Goal: Transaction & Acquisition: Subscribe to service/newsletter

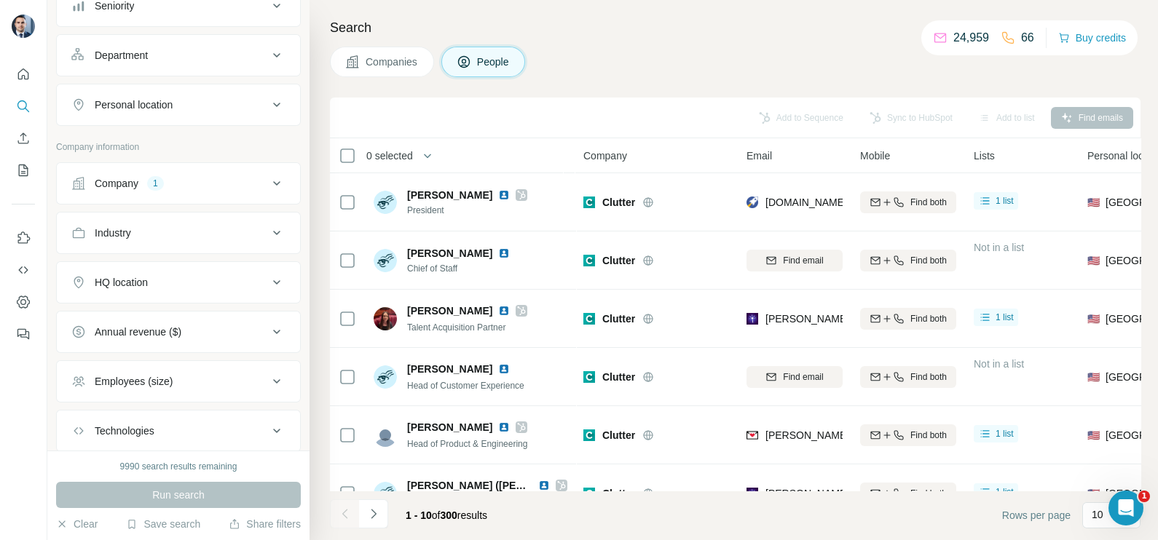
scroll to position [181, 0]
click at [207, 178] on div "Company 1" at bounding box center [169, 183] width 197 height 15
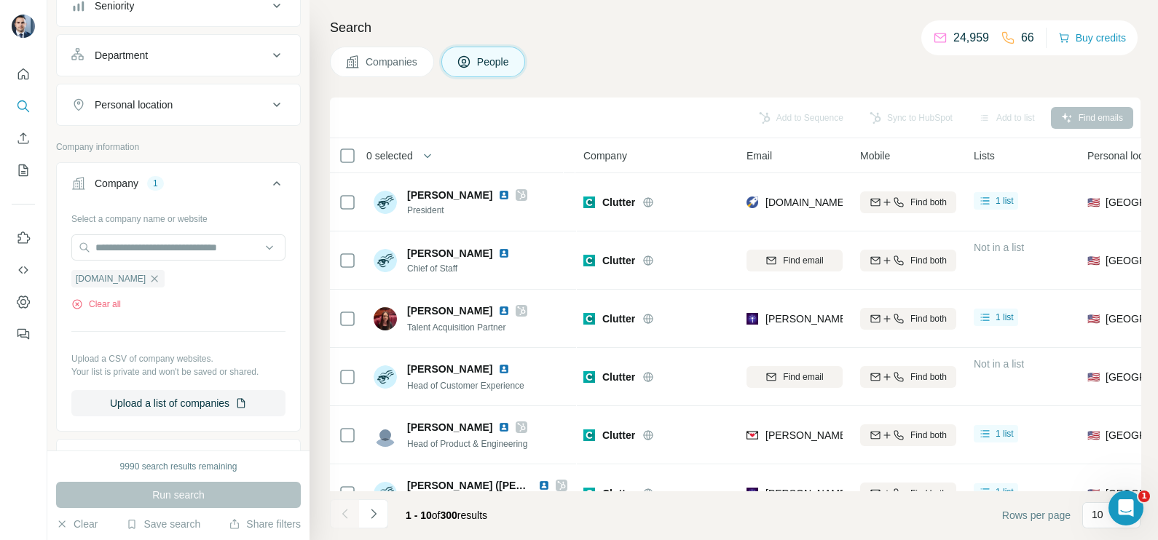
click at [387, 62] on span "Companies" at bounding box center [391, 62] width 53 height 15
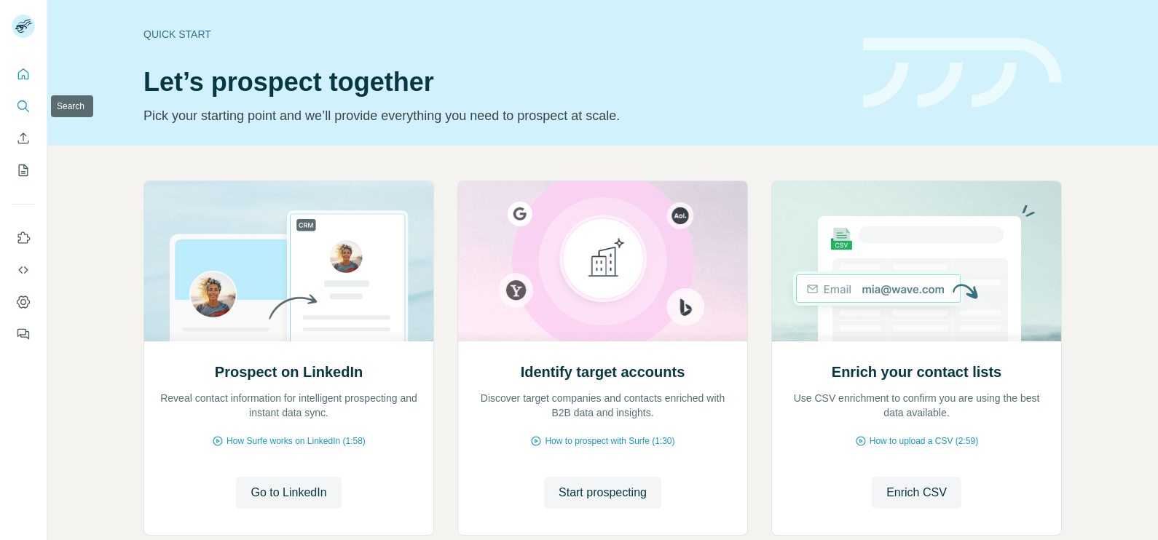
click at [24, 107] on icon "Search" at bounding box center [23, 106] width 15 height 15
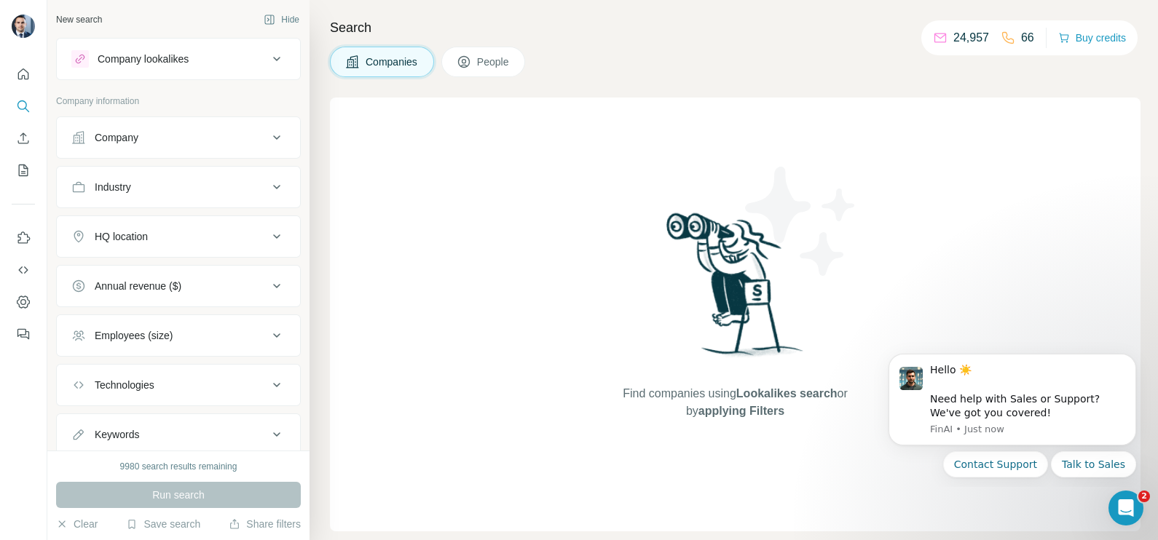
click at [183, 146] on button "Company" at bounding box center [178, 137] width 243 height 35
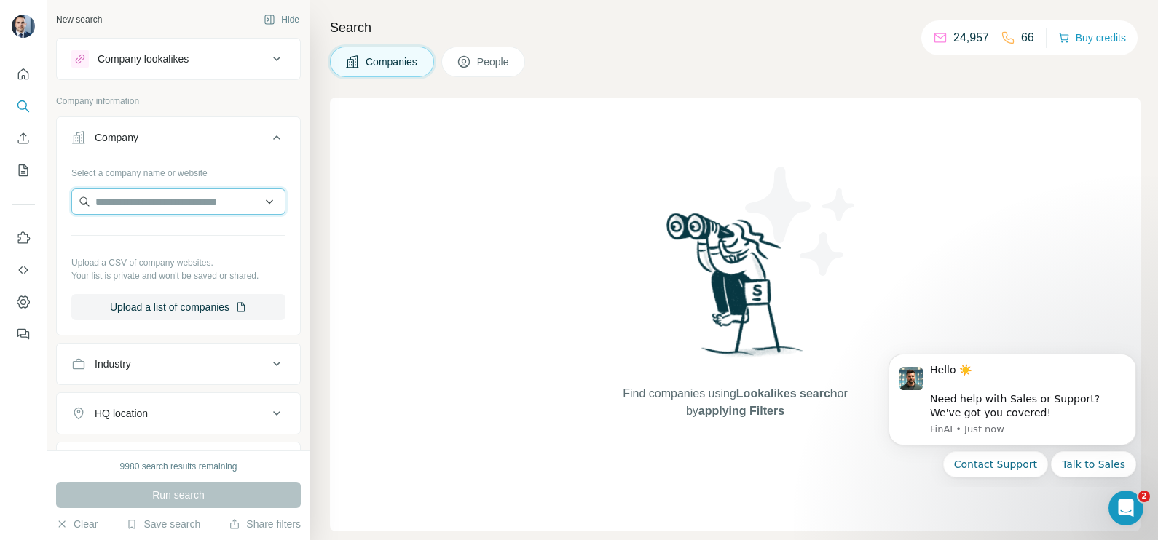
click at [181, 204] on input "text" at bounding box center [178, 202] width 214 height 26
paste input "**********"
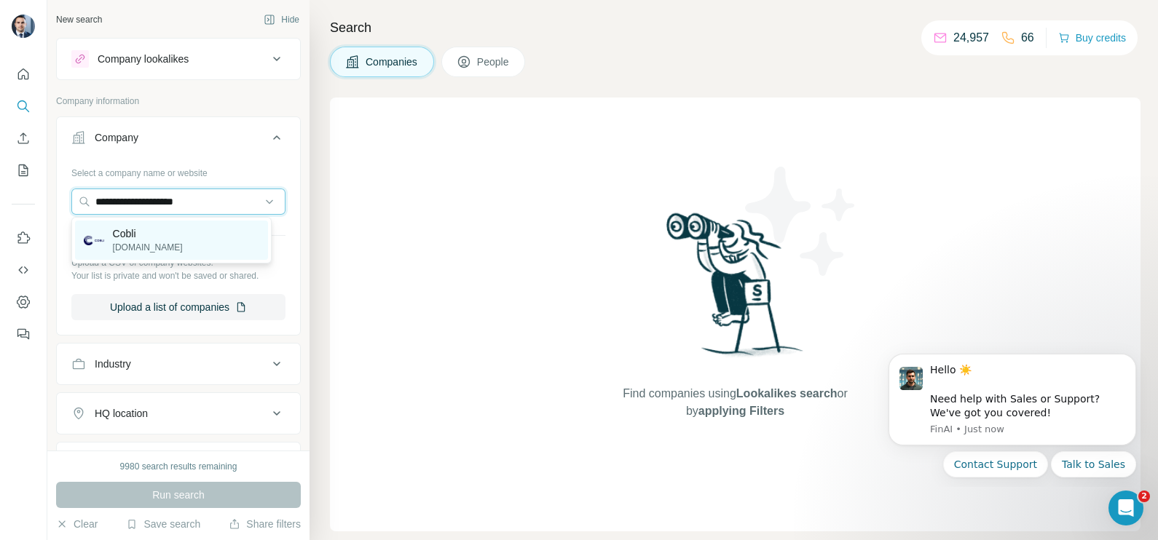
type input "**********"
click at [159, 239] on div "Cobli cobli.co" at bounding box center [171, 240] width 193 height 39
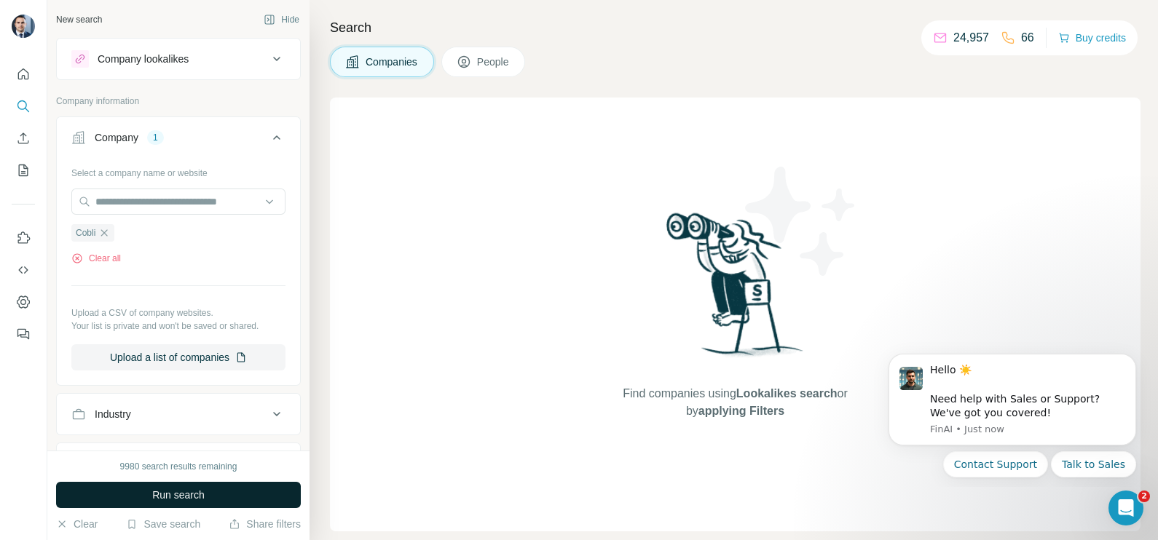
click at [215, 483] on div "9980 search results remaining Run search Clear Save search Share filters" at bounding box center [178, 496] width 262 height 90
click at [205, 497] on button "Run search" at bounding box center [178, 495] width 245 height 26
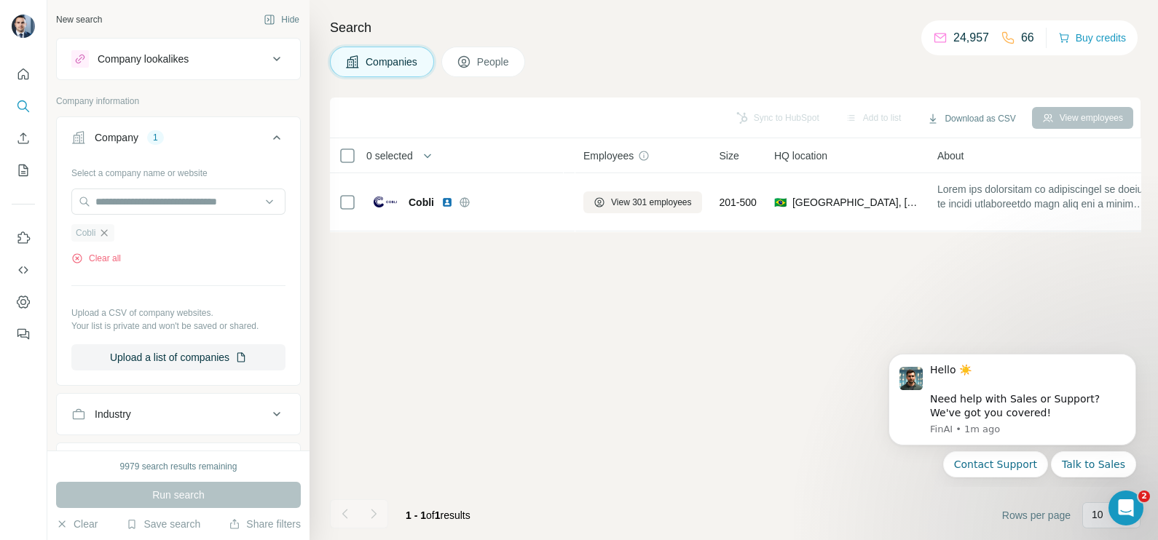
click at [110, 231] on icon "button" at bounding box center [104, 233] width 12 height 12
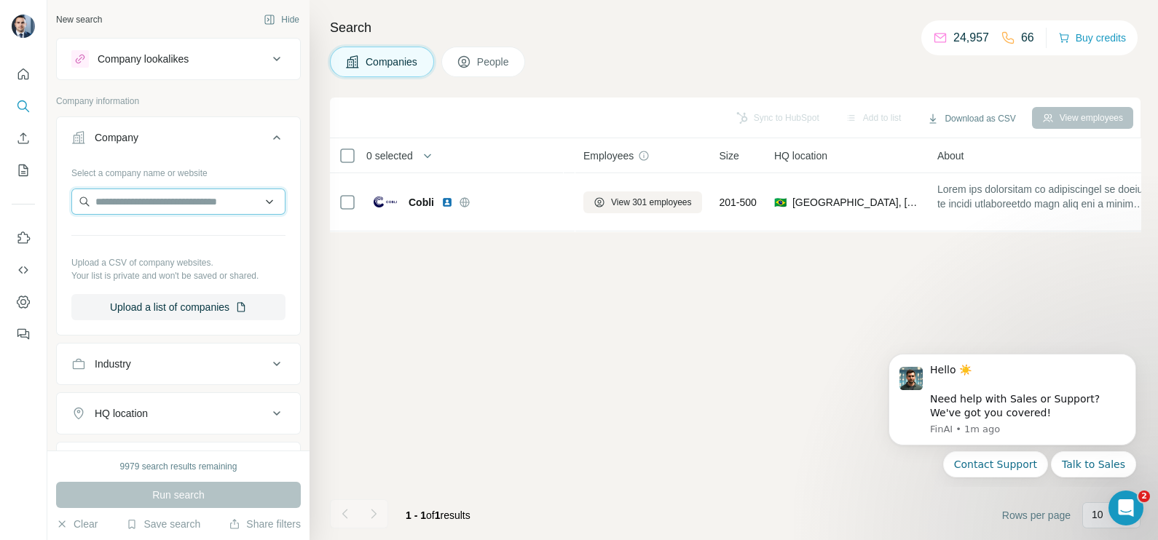
click at [146, 197] on input "text" at bounding box center [178, 202] width 214 height 26
paste input "**********"
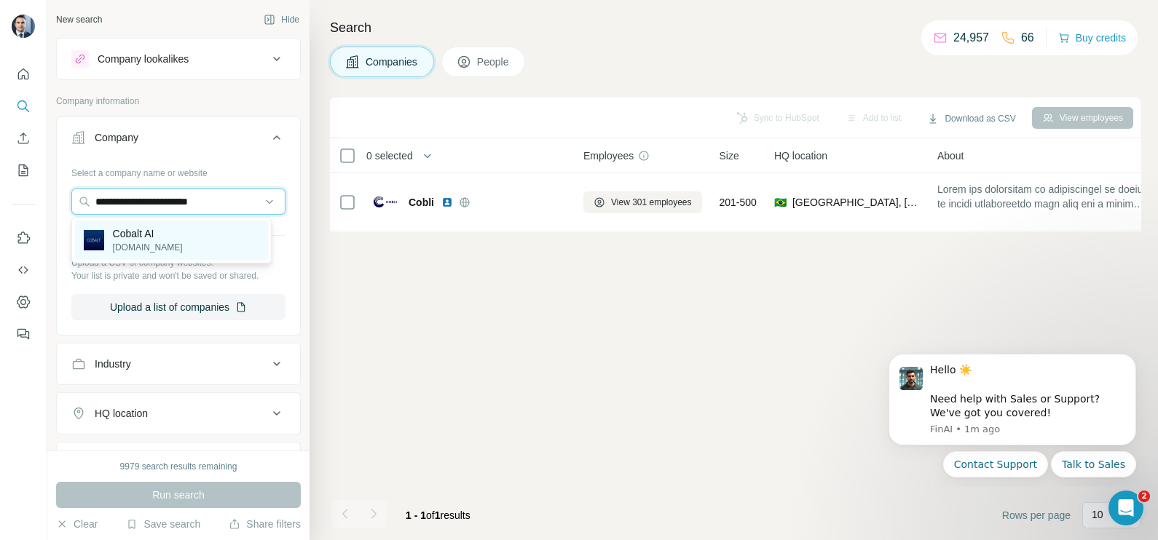
type input "**********"
click at [139, 239] on p "Cobalt AI" at bounding box center [148, 233] width 70 height 15
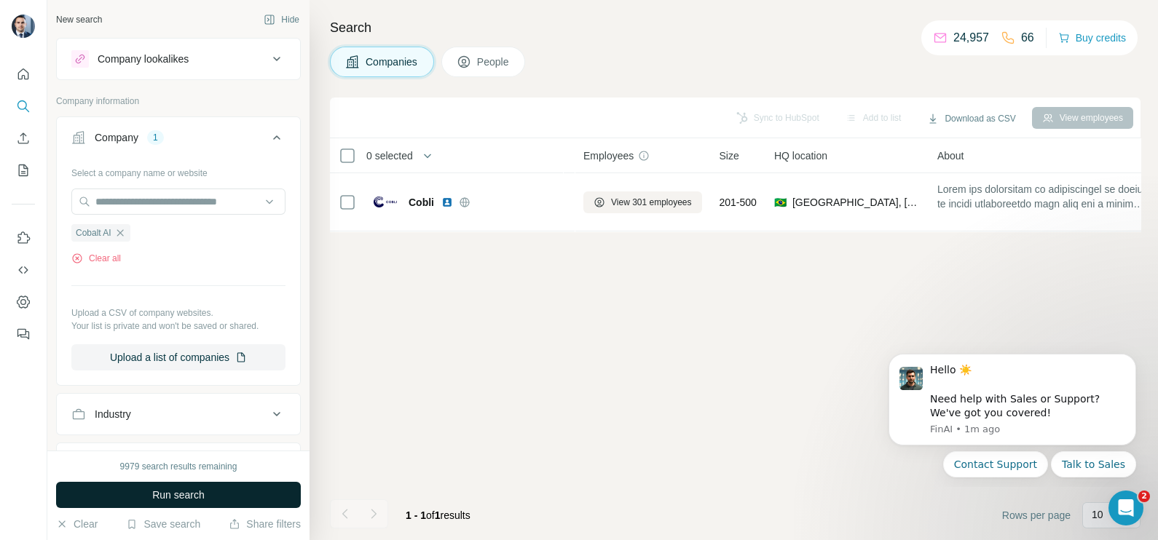
click at [204, 494] on span "Run search" at bounding box center [178, 495] width 52 height 15
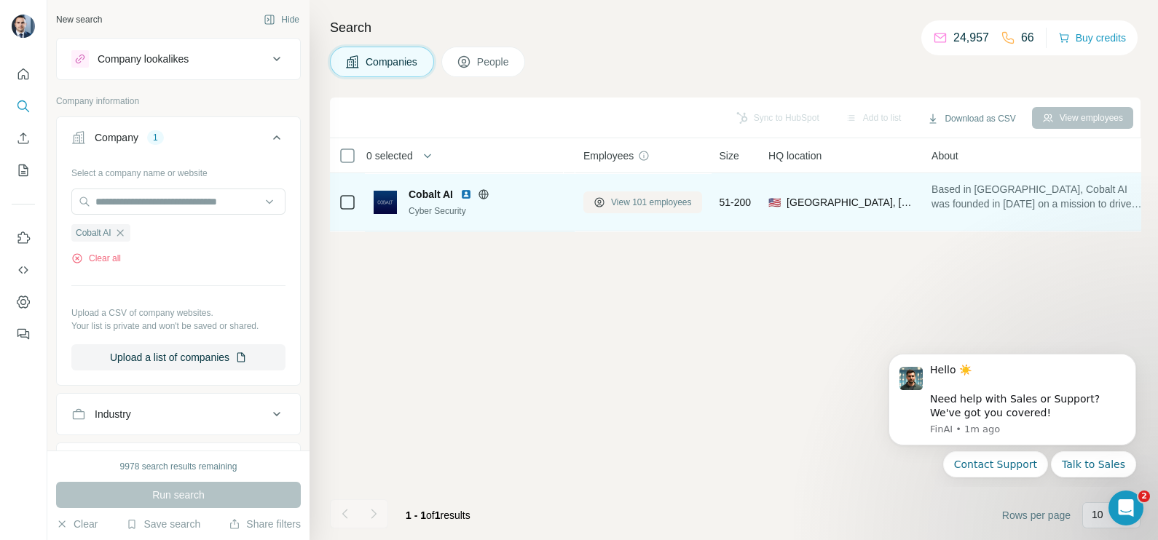
click at [640, 199] on span "View 101 employees" at bounding box center [651, 202] width 81 height 13
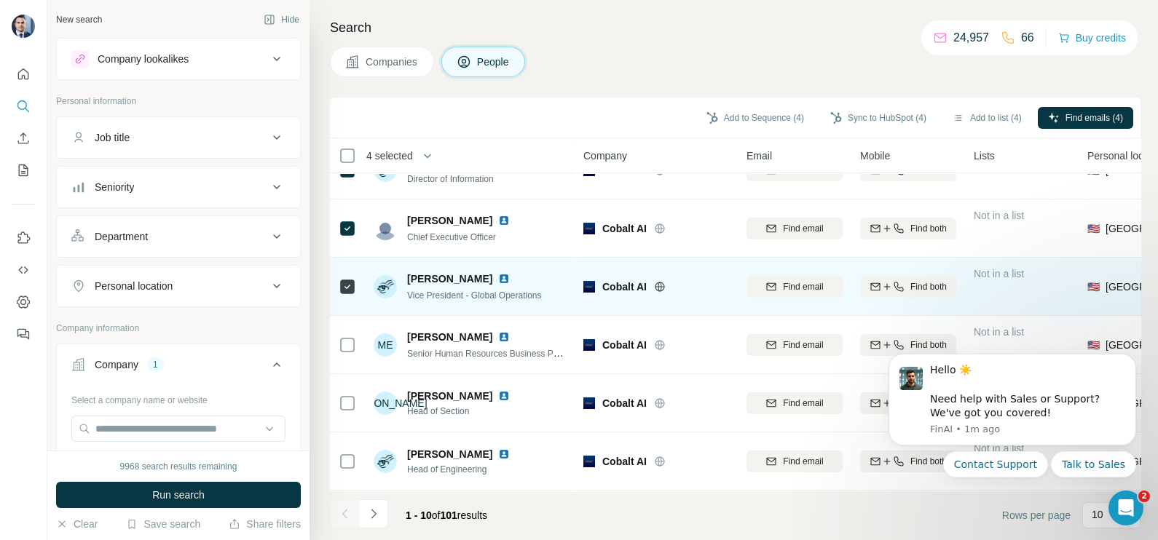
scroll to position [181, 0]
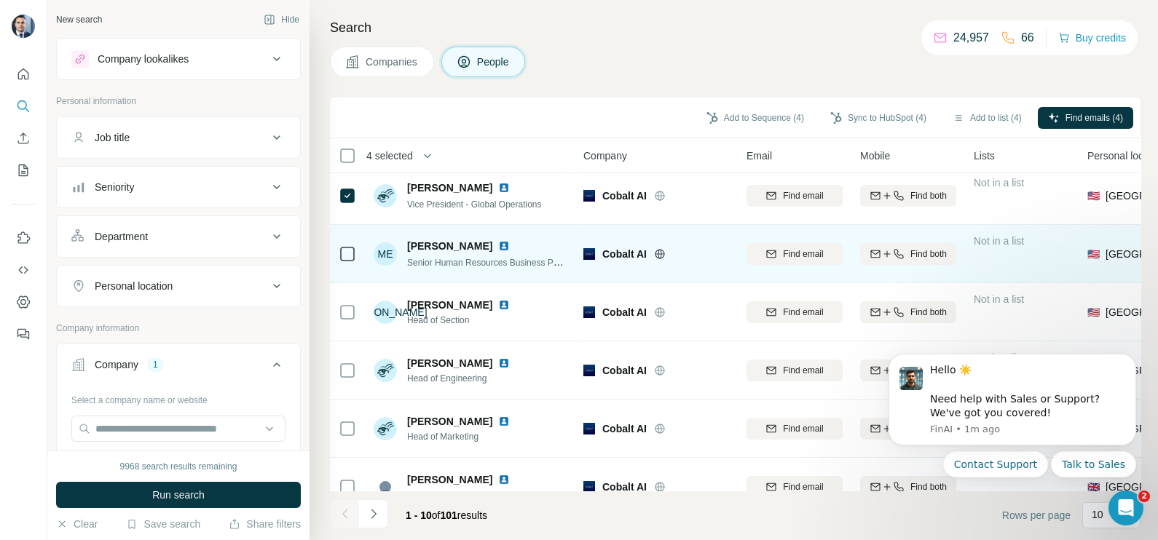
click at [355, 249] on icon at bounding box center [347, 253] width 17 height 17
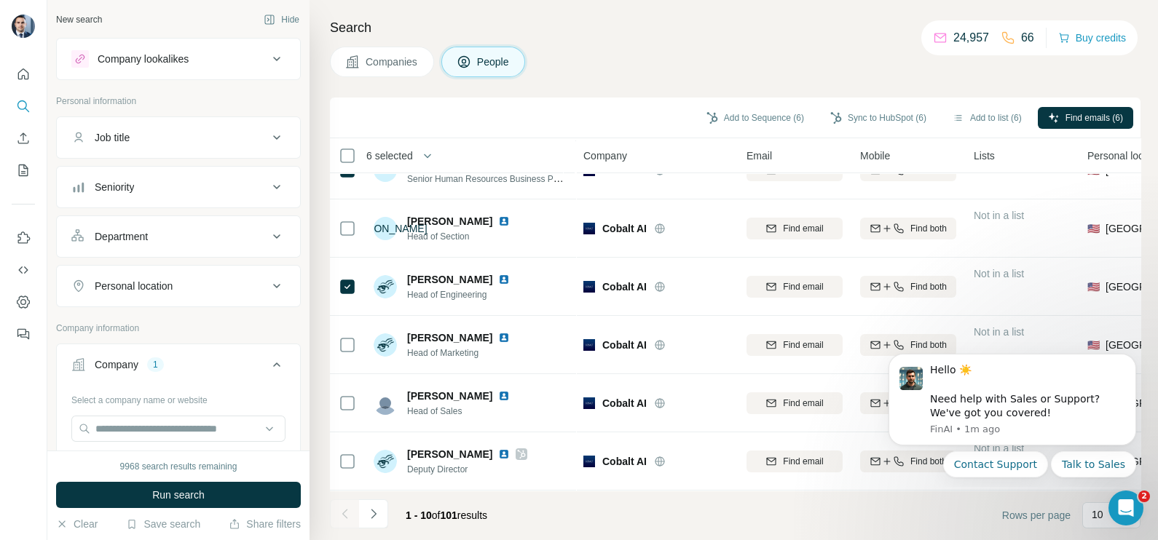
scroll to position [0, 0]
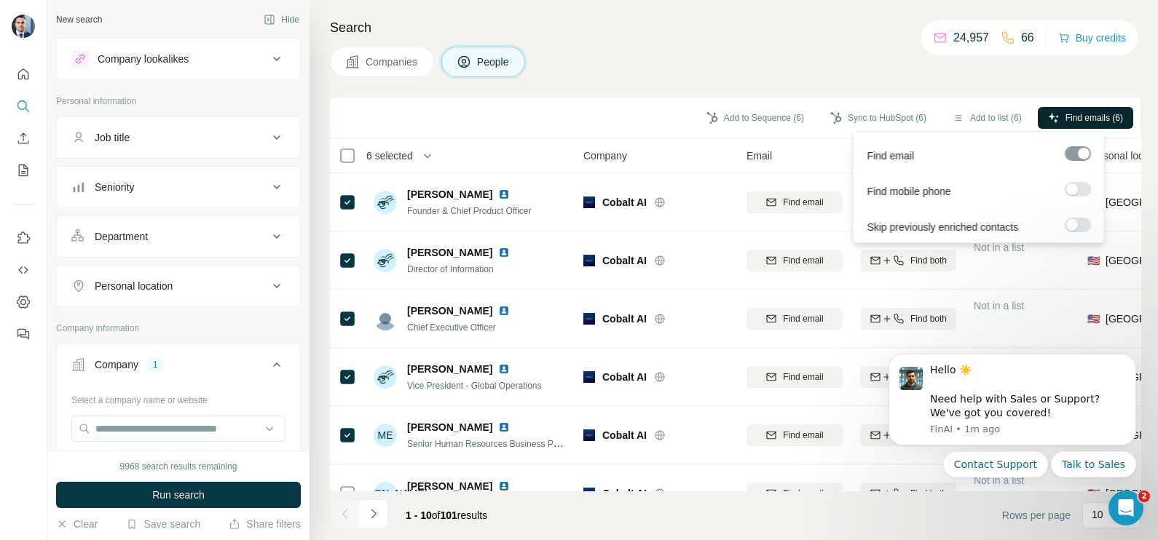
click at [1083, 124] on span "Find emails (6)" at bounding box center [1094, 117] width 58 height 13
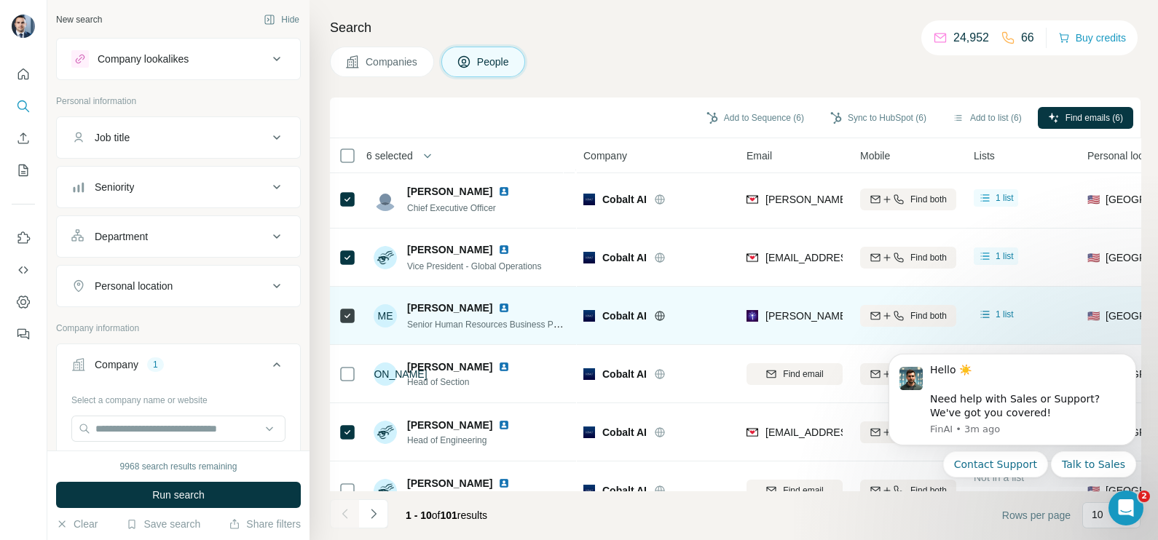
scroll to position [90, 0]
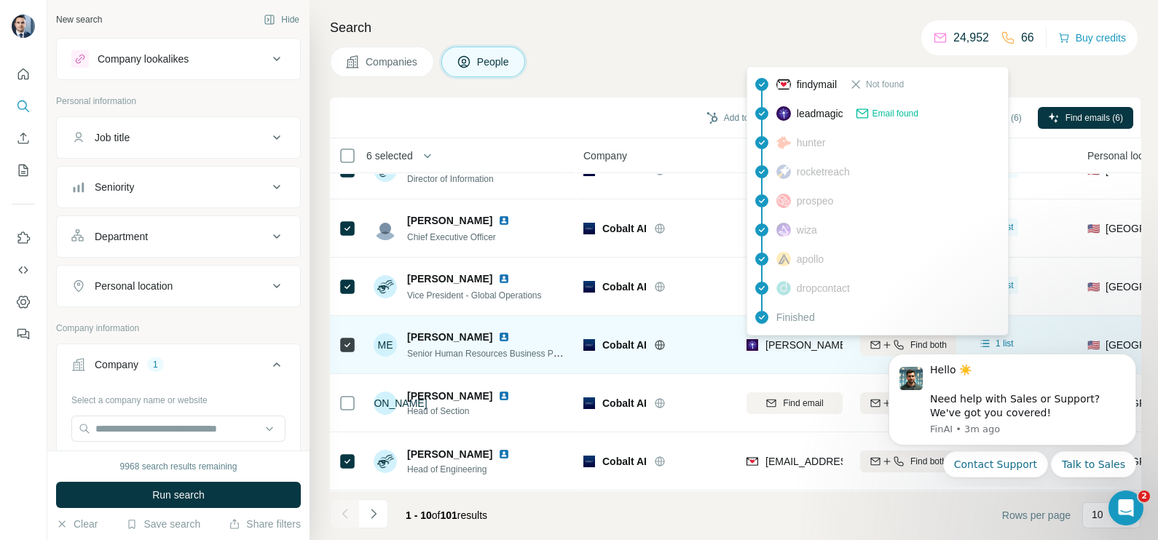
click at [808, 339] on span "mandy.eshetu@cobaltrobotics.com" at bounding box center [935, 345] width 341 height 12
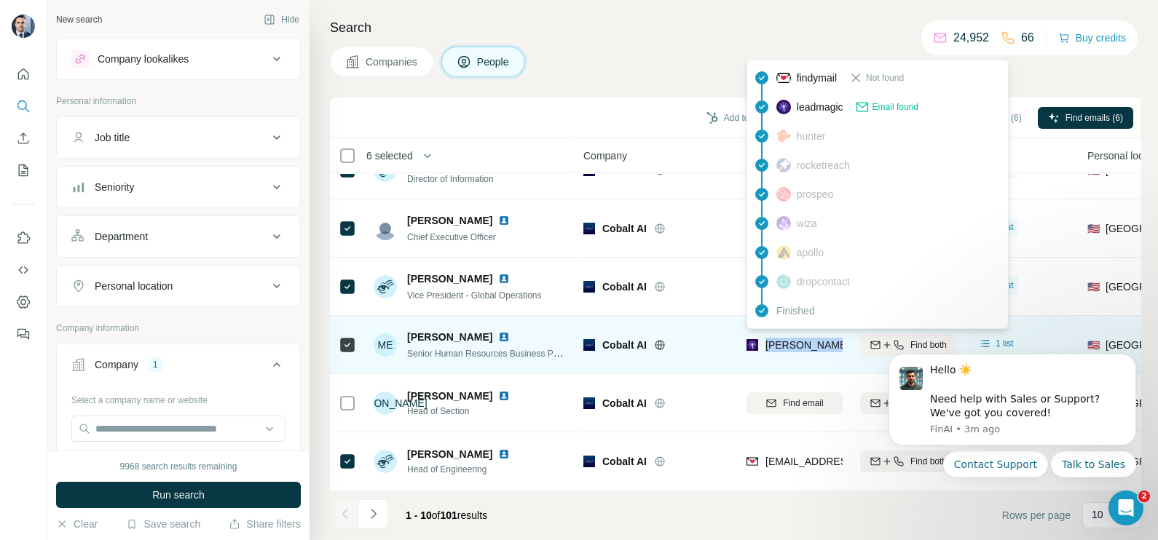
copy tr "mandy.eshetu@cobaltrobotics.com"
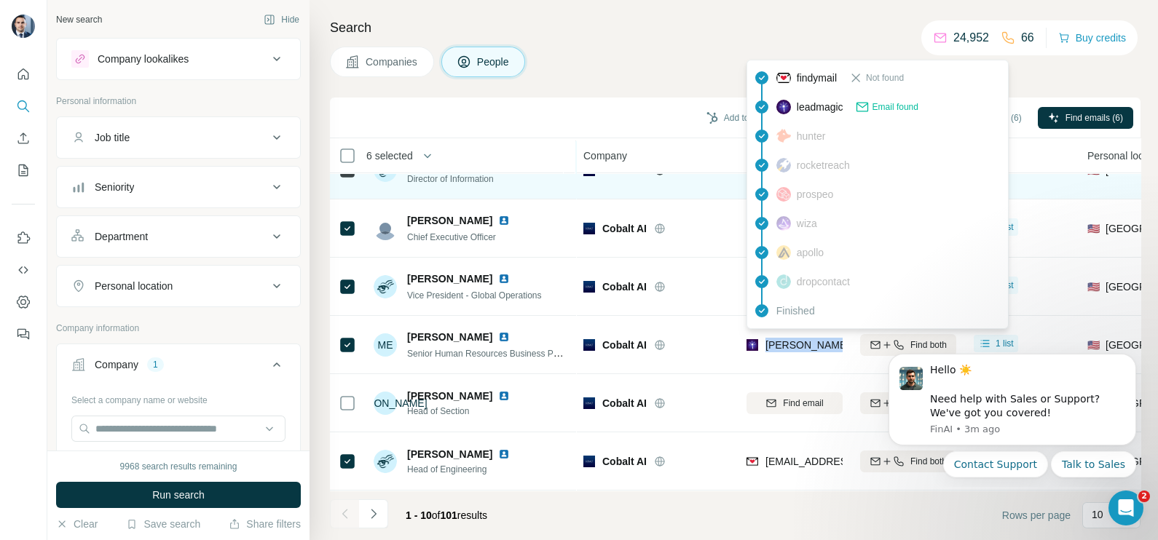
scroll to position [0, 0]
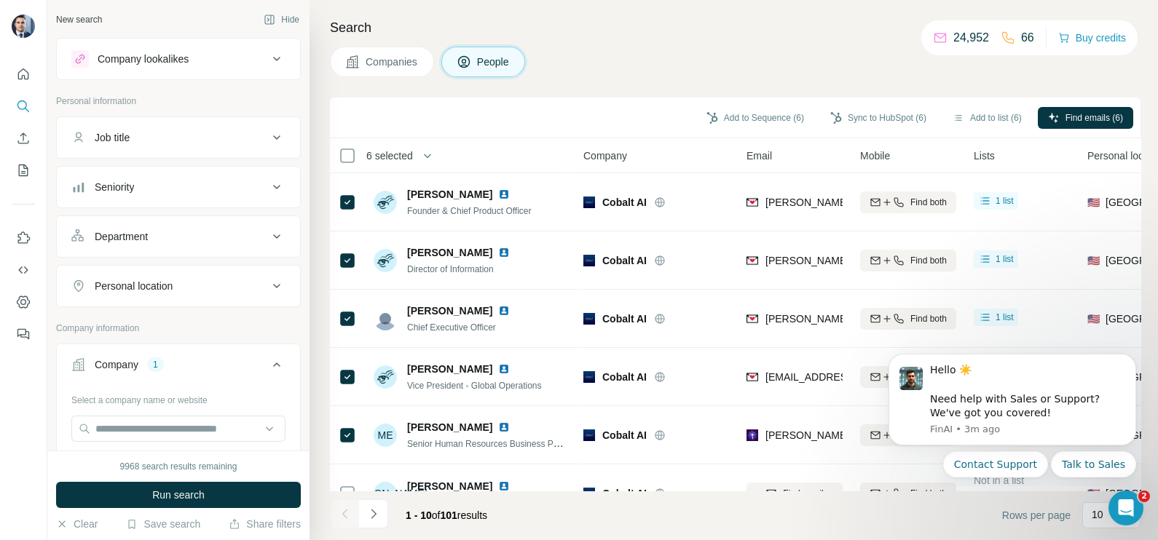
click at [629, 116] on div "Add to Sequence (6) Sync to HubSpot (6) Add to list (6) Find emails (6)" at bounding box center [735, 117] width 796 height 25
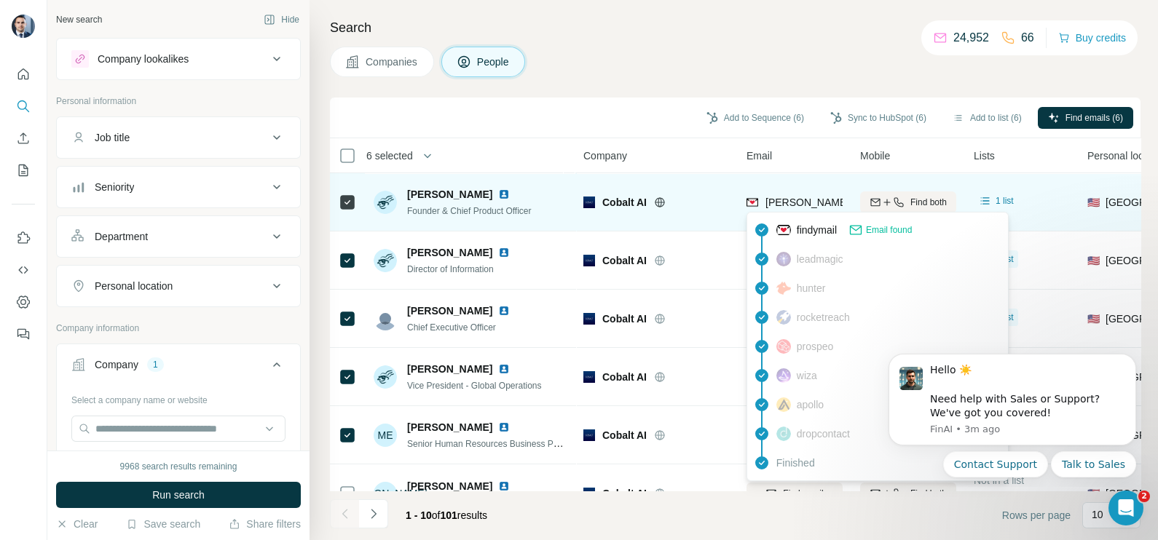
click at [808, 210] on div "alejandro@cobaltai.com" at bounding box center [878, 203] width 264 height 17
copy tr "alejandro@cobaltai.com"
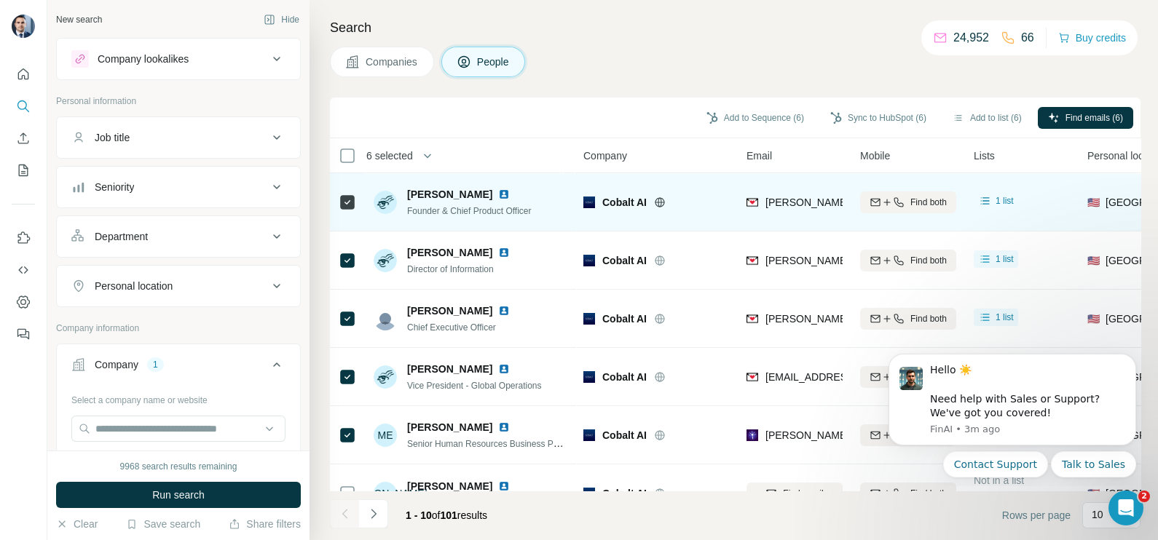
click at [701, 175] on td "Cobalt AI" at bounding box center [655, 202] width 163 height 58
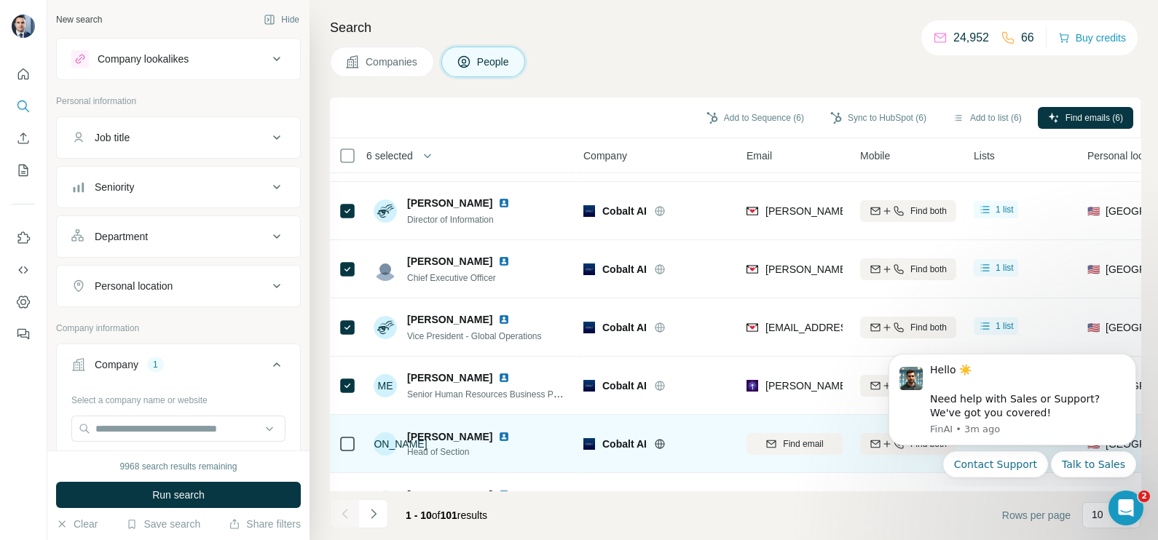
scroll to position [90, 0]
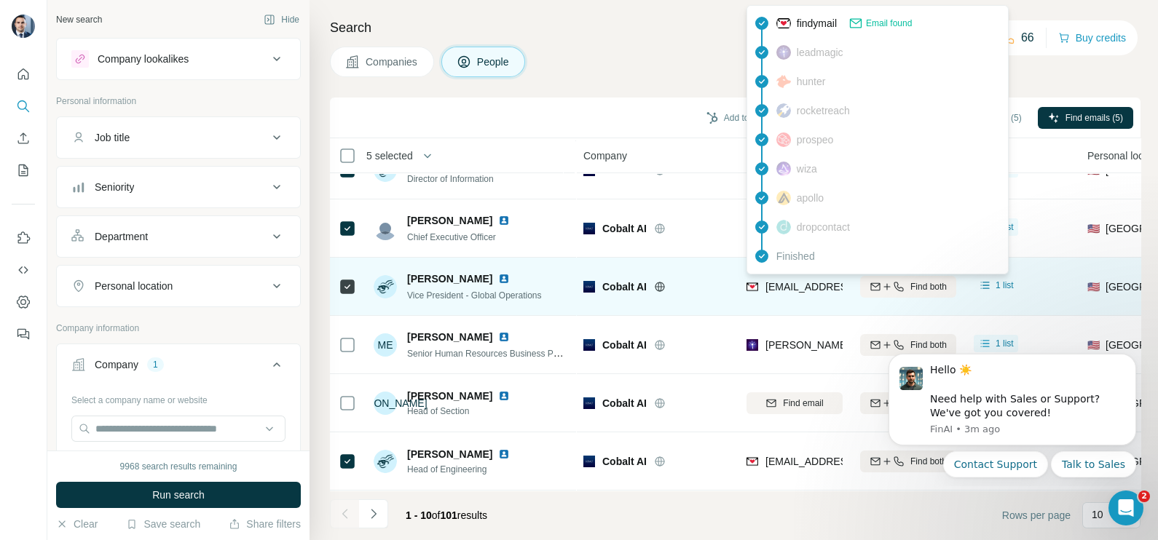
click at [769, 289] on span "tyler.bayne@cobaltai.com" at bounding box center [893, 287] width 256 height 12
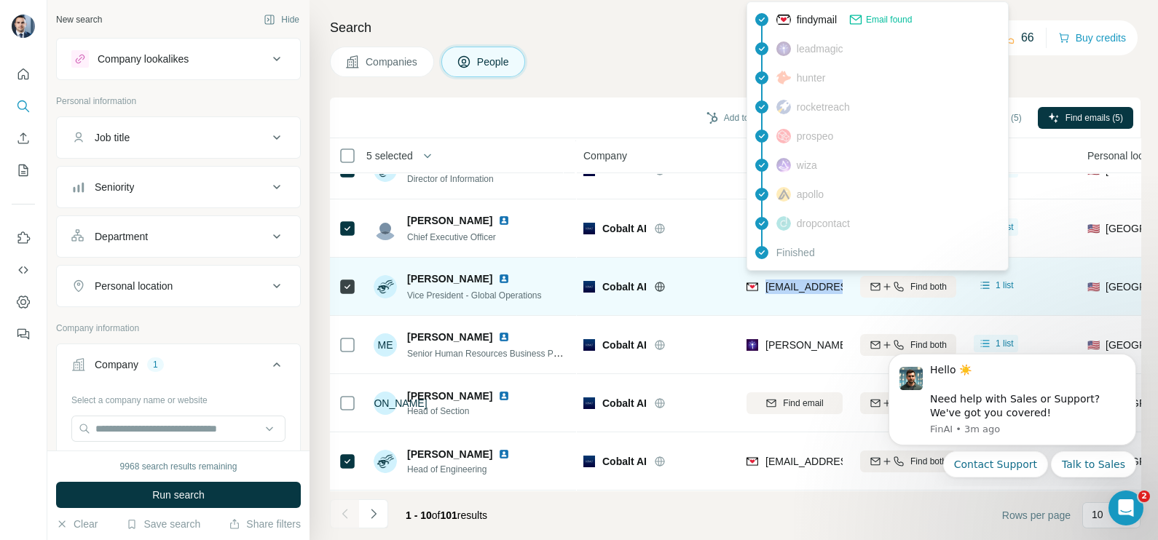
copy tr "tyler.bayne@cobaltai.com"
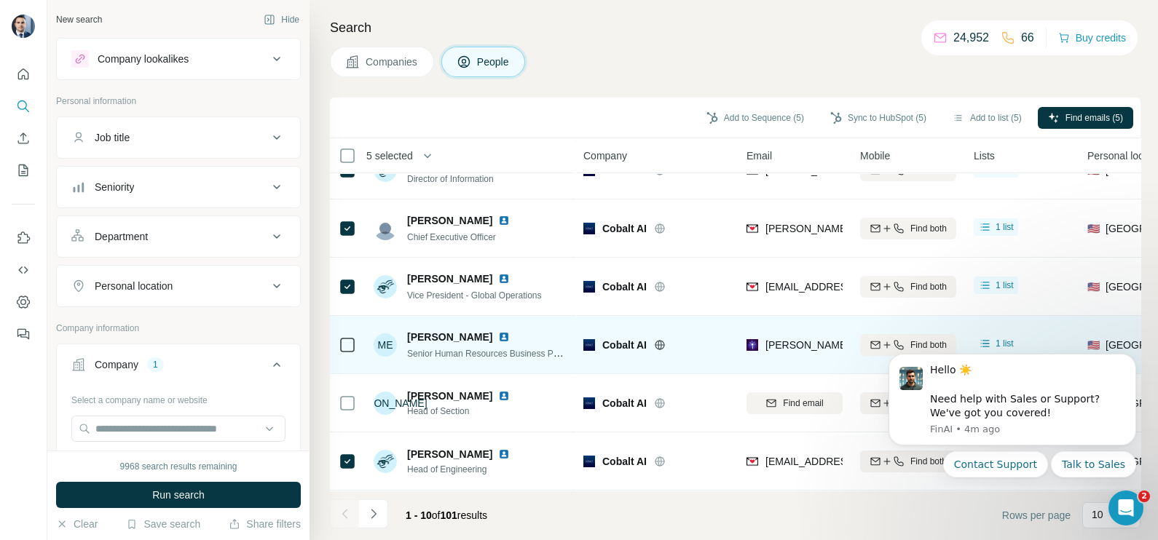
click at [743, 347] on td "mandy.eshetu@cobaltrobotics.com" at bounding box center [794, 345] width 114 height 58
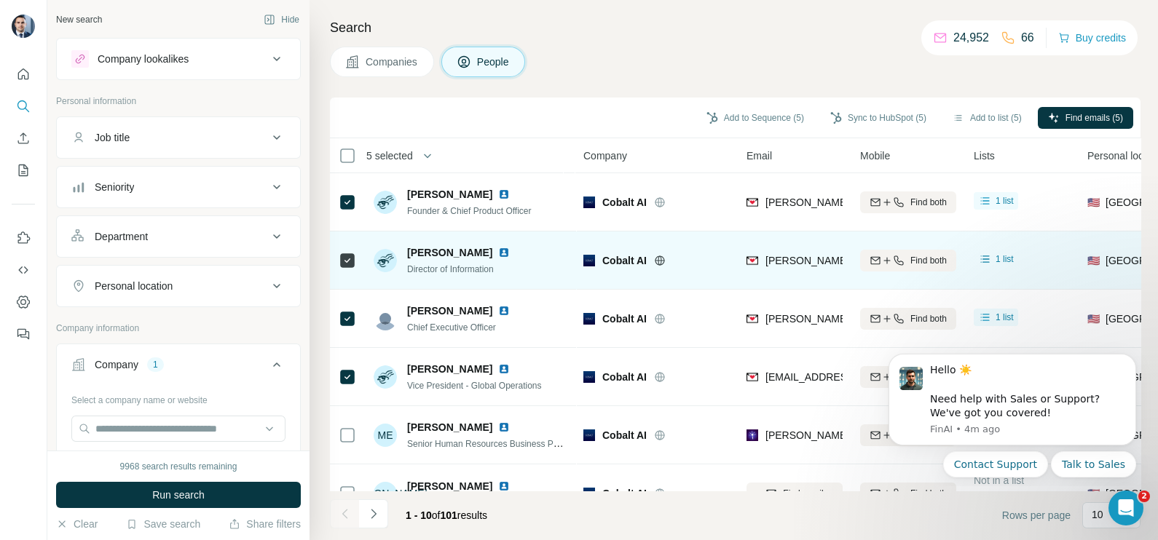
click at [794, 272] on div "greg.kreusser@cobaltai.com" at bounding box center [794, 260] width 96 height 40
copy tr "greg.kreusser@cobaltai.com"
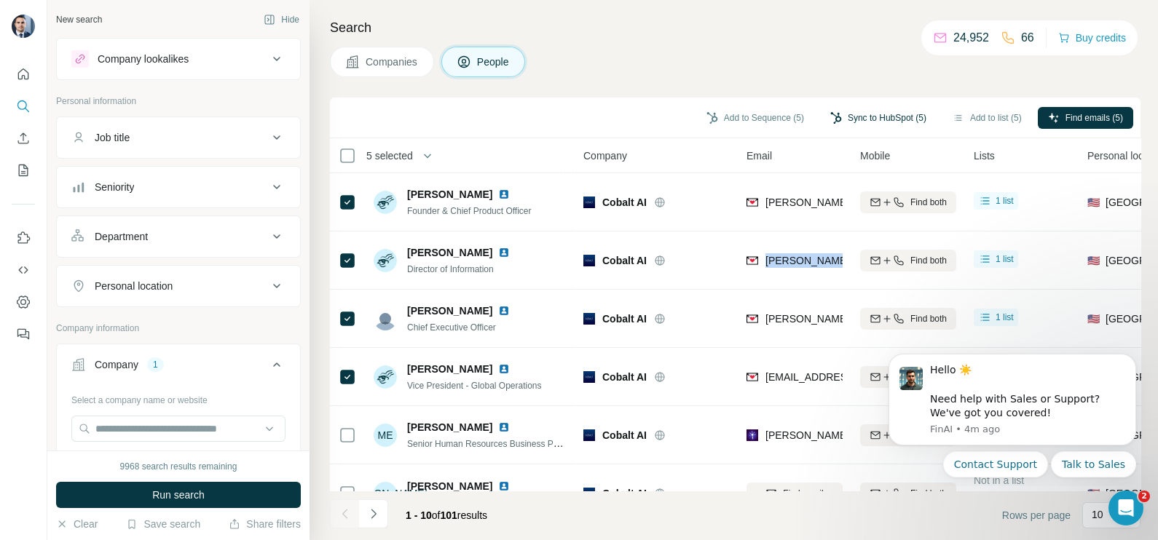
click at [877, 122] on button "Sync to HubSpot (5)" at bounding box center [878, 118] width 116 height 22
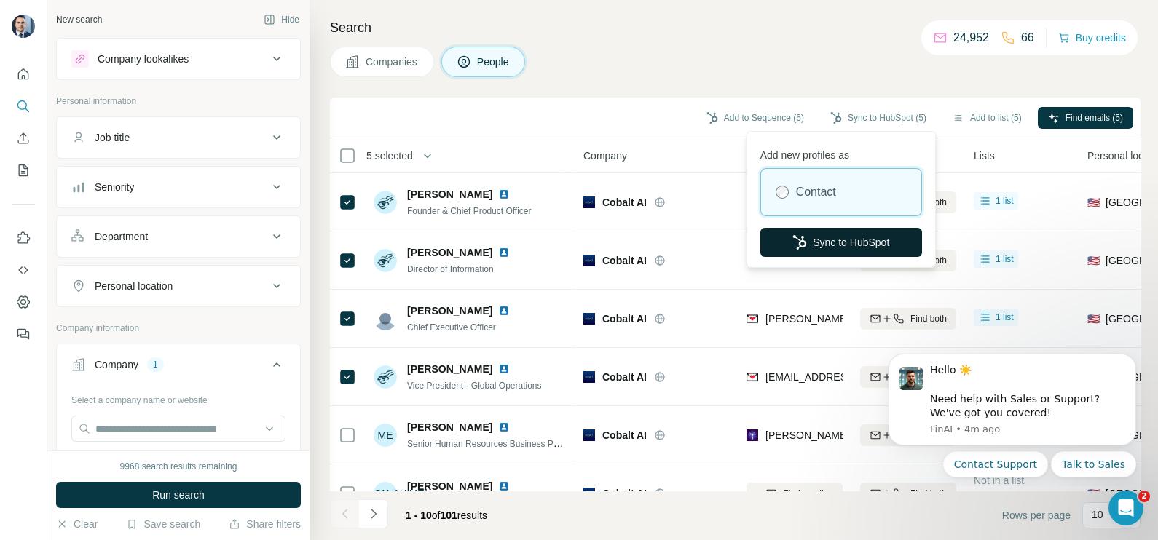
click at [842, 241] on button "Sync to HubSpot" at bounding box center [841, 242] width 162 height 29
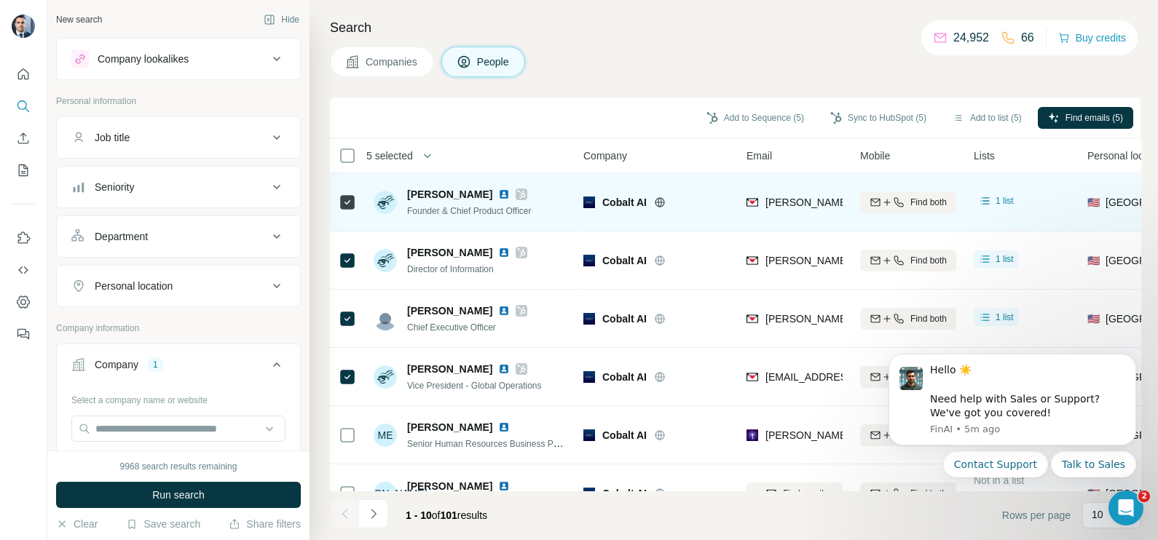
click at [788, 202] on span "alejandro@cobaltai.com" at bounding box center [893, 203] width 256 height 12
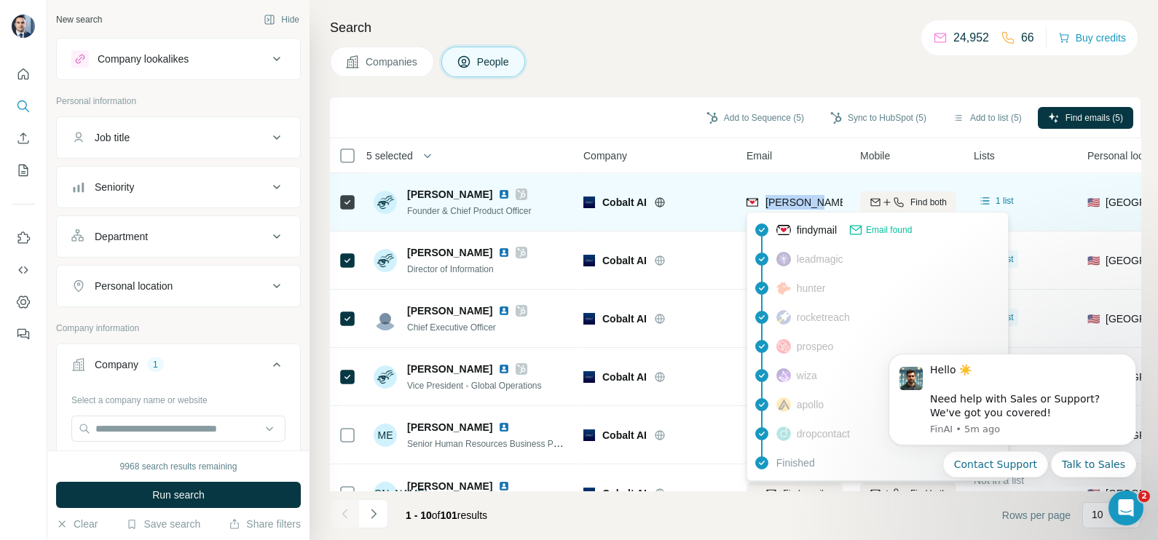
click at [788, 202] on span "alejandro@cobaltai.com" at bounding box center [893, 203] width 256 height 12
copy tr "alejandro@cobaltai.com"
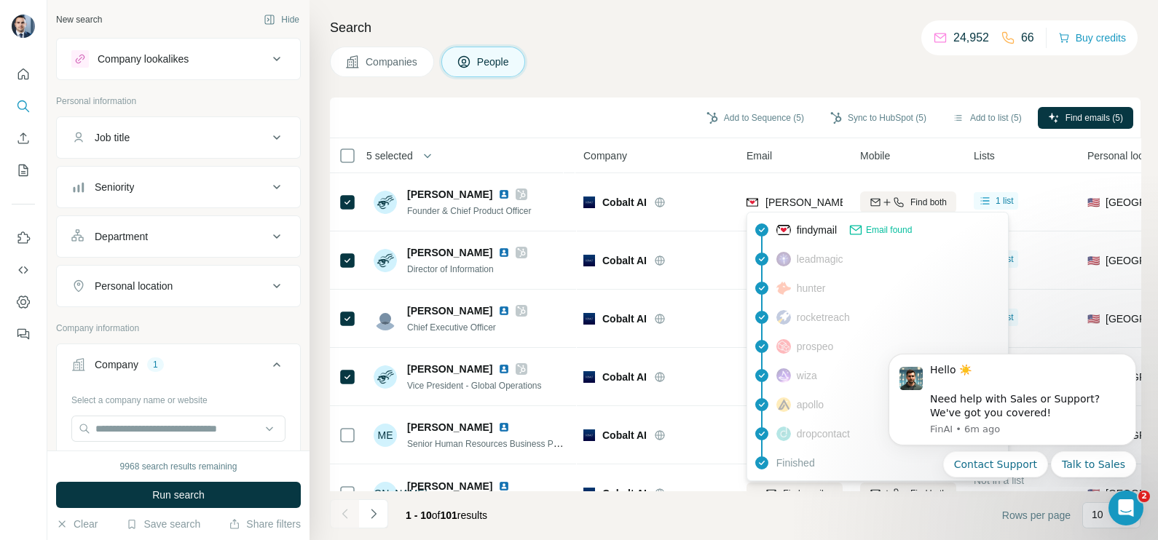
click at [628, 98] on div "Add to Sequence (5) Sync to HubSpot (5) Add to list (5) Find emails (5)" at bounding box center [735, 118] width 810 height 41
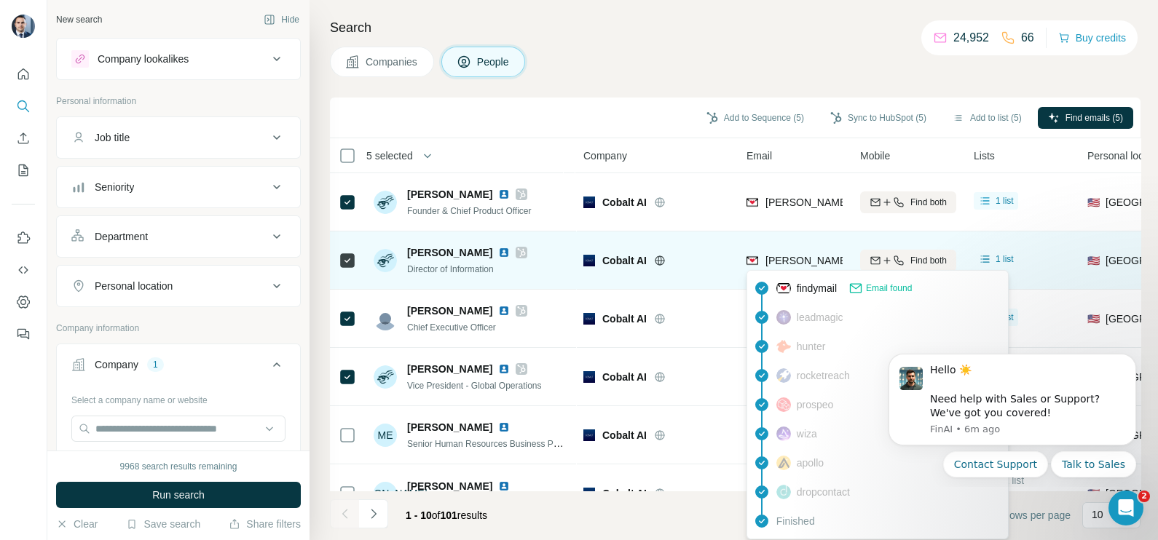
click at [803, 266] on span "greg.kreusser@cobaltai.com" at bounding box center [935, 261] width 341 height 12
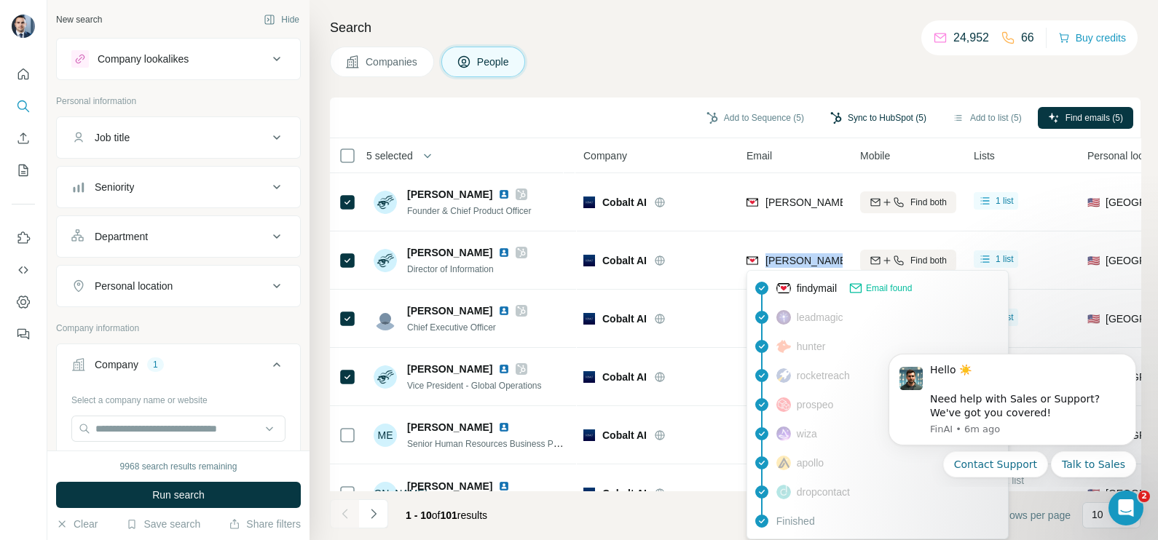
copy tr "greg.kreusser@cobaltai.com"
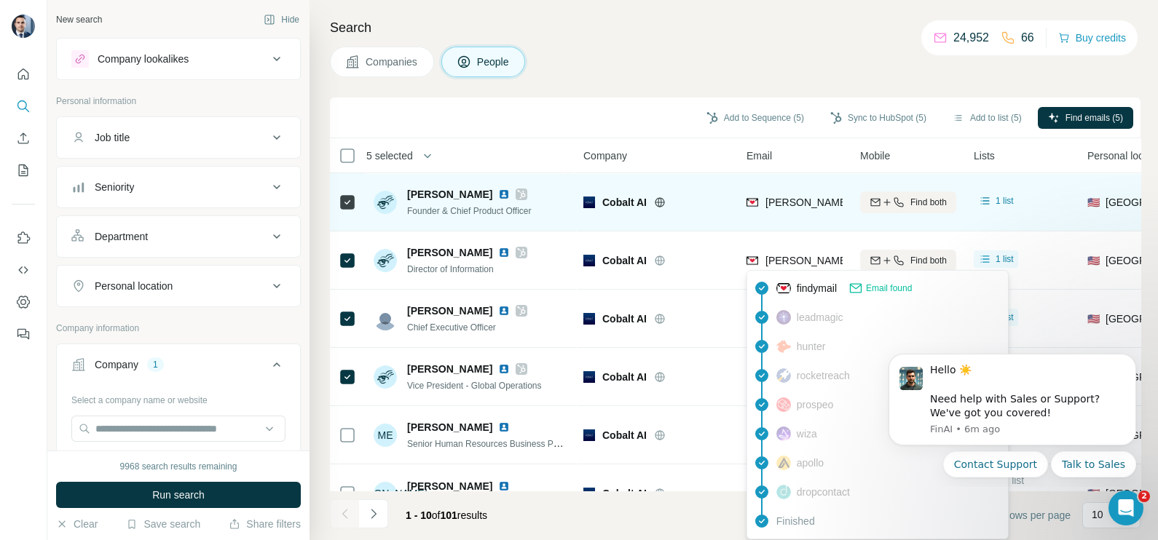
click at [688, 193] on div "Cobalt AI" at bounding box center [656, 202] width 146 height 40
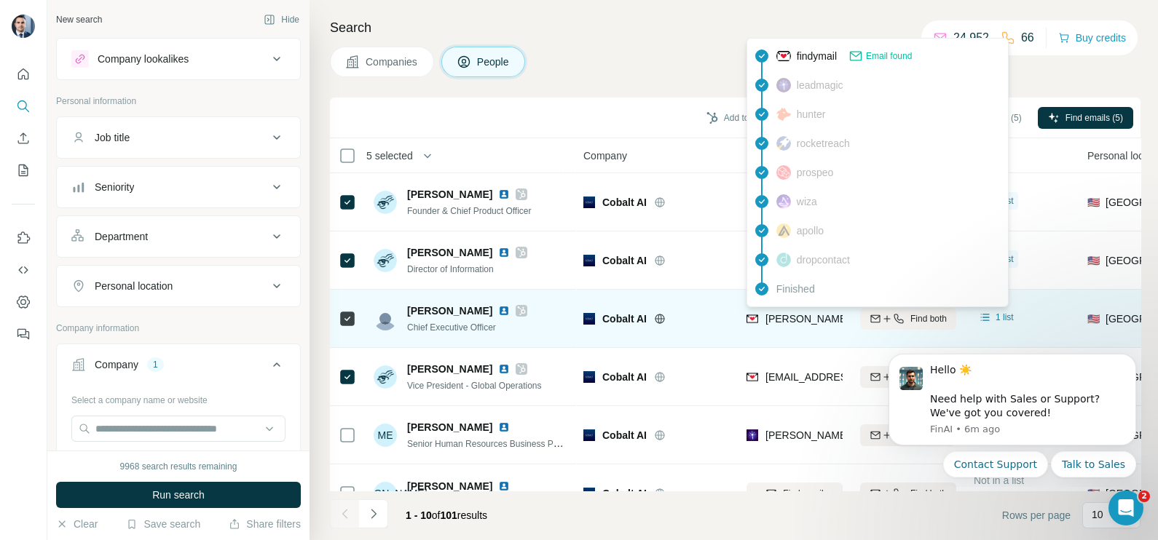
click at [802, 328] on div "ken.wolff@cobaltai.com" at bounding box center [920, 320] width 348 height 17
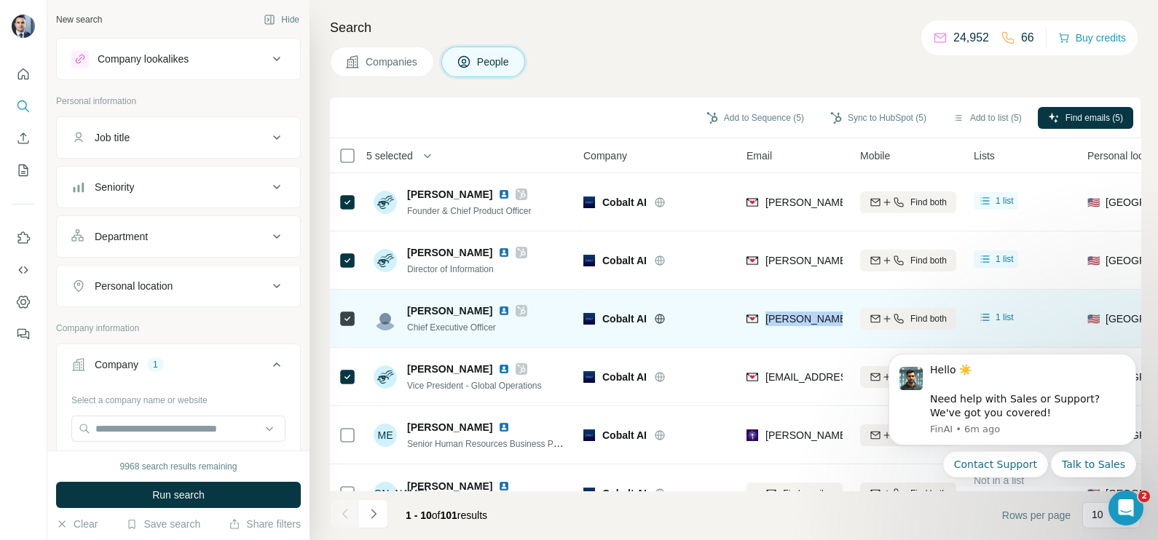
click at [802, 328] on div "ken.wolff@cobaltai.com" at bounding box center [794, 318] width 96 height 40
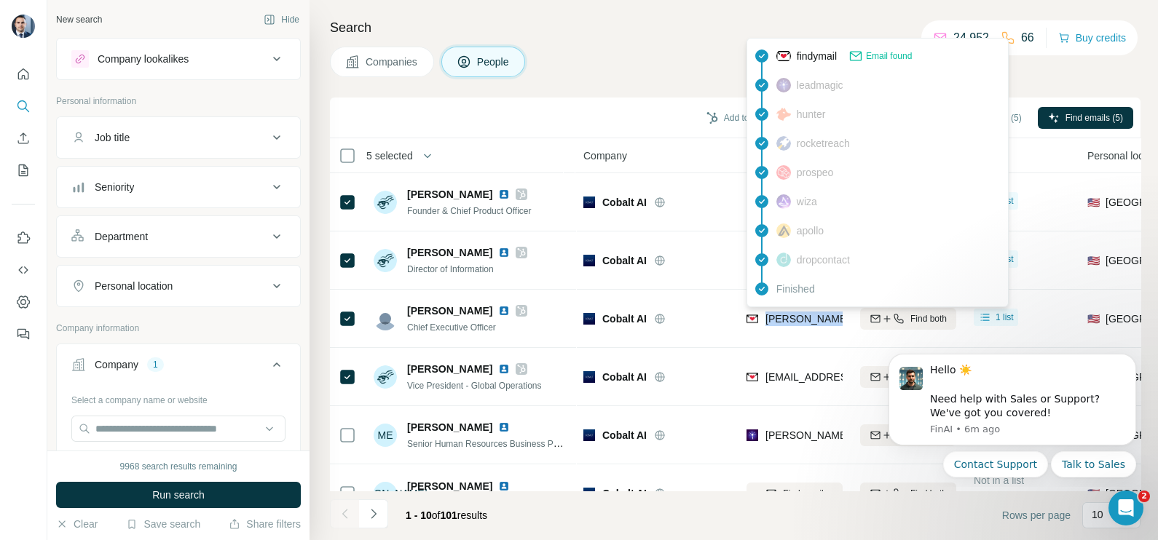
copy tr "ken.wolff@cobaltai.com"
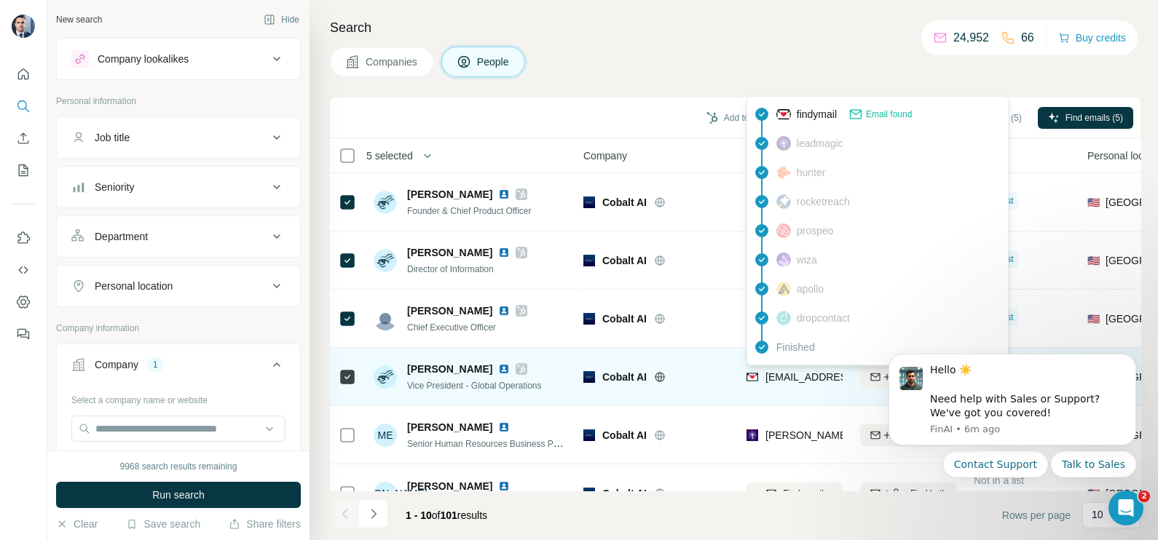
click at [791, 386] on div "tyler.bayne@cobaltai.com" at bounding box center [878, 378] width 264 height 17
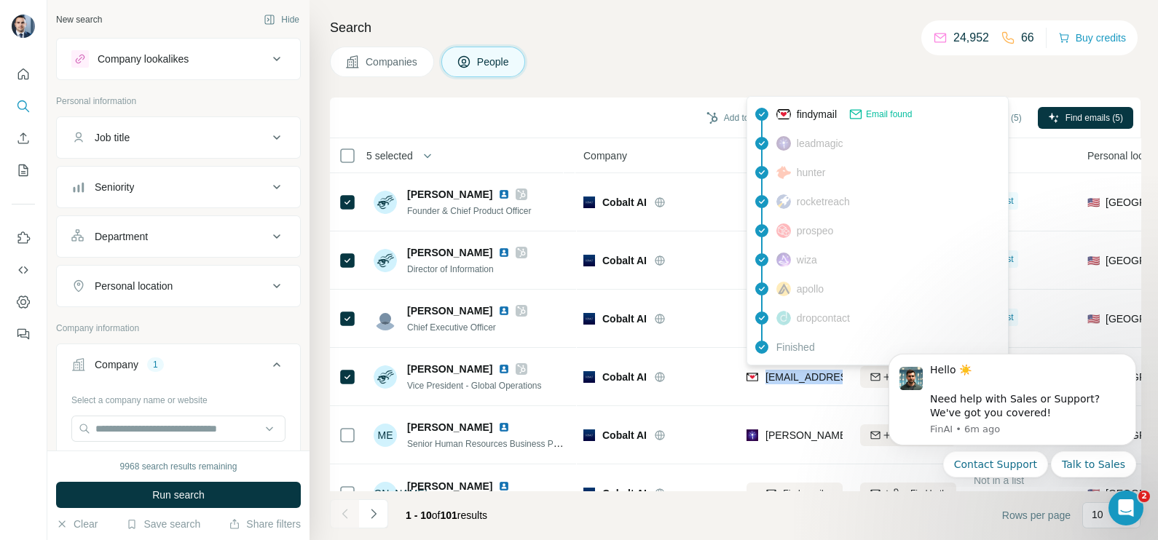
copy tr "tyler.bayne@cobaltai.com"
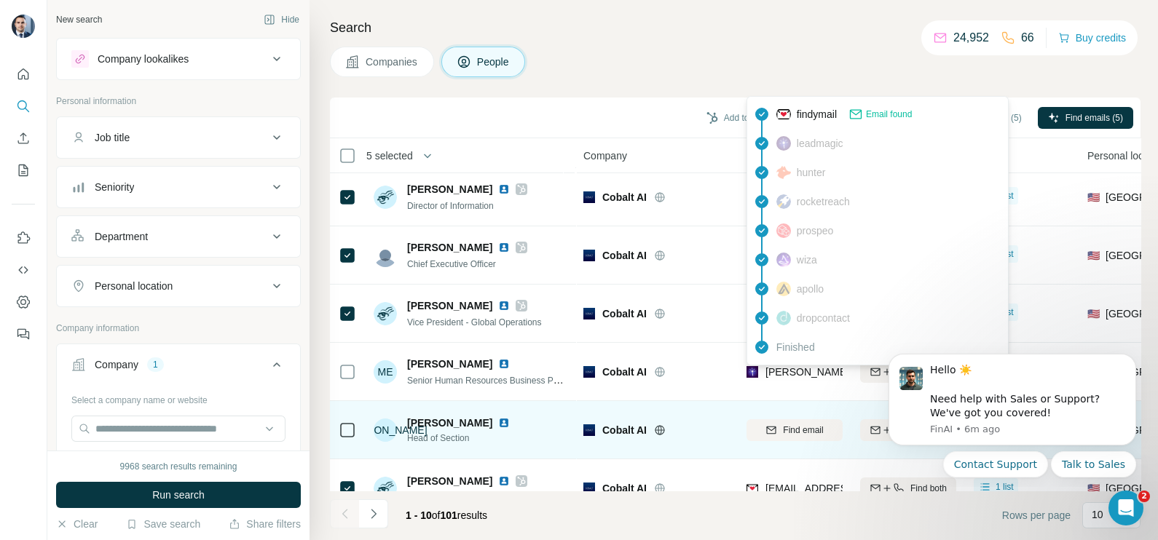
scroll to position [90, 0]
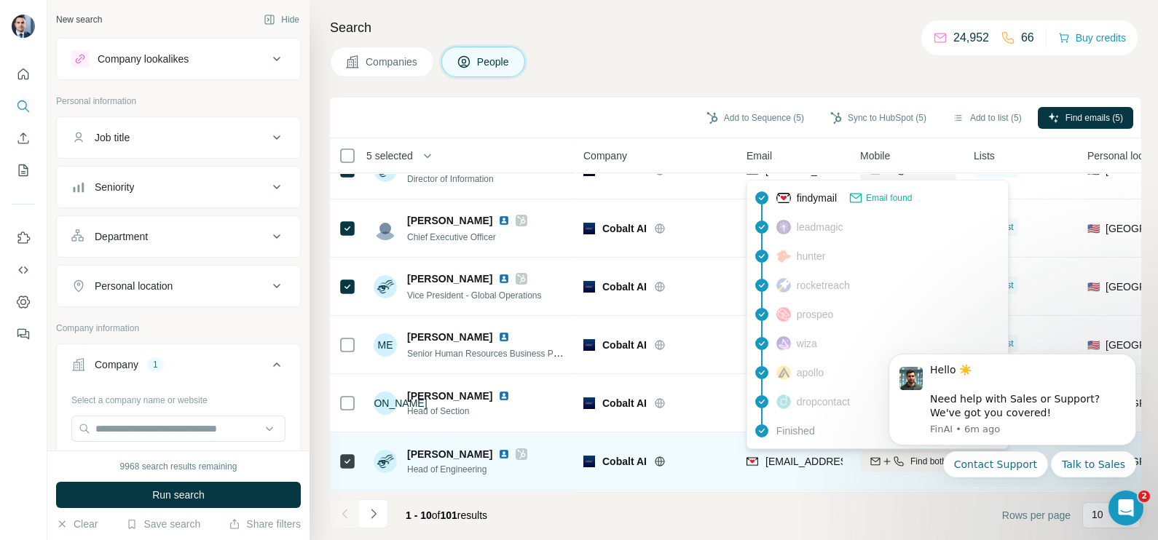
click at [788, 456] on span "kodie.artner@cobaltai.com" at bounding box center [851, 462] width 173 height 12
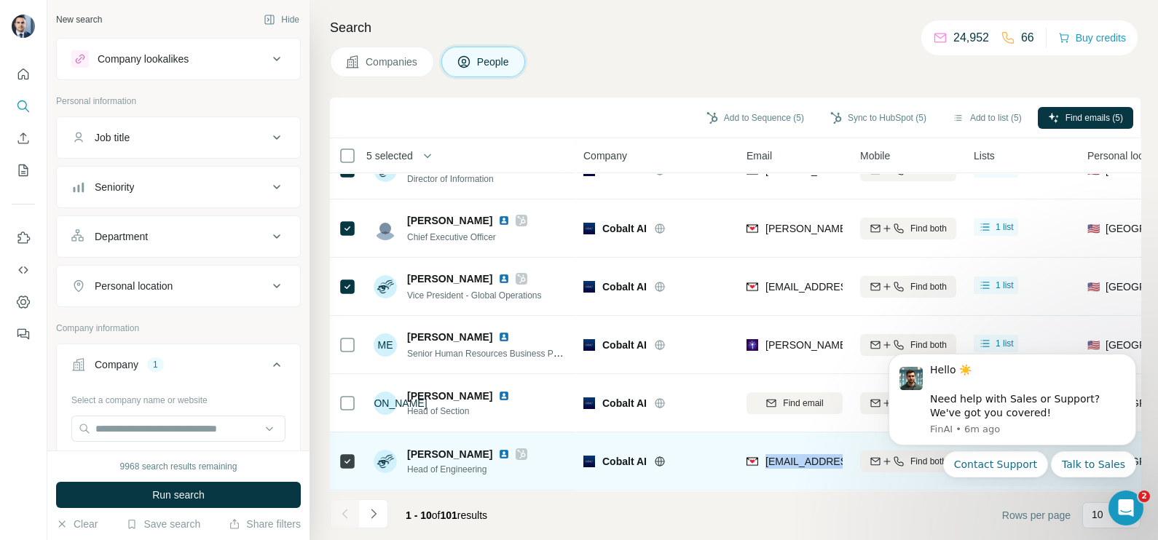
click at [788, 456] on span "kodie.artner@cobaltai.com" at bounding box center [851, 462] width 173 height 12
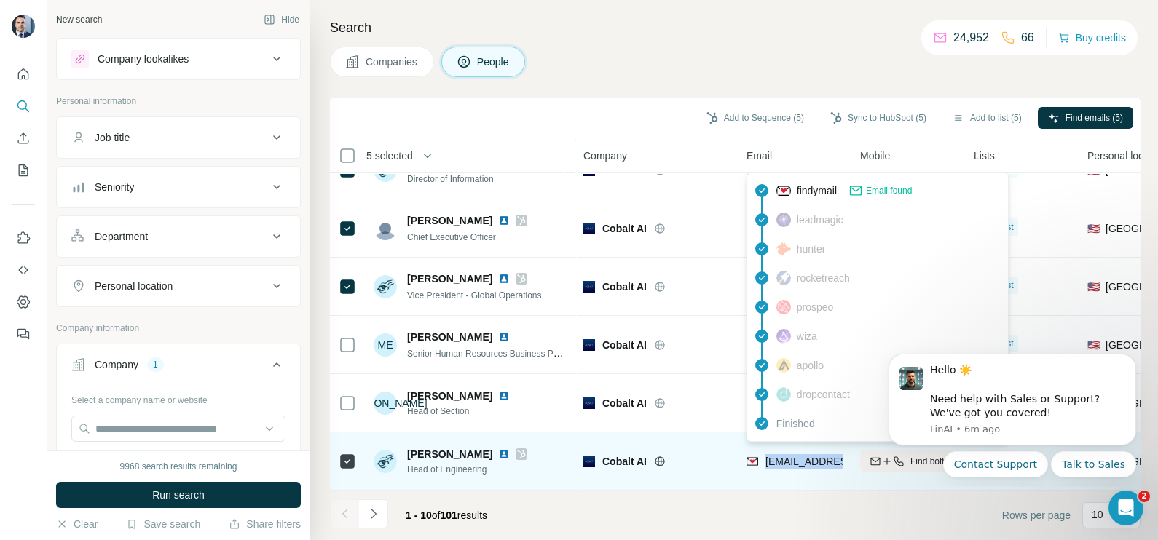
copy tr "kodie.artner@cobaltai.com"
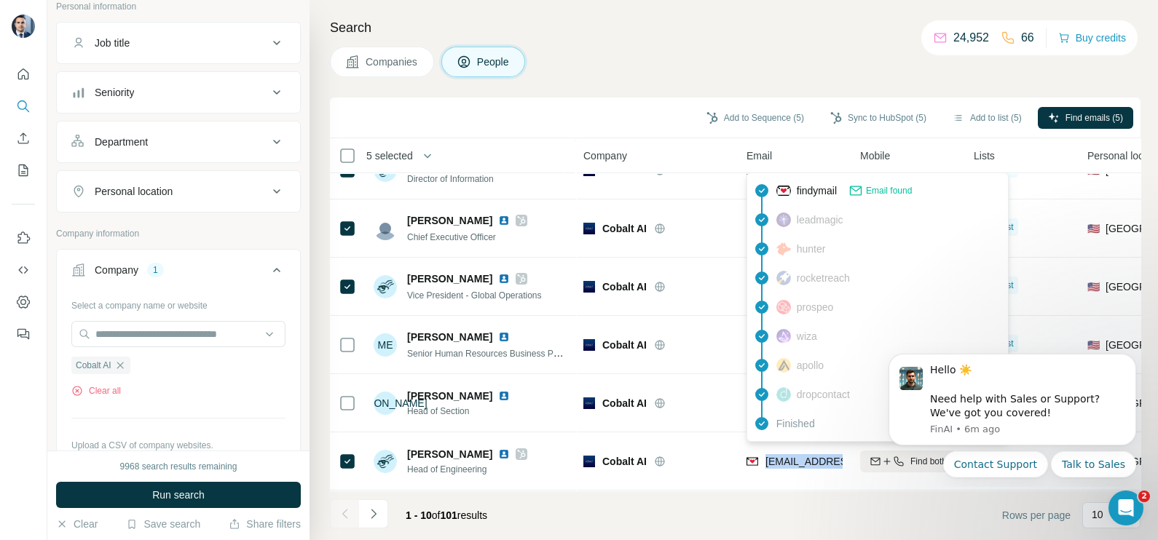
scroll to position [181, 0]
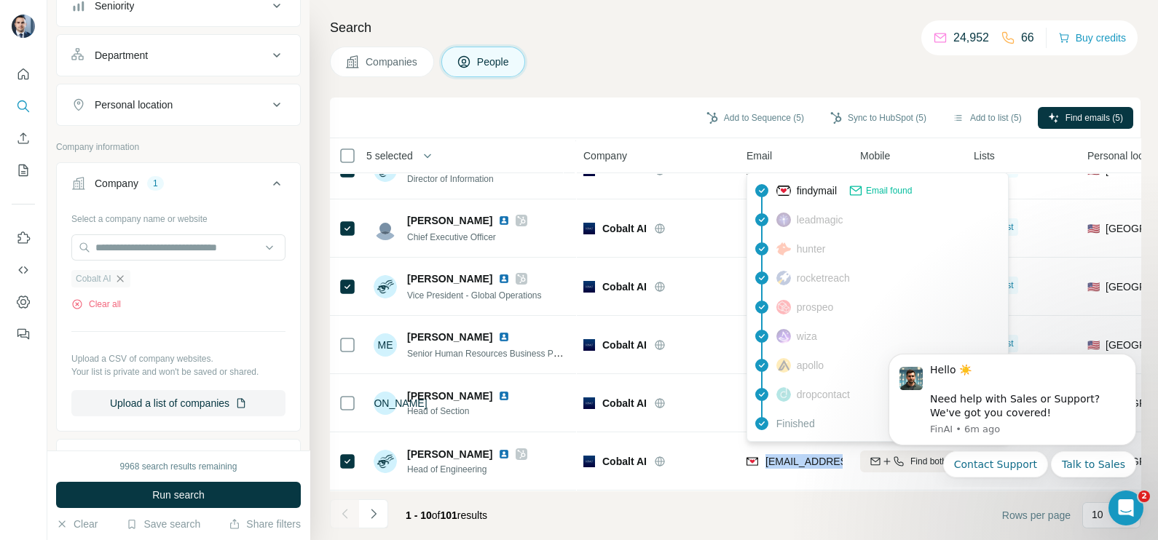
click at [123, 280] on icon "button" at bounding box center [120, 279] width 12 height 12
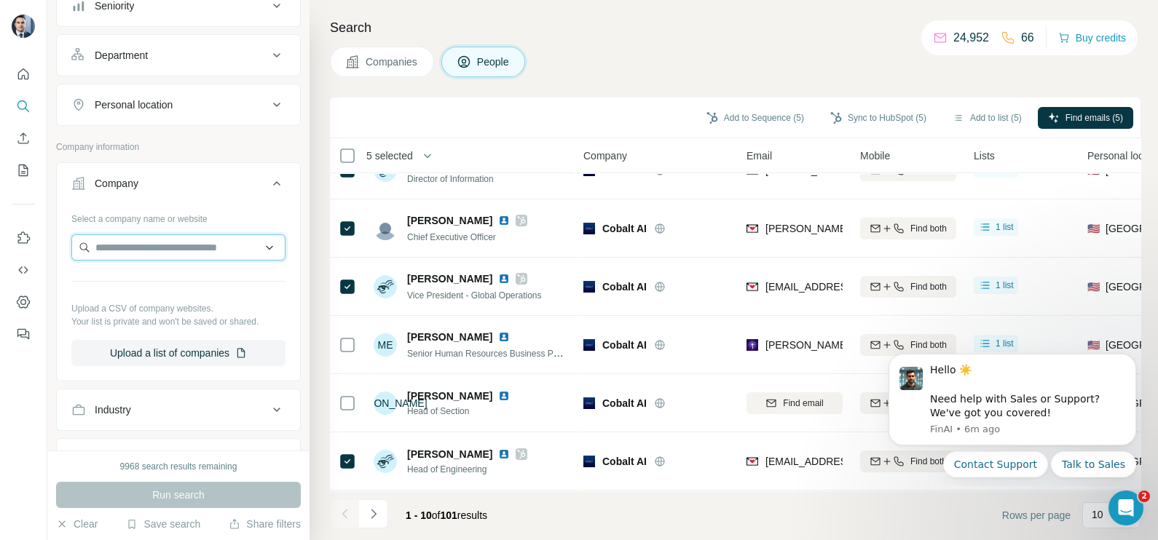
click at [134, 247] on input "text" at bounding box center [178, 247] width 214 height 26
type input "**********"
click at [393, 63] on span "Companies" at bounding box center [391, 62] width 53 height 15
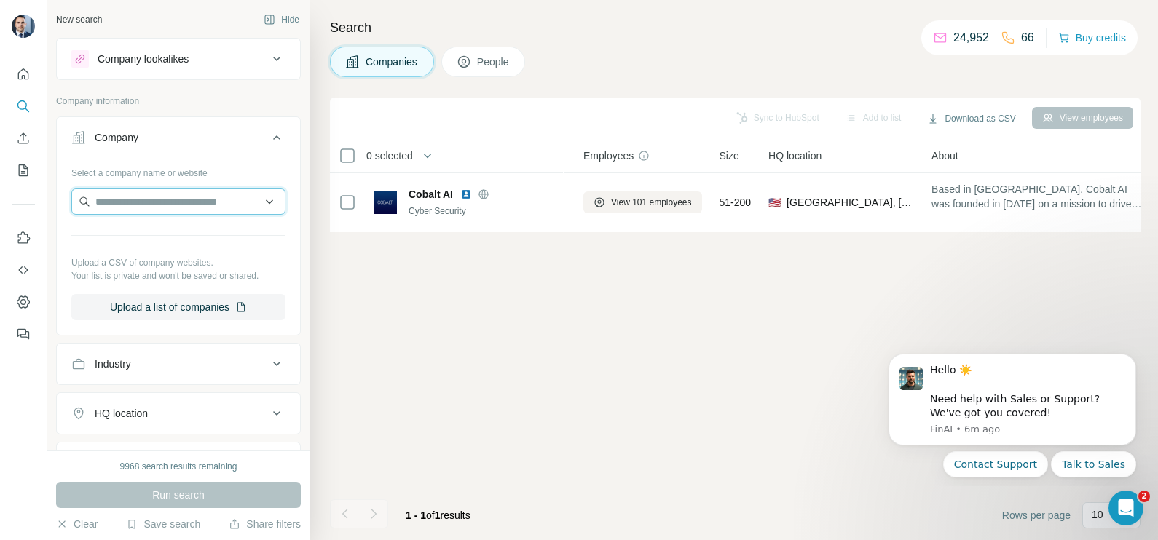
click at [166, 205] on input "text" at bounding box center [178, 202] width 214 height 26
paste input "**********"
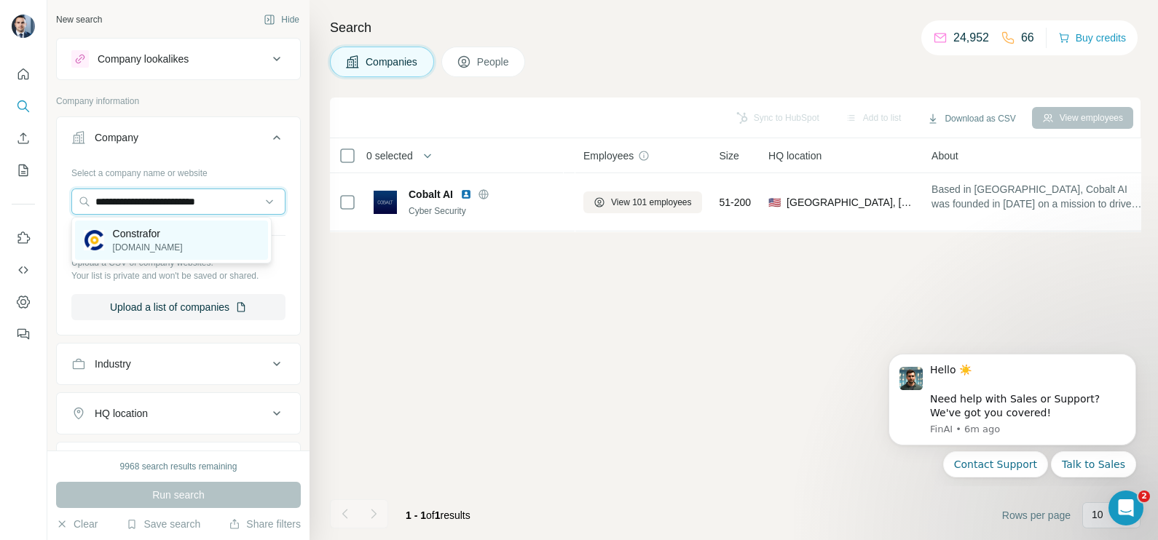
type input "**********"
click at [170, 231] on p "Constrafor" at bounding box center [148, 233] width 70 height 15
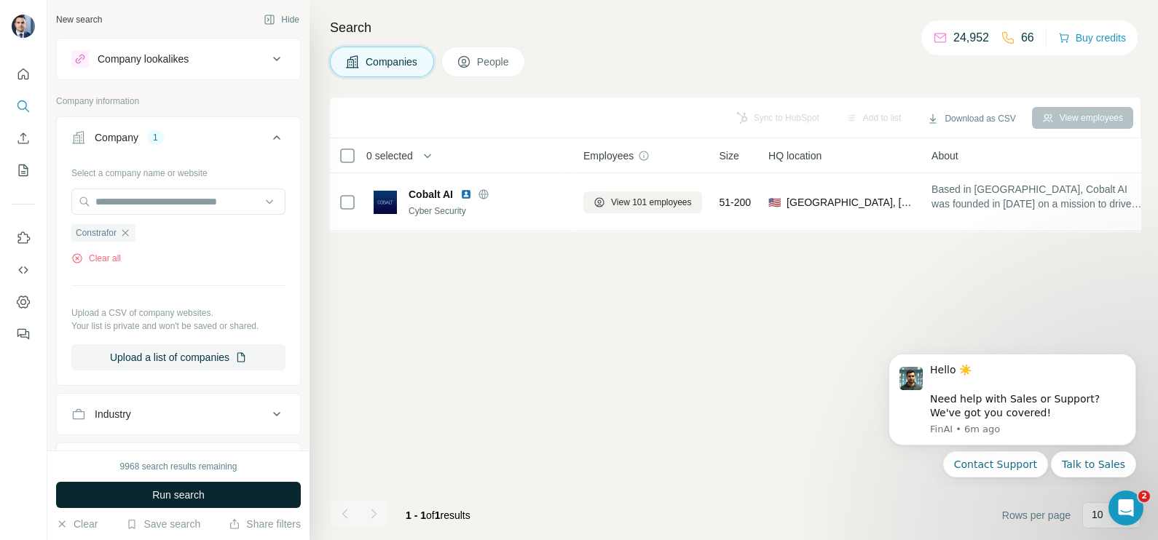
click at [189, 494] on span "Run search" at bounding box center [178, 495] width 52 height 15
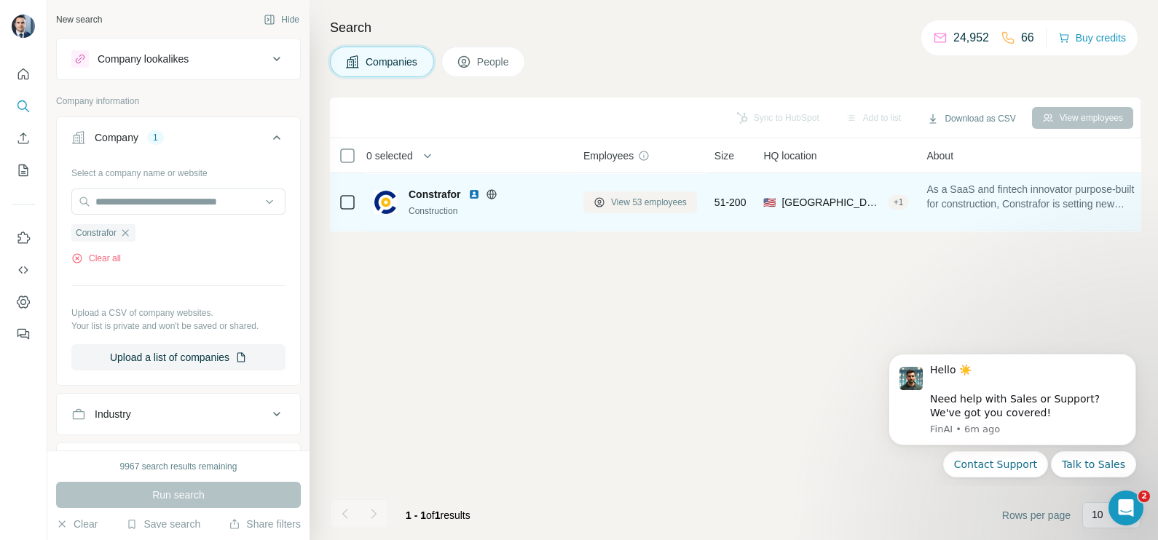
click at [641, 202] on span "View 53 employees" at bounding box center [649, 202] width 76 height 13
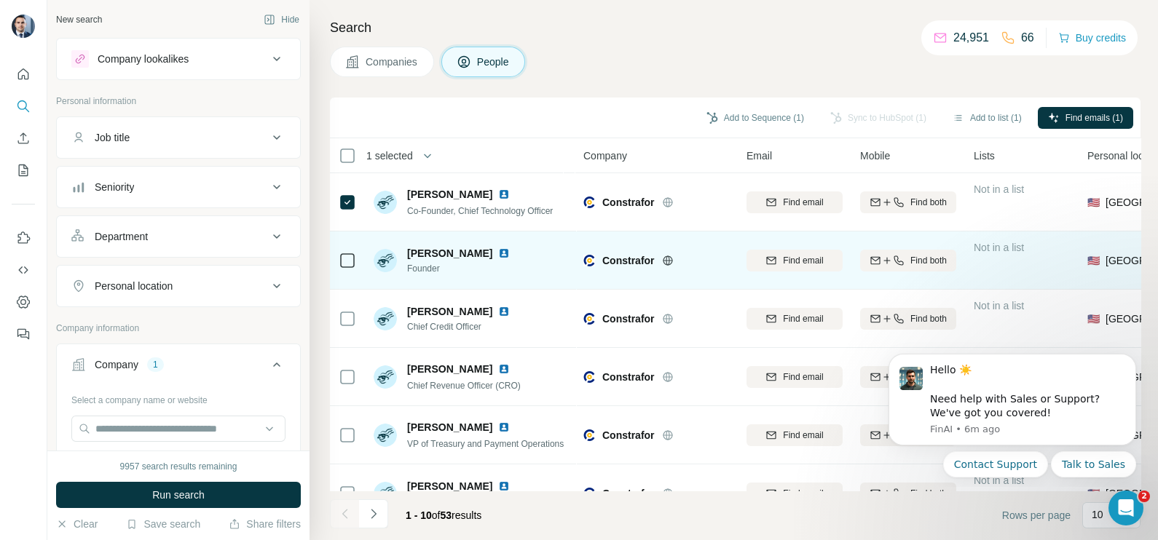
click at [336, 262] on td at bounding box center [347, 261] width 35 height 58
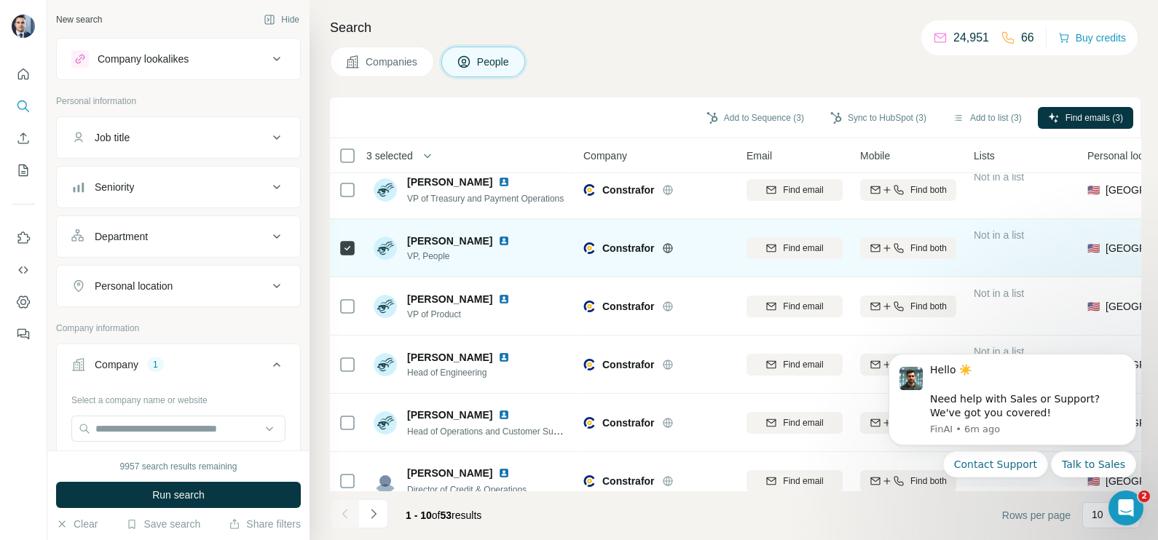
scroll to position [273, 0]
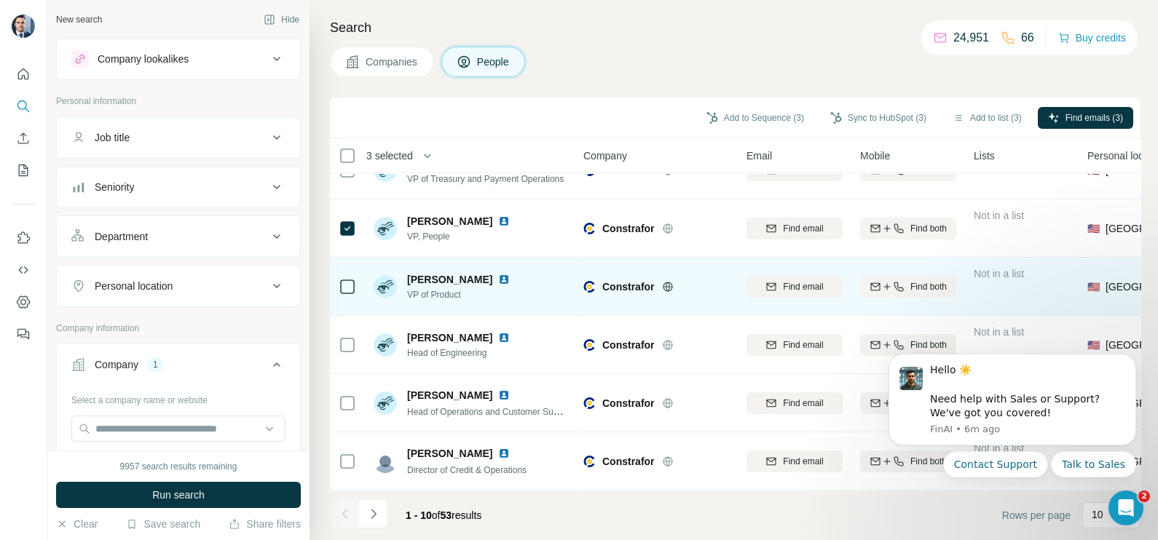
click at [357, 282] on td at bounding box center [347, 287] width 35 height 58
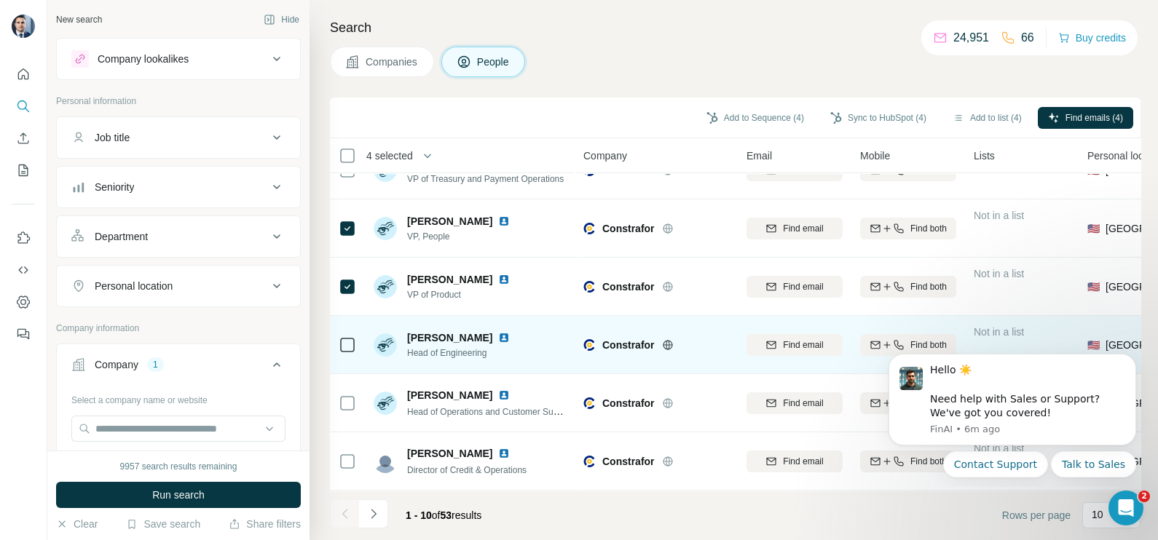
click at [337, 333] on td at bounding box center [347, 345] width 35 height 58
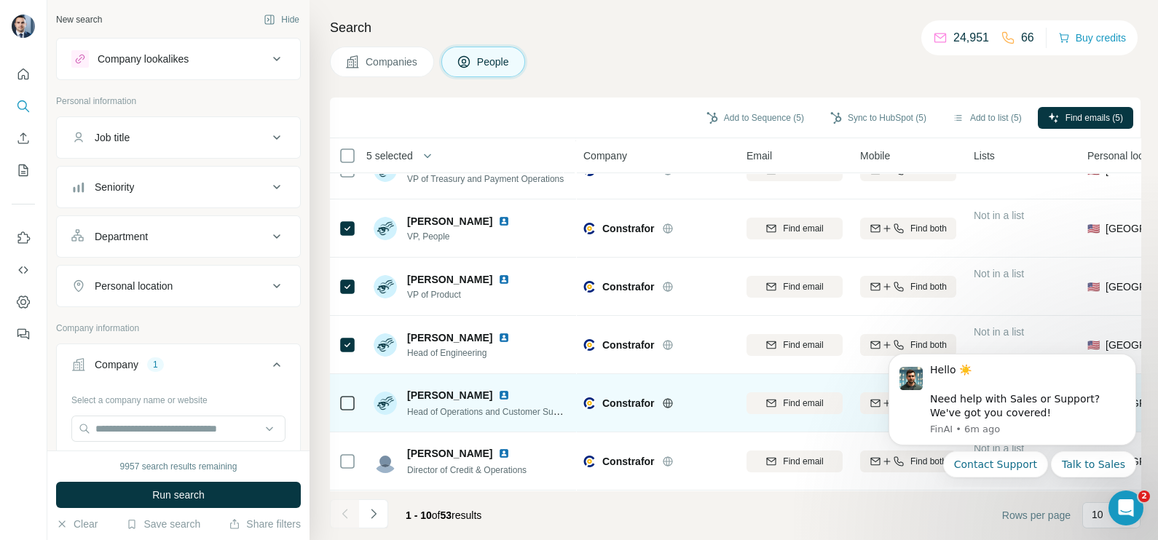
scroll to position [0, 0]
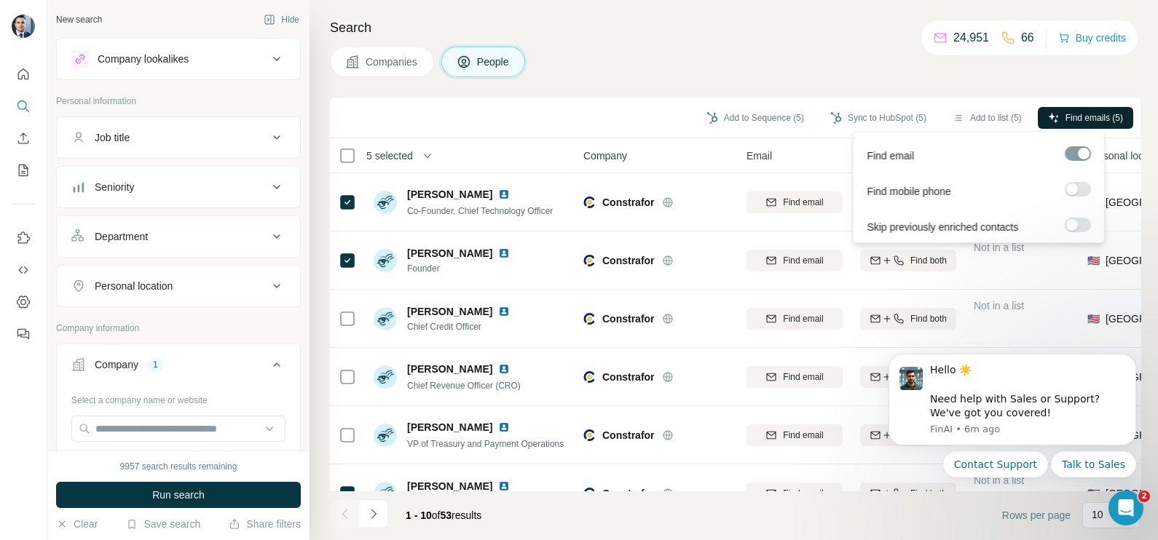
click at [1077, 113] on span "Find emails (5)" at bounding box center [1094, 117] width 58 height 13
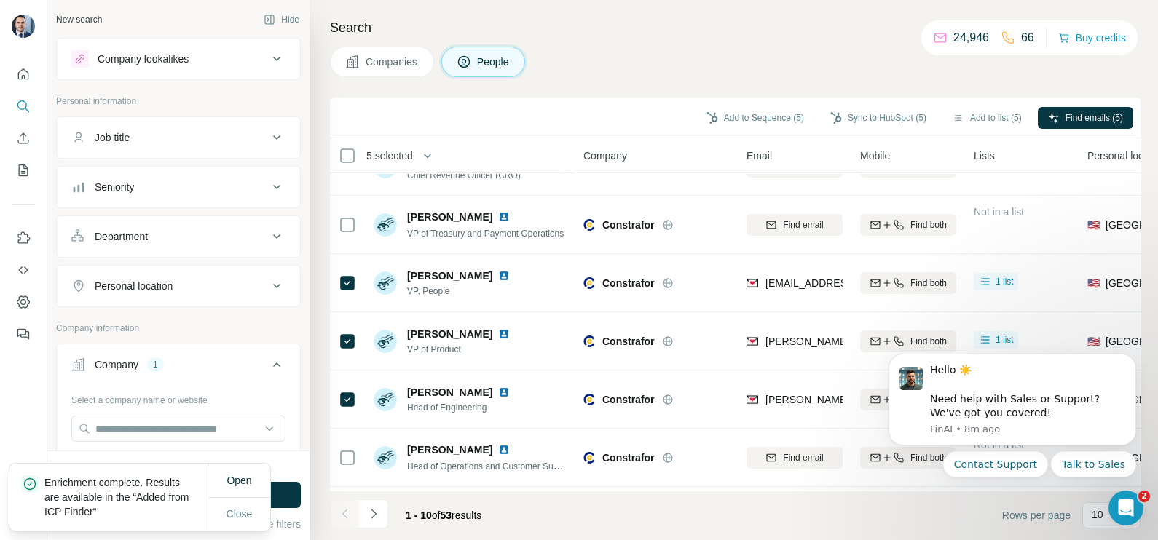
scroll to position [181, 0]
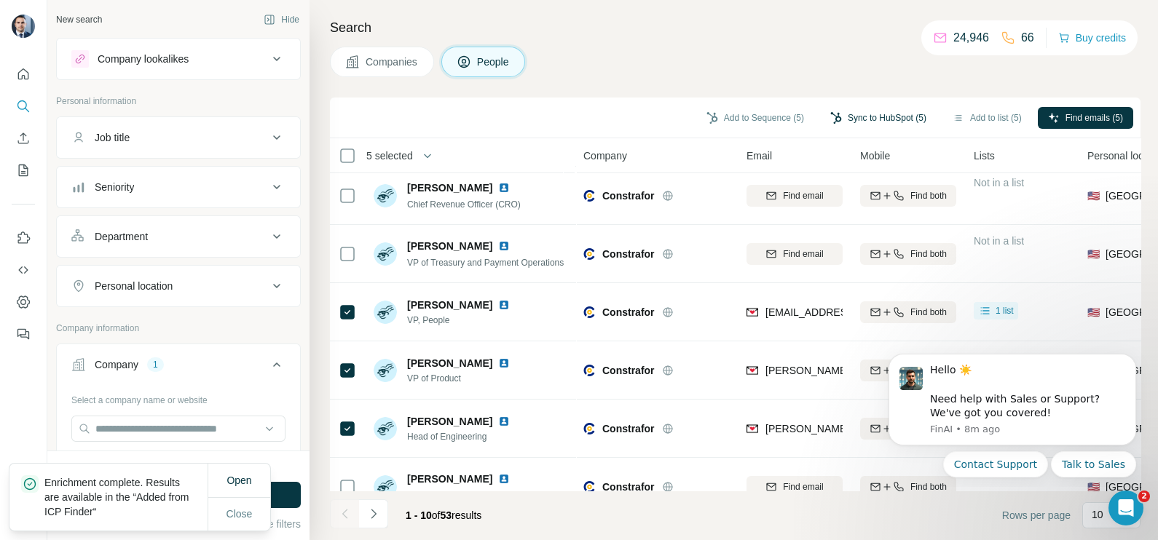
click at [881, 119] on button "Sync to HubSpot (5)" at bounding box center [878, 118] width 116 height 22
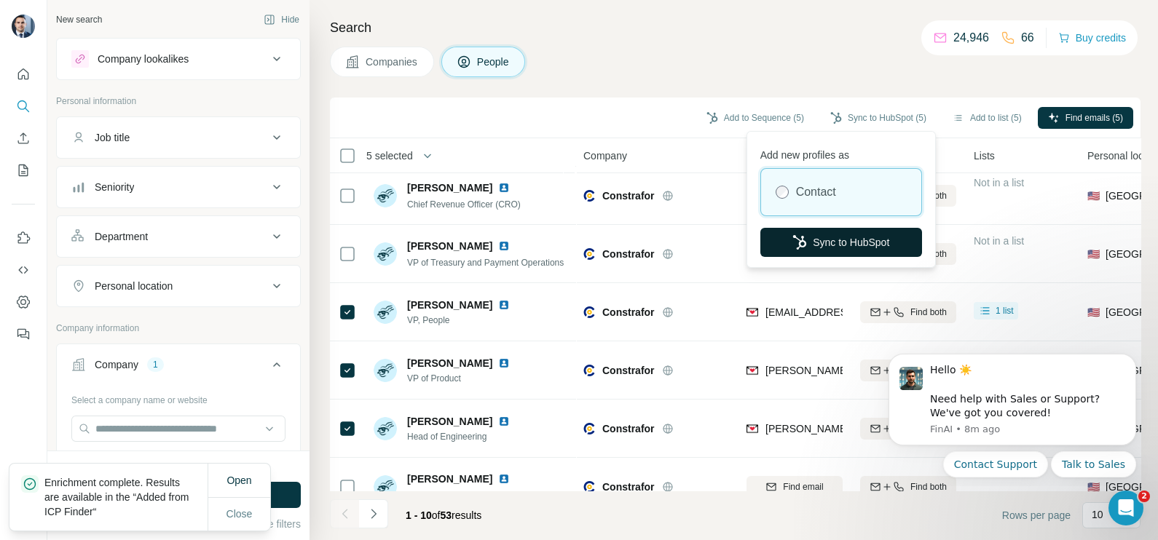
click at [841, 230] on button "Sync to HubSpot" at bounding box center [841, 242] width 162 height 29
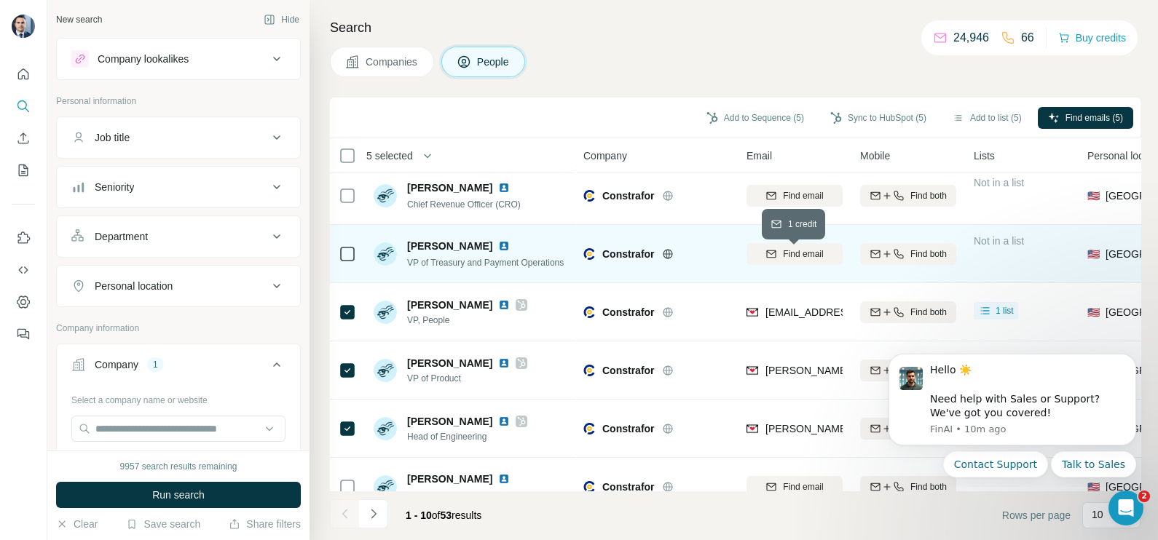
scroll to position [0, 0]
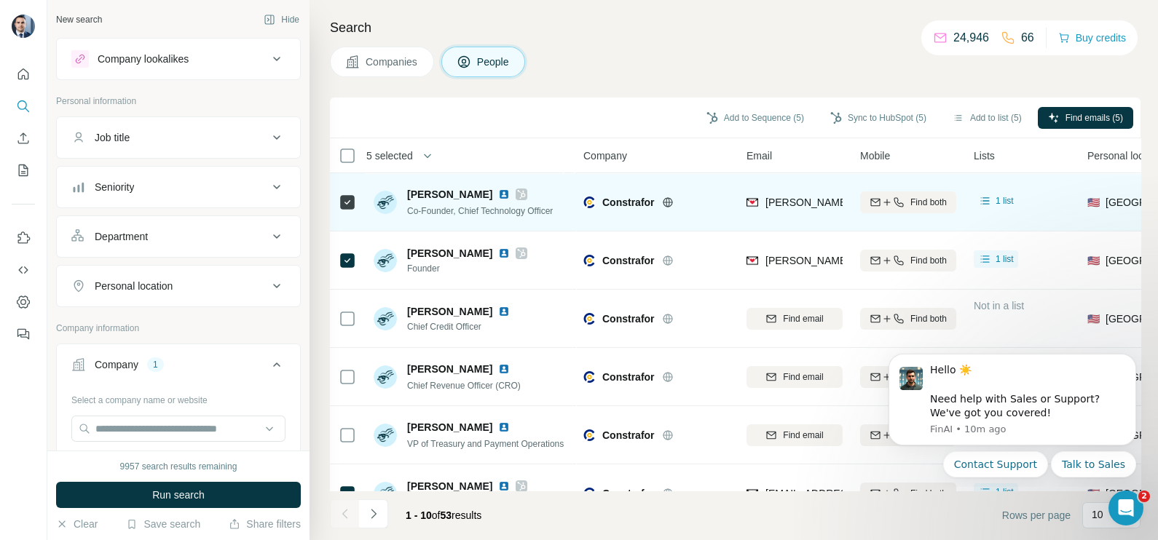
click at [788, 212] on div "findymail Email found leadmagic hunter rocketreach prospeo wiza apollo dropcont…" at bounding box center [870, 340] width 249 height 256
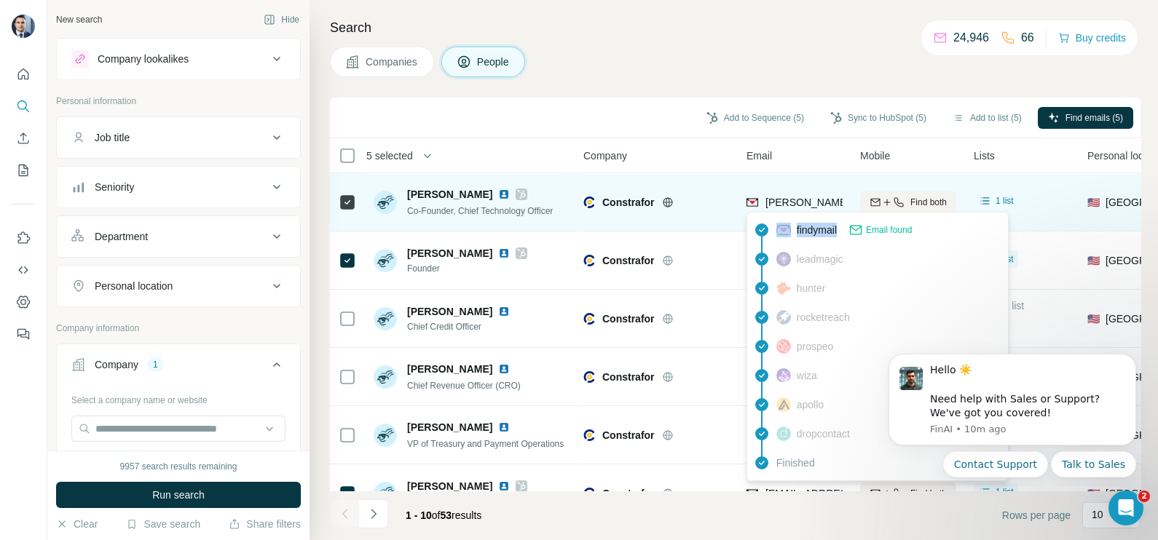
click at [788, 212] on div "findymail Email found leadmagic hunter rocketreach prospeo wiza apollo dropcont…" at bounding box center [877, 346] width 262 height 269
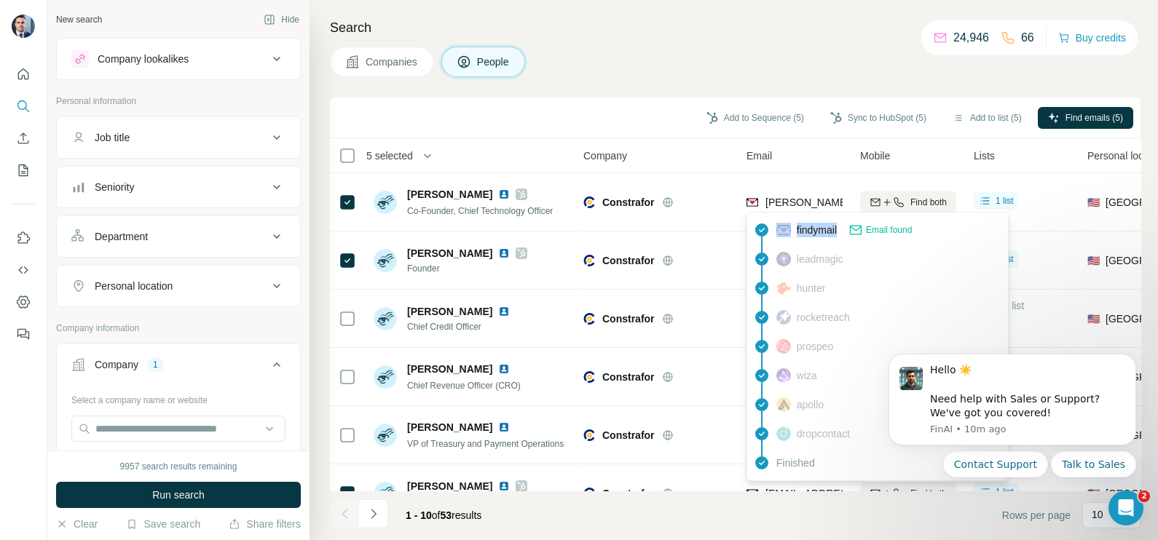
click at [788, 211] on body "New search Hide Company lookalikes Personal information Job title Seniority Dep…" at bounding box center [579, 270] width 1158 height 540
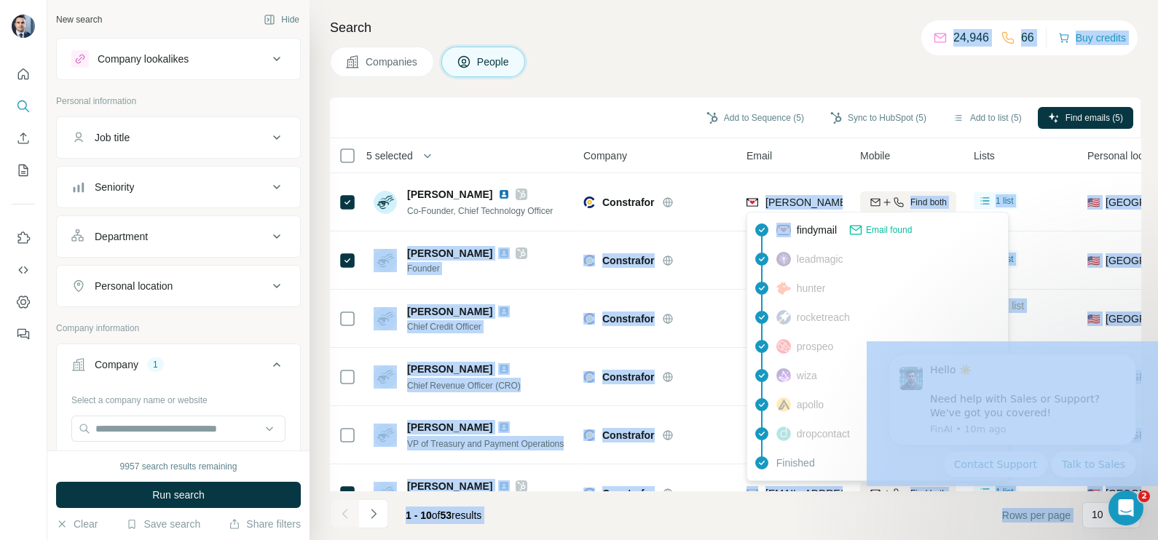
copy body "douglas@constrafor.com Find both 1 list 🇺🇸 United States Founder C-Level R&D, F…"
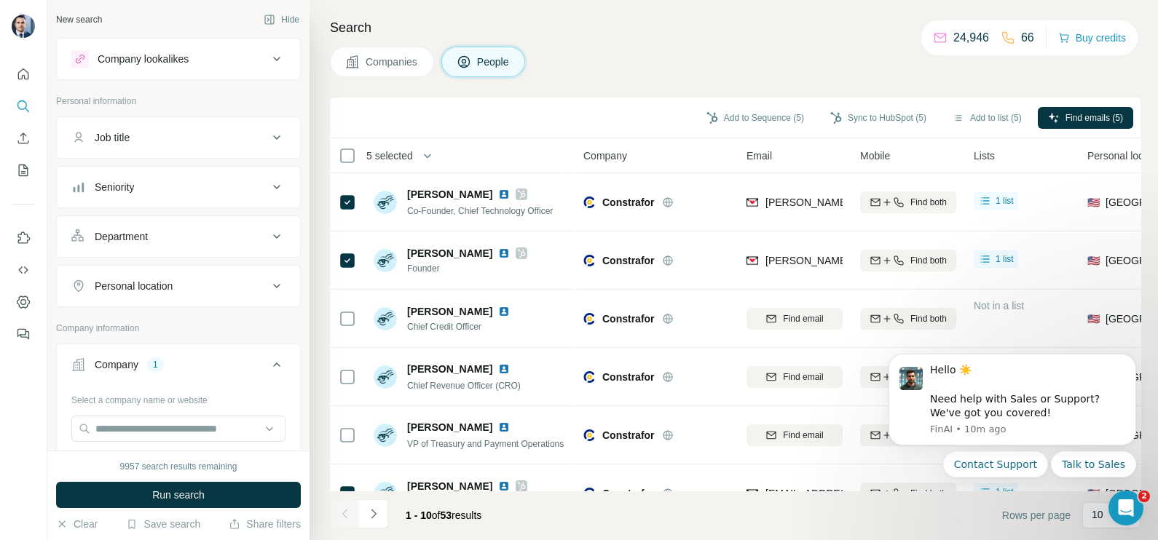
click at [753, 44] on div "Search Companies People Add to Sequence (5) Sync to HubSpot (5) Add to list (5)…" at bounding box center [733, 270] width 848 height 540
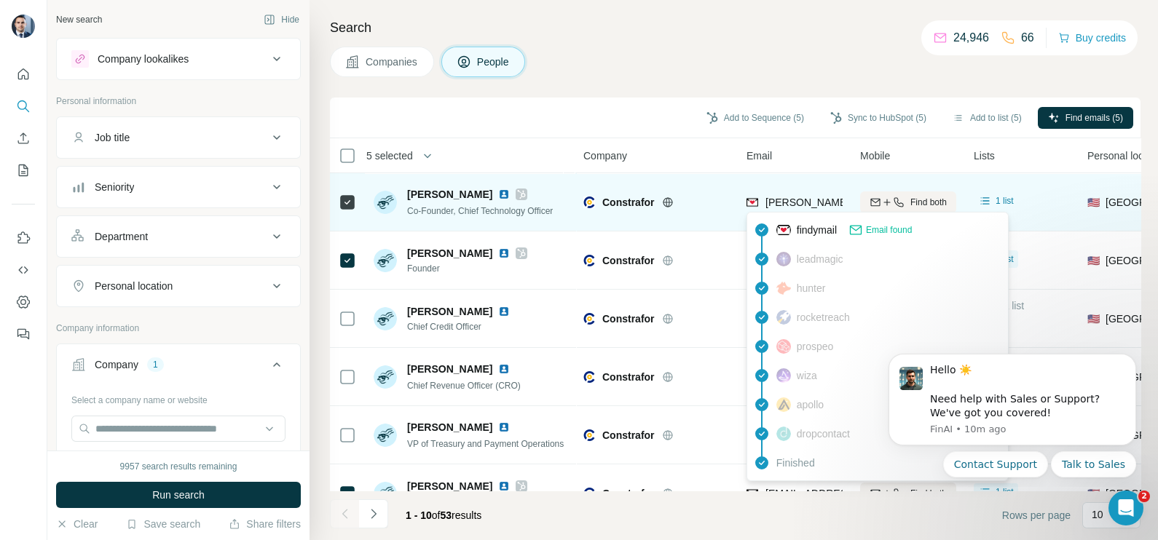
click at [794, 195] on div "douglas@constrafor.com" at bounding box center [893, 202] width 256 height 15
click at [794, 194] on div "douglas@constrafor.com" at bounding box center [794, 202] width 96 height 40
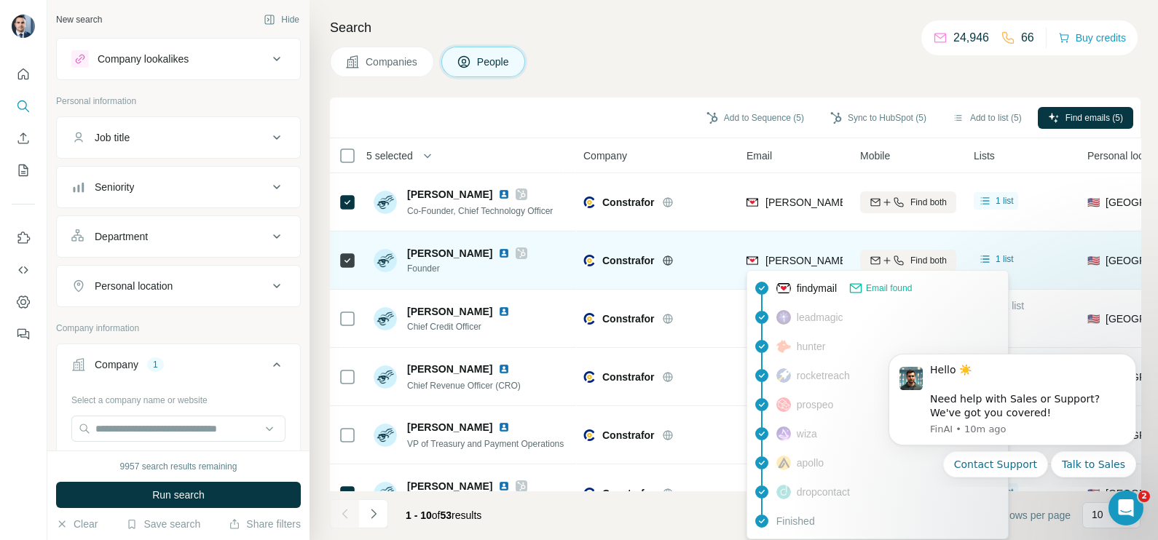
click at [798, 263] on span "anwar@constrafor.com" at bounding box center [893, 261] width 256 height 12
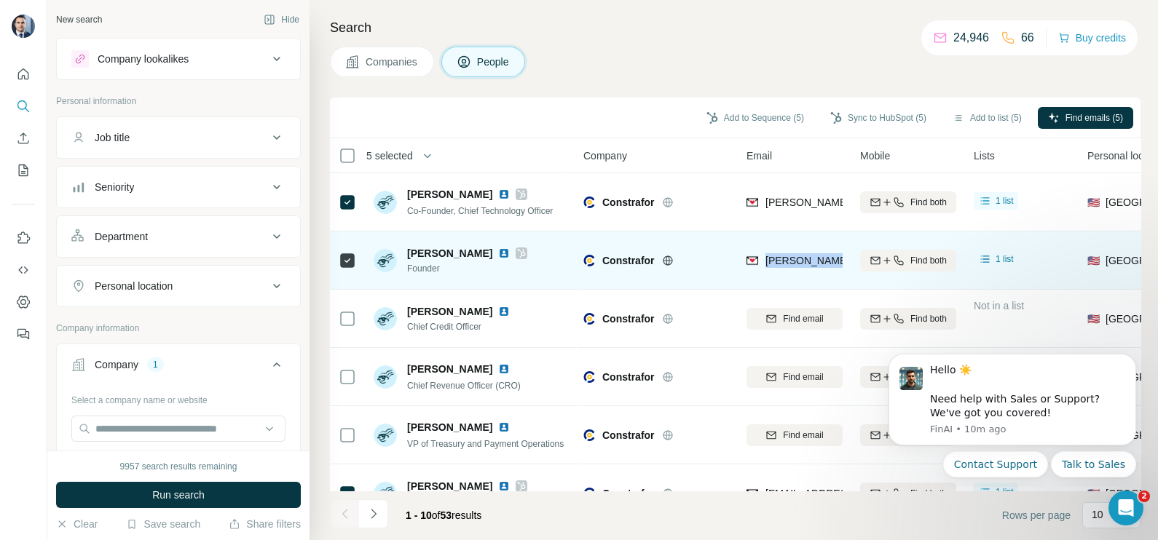
click at [798, 263] on span "anwar@constrafor.com" at bounding box center [893, 261] width 256 height 12
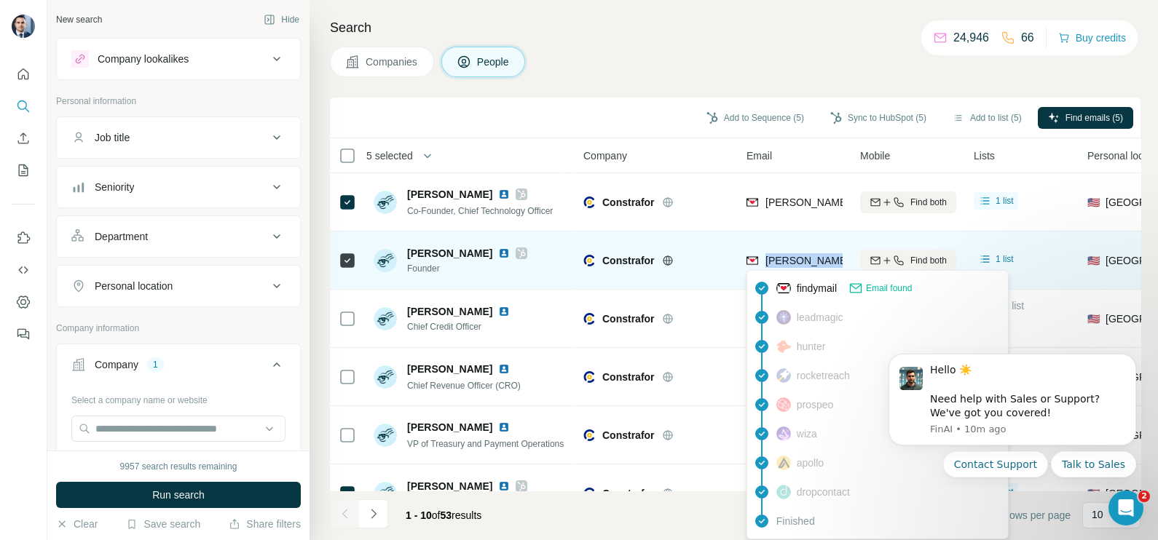
click at [797, 255] on span "anwar@constrafor.com" at bounding box center [893, 261] width 256 height 12
click at [797, 253] on div "anwar@constrafor.com" at bounding box center [893, 260] width 256 height 15
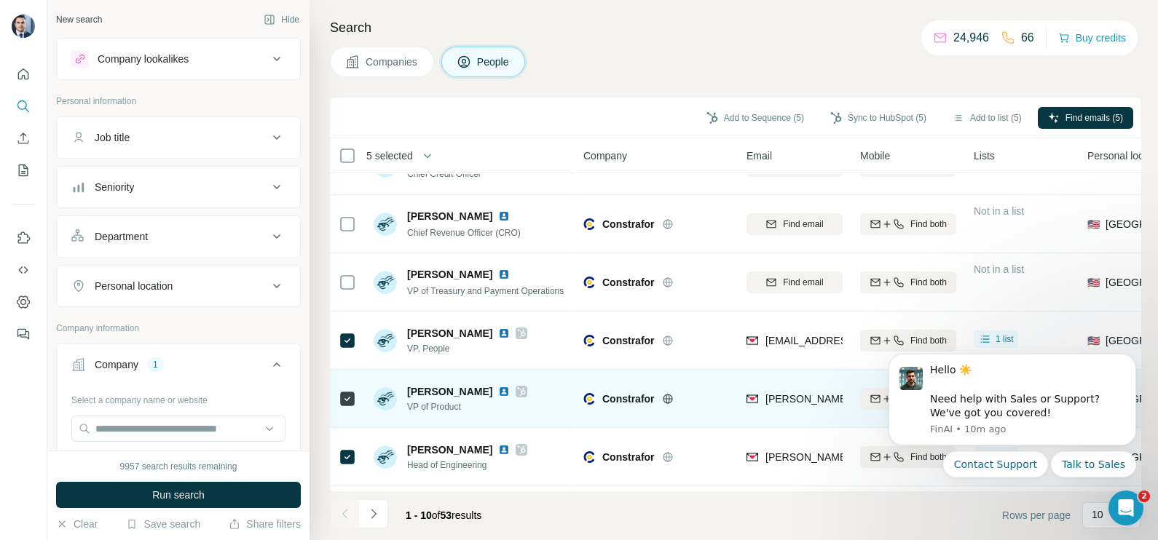
scroll to position [181, 0]
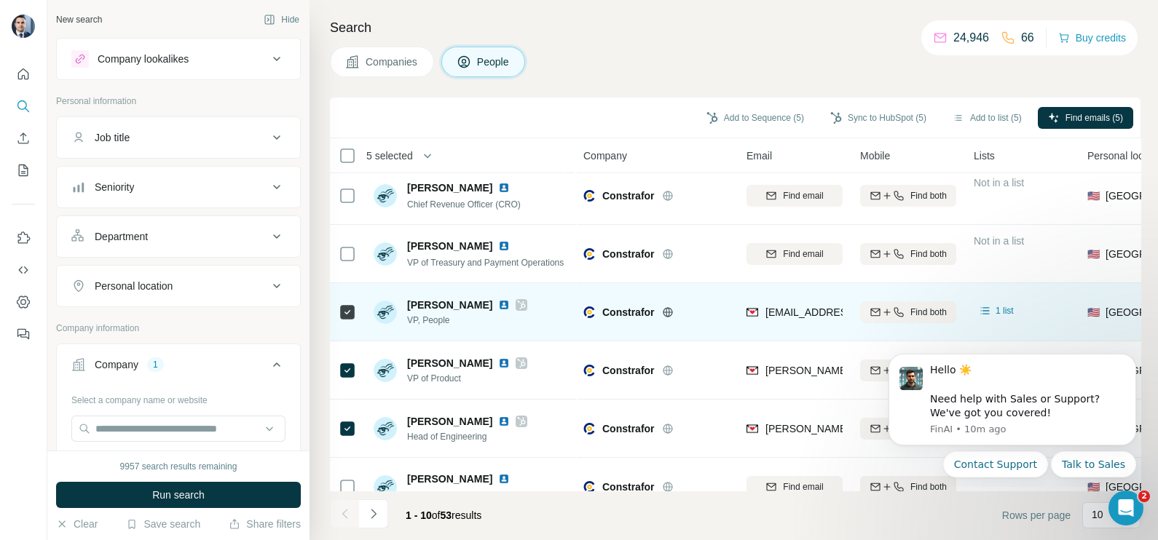
click at [775, 325] on div "khaskil.amirov@constrafor.com" at bounding box center [794, 312] width 96 height 40
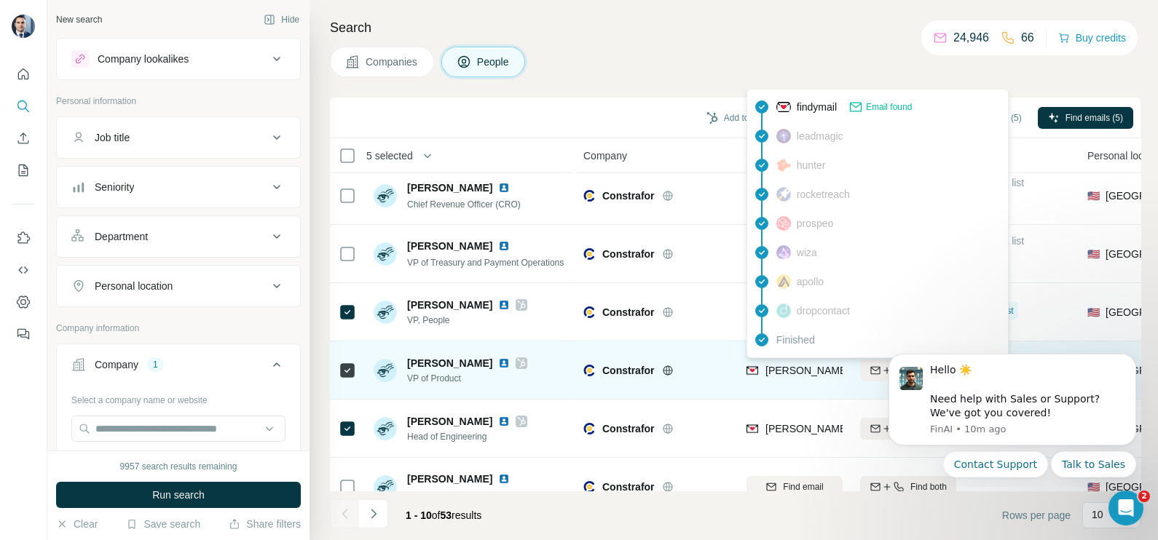
click at [779, 373] on span "tommy@constrafor.com" at bounding box center [893, 371] width 256 height 12
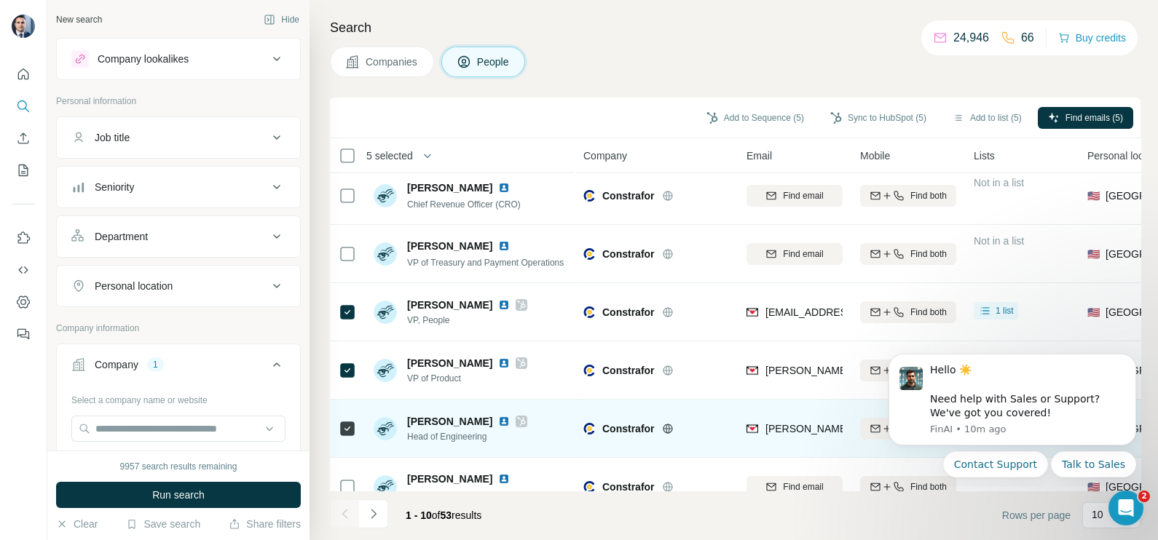
click at [775, 417] on div "joe.cardali@constrafor.com" at bounding box center [794, 428] width 96 height 40
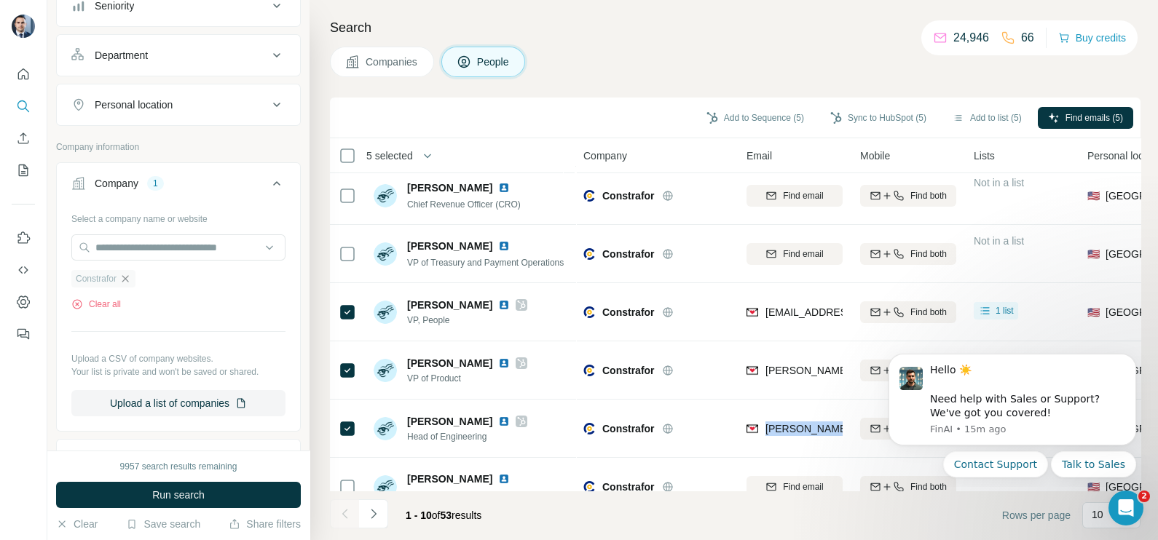
click at [128, 274] on icon "button" at bounding box center [125, 279] width 12 height 12
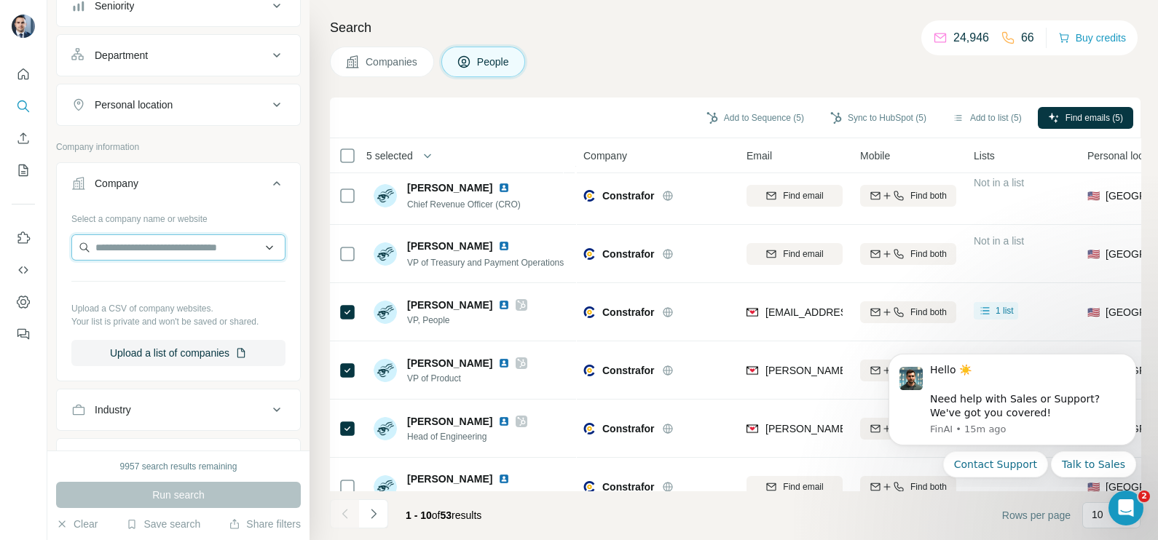
click at [133, 248] on input "text" at bounding box center [178, 247] width 214 height 26
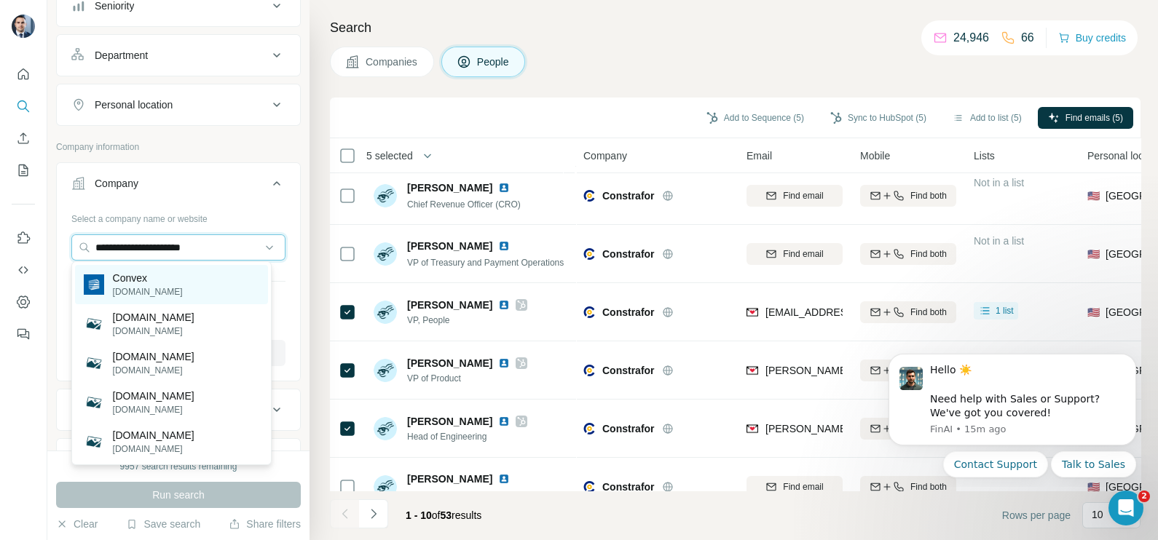
type input "**********"
click at [167, 288] on div "Convex convex.com" at bounding box center [171, 284] width 193 height 39
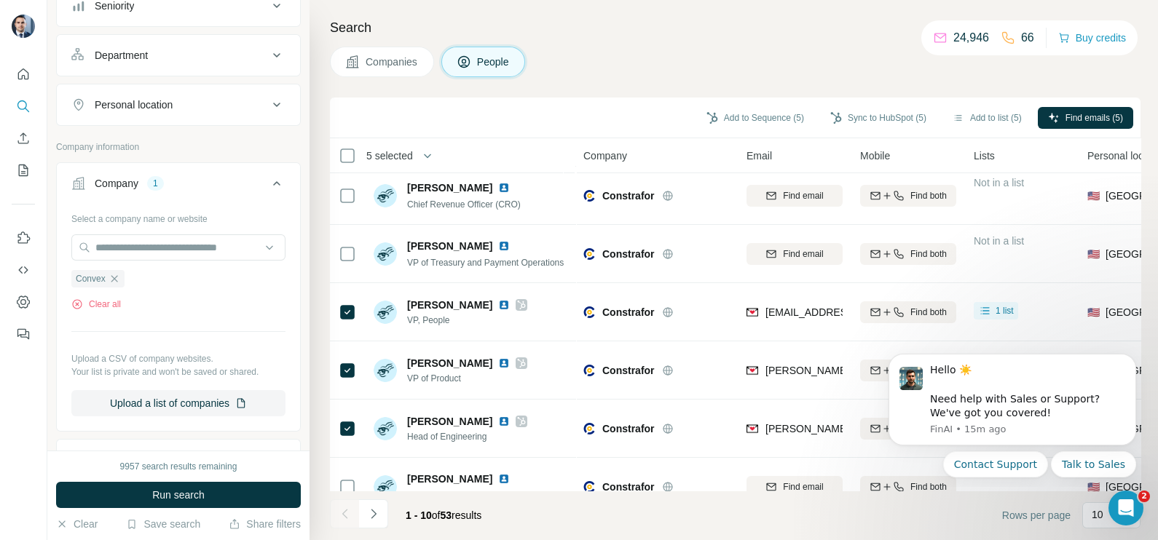
click at [411, 61] on span "Companies" at bounding box center [391, 62] width 53 height 15
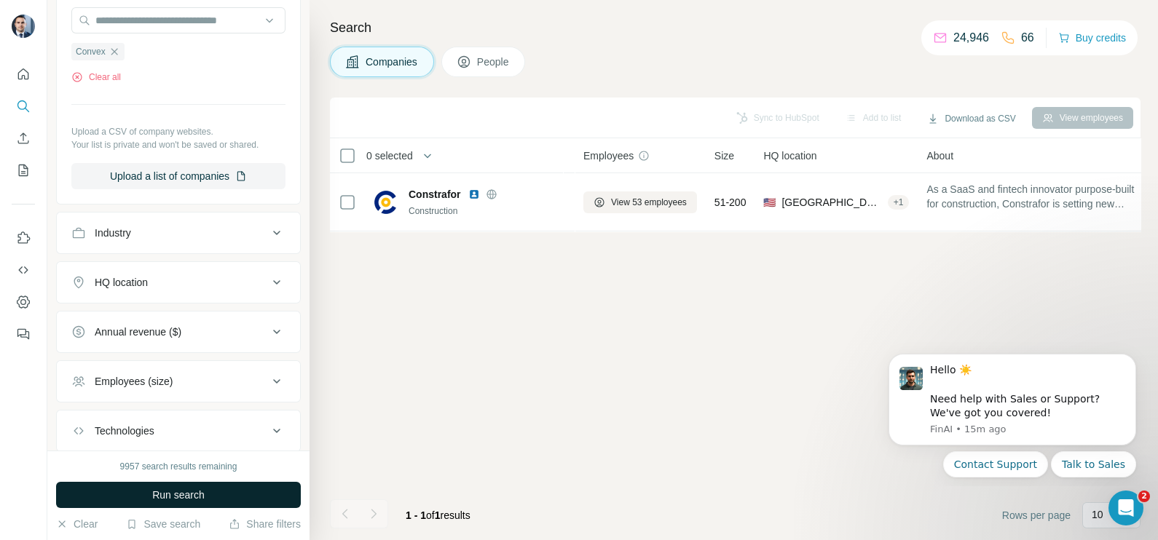
click at [218, 492] on button "Run search" at bounding box center [178, 495] width 245 height 26
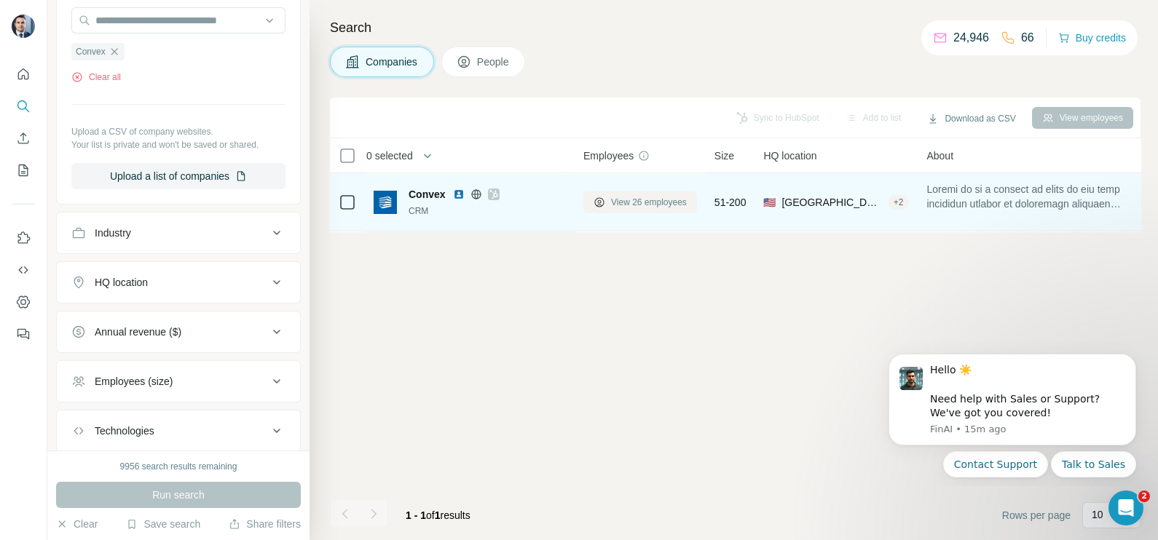
click at [620, 203] on span "View 26 employees" at bounding box center [649, 202] width 76 height 13
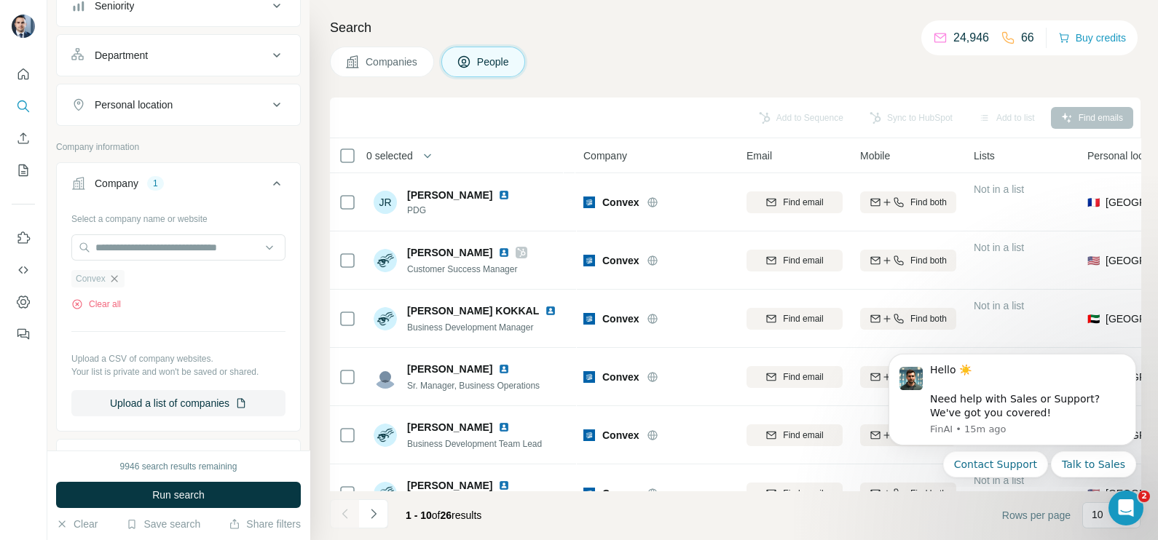
click at [119, 273] on icon "button" at bounding box center [114, 279] width 12 height 12
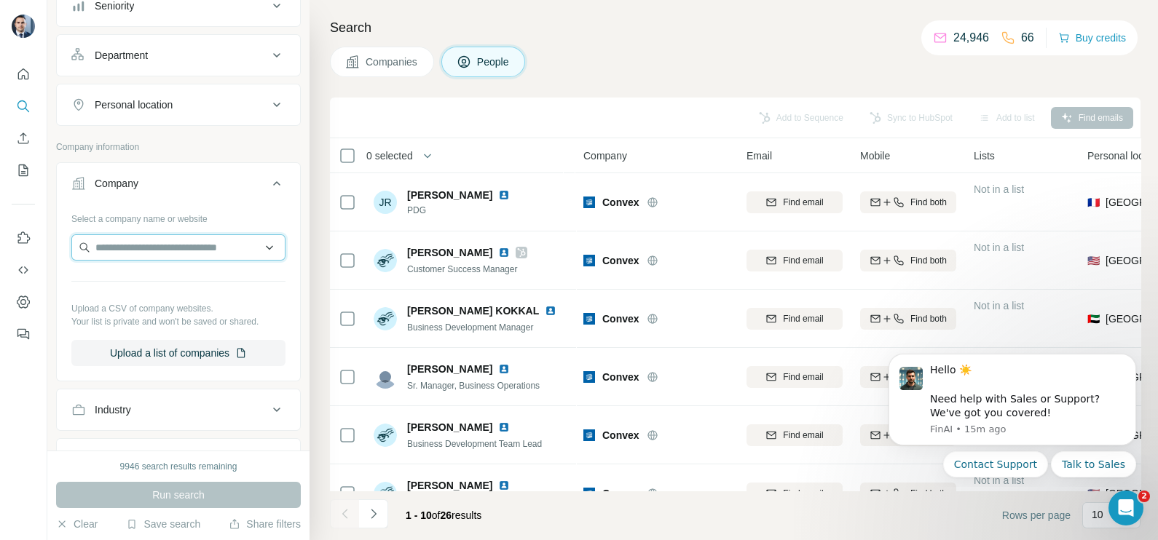
click at [125, 252] on input "text" at bounding box center [178, 247] width 214 height 26
paste input "**********"
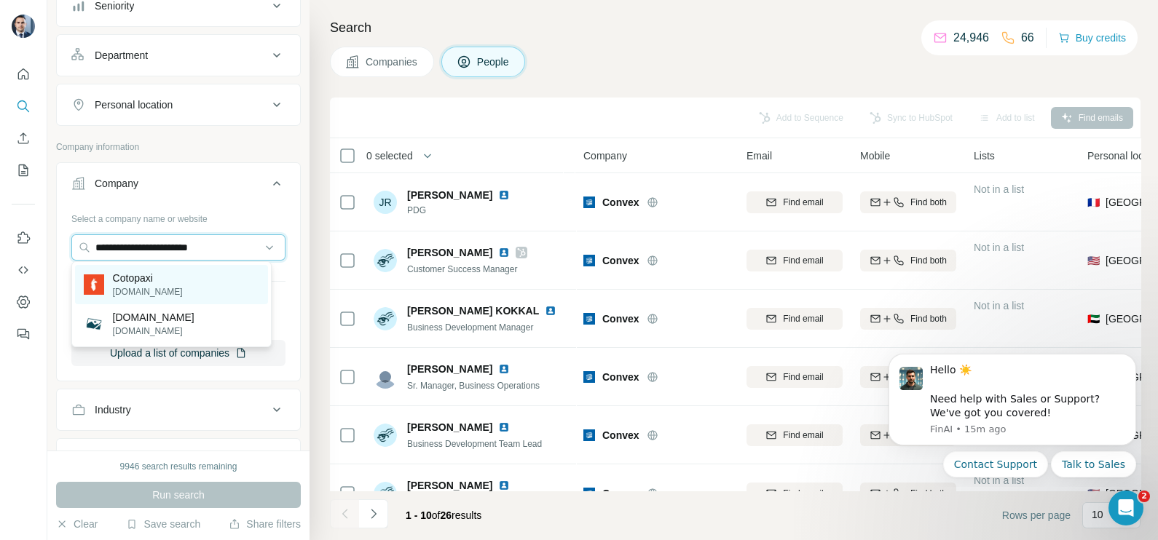
type input "**********"
click at [151, 287] on p "cotopaxi.com" at bounding box center [148, 291] width 70 height 13
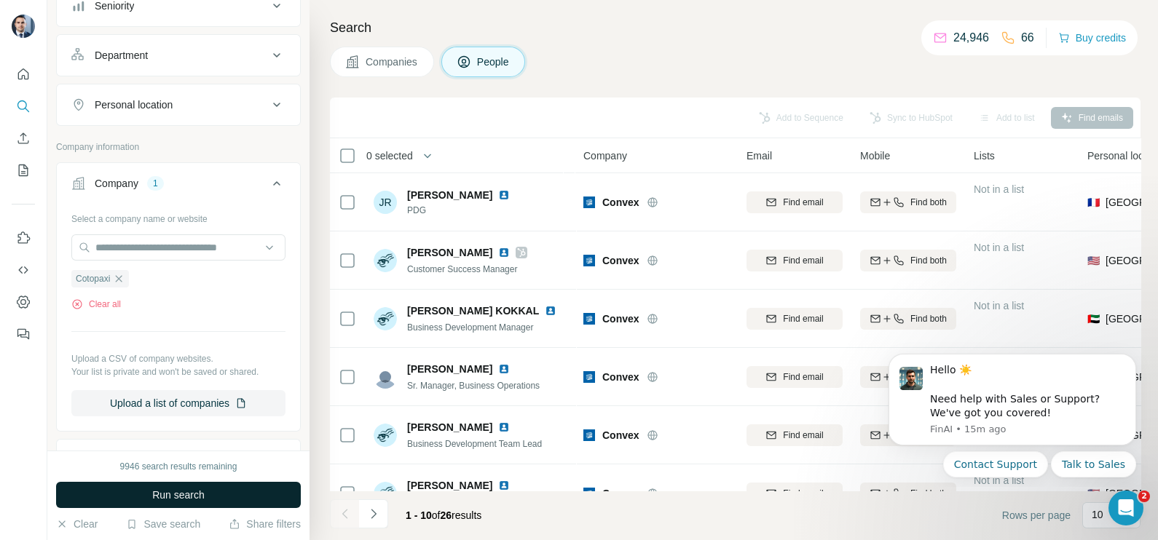
click at [218, 496] on button "Run search" at bounding box center [178, 495] width 245 height 26
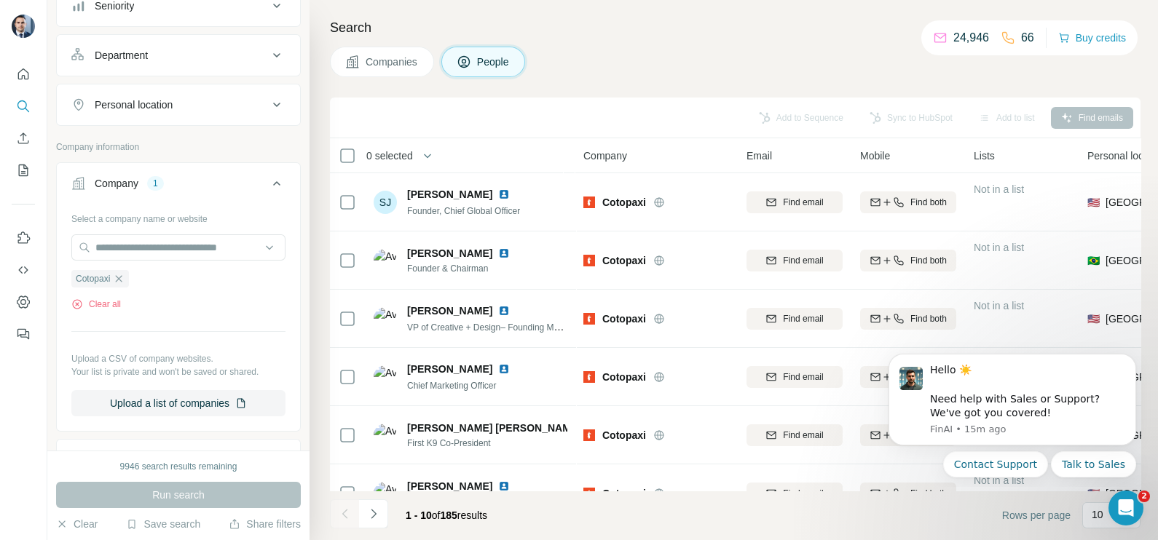
click at [397, 62] on span "Companies" at bounding box center [391, 62] width 53 height 15
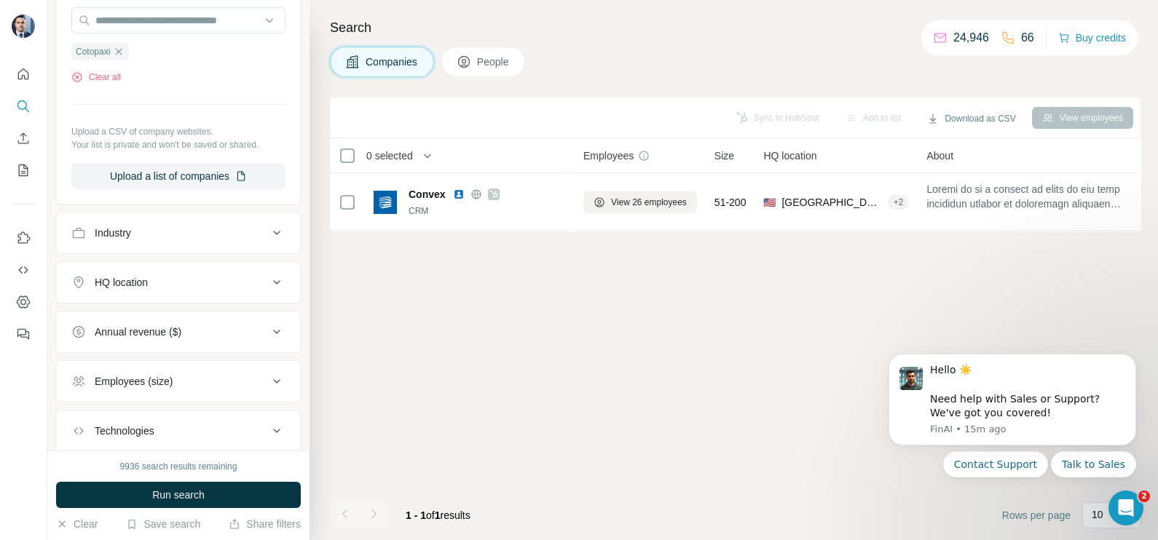
click at [212, 466] on div "9936 search results remaining" at bounding box center [178, 466] width 117 height 13
click at [222, 483] on button "Run search" at bounding box center [178, 495] width 245 height 26
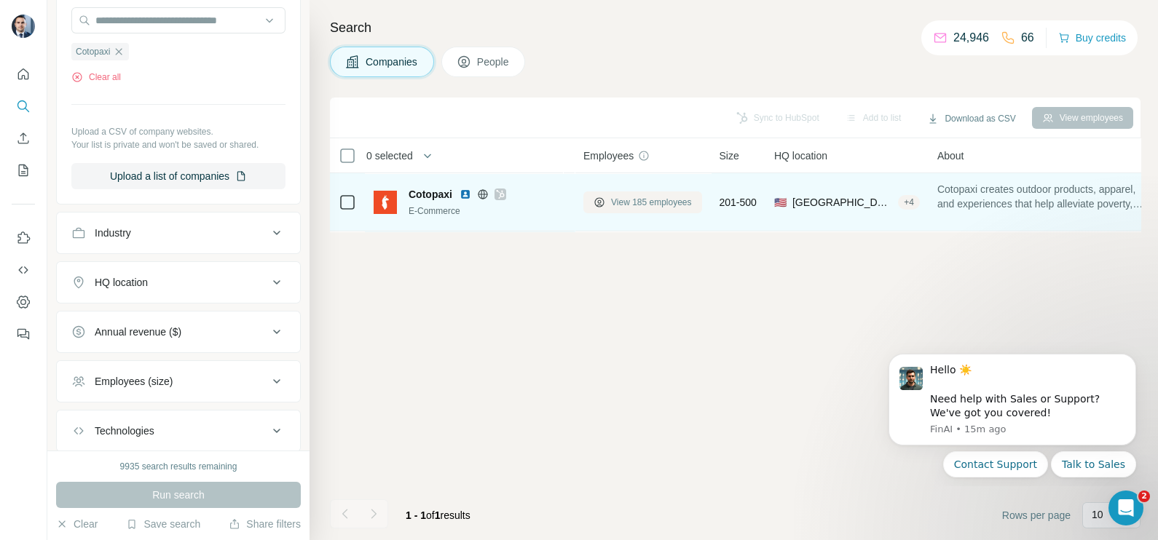
click at [651, 203] on span "View 185 employees" at bounding box center [651, 202] width 81 height 13
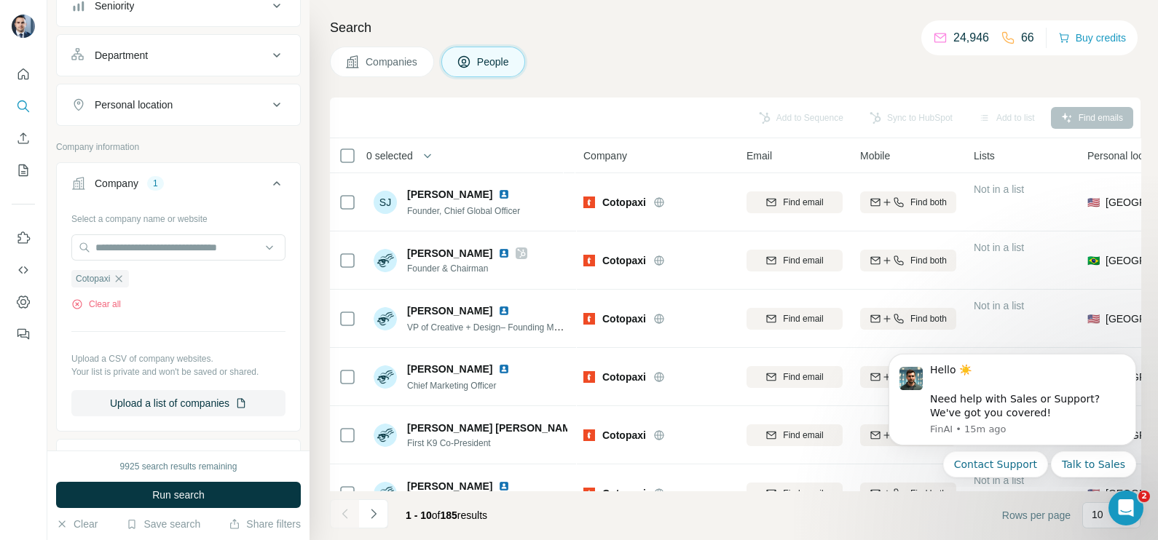
click at [404, 67] on span "Companies" at bounding box center [391, 62] width 53 height 15
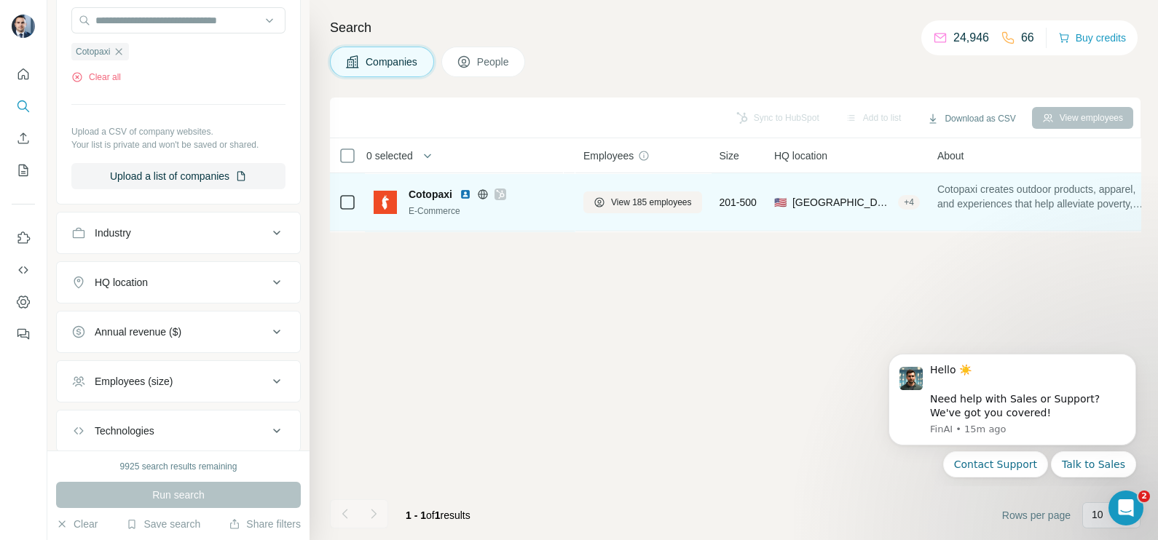
click at [505, 197] on icon at bounding box center [500, 195] width 9 height 12
click at [619, 196] on span "View 185 employees" at bounding box center [651, 202] width 81 height 13
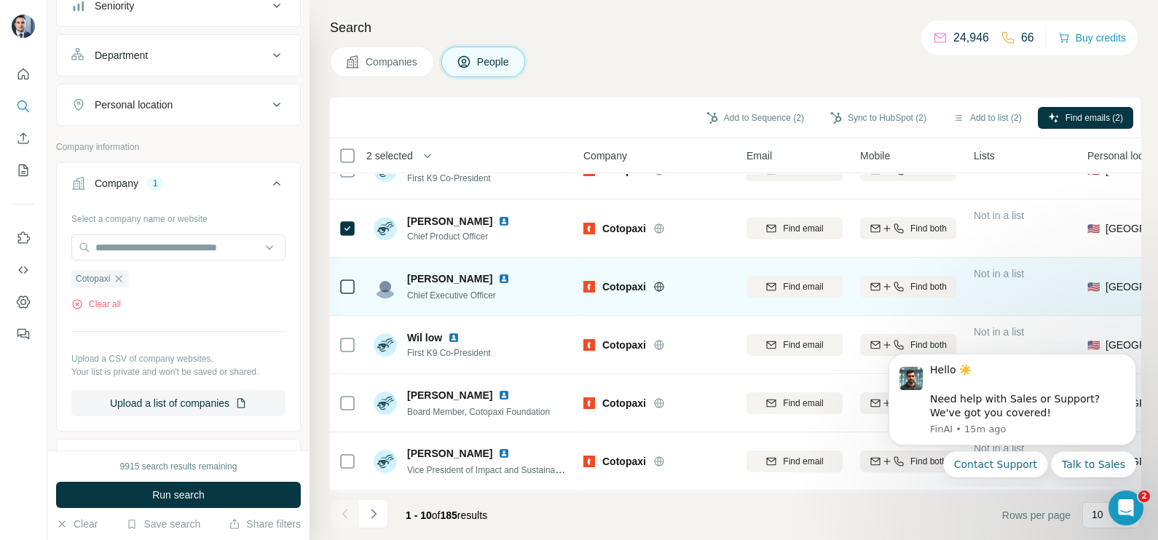
scroll to position [273, 0]
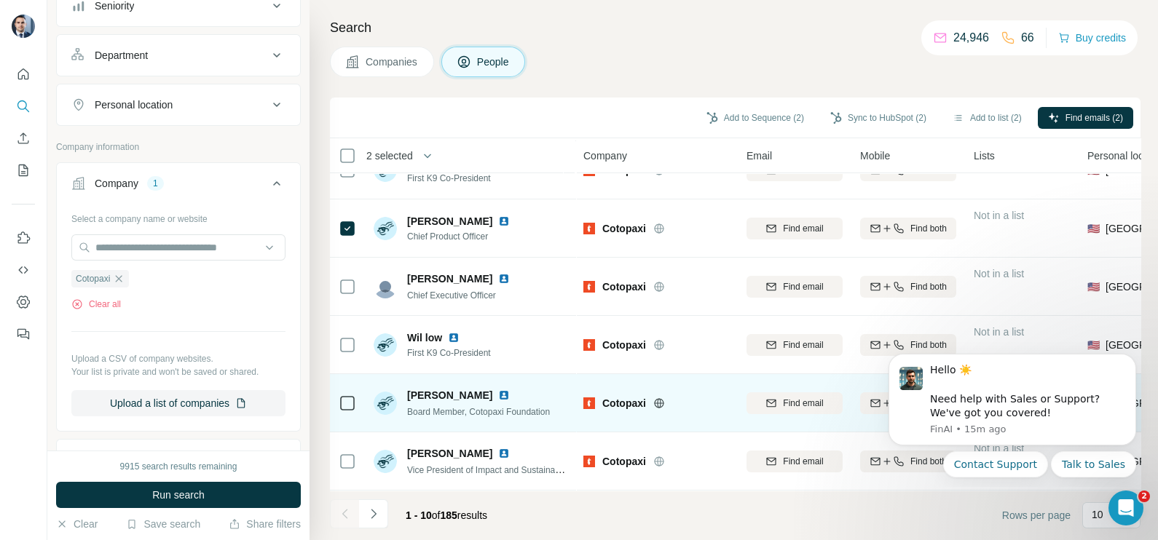
click at [368, 400] on td "Megan Blumfelder Board Member, Cotopaxi Foundation" at bounding box center [470, 403] width 211 height 58
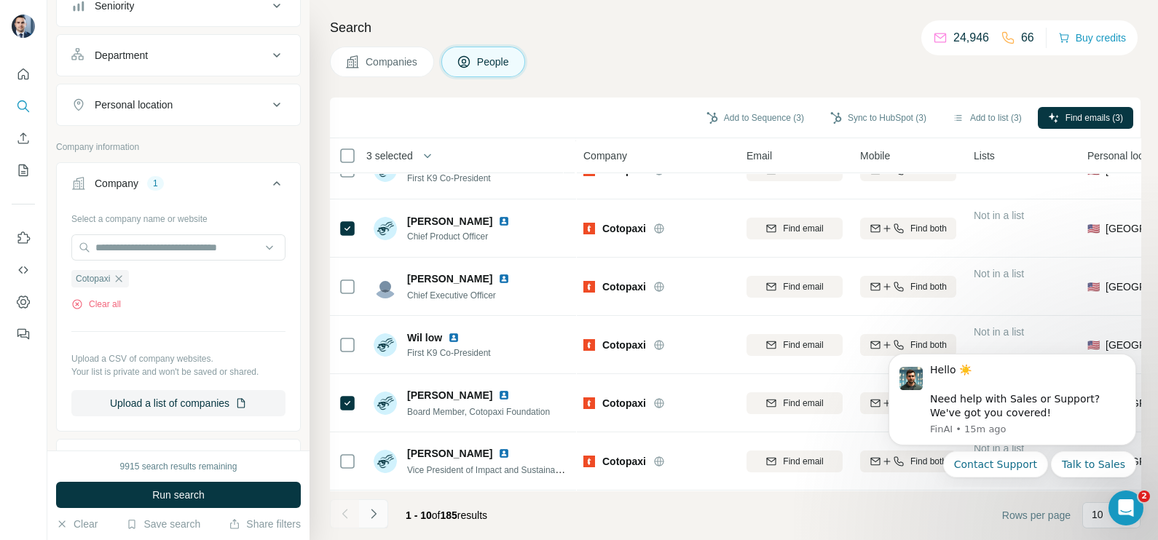
click at [368, 518] on icon "Navigate to next page" at bounding box center [373, 514] width 15 height 15
click at [376, 525] on button "Navigate to next page" at bounding box center [373, 513] width 29 height 29
click at [373, 508] on icon "Navigate to next page" at bounding box center [373, 514] width 15 height 15
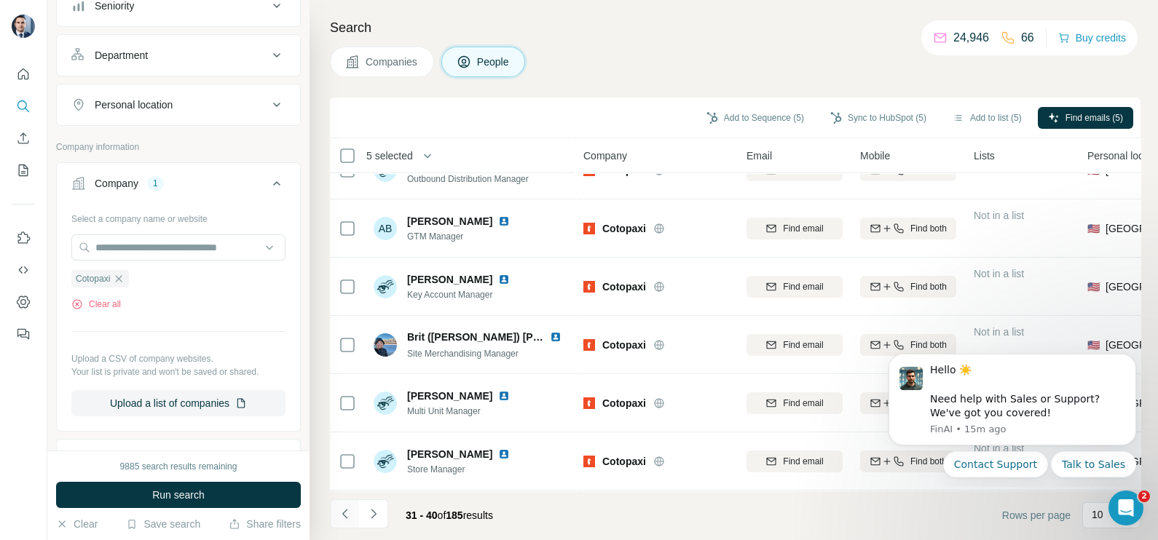
click at [340, 523] on button "Navigate to previous page" at bounding box center [344, 513] width 29 height 29
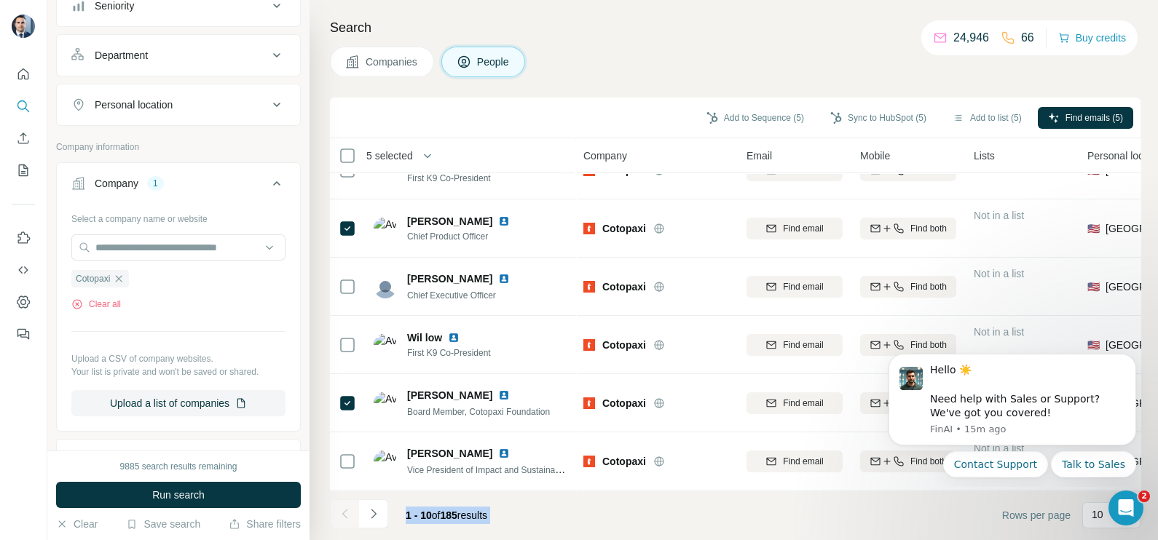
click at [340, 523] on div at bounding box center [344, 513] width 29 height 29
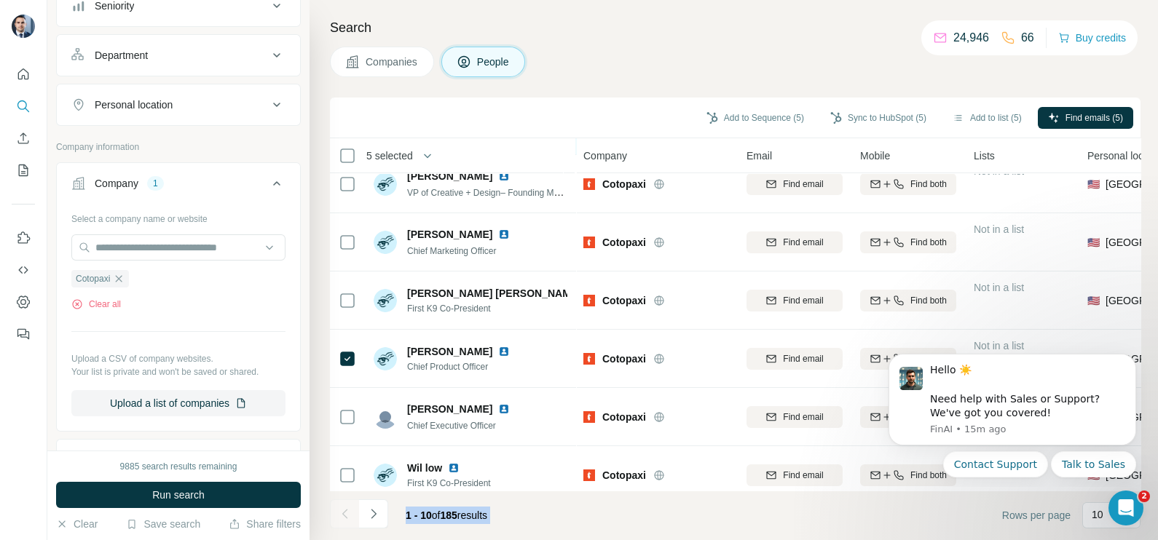
scroll to position [0, 0]
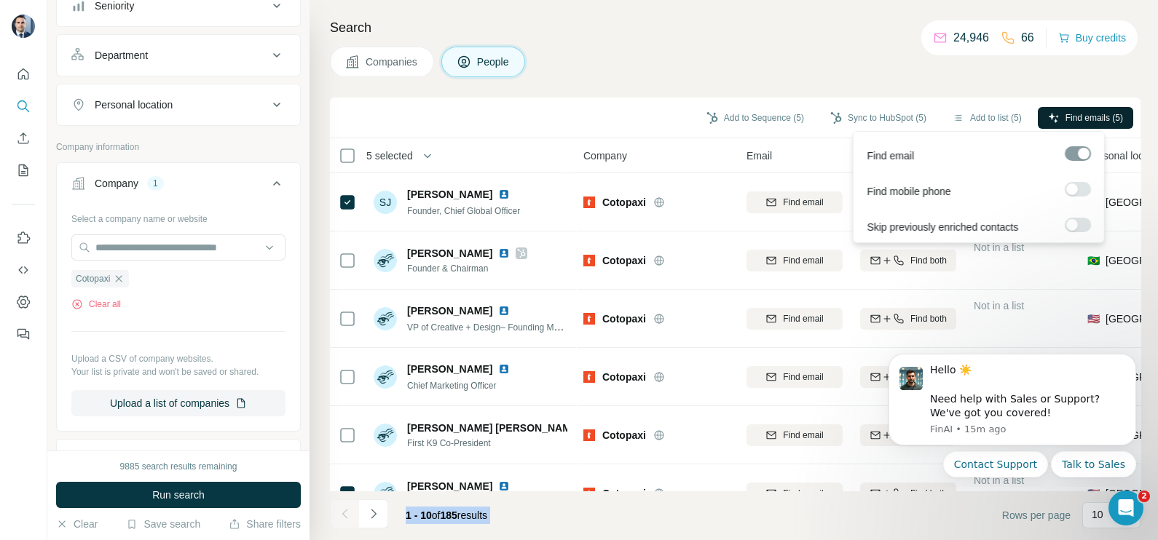
click at [1069, 107] on button "Find emails (5)" at bounding box center [1084, 118] width 95 height 22
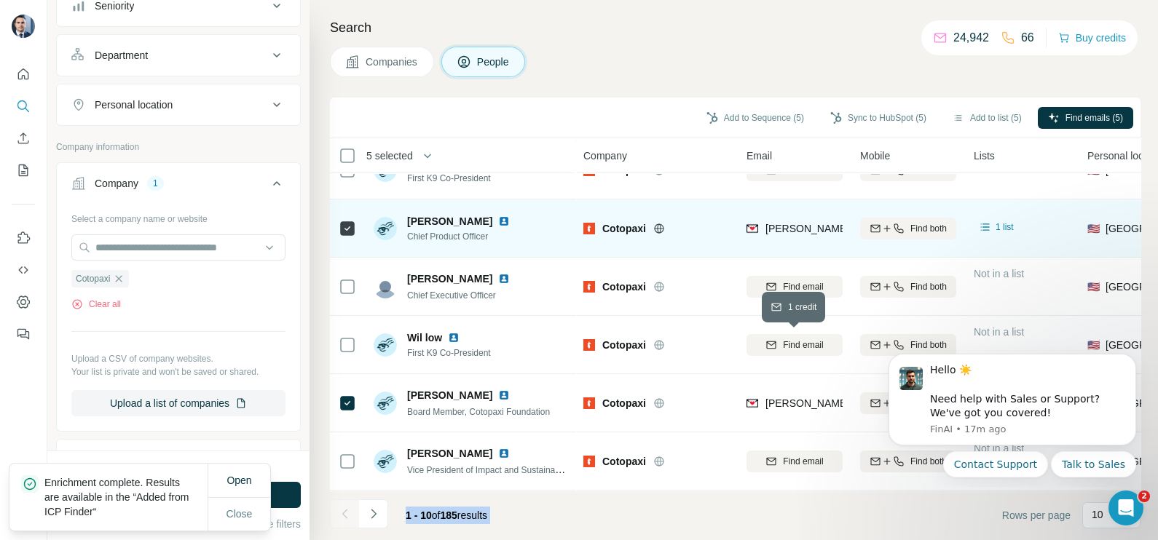
scroll to position [273, 0]
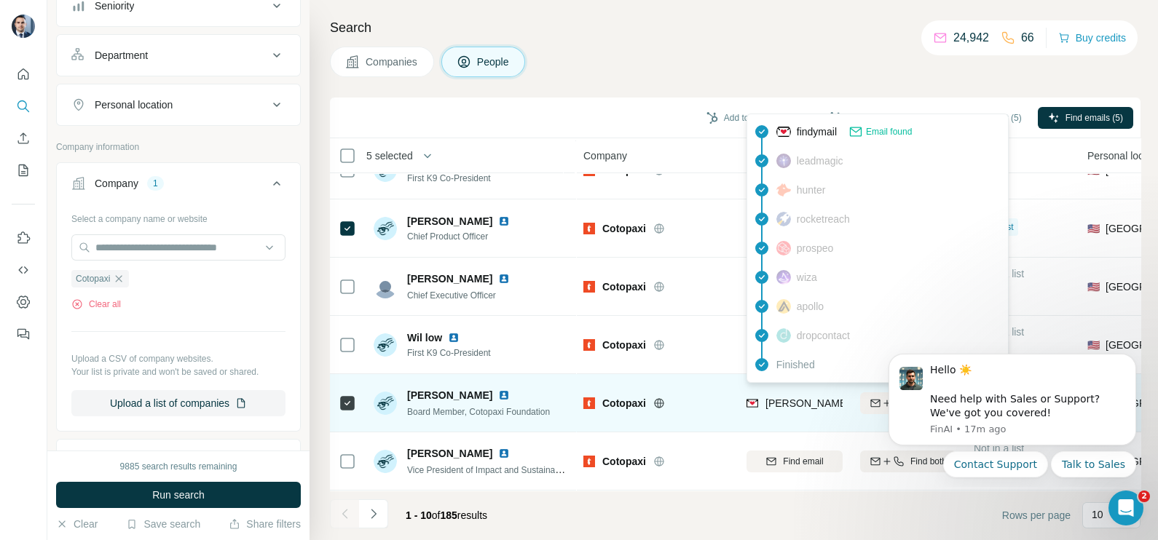
click at [798, 397] on span "megan.blumfelder@cotopaxi.com" at bounding box center [935, 403] width 341 height 12
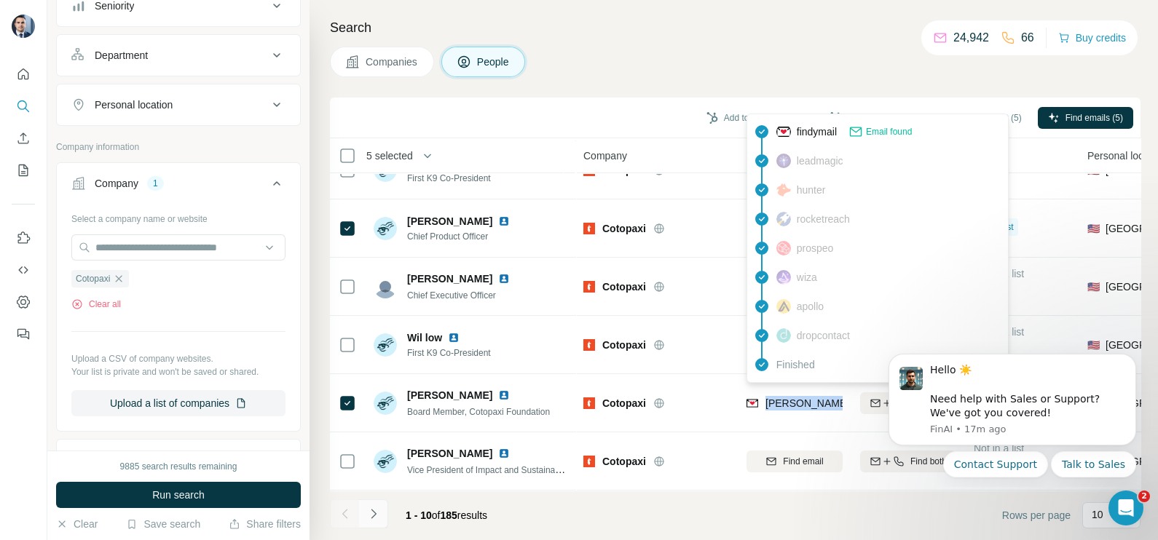
click at [370, 516] on icon "Navigate to next page" at bounding box center [373, 514] width 15 height 15
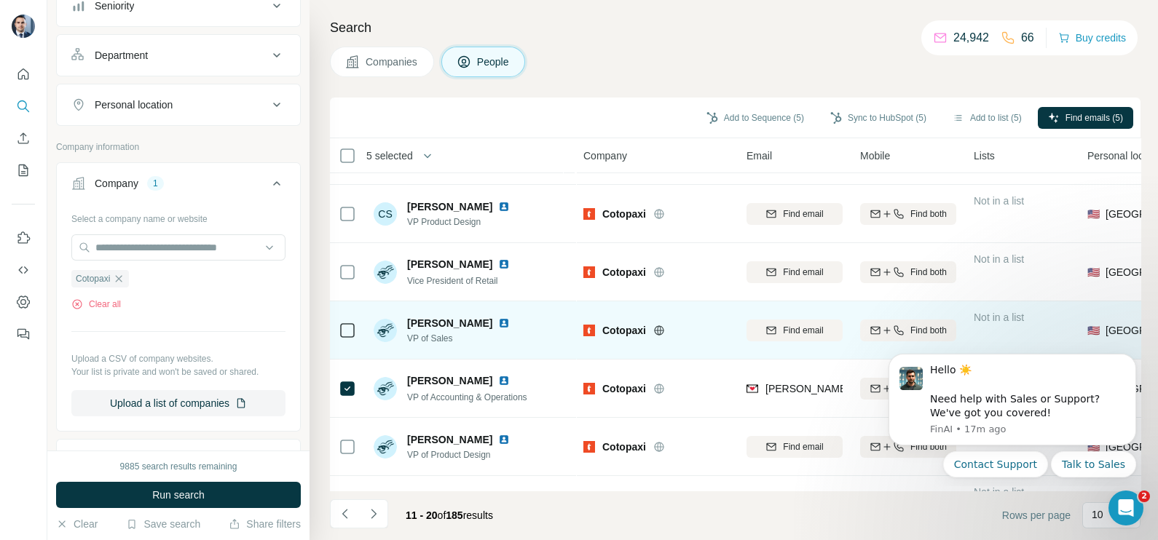
scroll to position [0, 0]
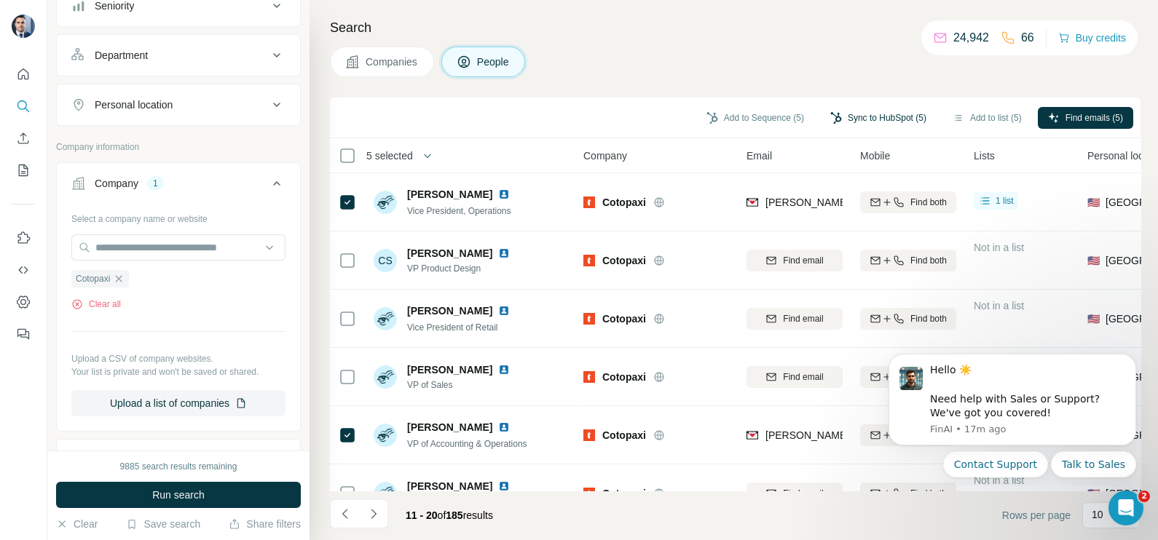
click at [867, 113] on button "Sync to HubSpot (5)" at bounding box center [878, 118] width 116 height 22
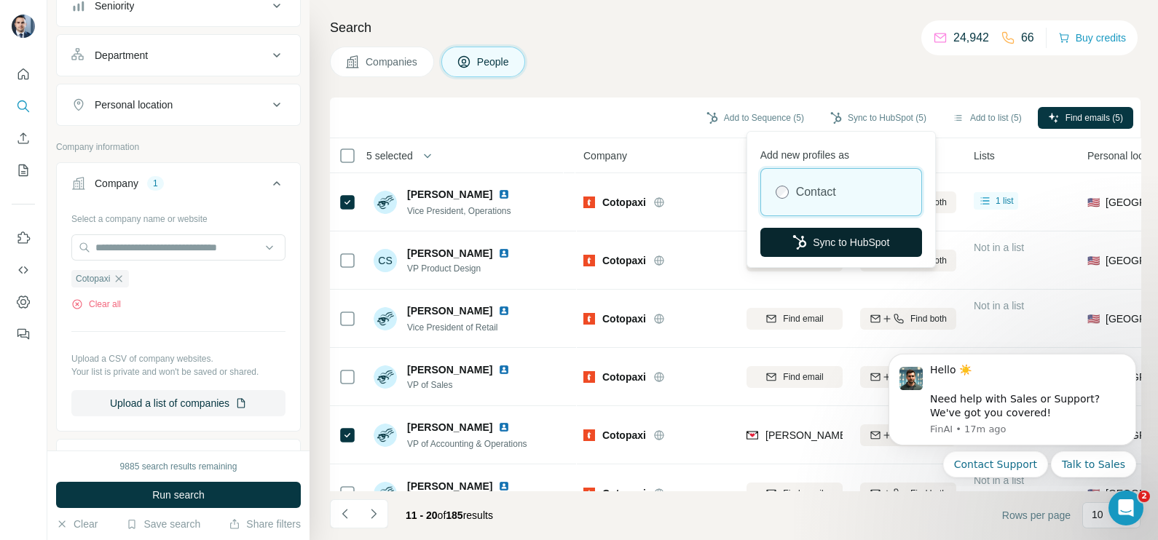
click at [844, 233] on button "Sync to HubSpot" at bounding box center [841, 242] width 162 height 29
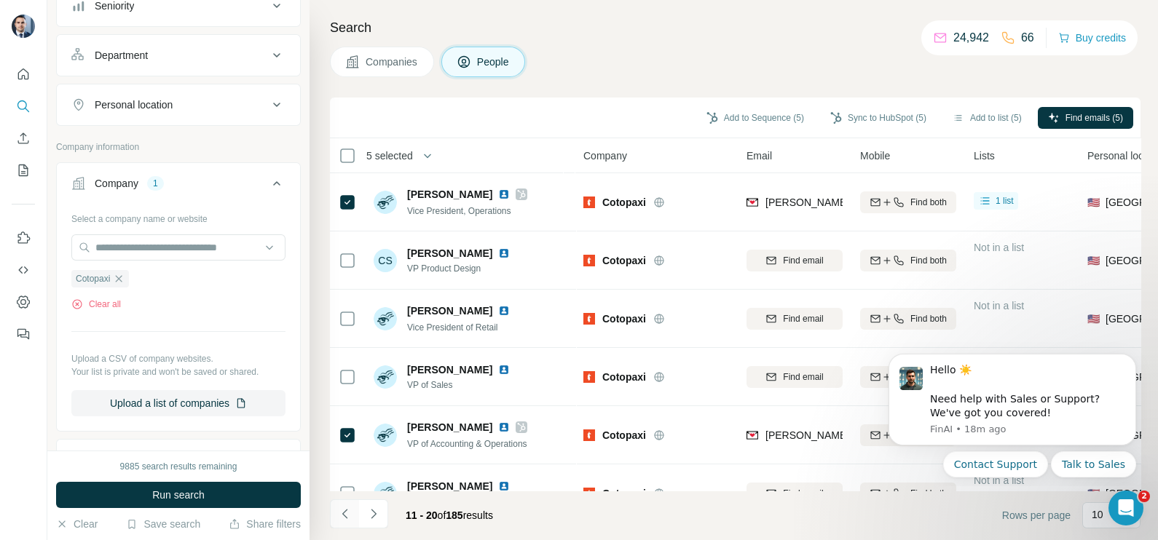
click at [341, 518] on icon "Navigate to previous page" at bounding box center [345, 514] width 15 height 15
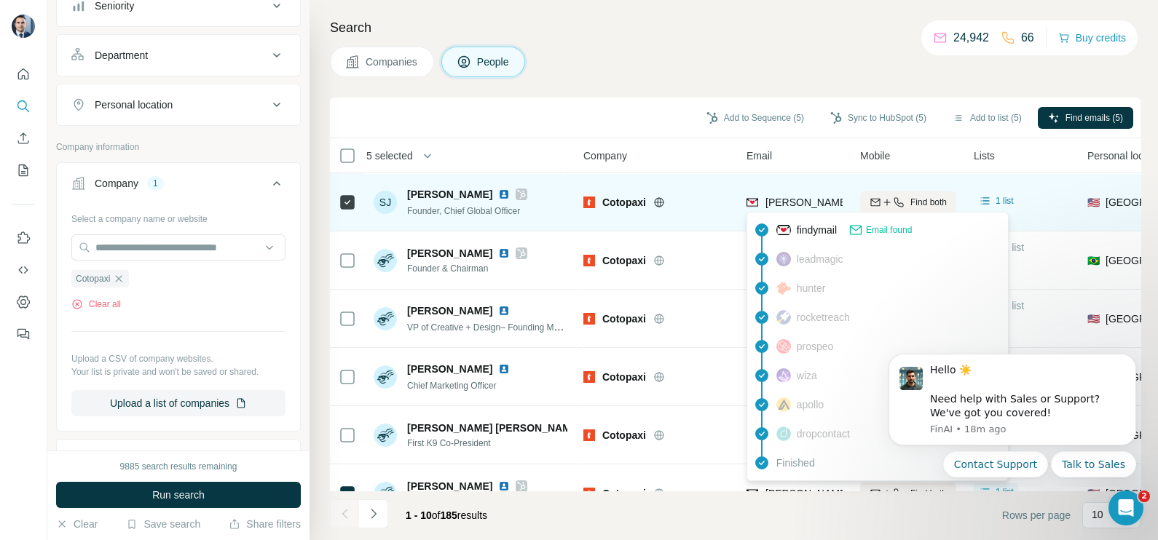
click at [799, 201] on span "stephan@cotopaxi.com" at bounding box center [893, 203] width 256 height 12
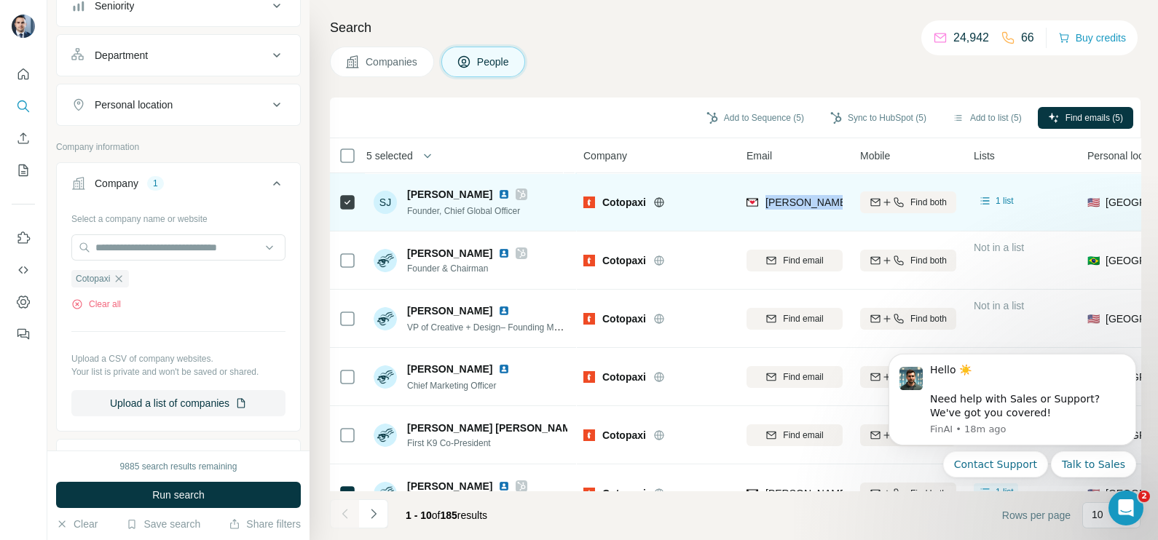
click at [799, 201] on span "stephan@cotopaxi.com" at bounding box center [893, 203] width 256 height 12
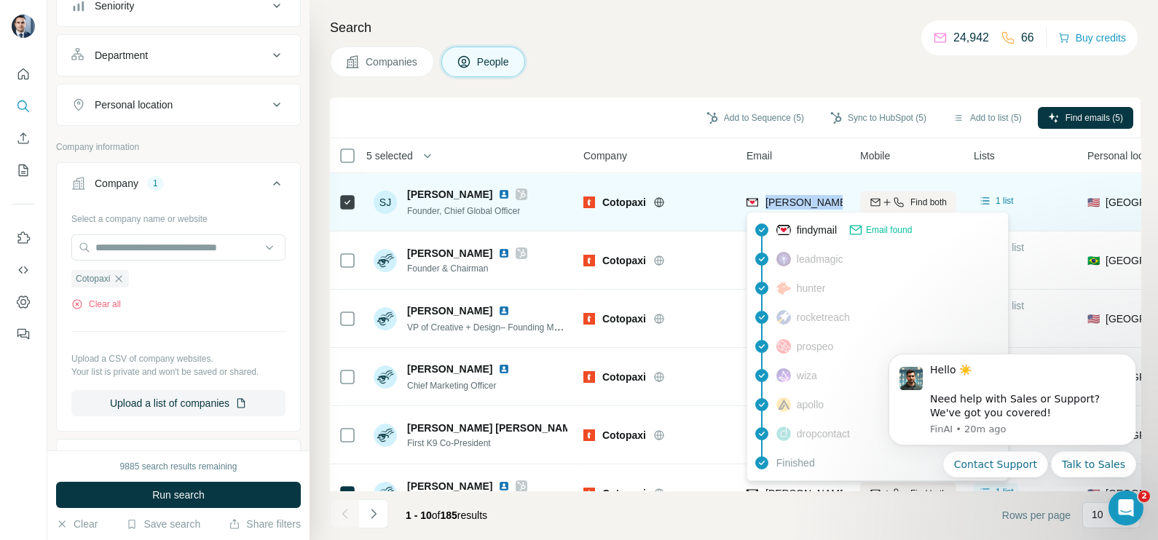
click at [788, 197] on span "stephan@cotopaxi.com" at bounding box center [893, 203] width 256 height 12
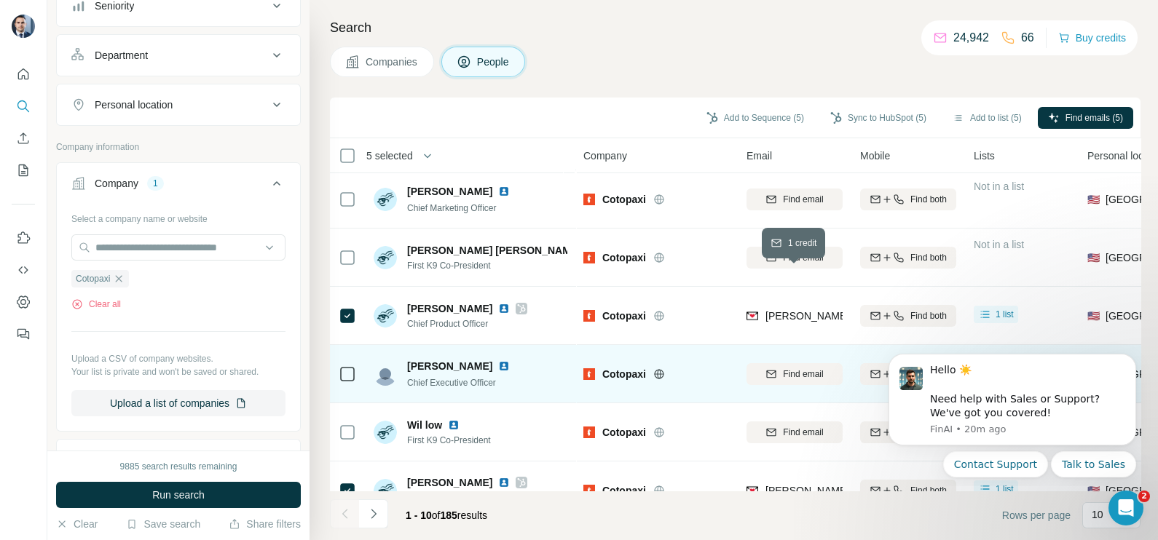
scroll to position [273, 0]
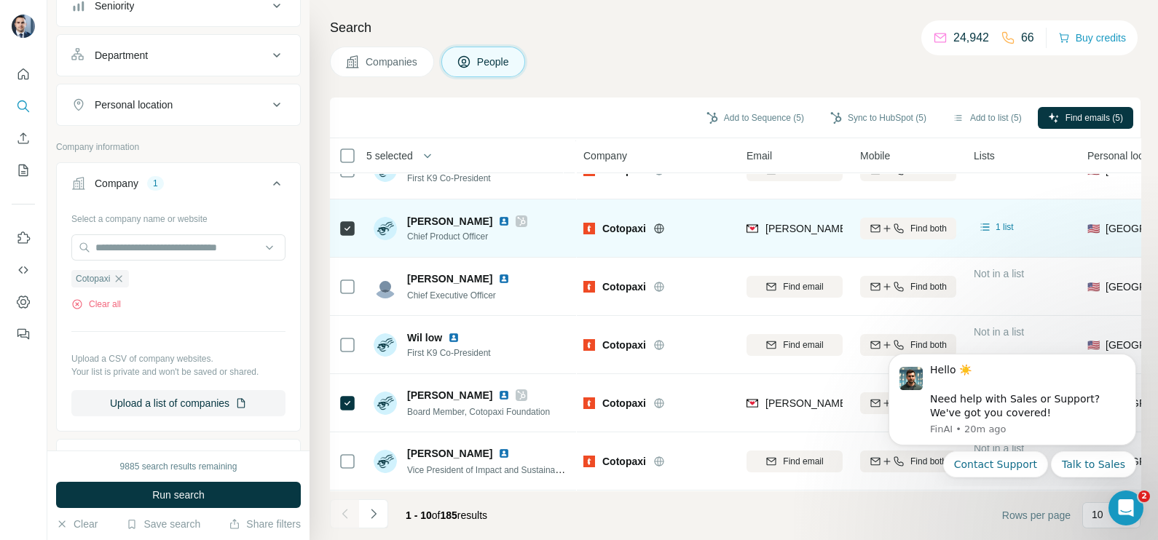
click at [794, 226] on div "karyn@cotopaxi.com" at bounding box center [893, 228] width 256 height 15
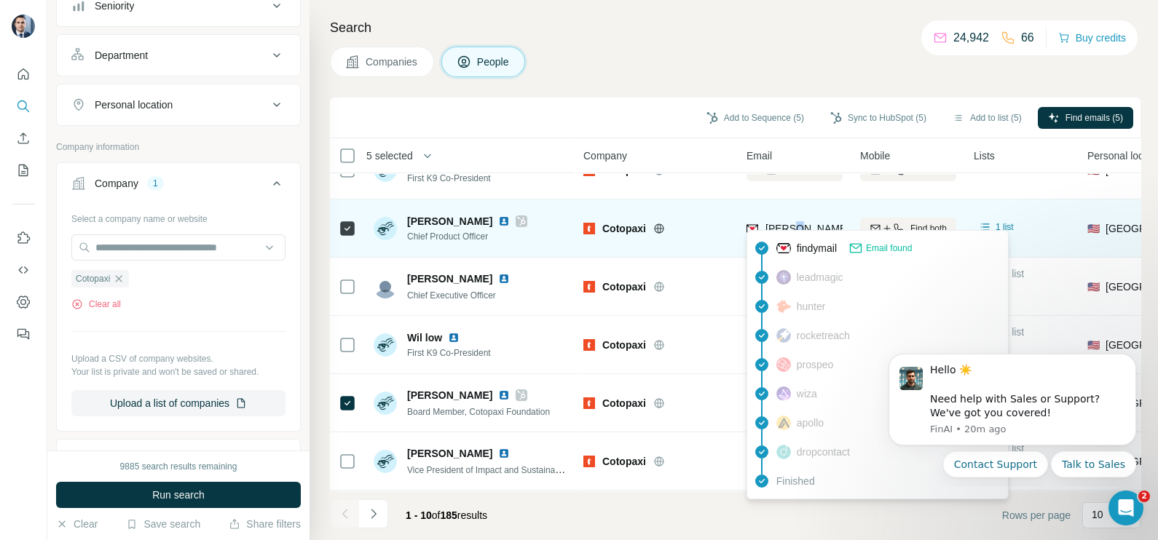
click at [794, 226] on div "karyn@cotopaxi.com" at bounding box center [893, 228] width 256 height 15
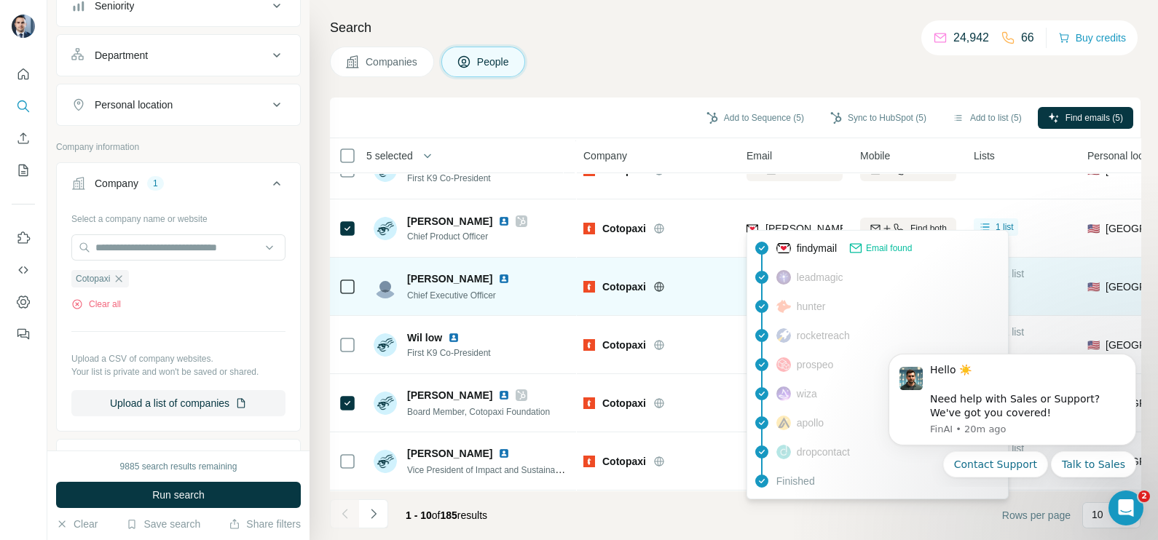
click at [710, 266] on div "Cotopaxi" at bounding box center [656, 286] width 146 height 40
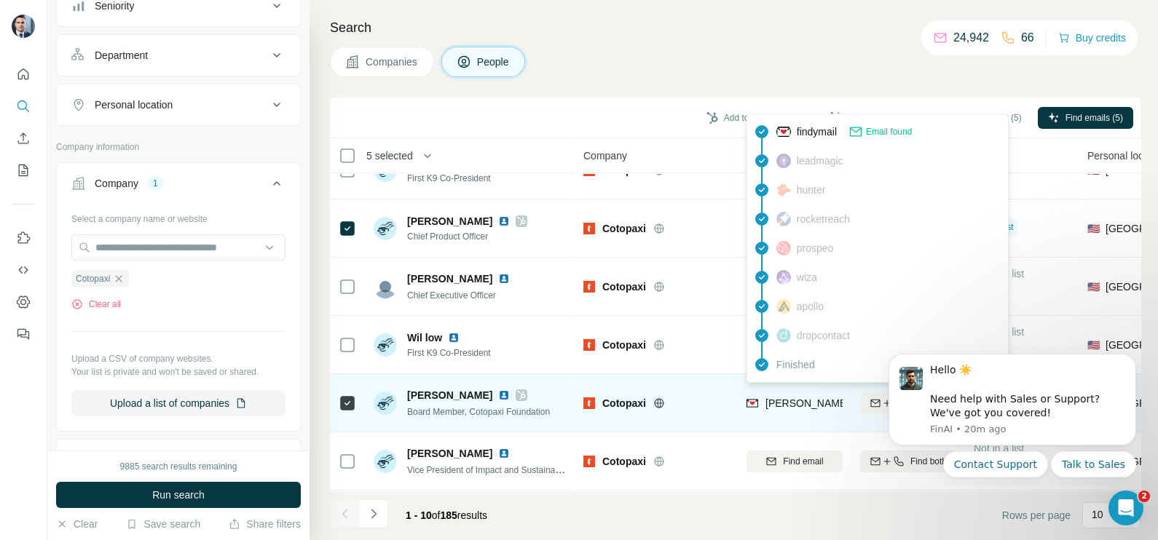
click at [775, 397] on span "megan.blumfelder@cotopaxi.com" at bounding box center [935, 403] width 341 height 12
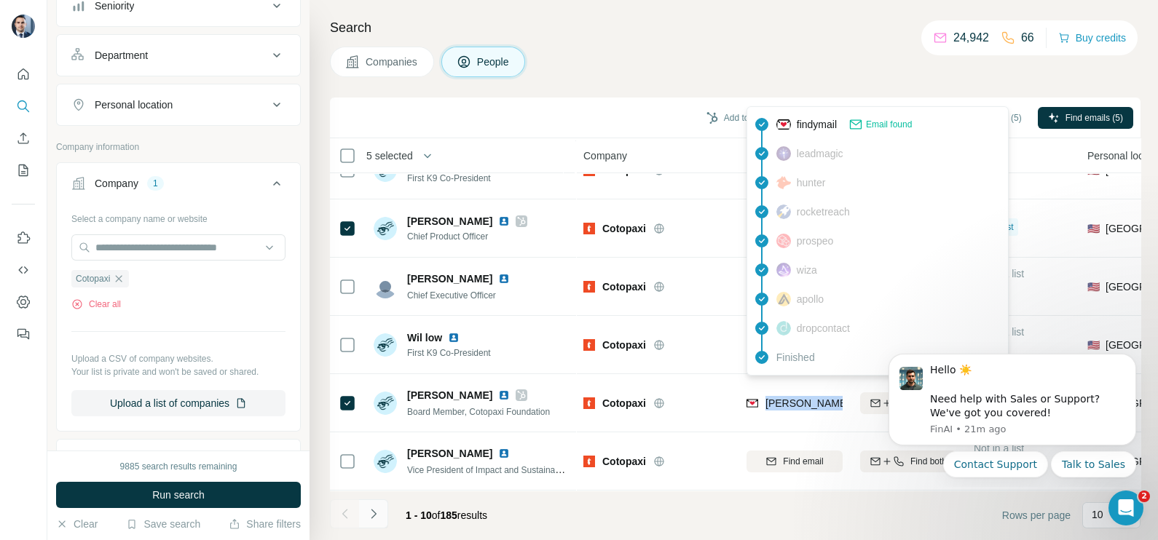
click at [371, 515] on icon "Navigate to next page" at bounding box center [373, 514] width 15 height 15
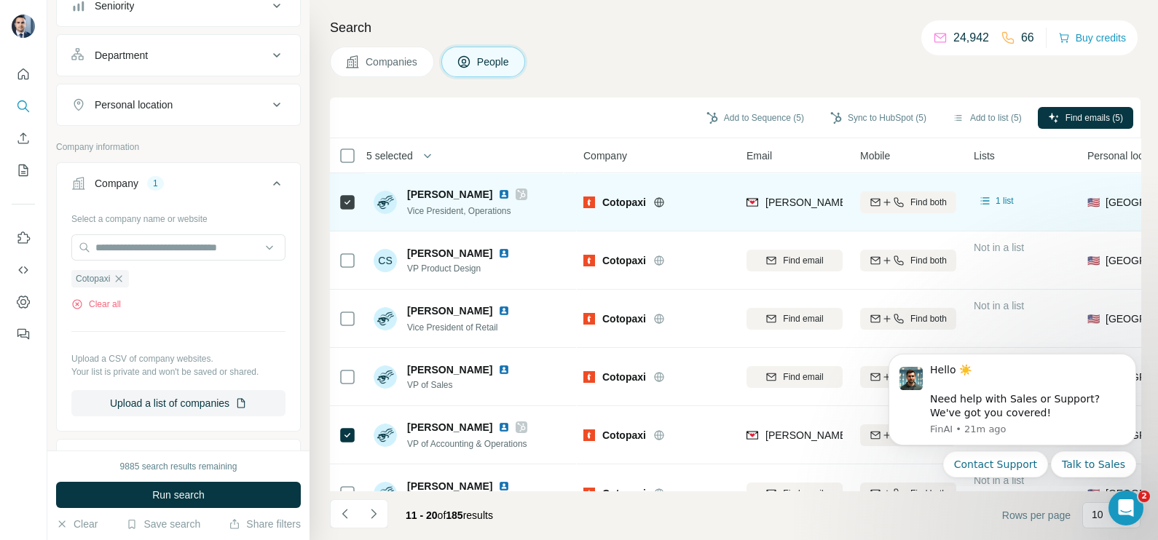
scroll to position [0, 0]
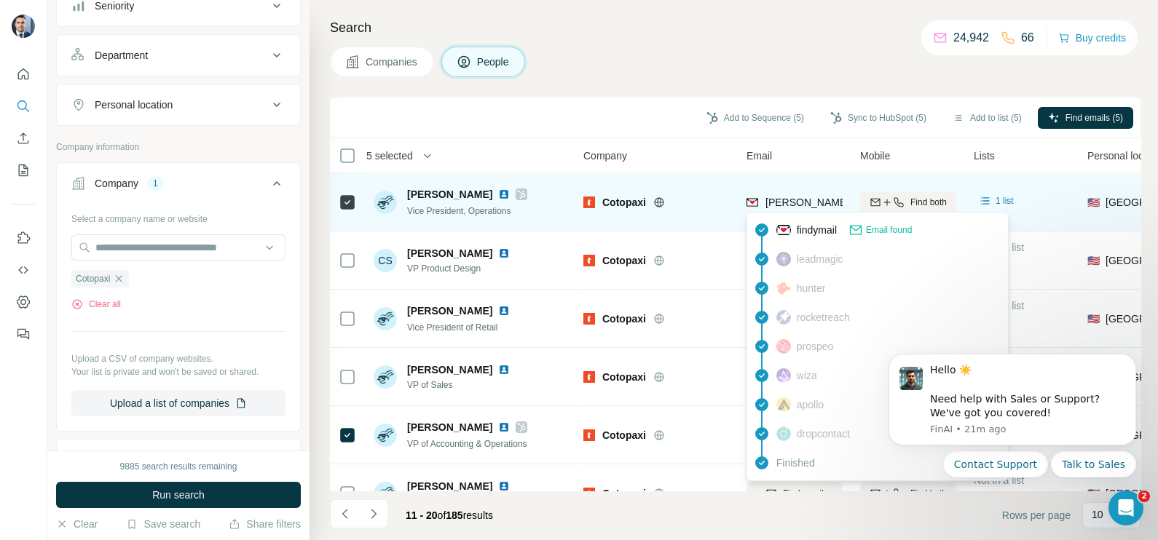
click at [789, 197] on span "charlie.mangini@cotopaxi.com" at bounding box center [935, 203] width 341 height 12
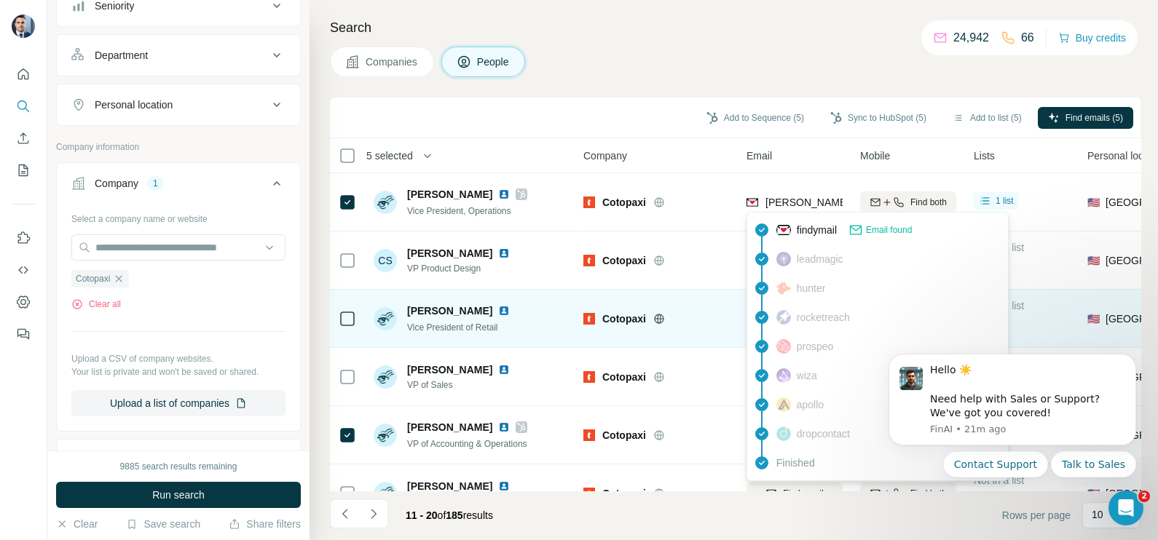
click at [706, 331] on div "Cotopaxi" at bounding box center [656, 318] width 146 height 40
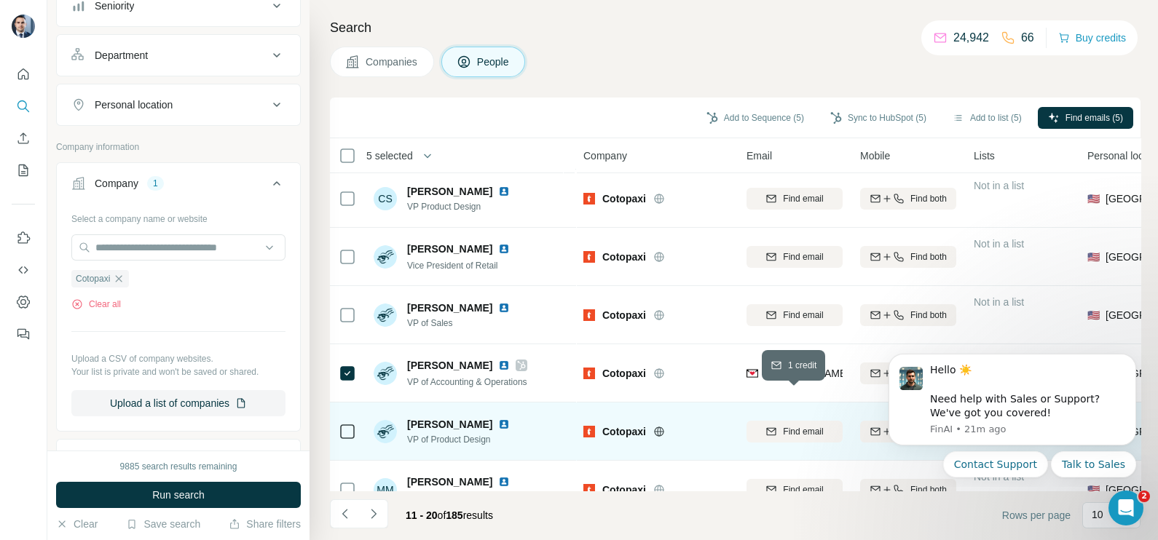
scroll to position [90, 0]
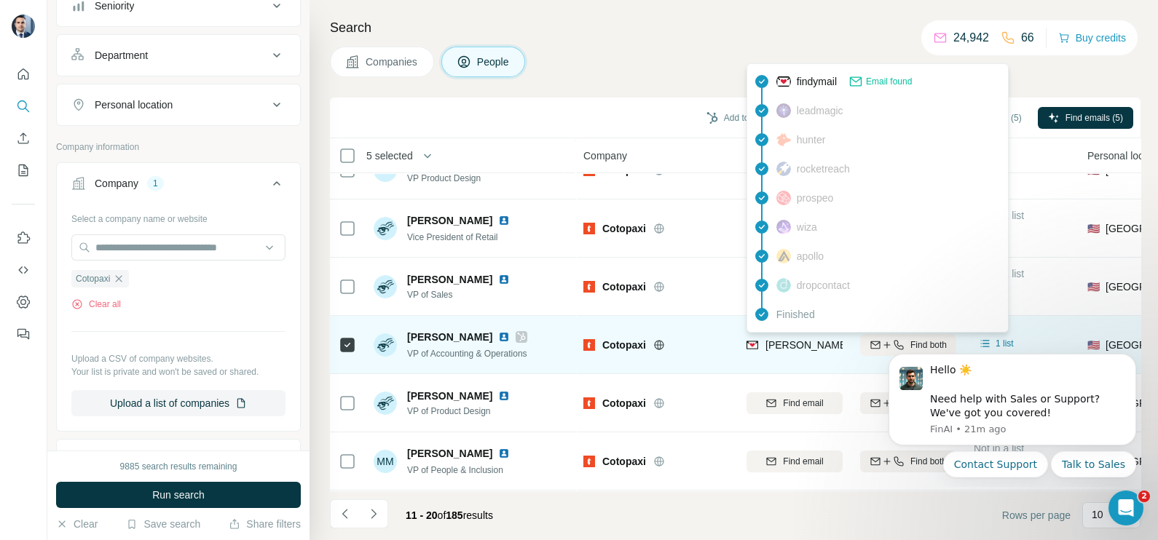
click at [783, 352] on div "leon.rossi@cotopaxi.com" at bounding box center [920, 346] width 348 height 17
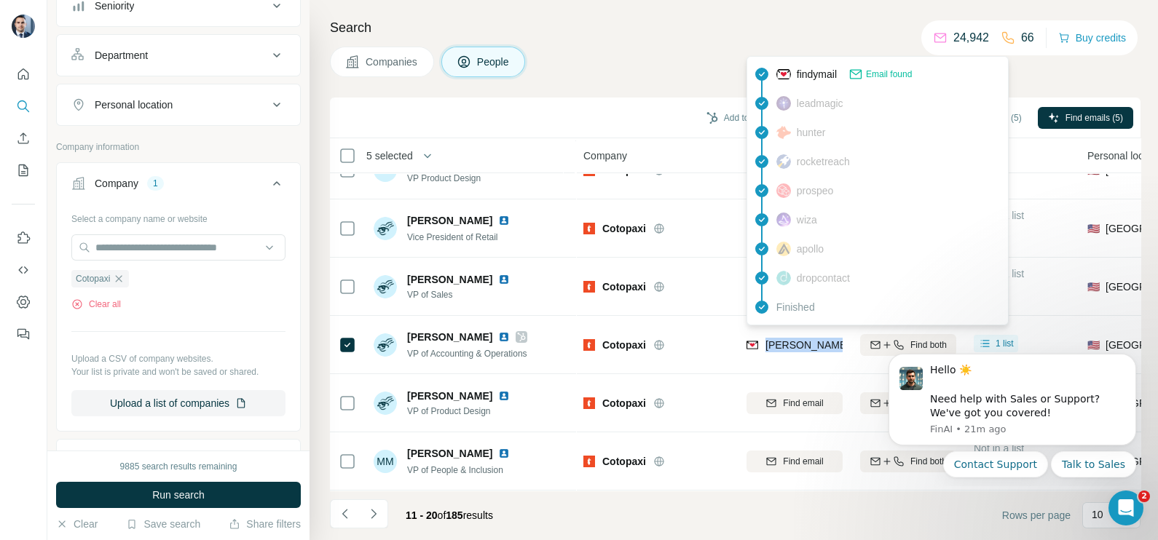
click at [124, 273] on icon "button" at bounding box center [119, 279] width 12 height 12
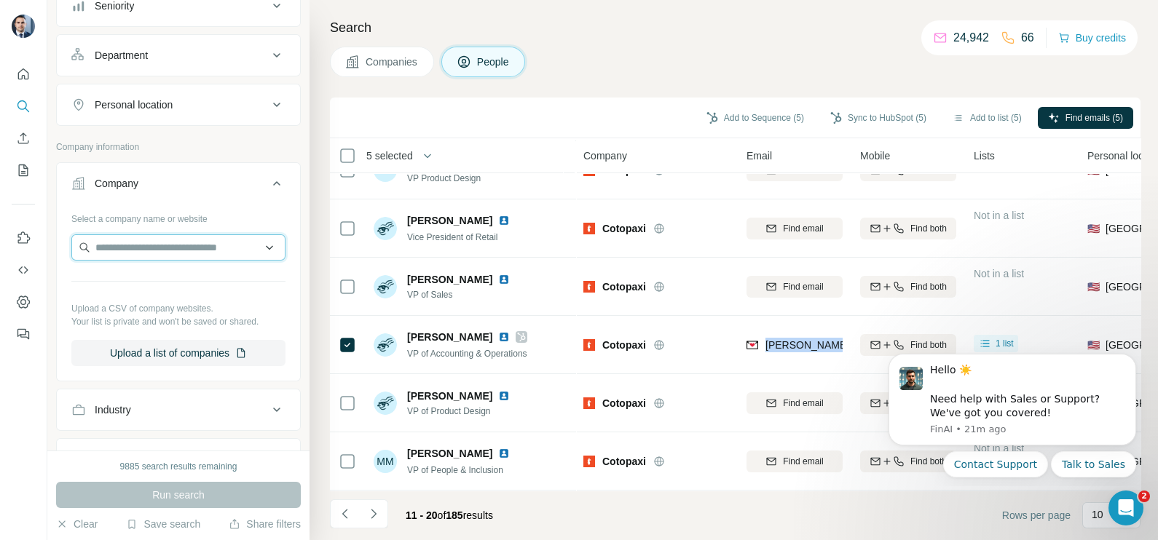
click at [135, 246] on input "text" at bounding box center [178, 247] width 214 height 26
paste input "**********"
type input "**********"
click at [408, 62] on span "Companies" at bounding box center [391, 62] width 53 height 15
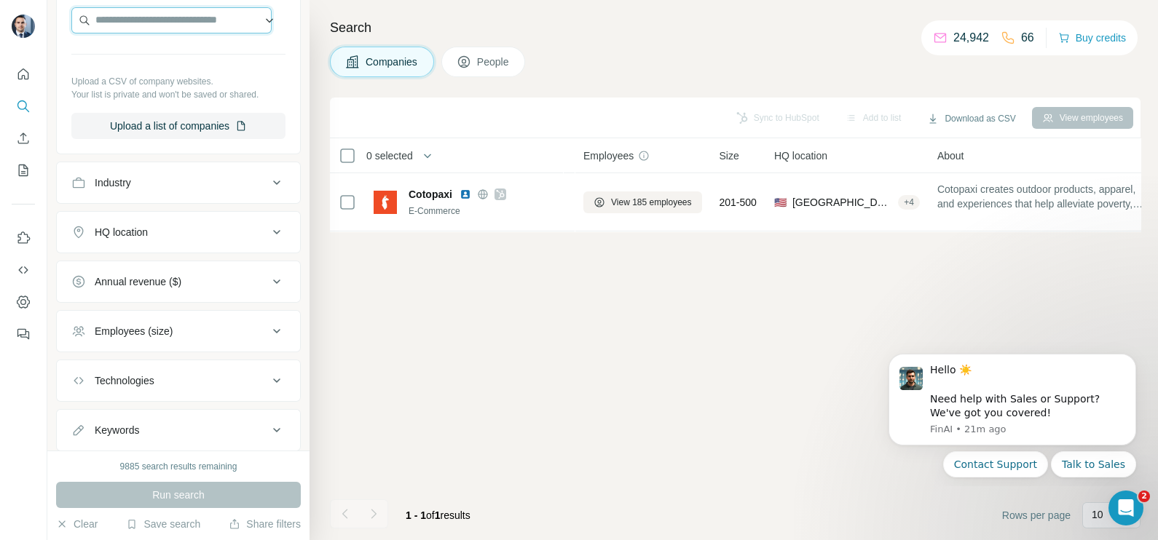
click at [183, 23] on input "text" at bounding box center [171, 20] width 200 height 26
paste input "**********"
drag, startPoint x: 183, startPoint y: 24, endPoint x: 199, endPoint y: 51, distance: 31.3
click at [195, 41] on body "**********" at bounding box center [579, 270] width 1158 height 540
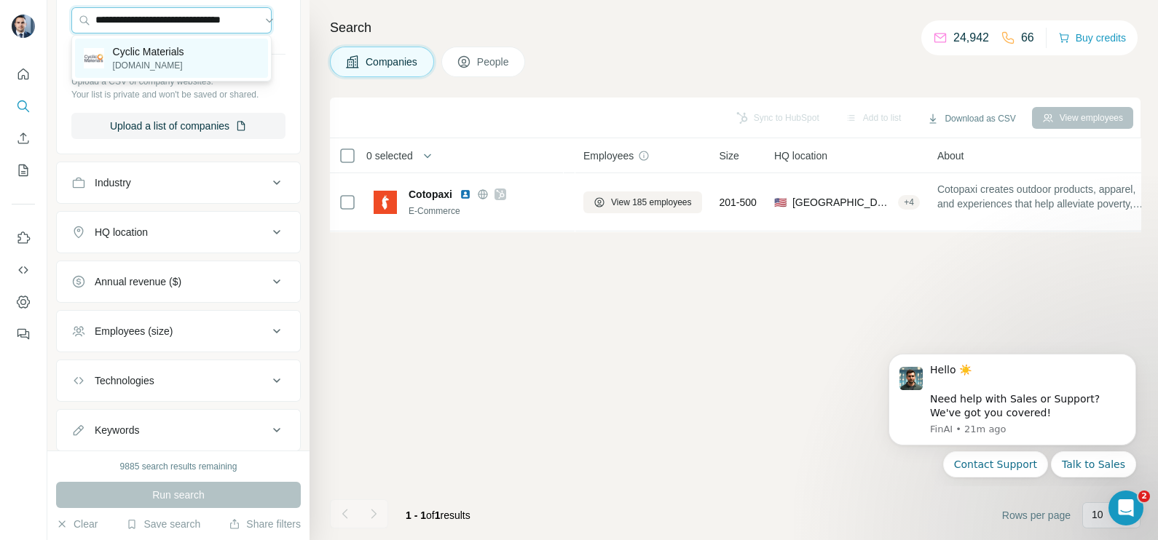
type input "**********"
click at [181, 58] on p "Cyclic Materials" at bounding box center [148, 51] width 71 height 15
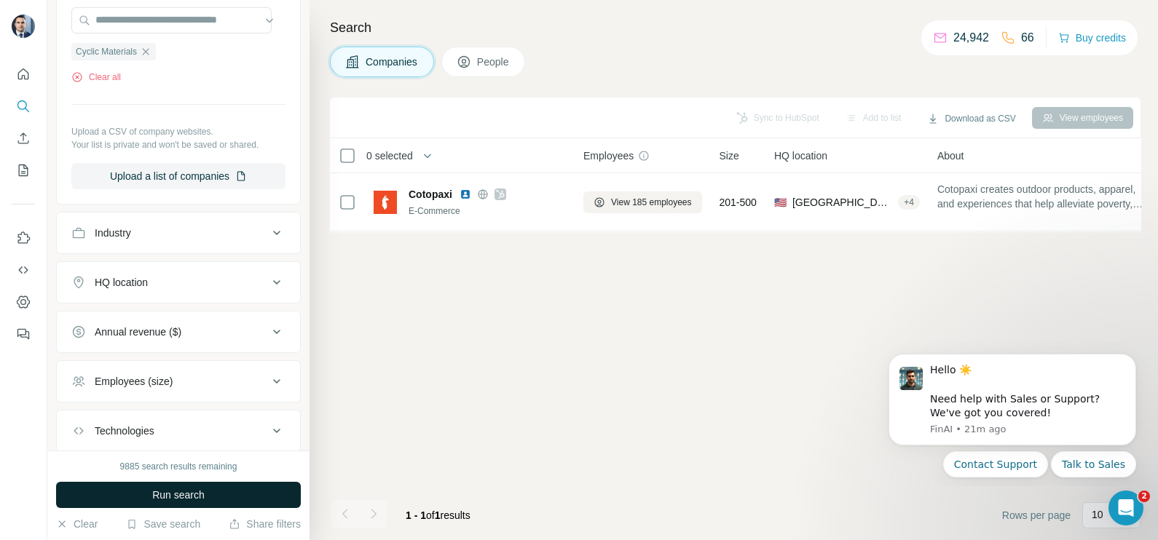
click at [197, 488] on span "Run search" at bounding box center [178, 495] width 52 height 15
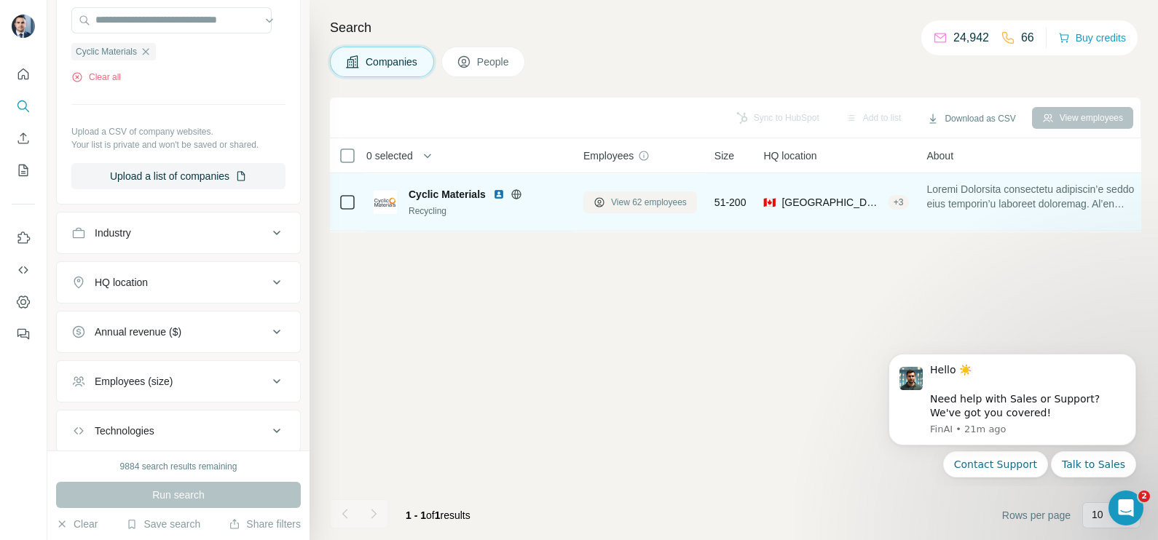
click at [644, 198] on span "View 62 employees" at bounding box center [649, 202] width 76 height 13
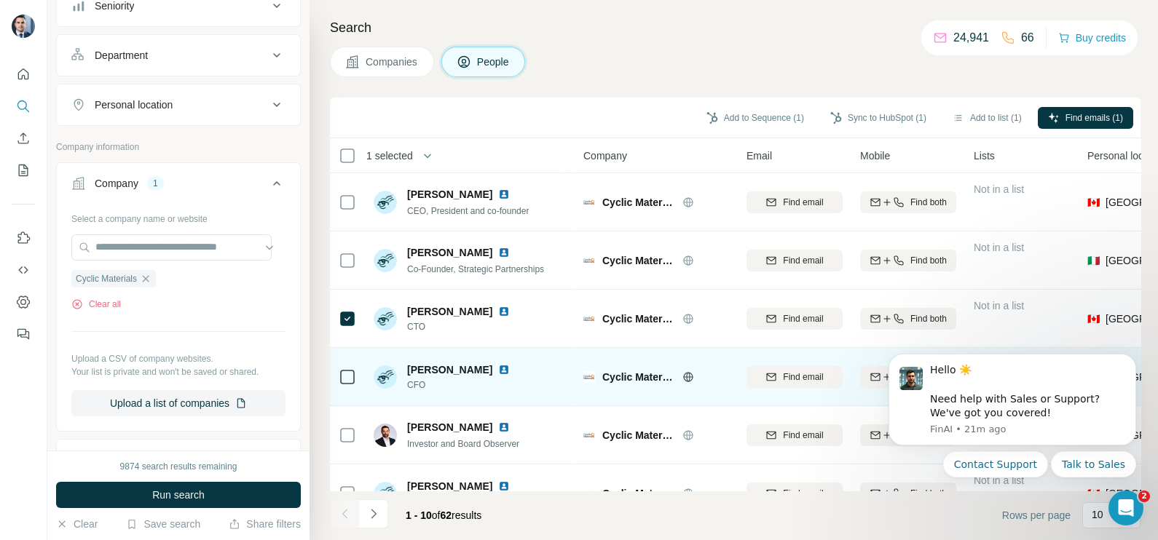
click at [337, 376] on td at bounding box center [347, 377] width 35 height 58
click at [335, 387] on td at bounding box center [347, 377] width 35 height 58
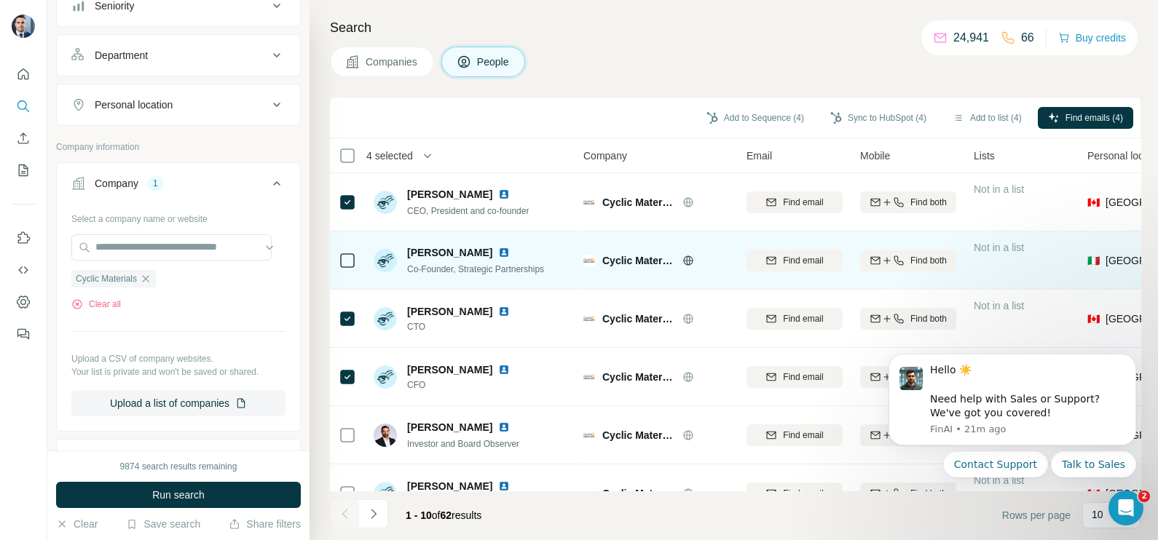
click at [335, 269] on td at bounding box center [347, 261] width 35 height 58
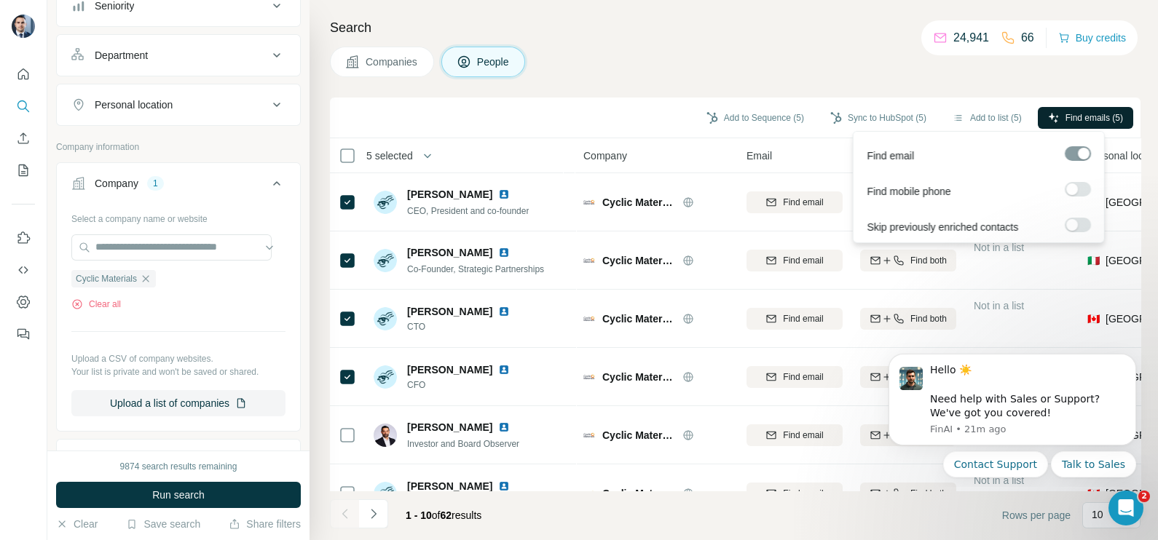
click at [1079, 114] on span "Find emails (5)" at bounding box center [1094, 117] width 58 height 13
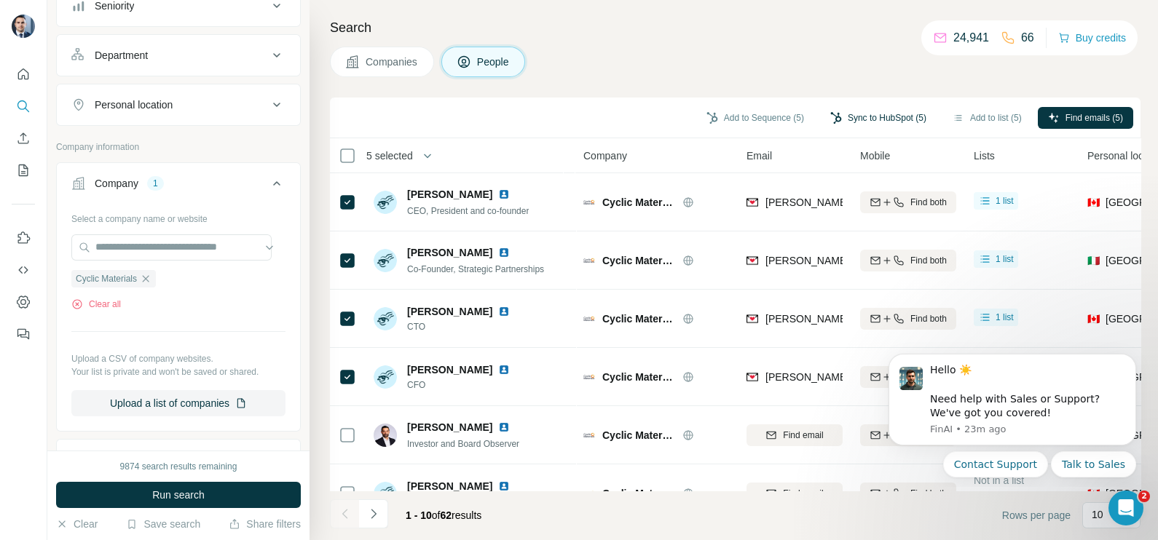
click at [866, 124] on button "Sync to HubSpot (5)" at bounding box center [878, 118] width 116 height 22
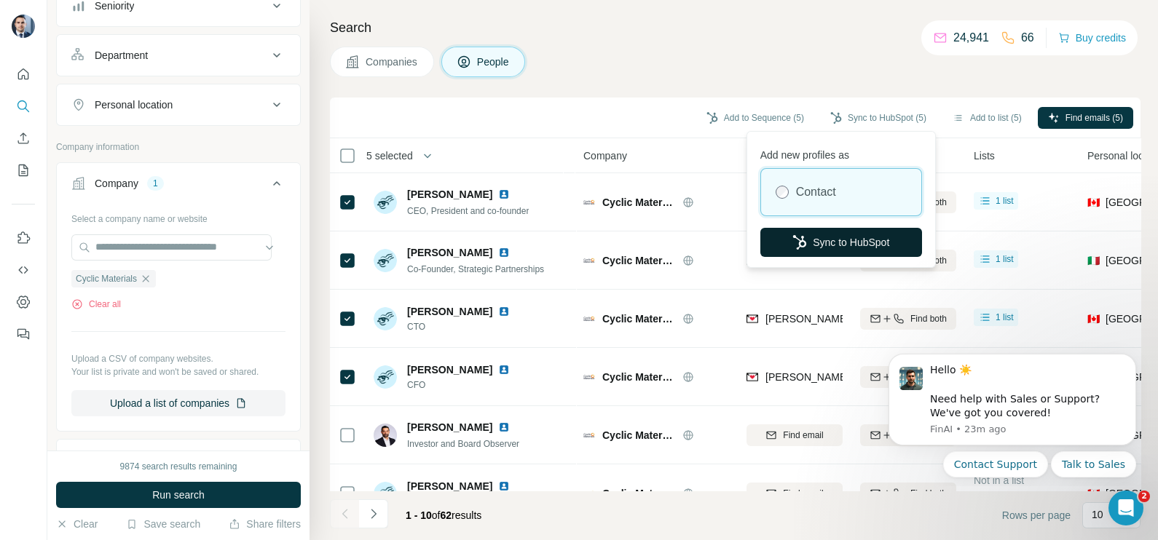
click at [842, 240] on button "Sync to HubSpot" at bounding box center [841, 242] width 162 height 29
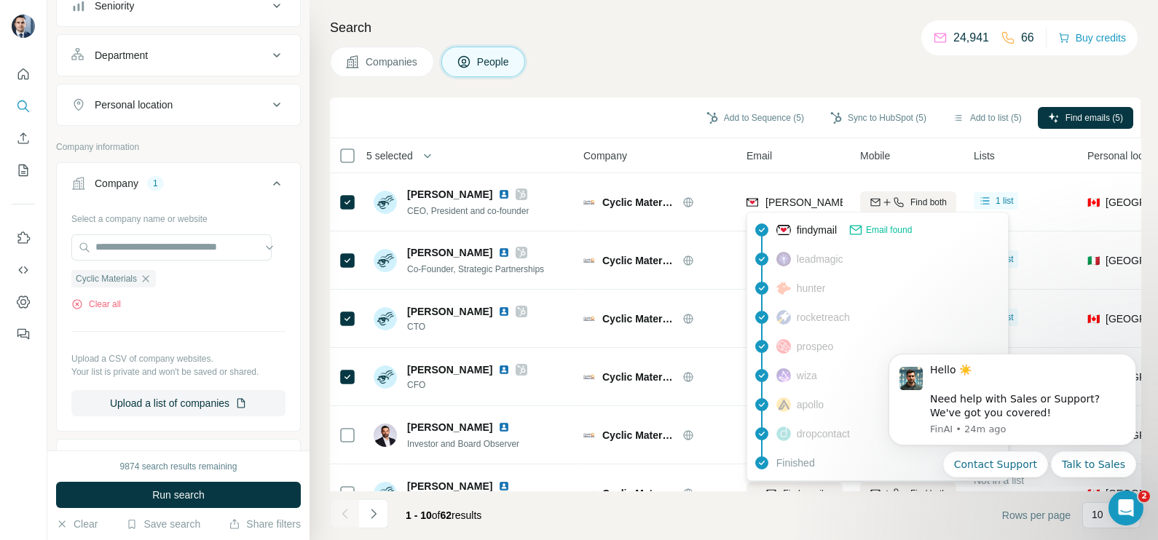
click at [794, 213] on div "findymail Email found leadmagic hunter rocketreach prospeo wiza apollo dropcont…" at bounding box center [877, 346] width 262 height 269
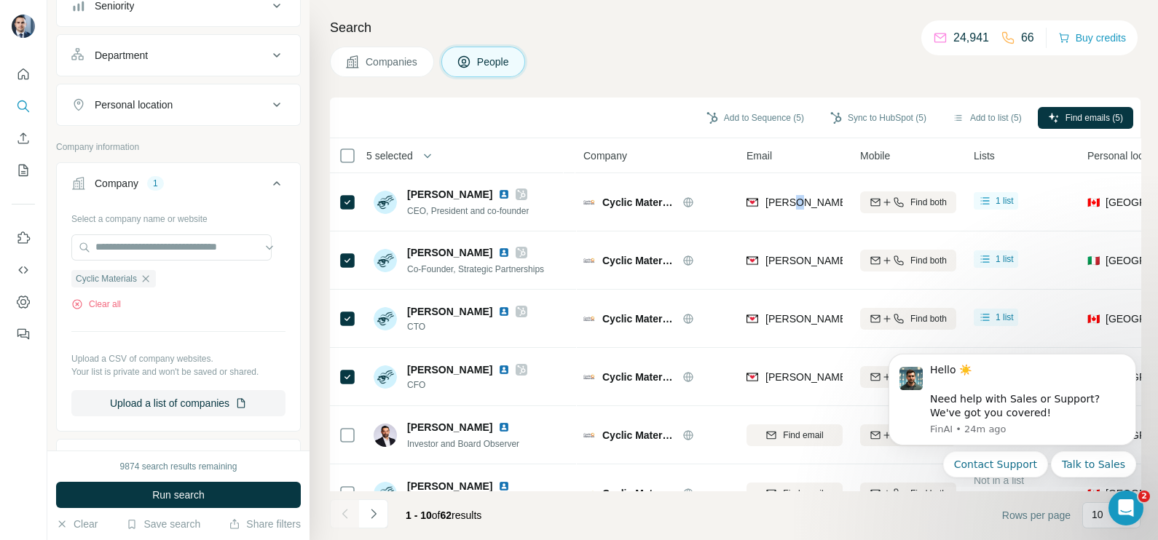
click at [794, 213] on div "ahmad@cyclicmaterials.earth" at bounding box center [794, 202] width 96 height 40
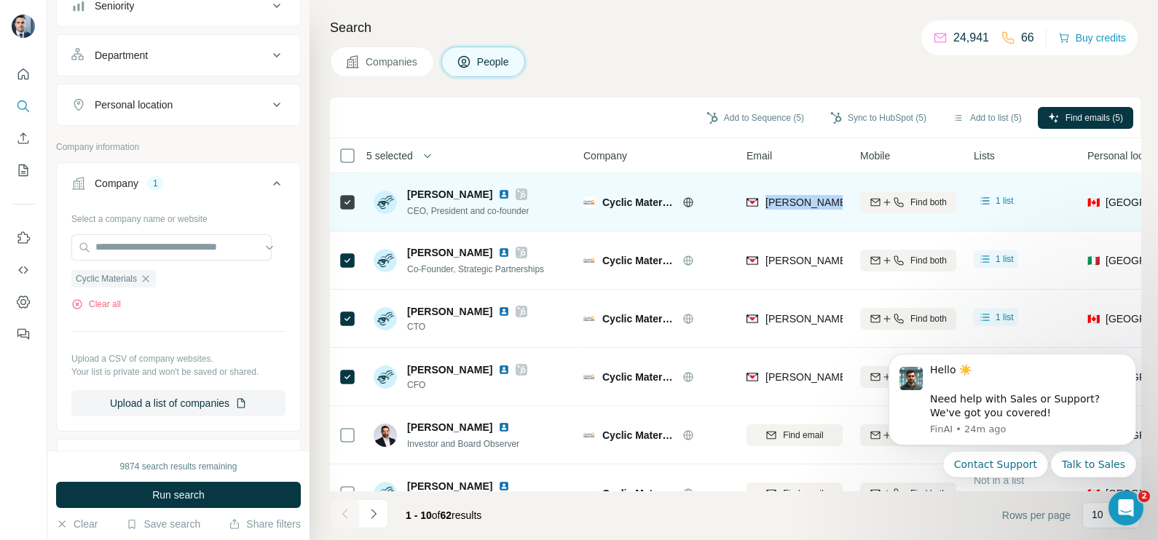
click at [794, 213] on div "ahmad@cyclicmaterials.earth" at bounding box center [794, 202] width 96 height 40
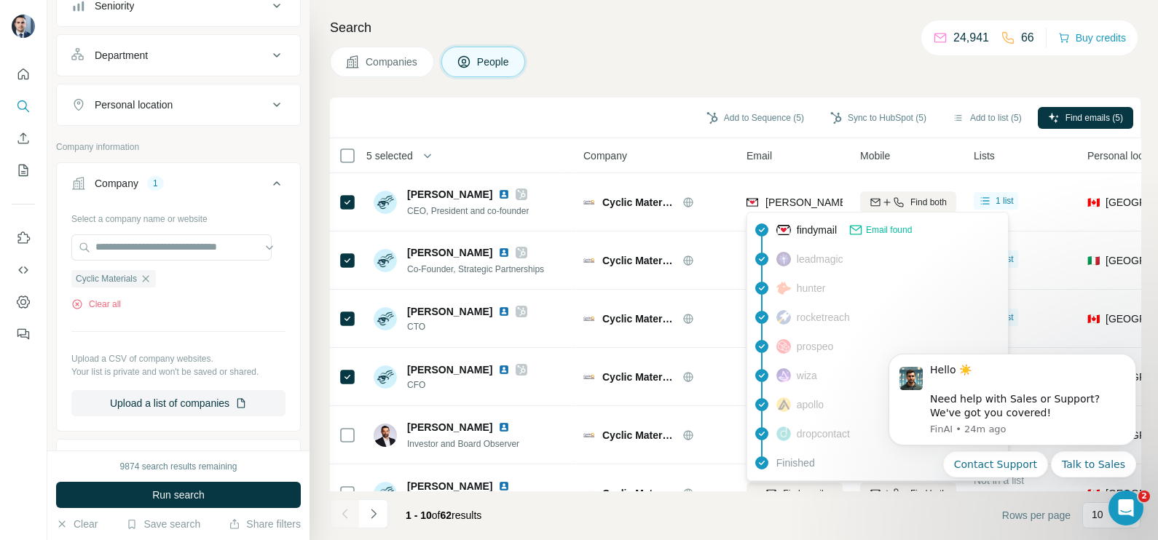
click at [810, 218] on div "findymail Email found" at bounding box center [877, 229] width 255 height 29
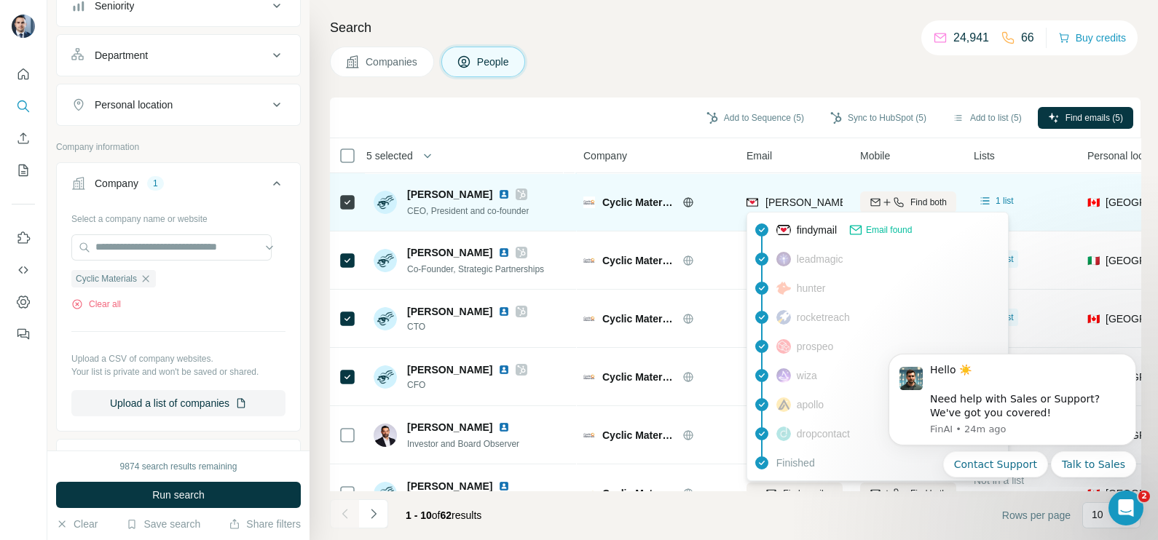
click at [801, 202] on span "ahmad@cyclicmaterials.earth" at bounding box center [893, 203] width 256 height 12
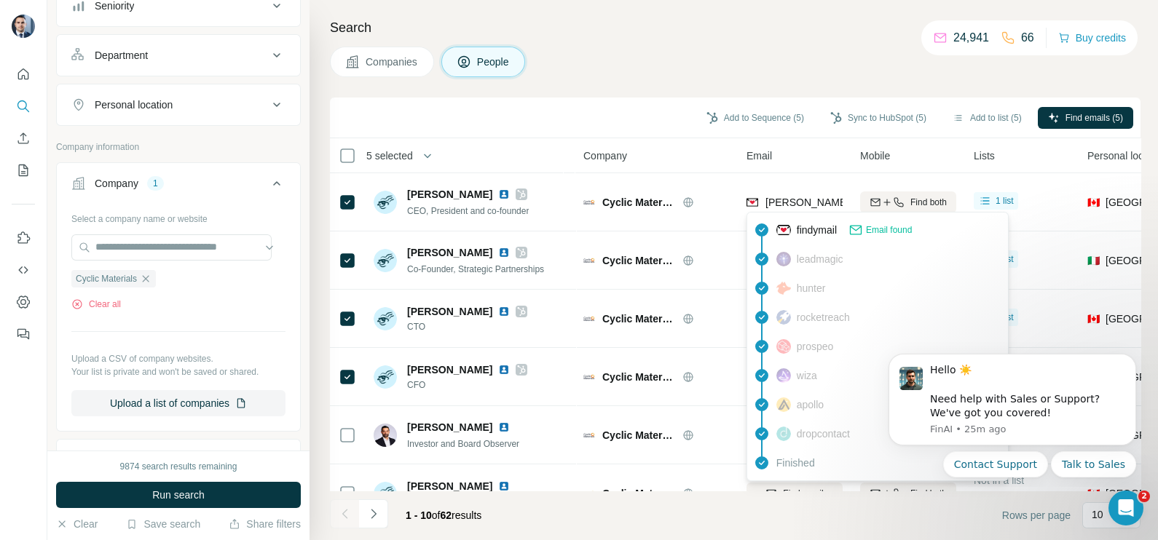
click at [676, 166] on th "Company" at bounding box center [655, 155] width 163 height 35
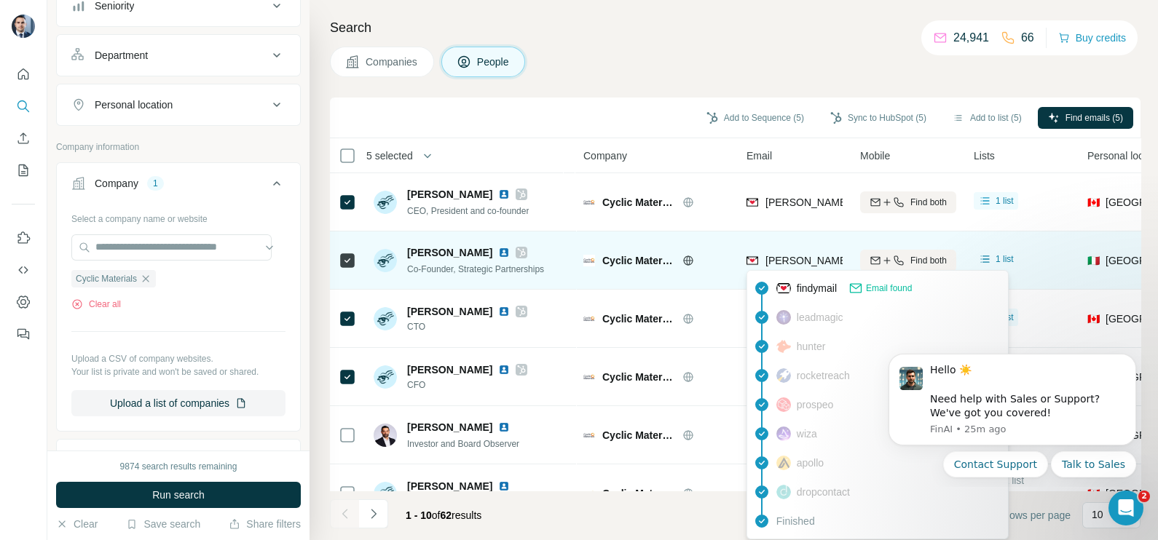
click at [787, 258] on span "patrick@cyclicmaterials.earth" at bounding box center [893, 261] width 256 height 12
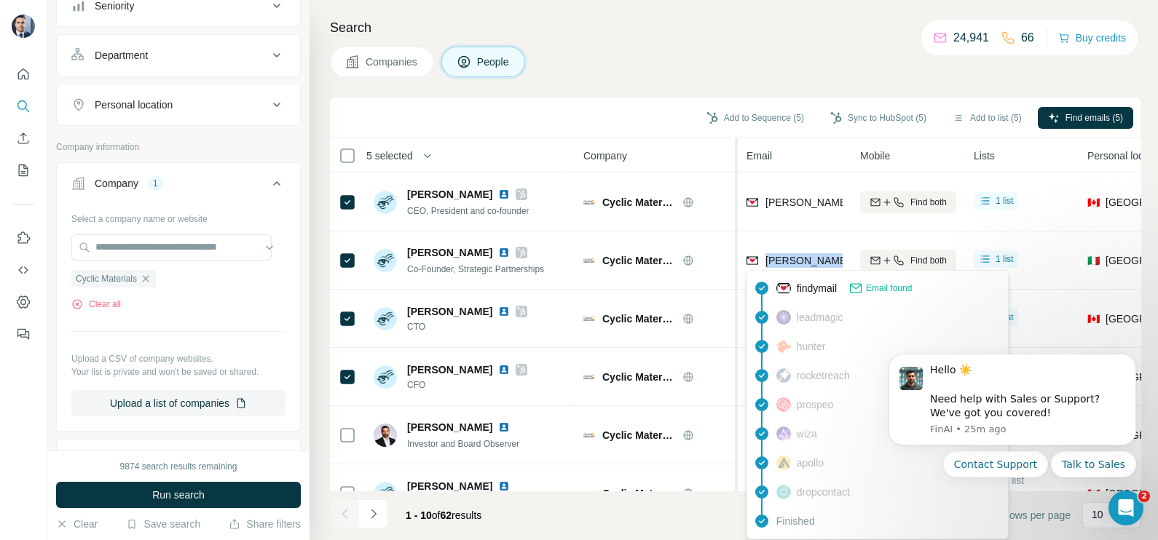
click at [735, 240] on div at bounding box center [735, 446] width 6 height 617
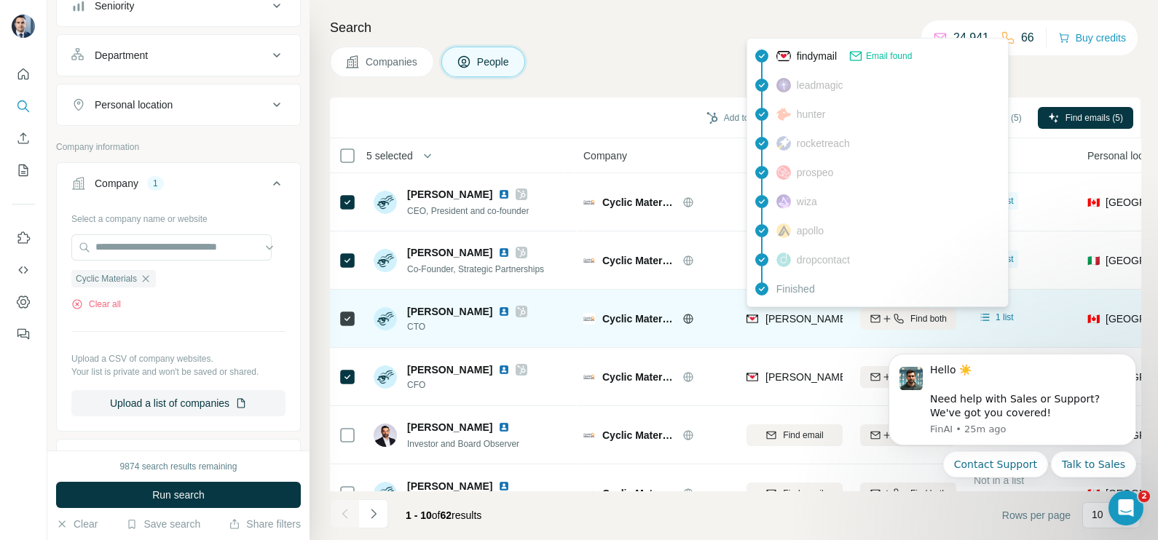
click at [807, 323] on span "alex.forstner@cyclicmaterials.earth" at bounding box center [935, 319] width 341 height 12
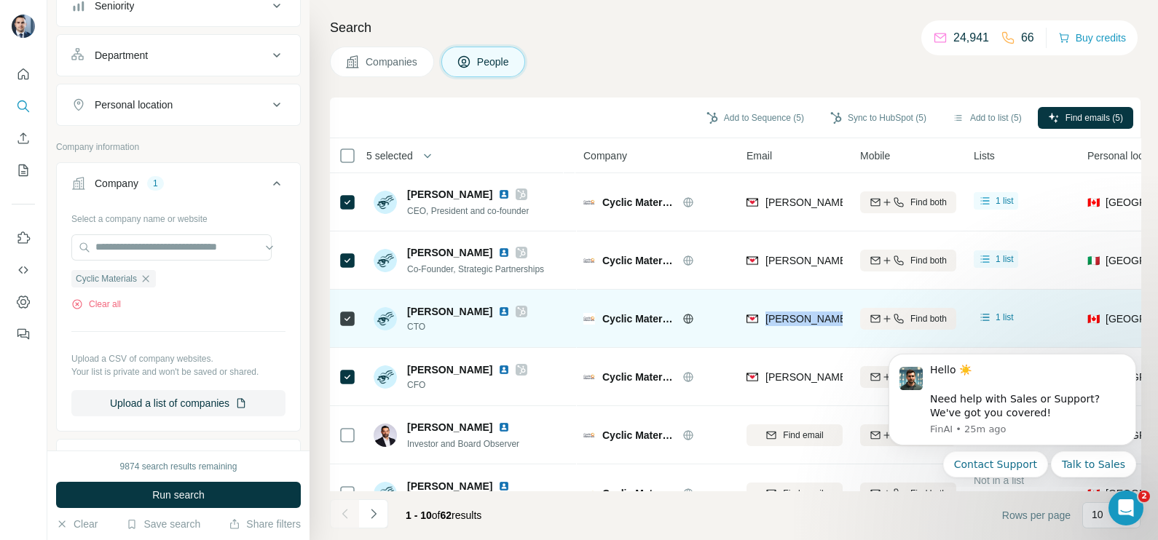
click at [807, 323] on span "alex.forstner@cyclicmaterials.earth" at bounding box center [935, 319] width 341 height 12
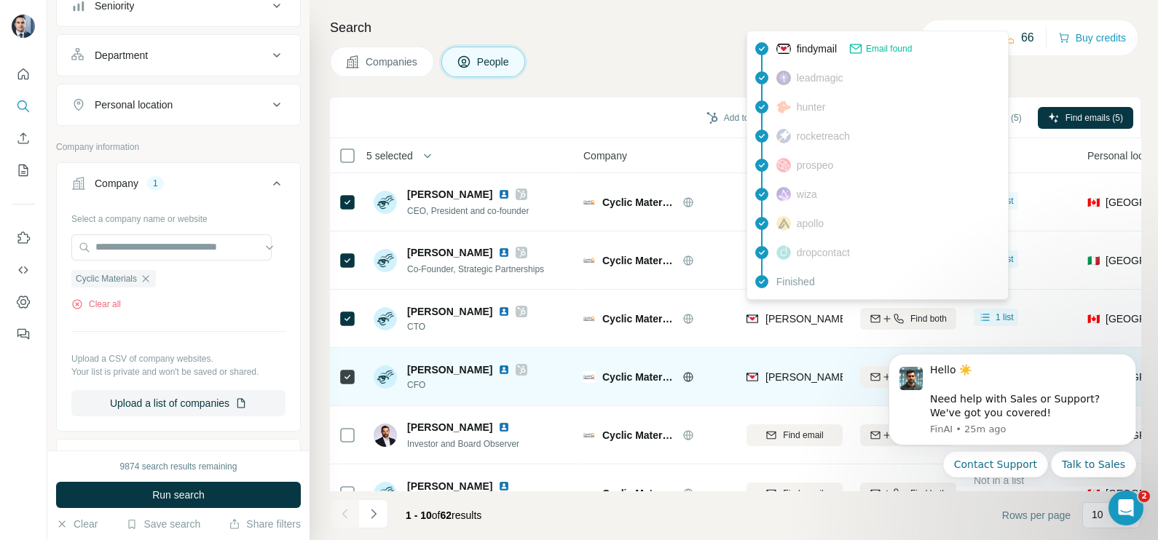
click at [801, 371] on span "jeff.dawley@cyclicmaterials.earth" at bounding box center [935, 377] width 341 height 12
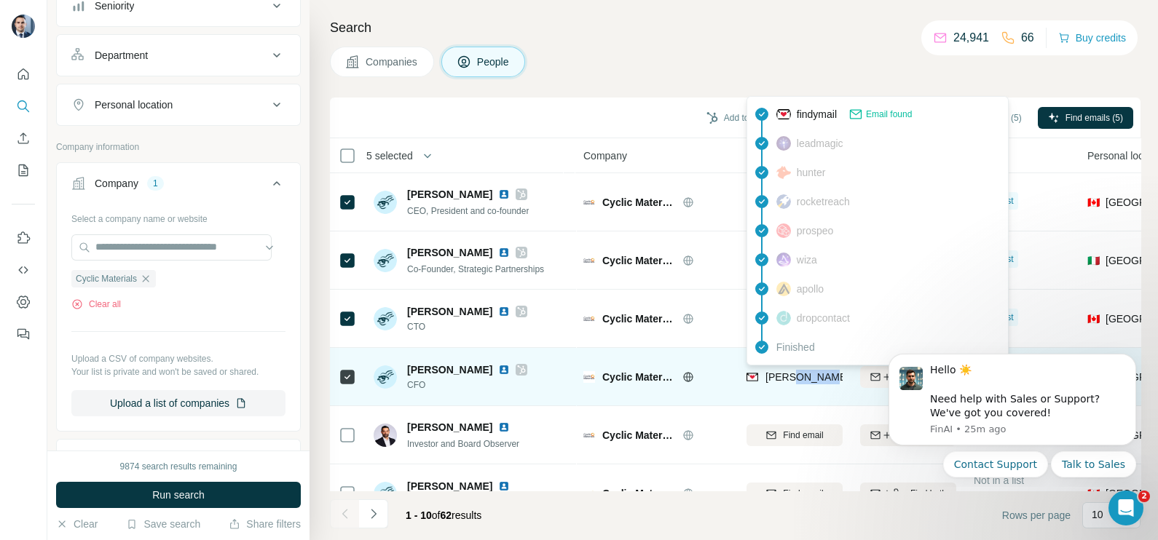
click at [801, 371] on span "jeff.dawley@cyclicmaterials.earth" at bounding box center [935, 377] width 341 height 12
click at [801, 371] on div "jeff.dawley@cyclicmaterials.earth" at bounding box center [935, 377] width 341 height 15
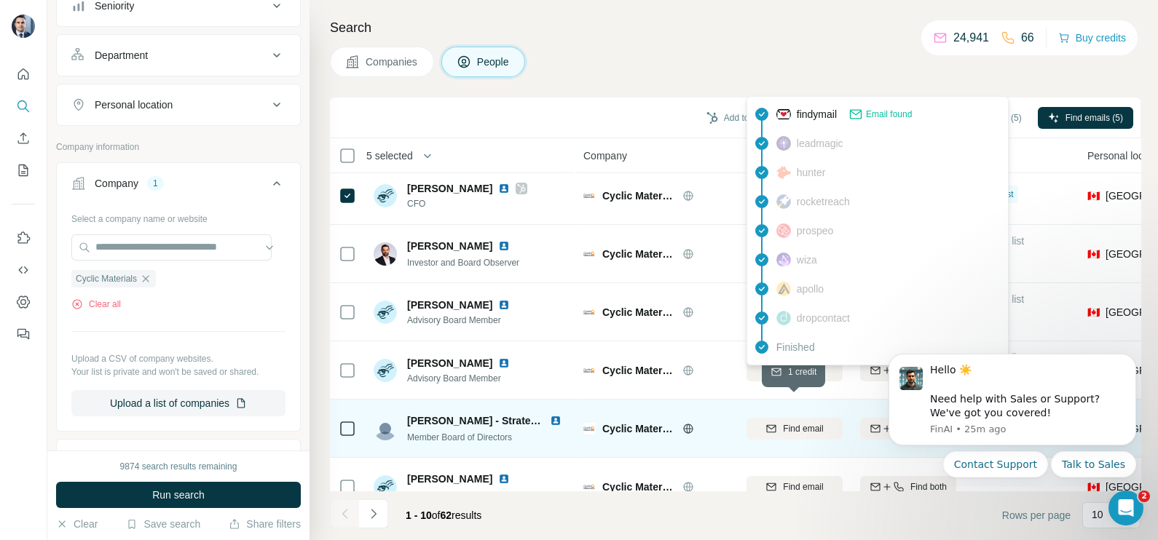
scroll to position [90, 0]
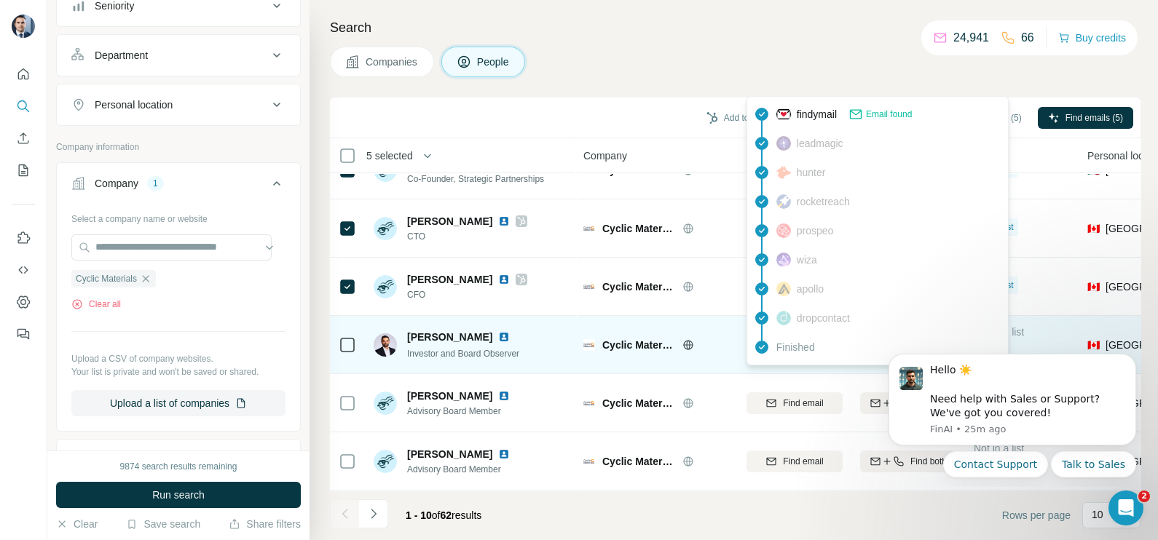
click at [714, 364] on td "Cyclic Materials" at bounding box center [655, 345] width 163 height 58
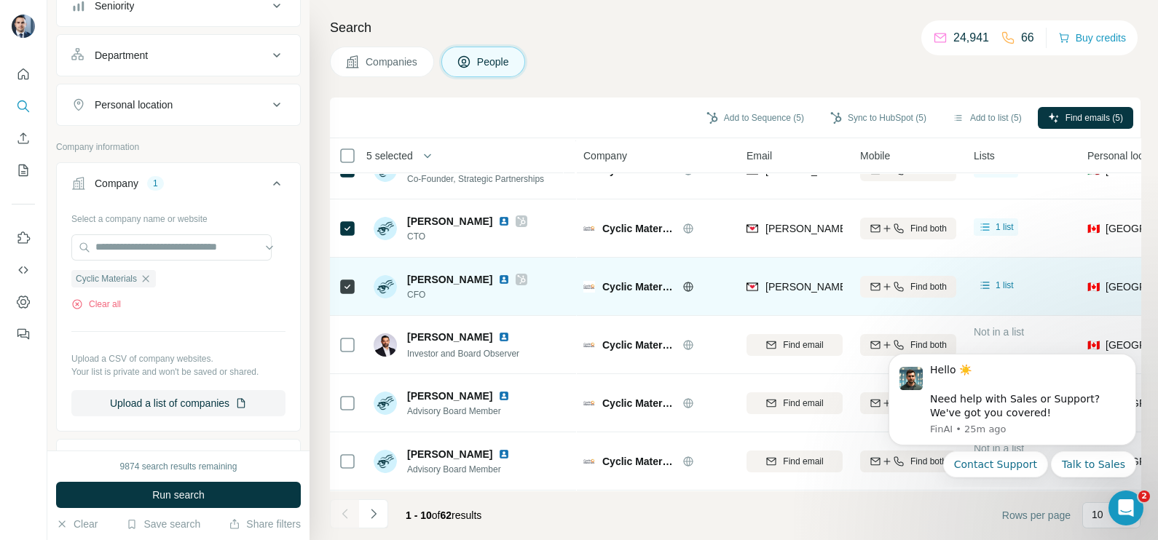
scroll to position [273, 0]
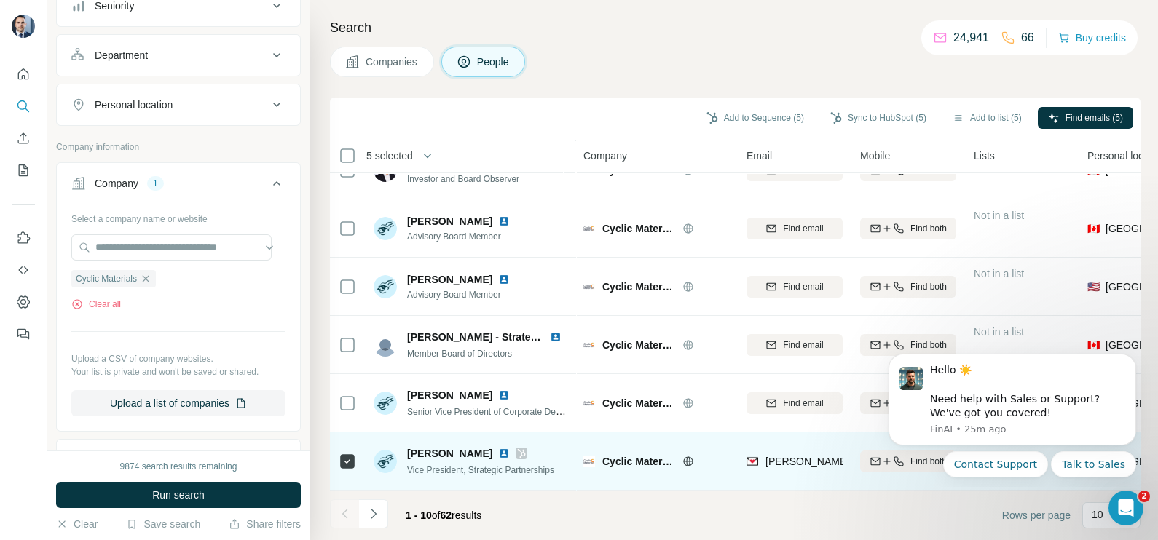
click at [805, 467] on div "sean.grixti@cyclicmaterials.earth" at bounding box center [794, 461] width 96 height 40
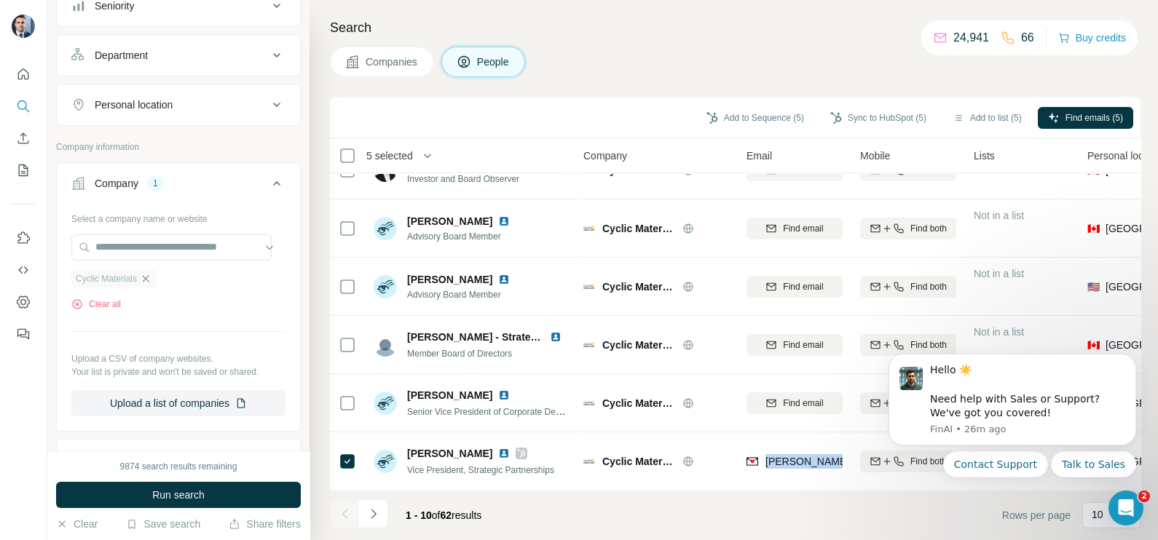
click at [149, 279] on icon "button" at bounding box center [146, 279] width 12 height 12
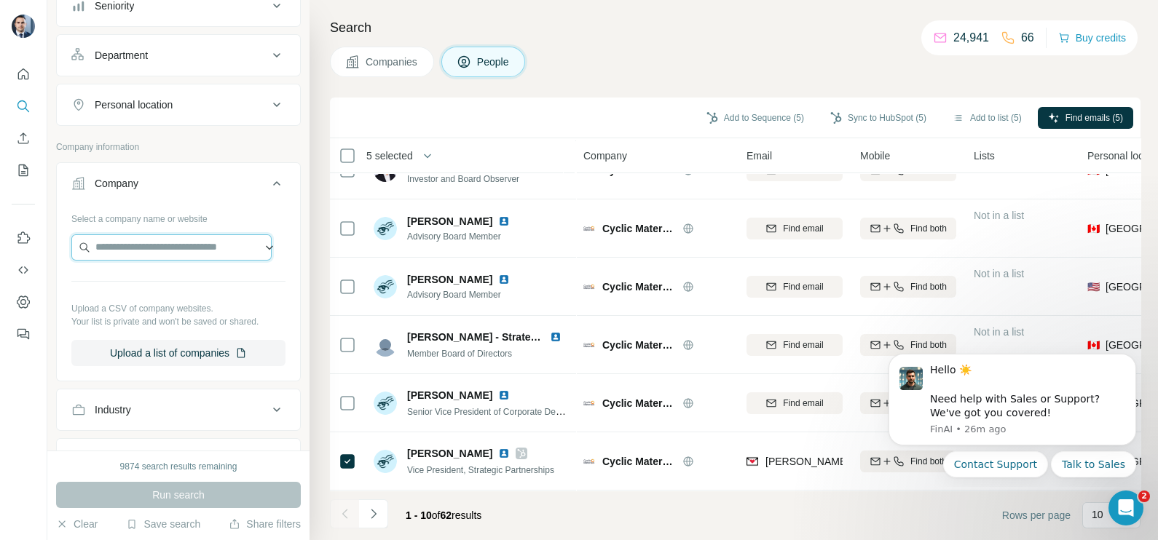
click at [159, 248] on input "text" at bounding box center [171, 247] width 200 height 26
click at [399, 57] on span "Companies" at bounding box center [391, 62] width 53 height 15
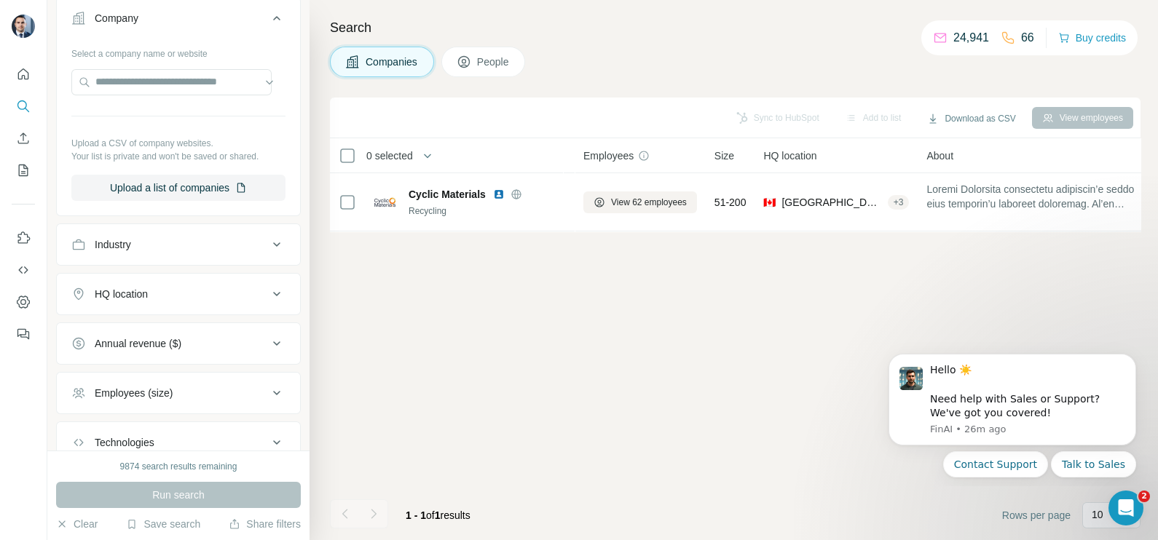
scroll to position [90, 0]
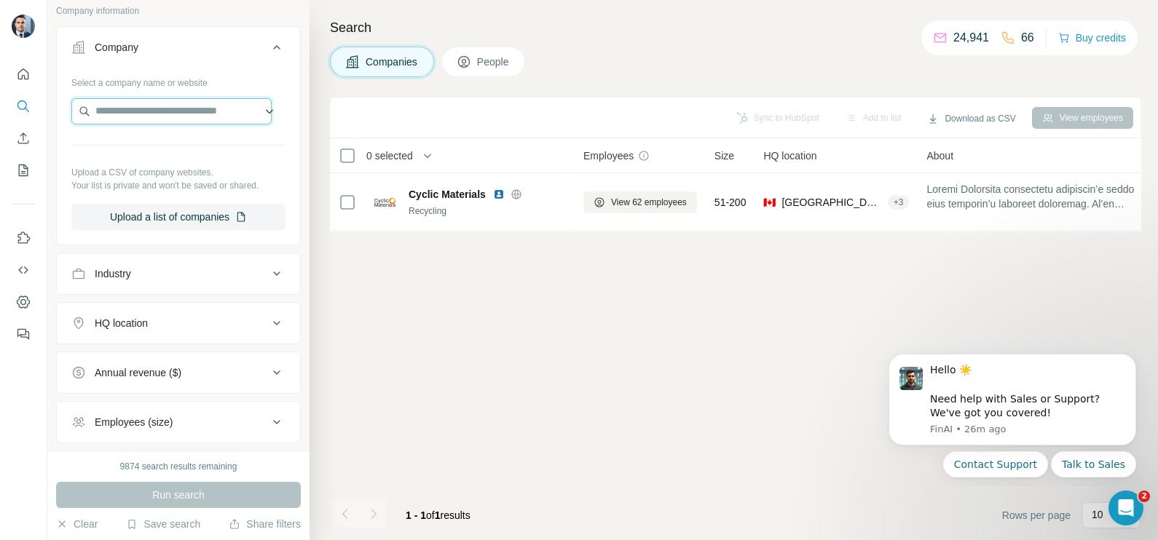
click at [160, 111] on input "text" at bounding box center [171, 111] width 200 height 26
paste input "**********"
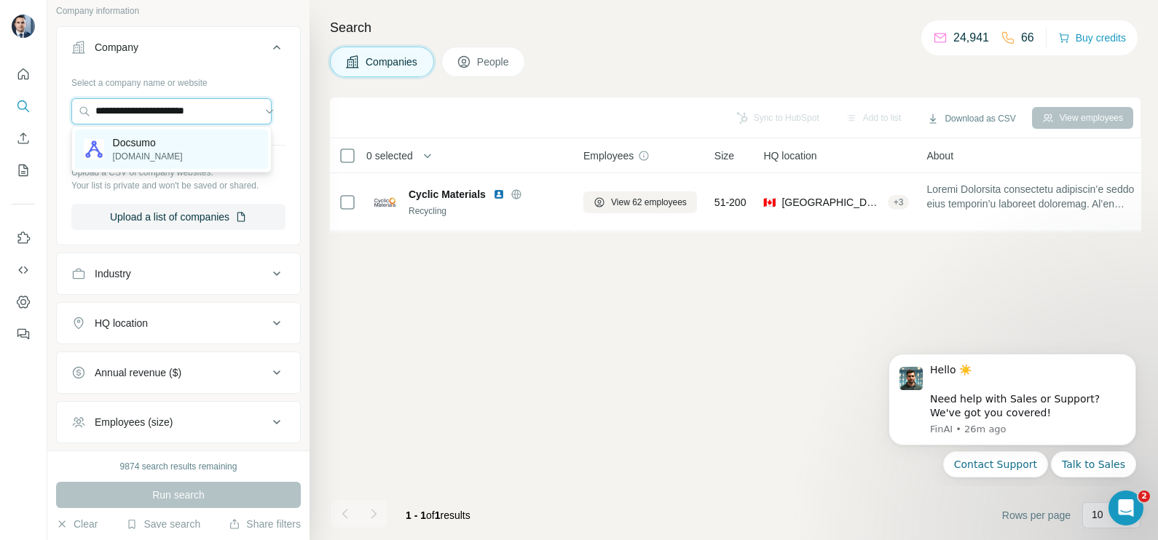
type input "**********"
click at [165, 150] on p "docsumo.com" at bounding box center [148, 156] width 70 height 13
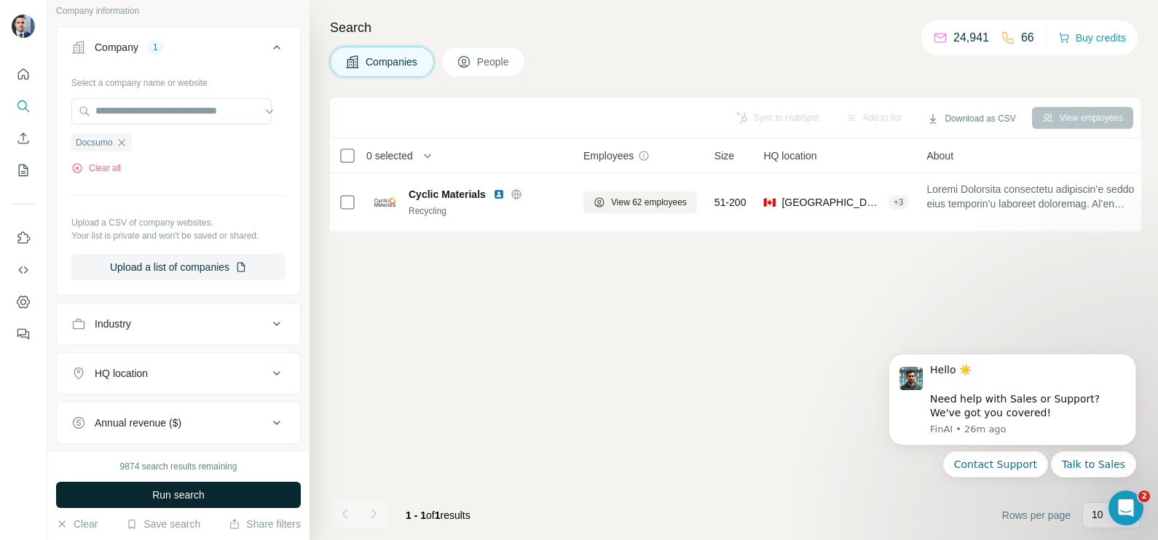
click at [191, 503] on button "Run search" at bounding box center [178, 495] width 245 height 26
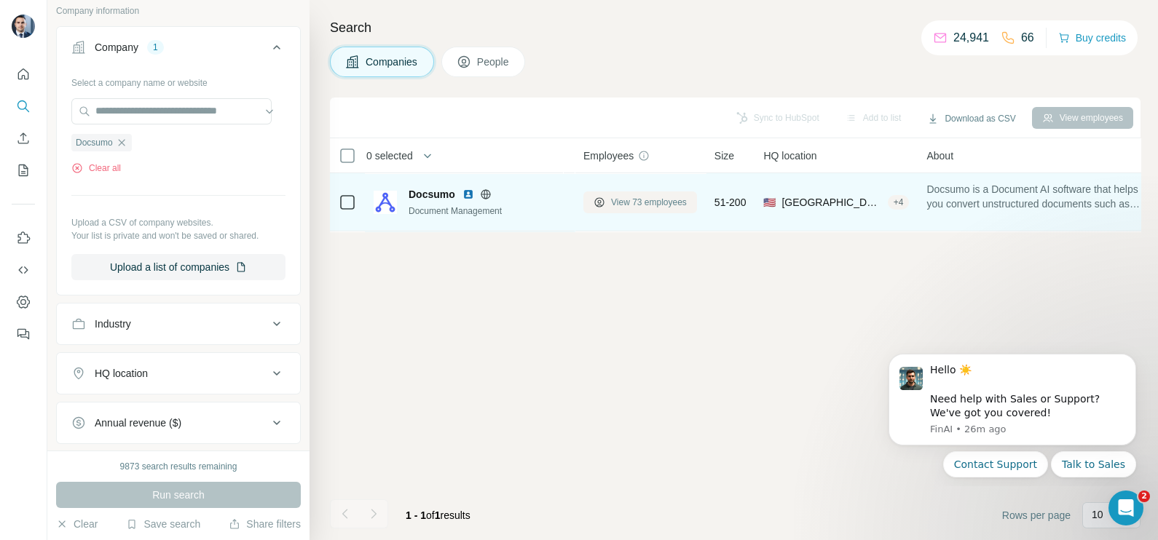
click at [657, 197] on span "View 73 employees" at bounding box center [649, 202] width 76 height 13
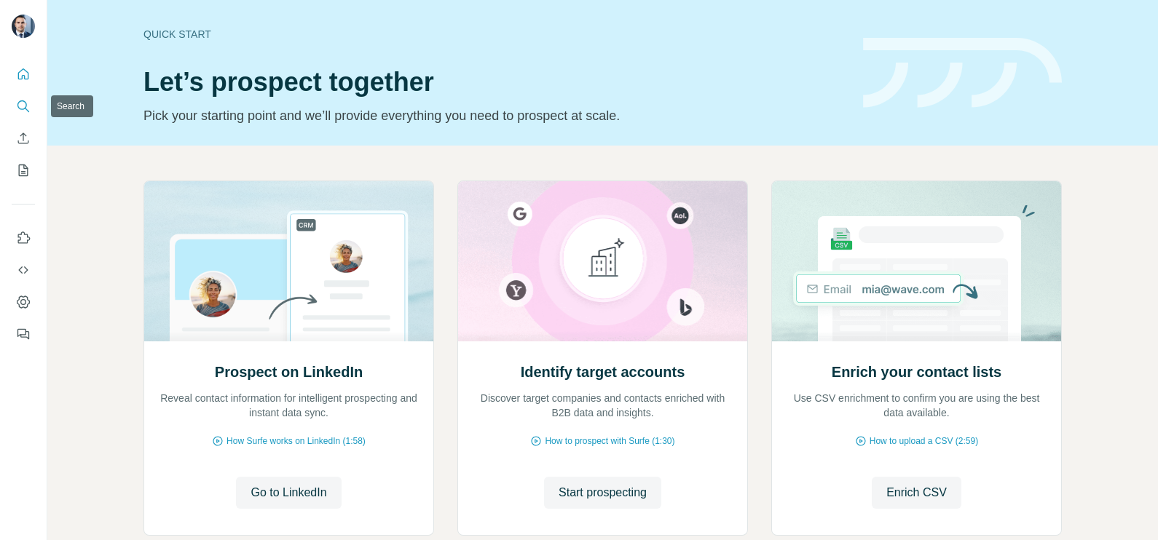
click at [23, 110] on icon "Search" at bounding box center [23, 106] width 15 height 15
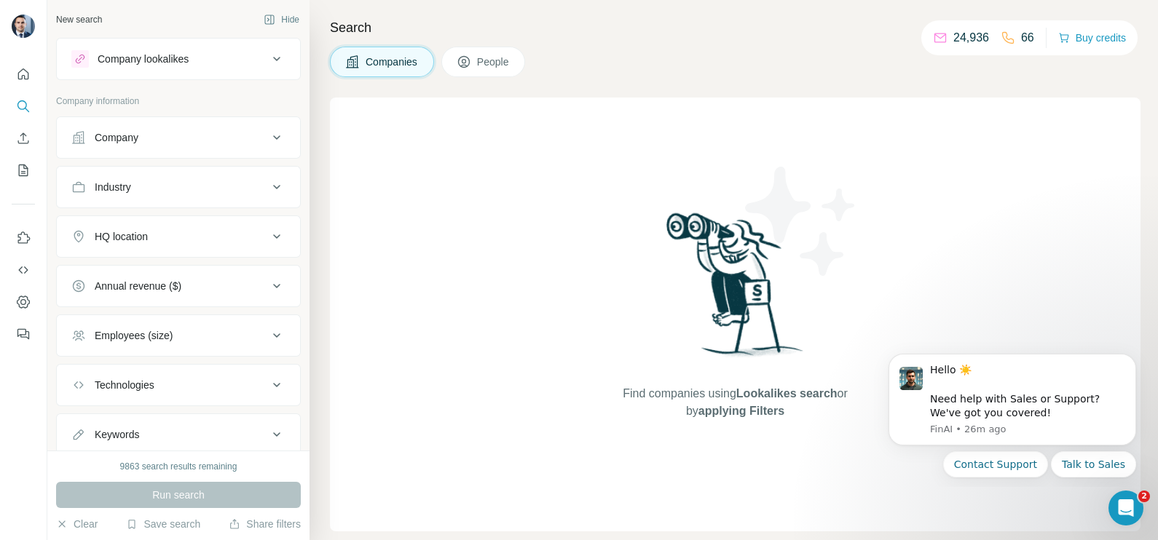
click at [178, 127] on button "Company" at bounding box center [178, 137] width 243 height 35
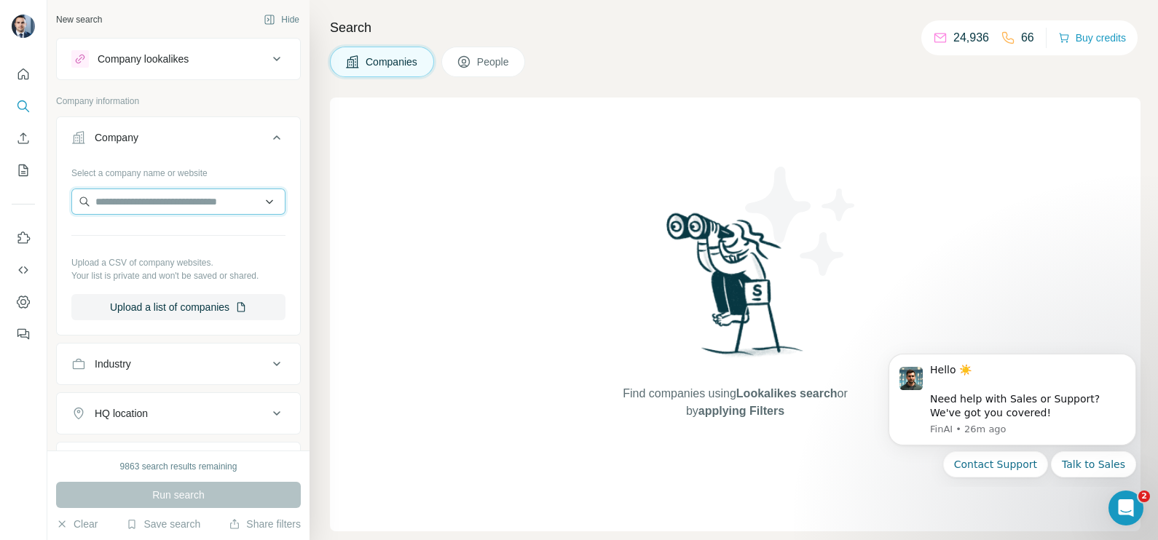
click at [176, 194] on input "text" at bounding box center [178, 202] width 214 height 26
paste input "**********"
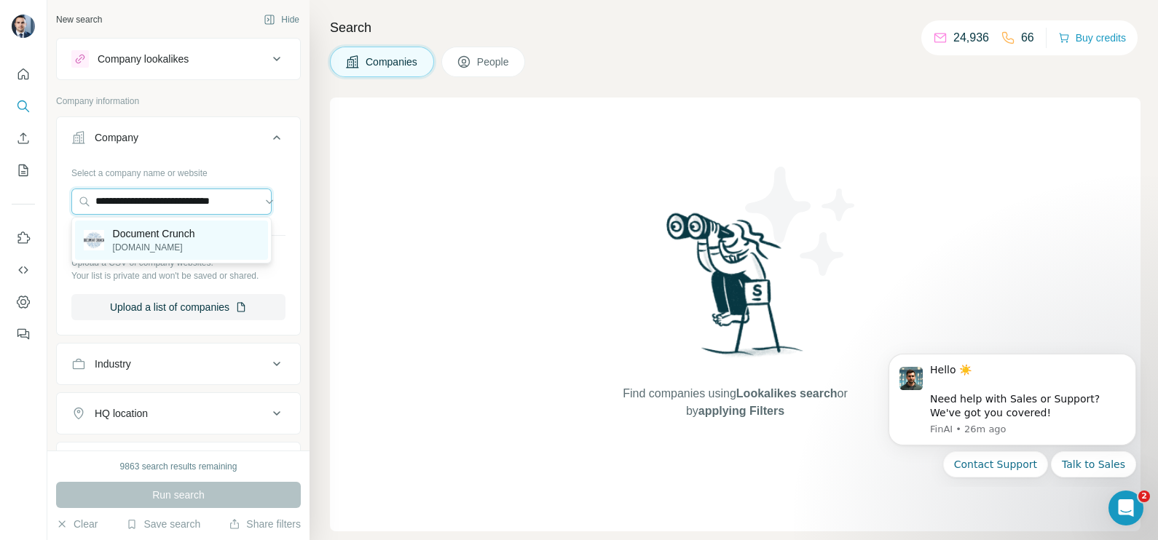
type input "**********"
click at [175, 234] on p "Document Crunch" at bounding box center [154, 233] width 82 height 15
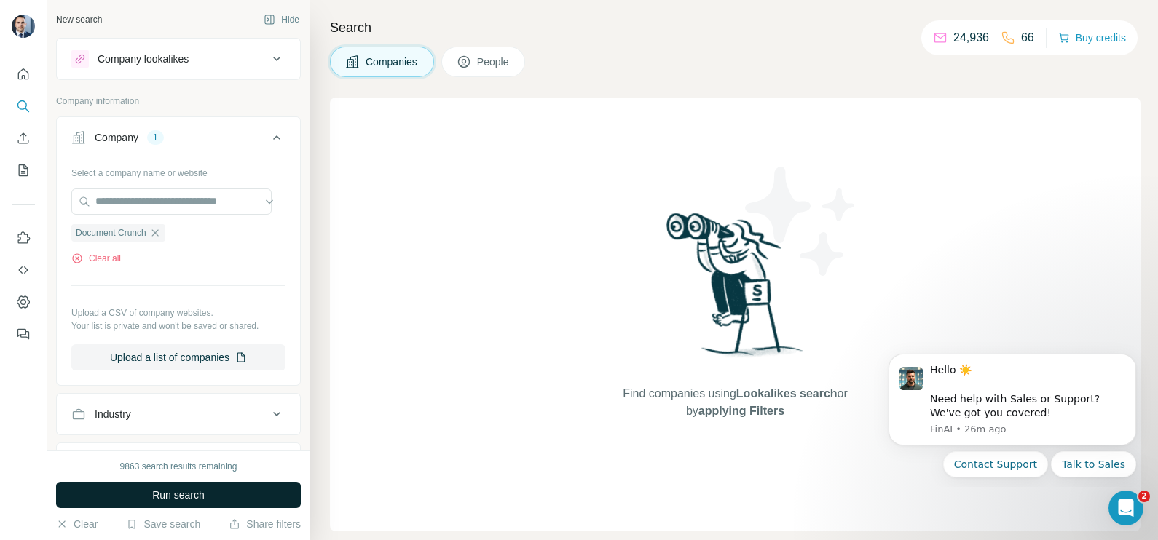
click at [244, 485] on button "Run search" at bounding box center [178, 495] width 245 height 26
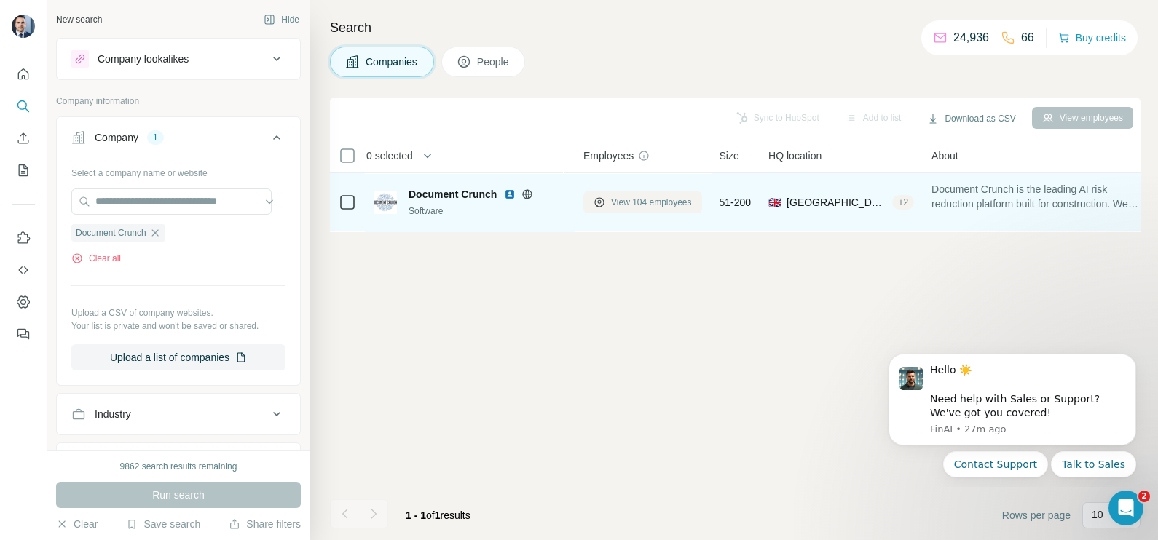
click at [643, 196] on span "View 104 employees" at bounding box center [651, 202] width 81 height 13
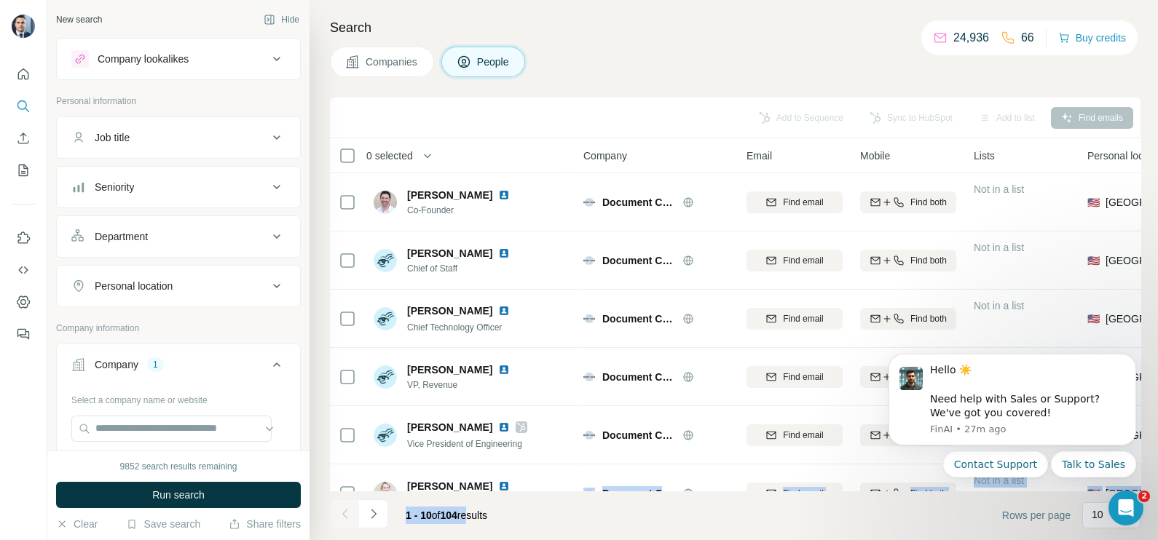
drag, startPoint x: 478, startPoint y: 491, endPoint x: 535, endPoint y: 489, distance: 57.6
click at [535, 489] on div "Add to Sequence Sync to HubSpot Add to list Find emails 0 selected People Compa…" at bounding box center [735, 319] width 810 height 443
click at [434, 499] on div "1 - 10 of 104 results" at bounding box center [446, 515] width 105 height 32
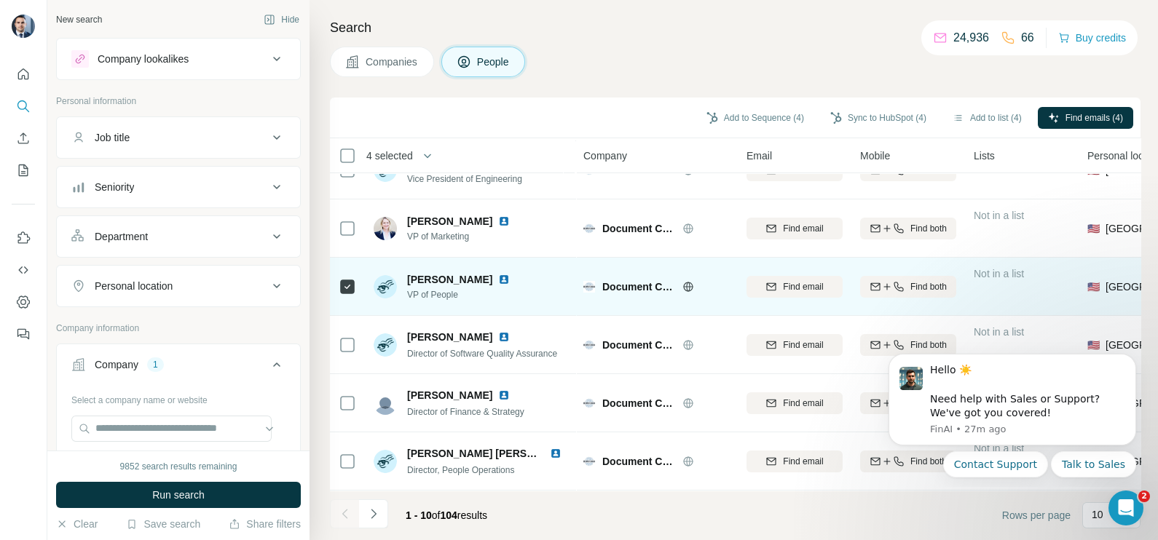
scroll to position [273, 0]
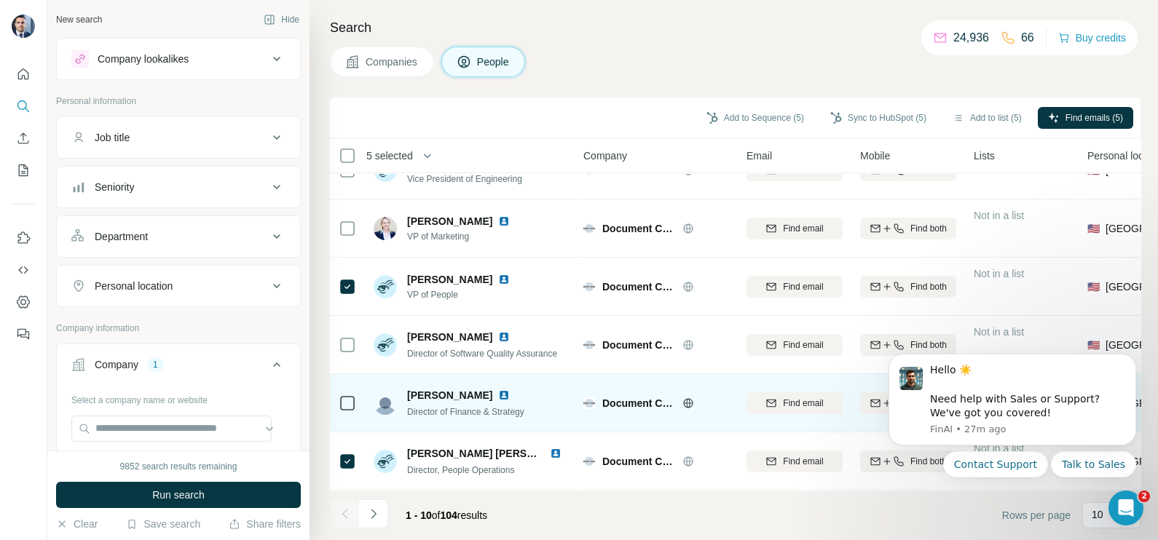
click at [358, 397] on td at bounding box center [347, 403] width 35 height 58
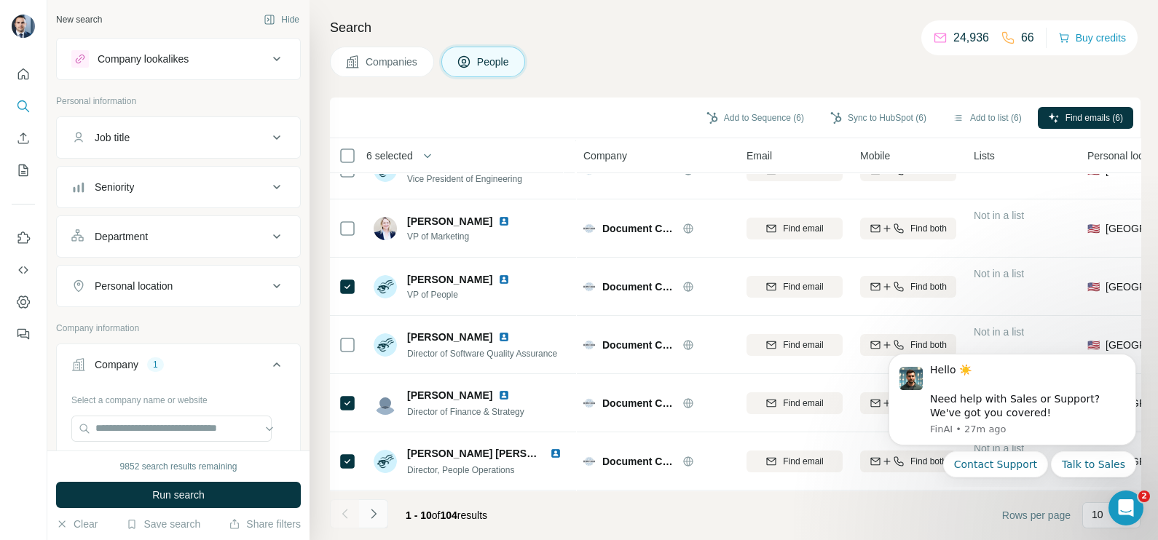
click at [374, 508] on icon "Navigate to next page" at bounding box center [373, 514] width 15 height 15
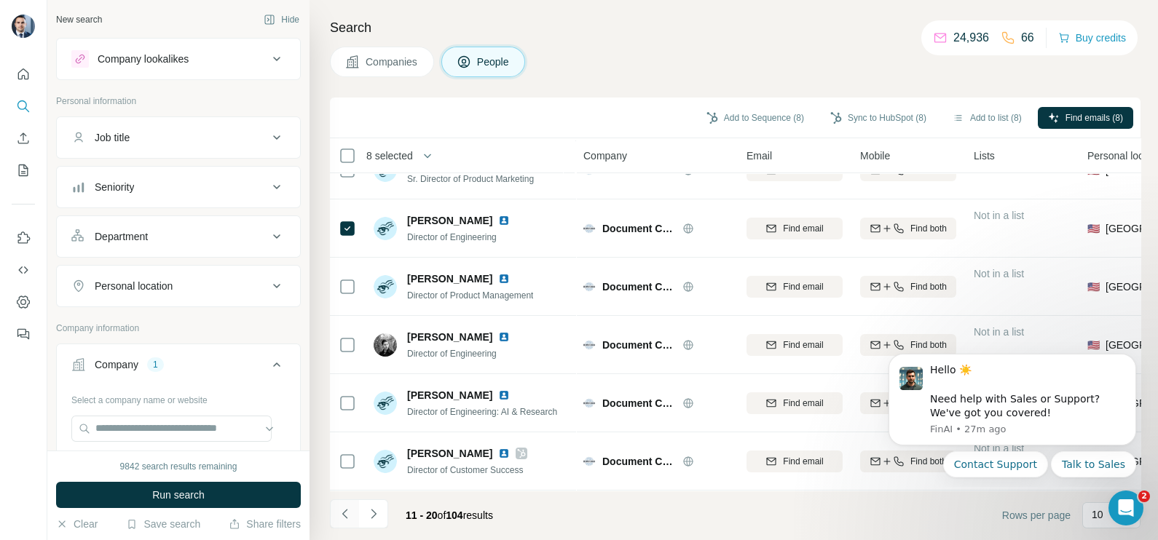
click at [346, 511] on icon "Navigate to previous page" at bounding box center [345, 514] width 15 height 15
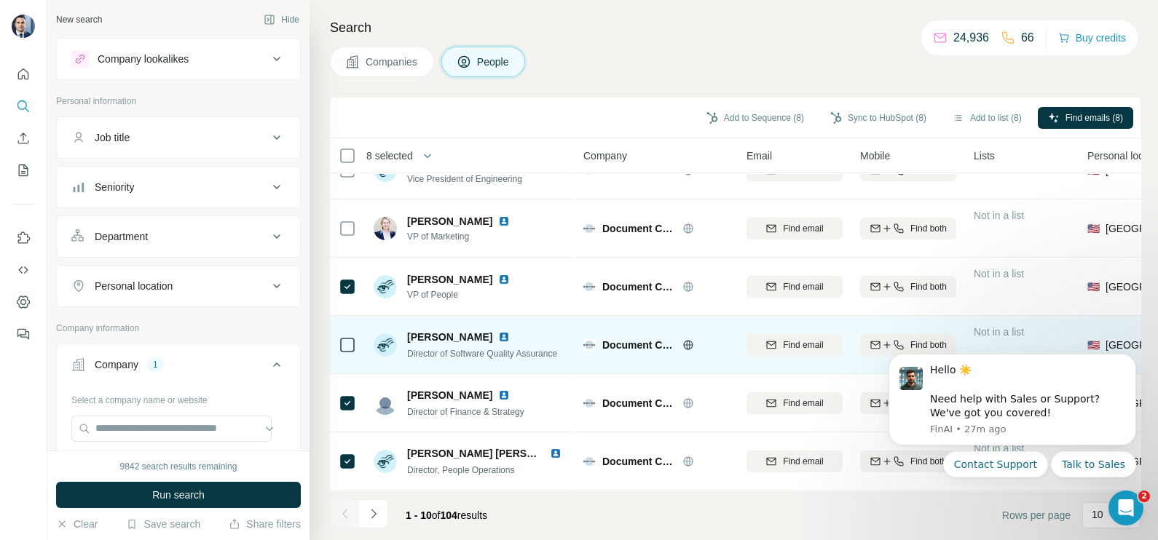
scroll to position [0, 0]
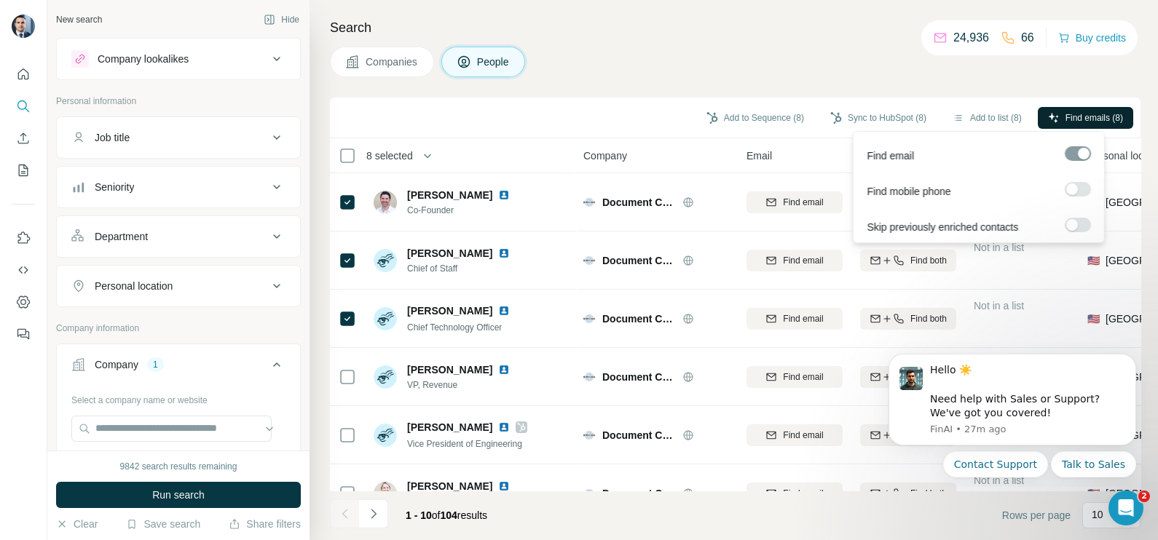
click at [1101, 109] on button "Find emails (8)" at bounding box center [1084, 118] width 95 height 22
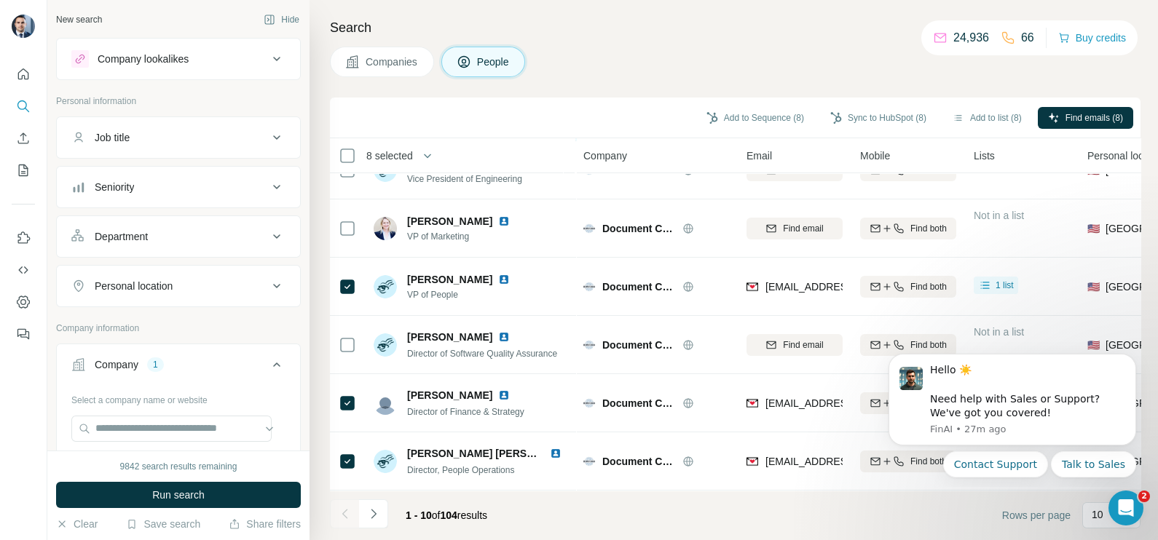
scroll to position [273, 0]
click at [374, 509] on icon "Navigate to next page" at bounding box center [373, 514] width 15 height 15
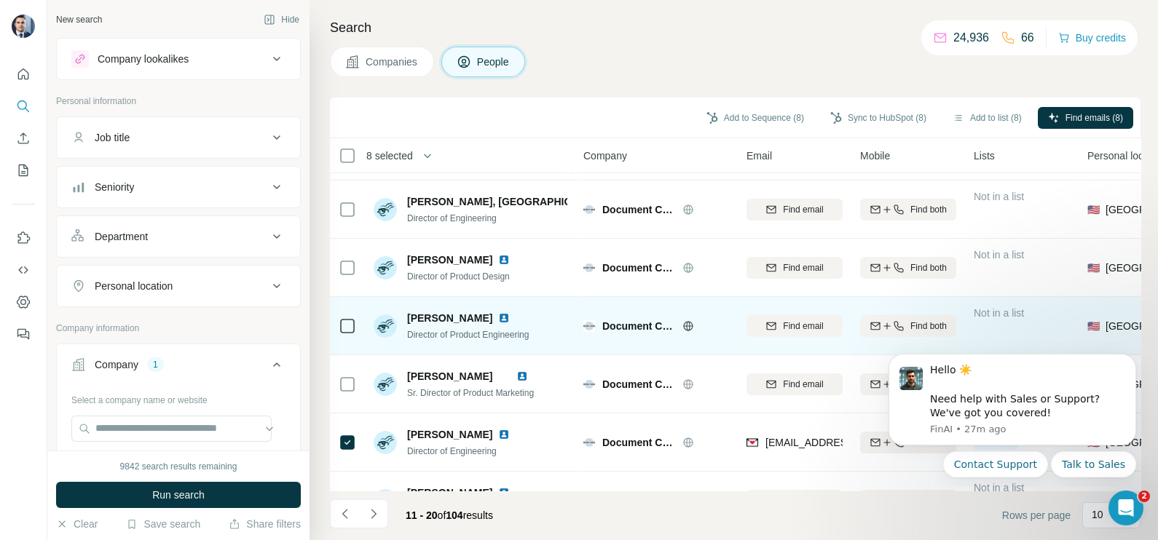
scroll to position [0, 0]
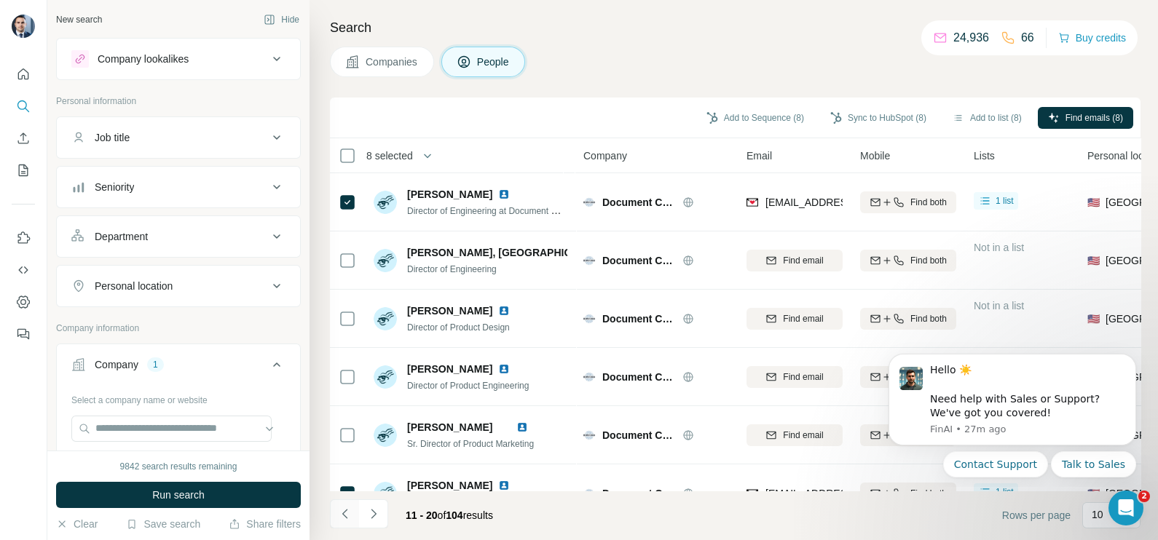
click at [357, 510] on button "Navigate to previous page" at bounding box center [344, 513] width 29 height 29
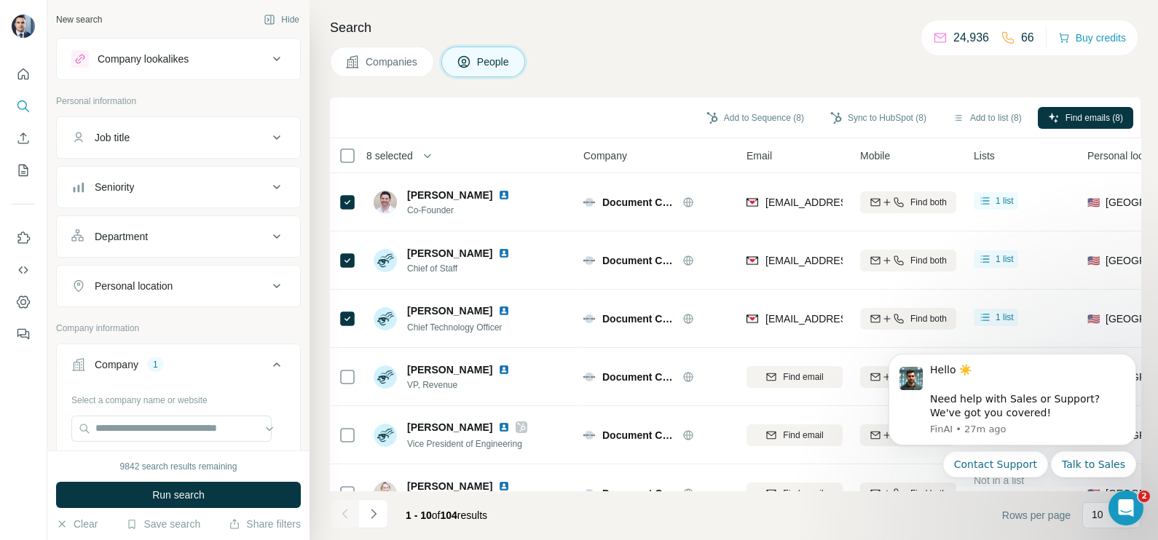
click at [347, 514] on div at bounding box center [344, 513] width 29 height 29
click at [877, 117] on button "Sync to HubSpot (8)" at bounding box center [878, 118] width 116 height 22
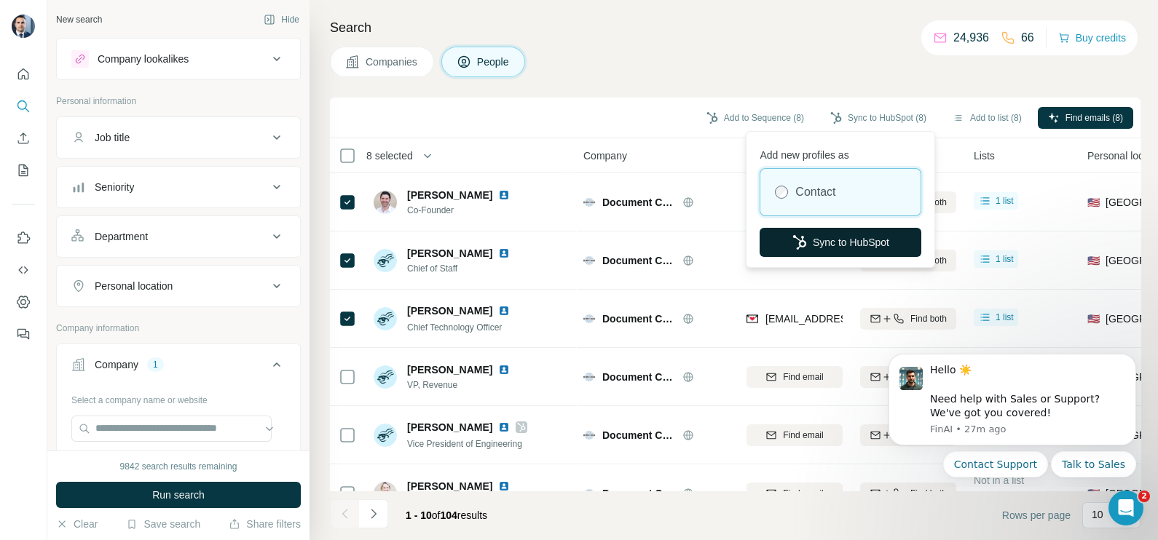
click at [824, 237] on button "Sync to HubSpot" at bounding box center [840, 242] width 162 height 29
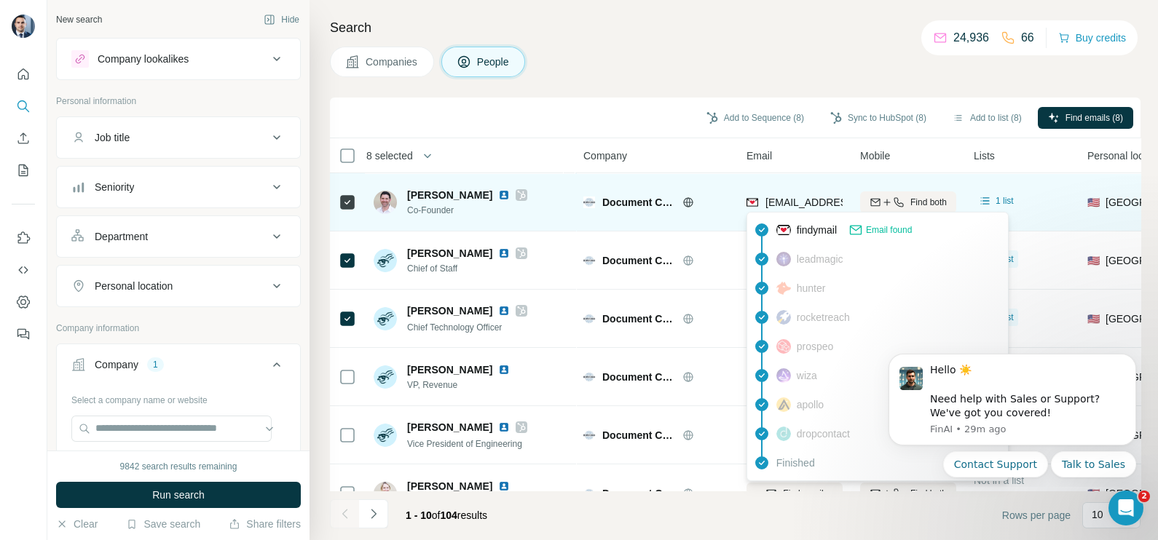
click at [783, 210] on div "jlevy@documentcrunch.com" at bounding box center [836, 203] width 180 height 17
copy tr "jlevy@documentcrunch.com"
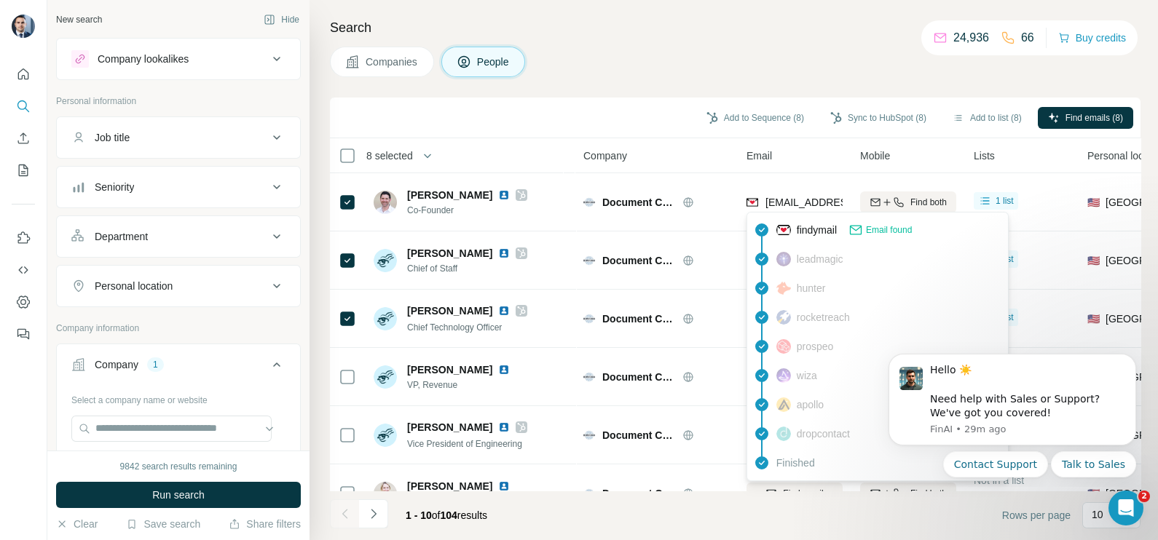
click at [629, 131] on div "Add to Sequence (8) Sync to HubSpot (8) Add to list (8) Find emails (8)" at bounding box center [735, 118] width 810 height 41
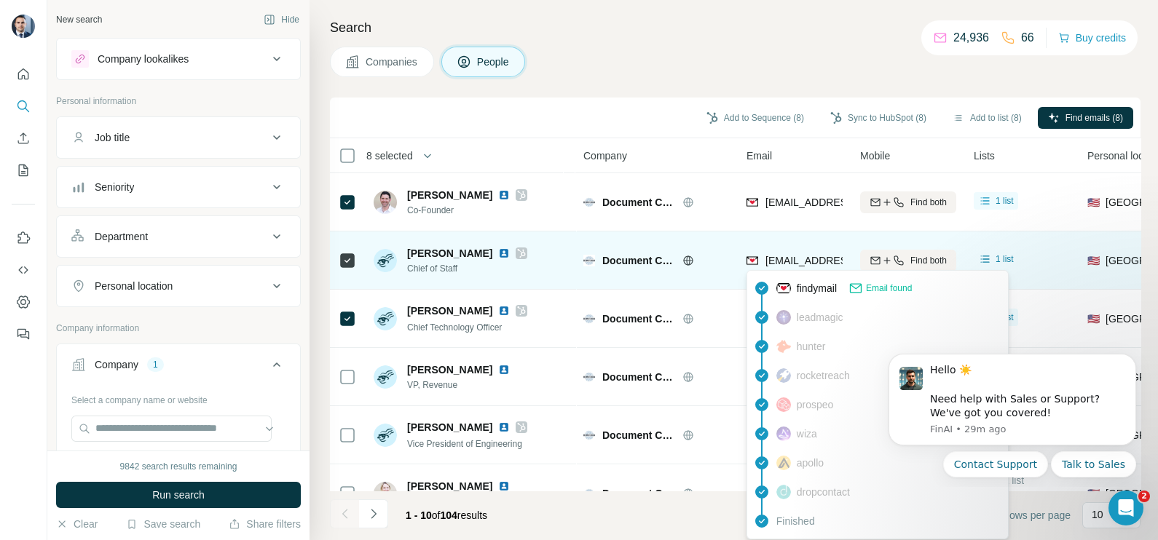
click at [807, 253] on div "ckonetzke@documentcrunch.com" at bounding box center [851, 260] width 173 height 15
click at [807, 252] on div "ckonetzke@documentcrunch.com" at bounding box center [794, 260] width 96 height 40
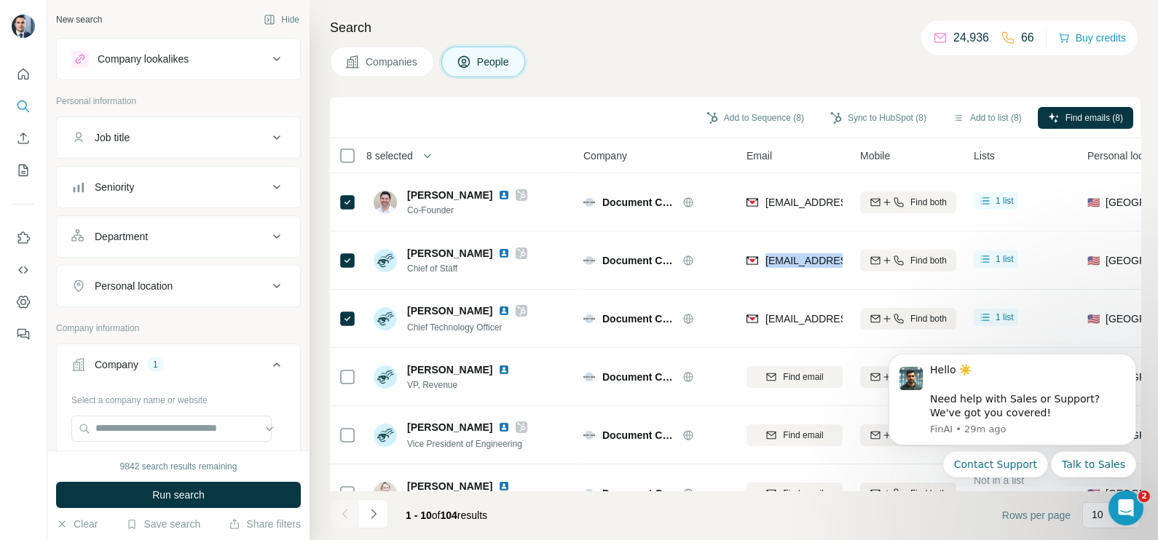
copy tr "ckonetzke@documentcrunch.com"
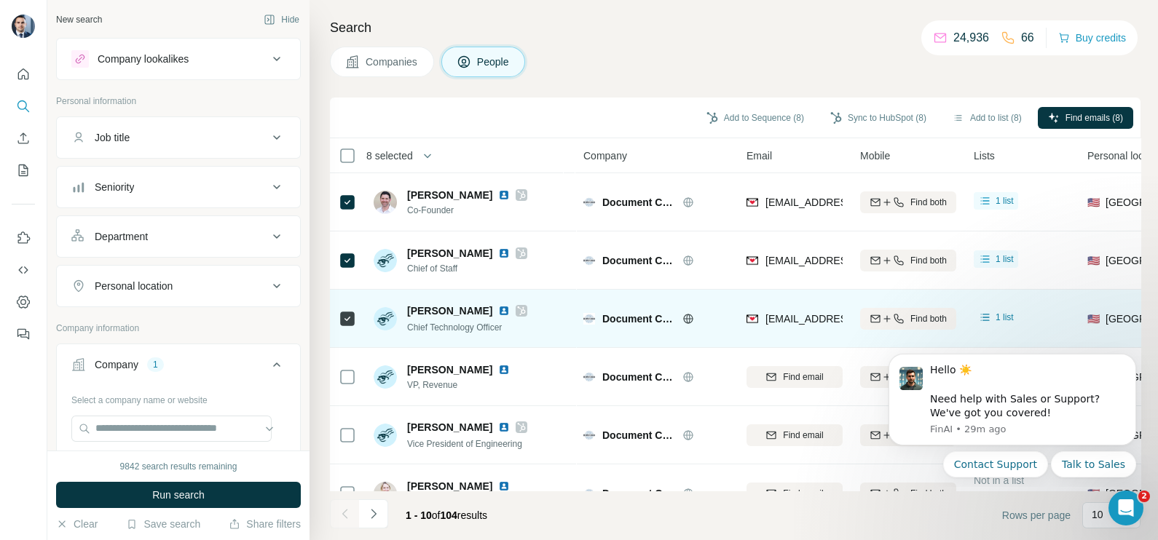
click at [784, 312] on div "trent@documentcrunch.com" at bounding box center [851, 319] width 173 height 15
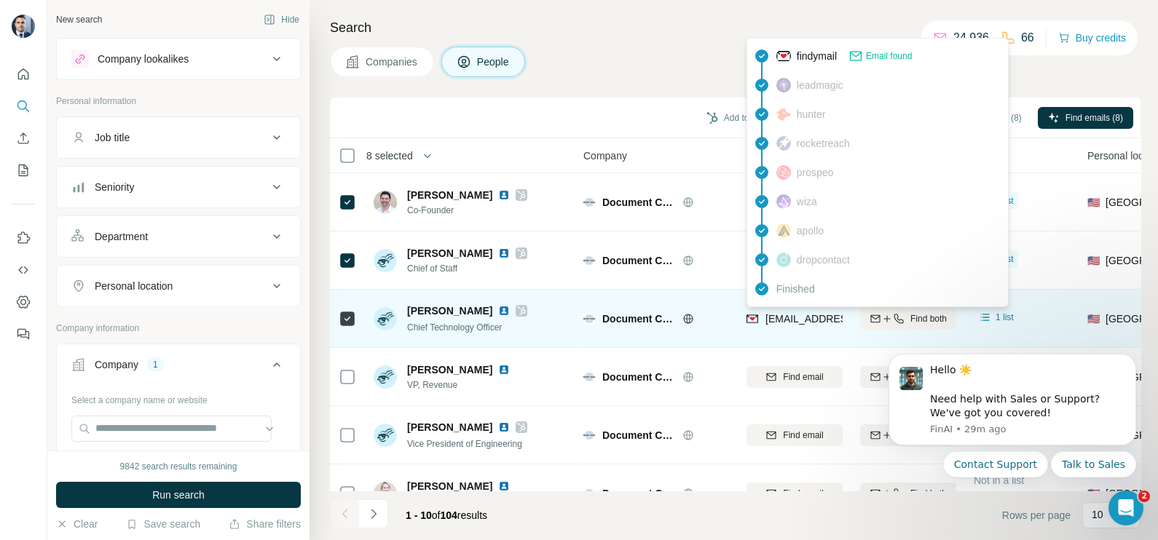
click at [784, 312] on div "trent@documentcrunch.com" at bounding box center [851, 319] width 173 height 15
click at [784, 310] on div "trent@documentcrunch.com" at bounding box center [794, 318] width 96 height 40
copy tr "trent@documentcrunch.com"
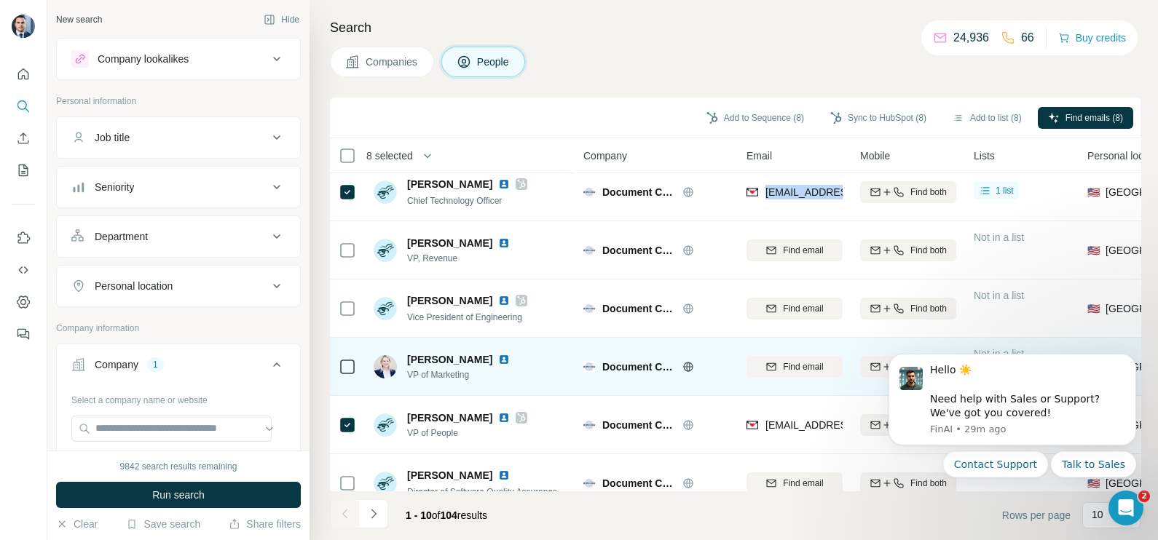
scroll to position [181, 0]
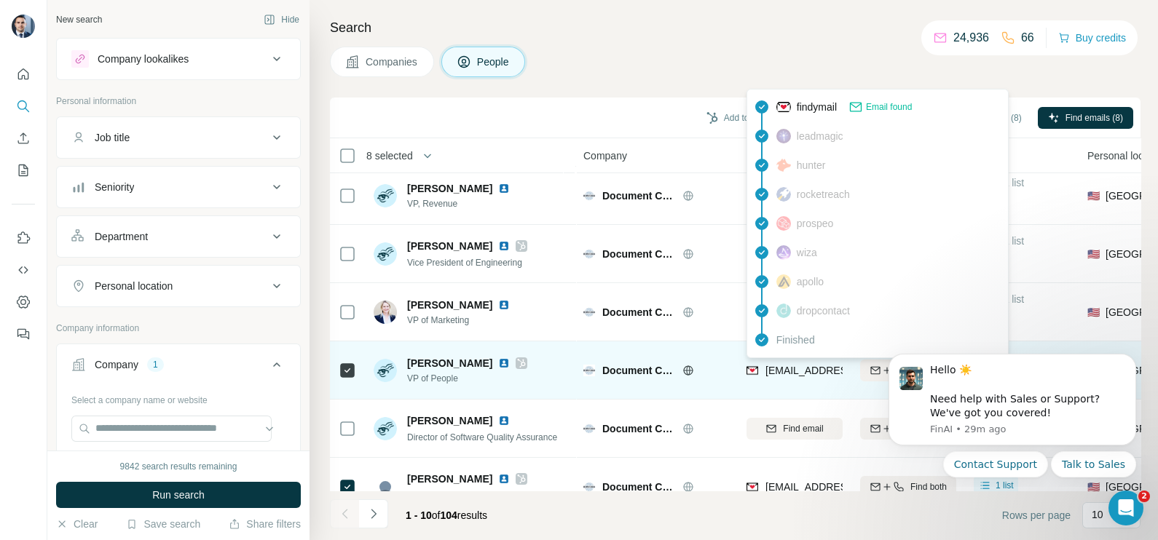
click at [800, 365] on span "sjoyce@documentcrunch.com" at bounding box center [851, 371] width 173 height 12
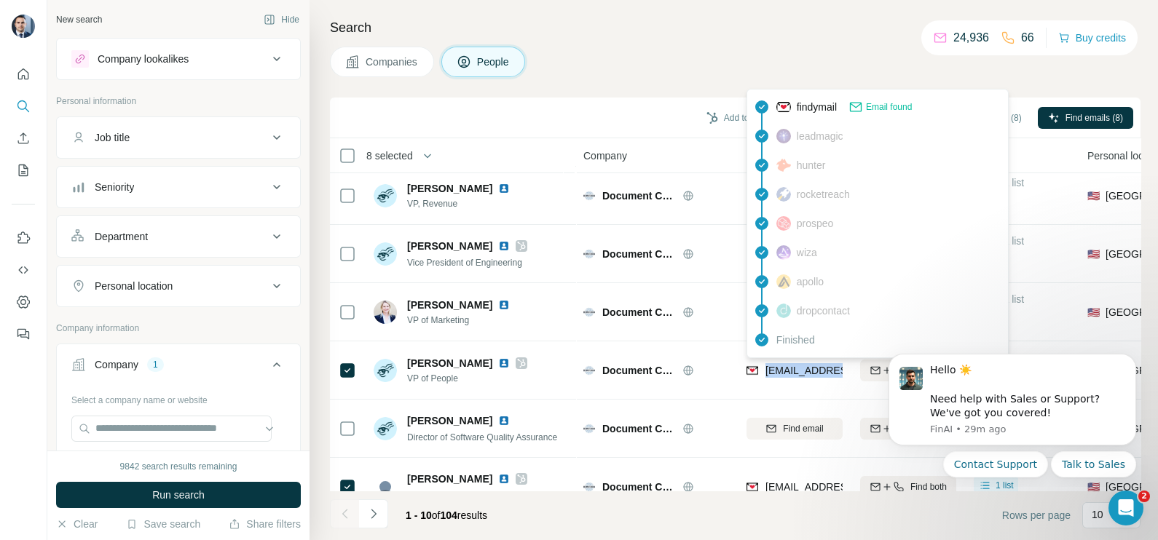
copy tr "sjoyce@documentcrunch.com"
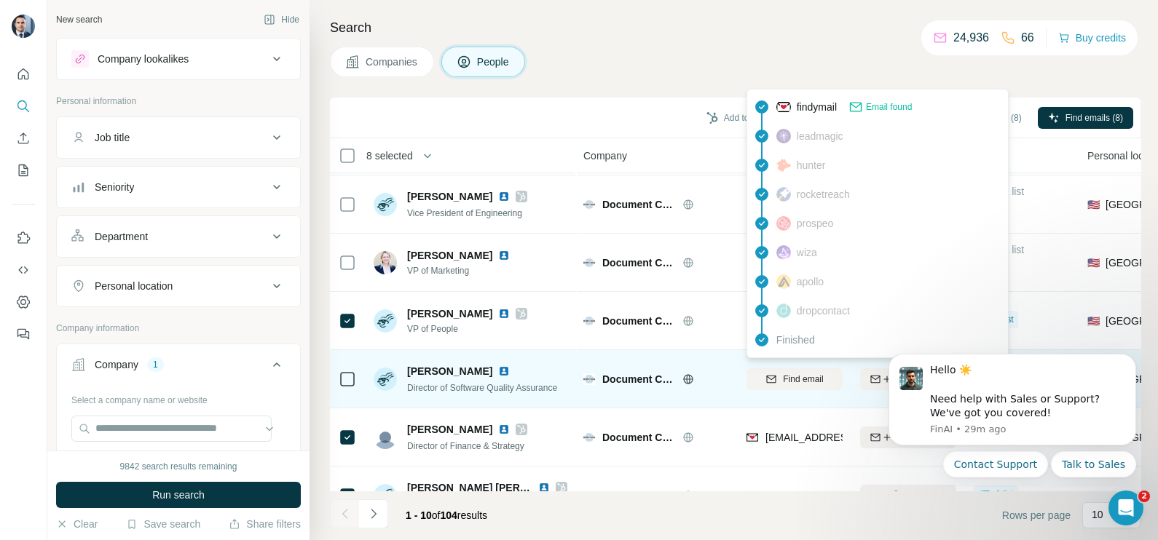
scroll to position [273, 0]
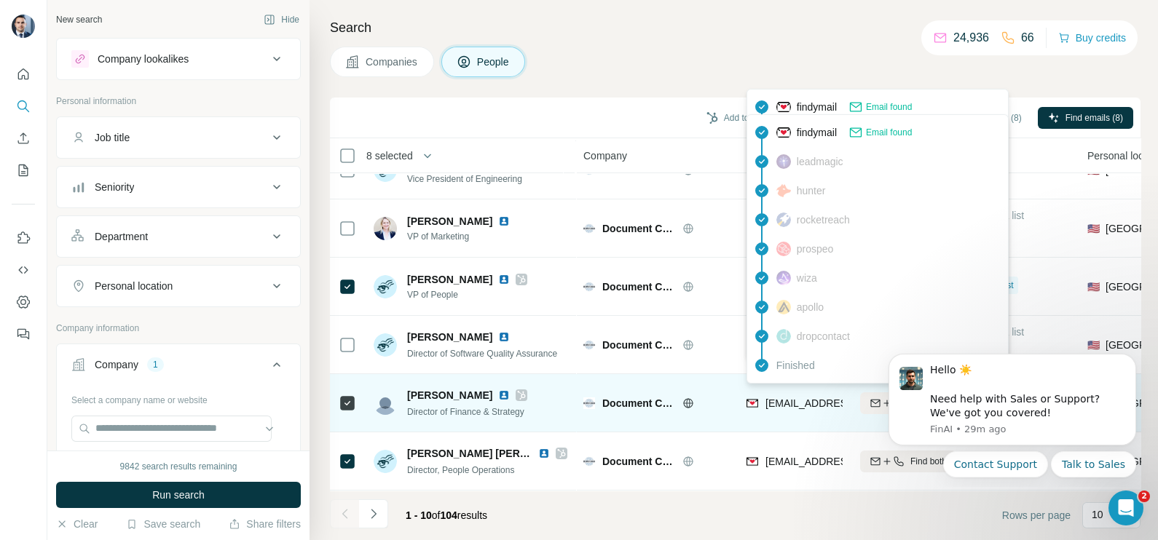
click at [810, 397] on span "cbonner@documentcrunch.com" at bounding box center [851, 403] width 173 height 12
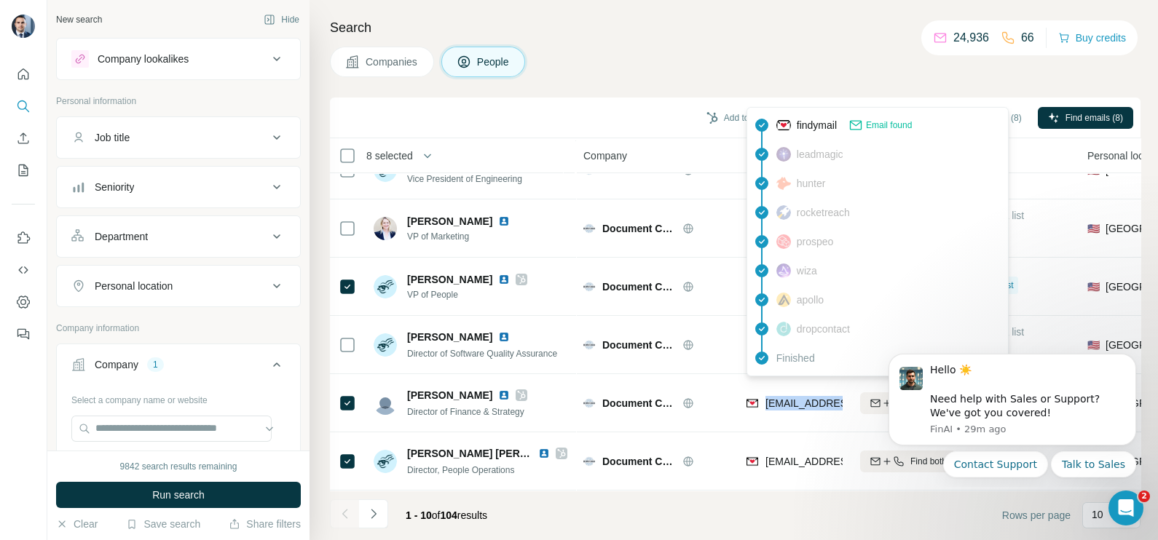
copy tr "cbonner@documentcrunch.com"
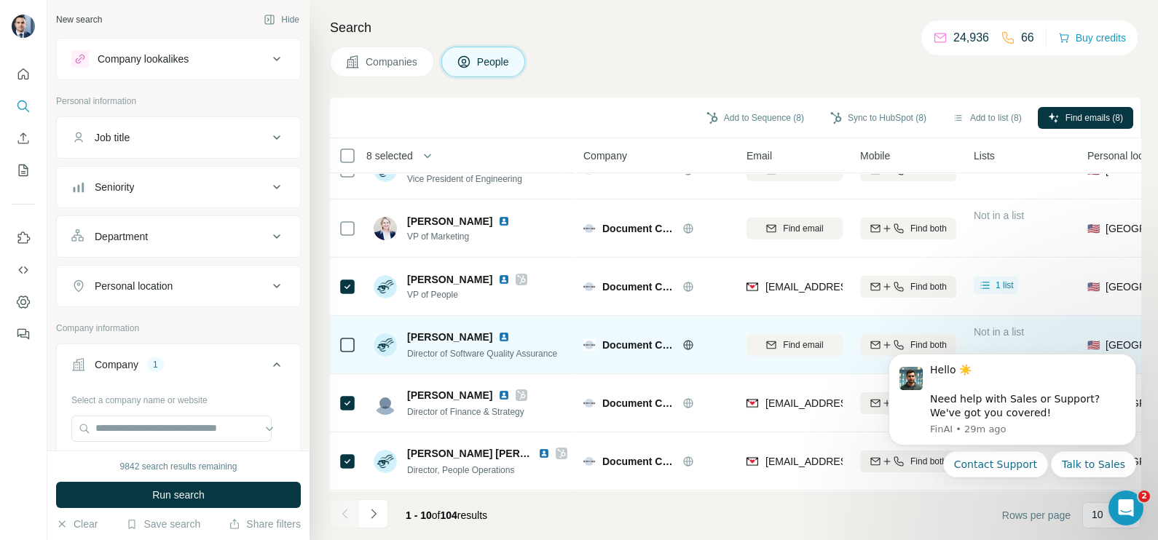
click at [698, 325] on div "Document Crunch" at bounding box center [656, 345] width 146 height 40
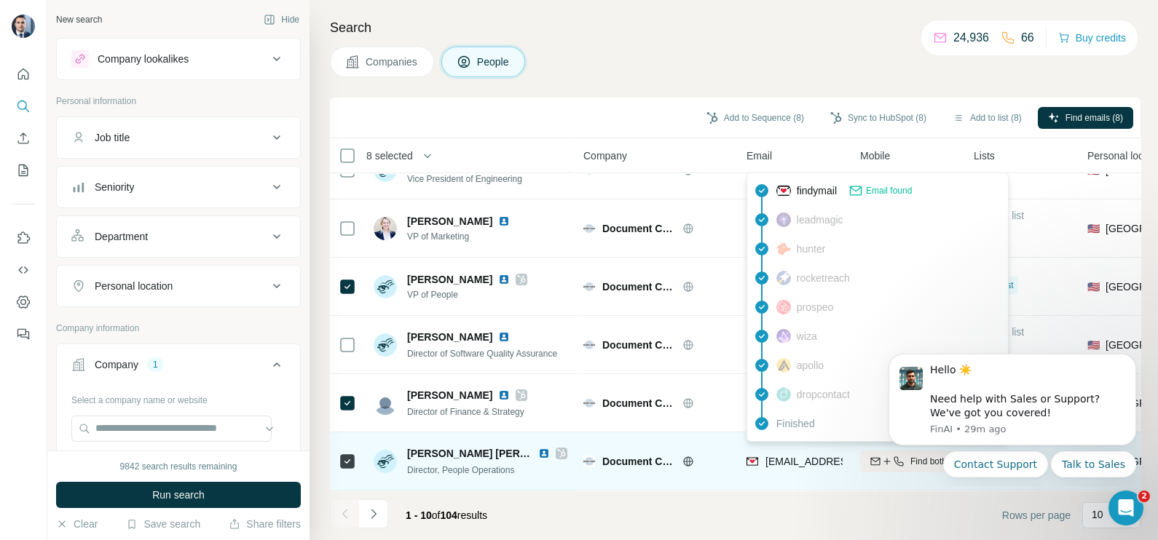
click at [800, 456] on span "ehosmer@documentcrunch.com" at bounding box center [851, 462] width 173 height 12
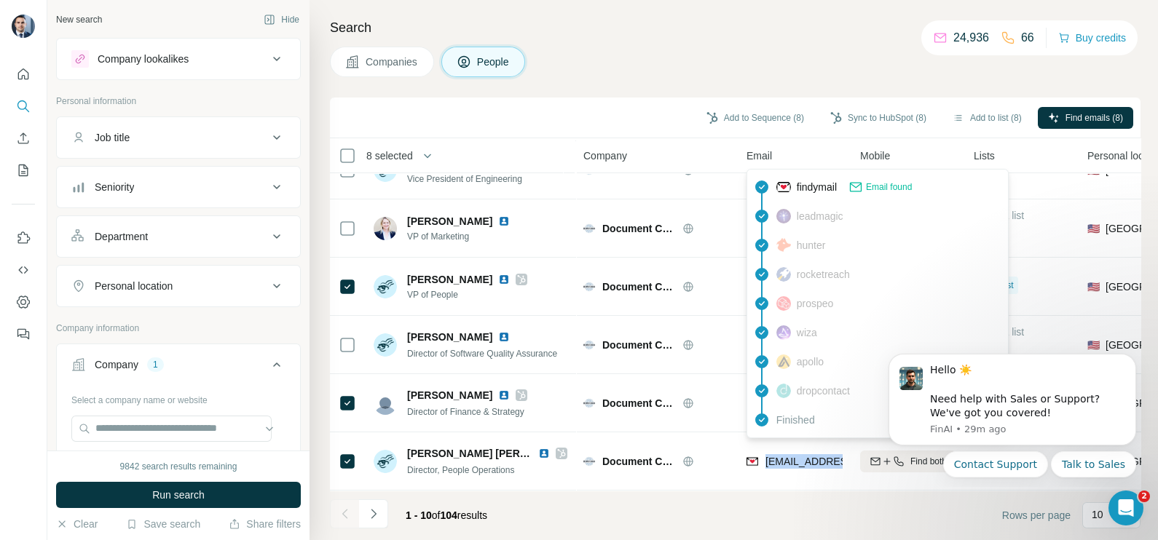
copy tr "ehosmer@documentcrunch.com"
click at [374, 523] on button "Navigate to next page" at bounding box center [373, 513] width 29 height 29
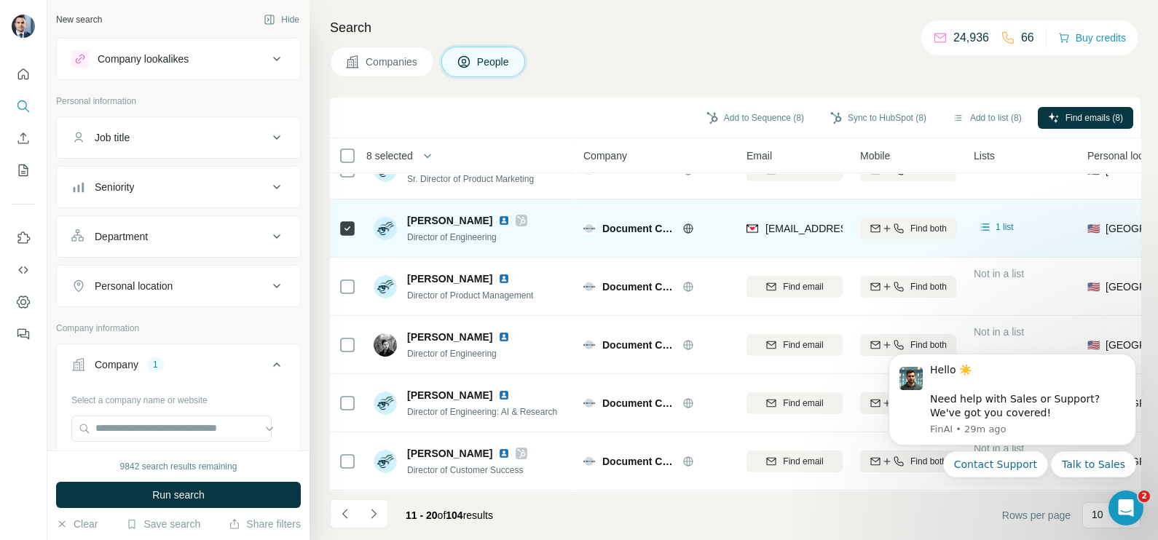
click at [772, 225] on span "mjaramillo@documentcrunch.com" at bounding box center [851, 229] width 173 height 12
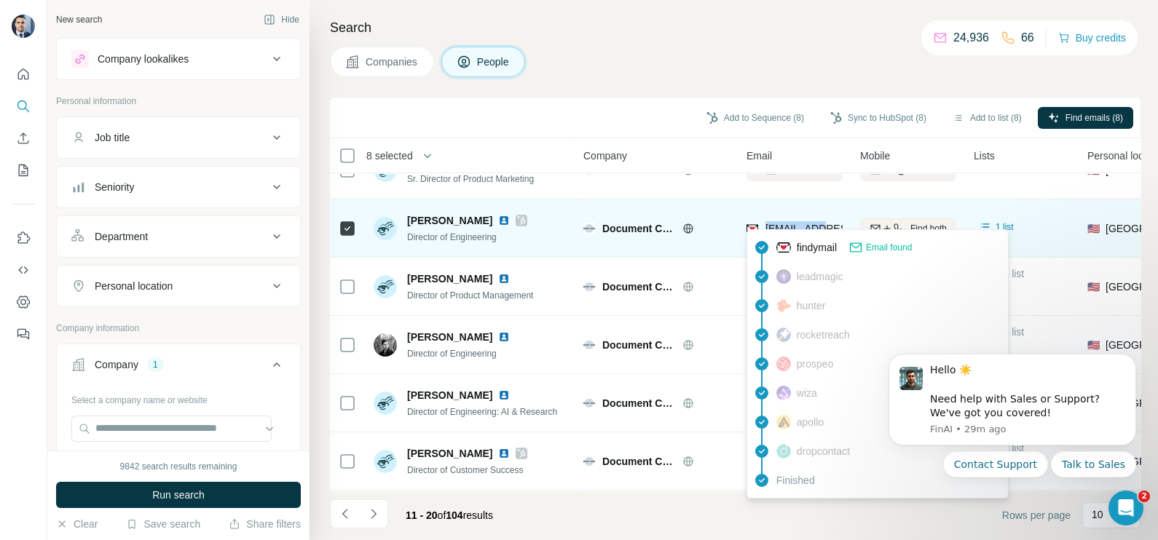
click at [772, 225] on span "mjaramillo@documentcrunch.com" at bounding box center [851, 229] width 173 height 12
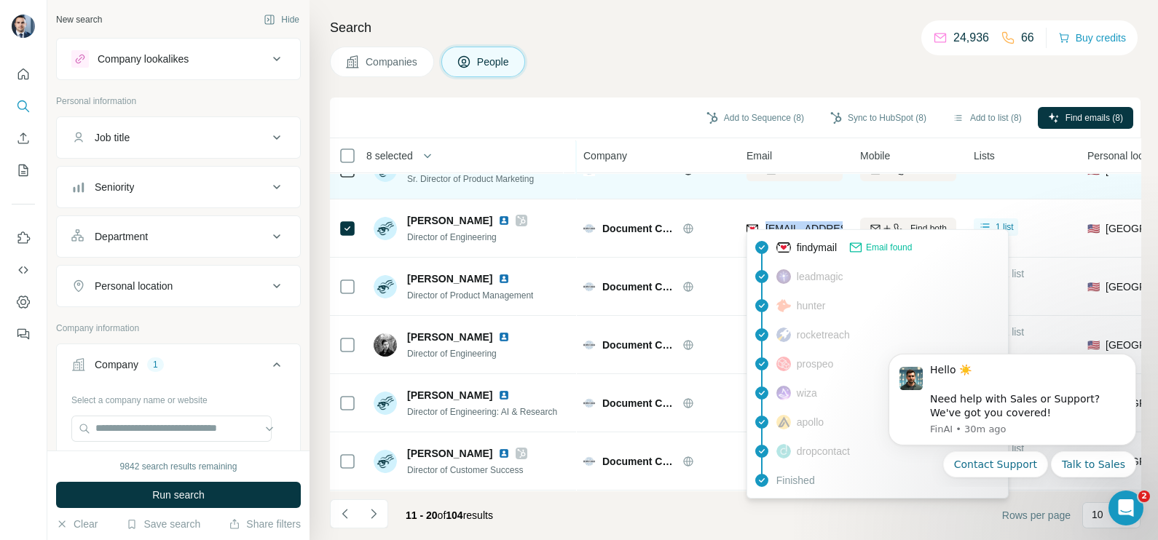
copy tr "mjaramillo@documentcrunch.com"
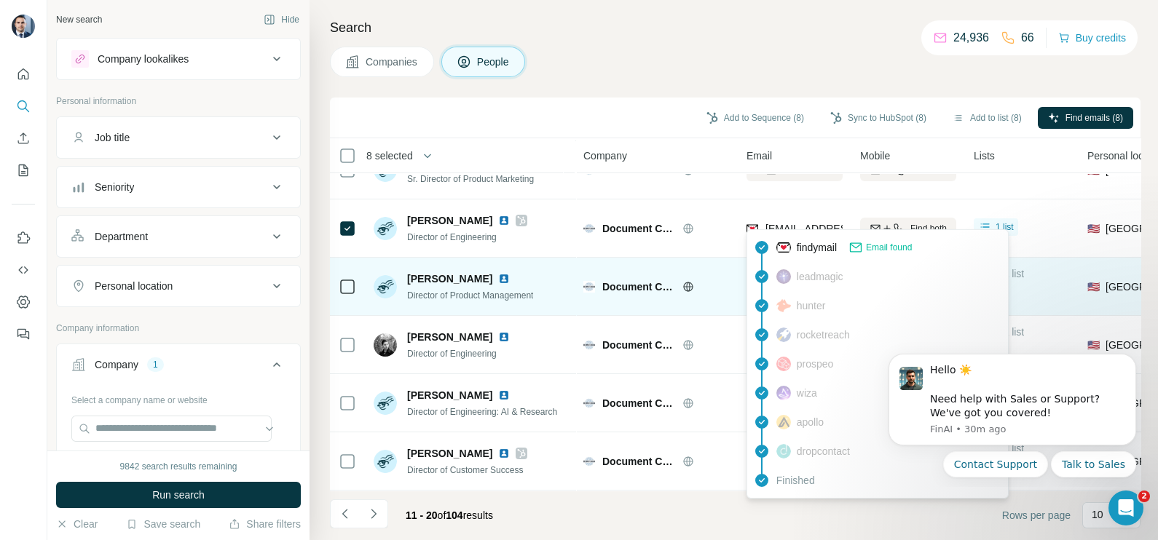
click at [692, 291] on div "Document Crunch" at bounding box center [656, 286] width 146 height 40
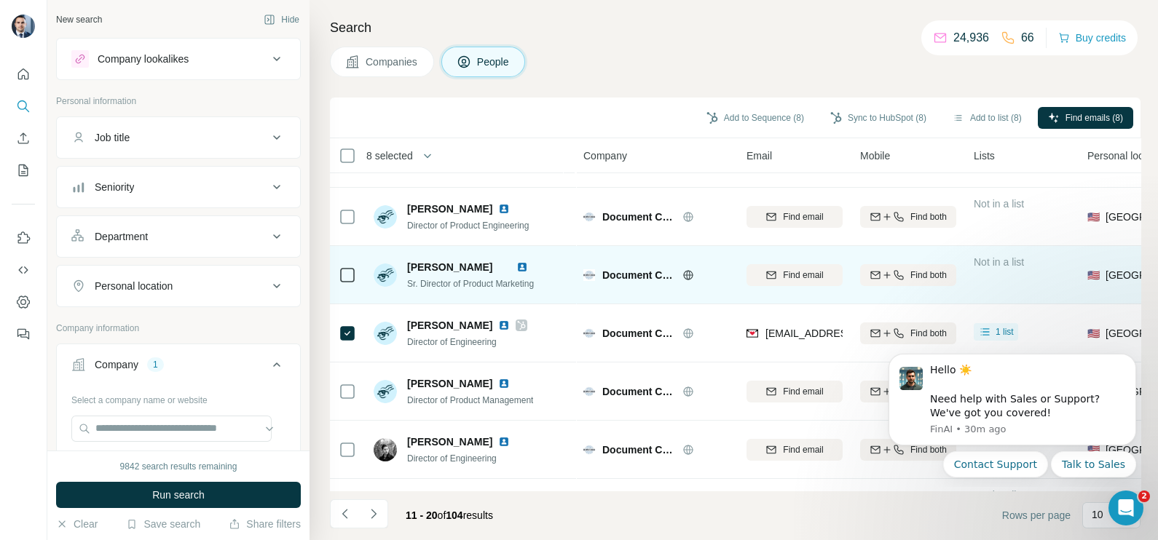
scroll to position [0, 0]
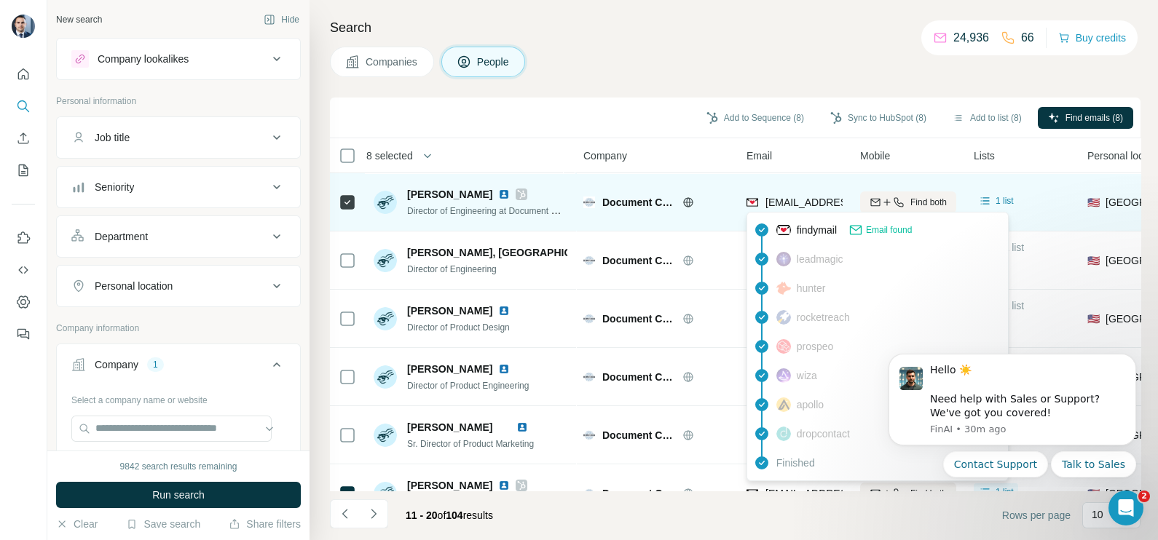
click at [764, 189] on div "grodger@documentcrunch.com" at bounding box center [794, 202] width 96 height 40
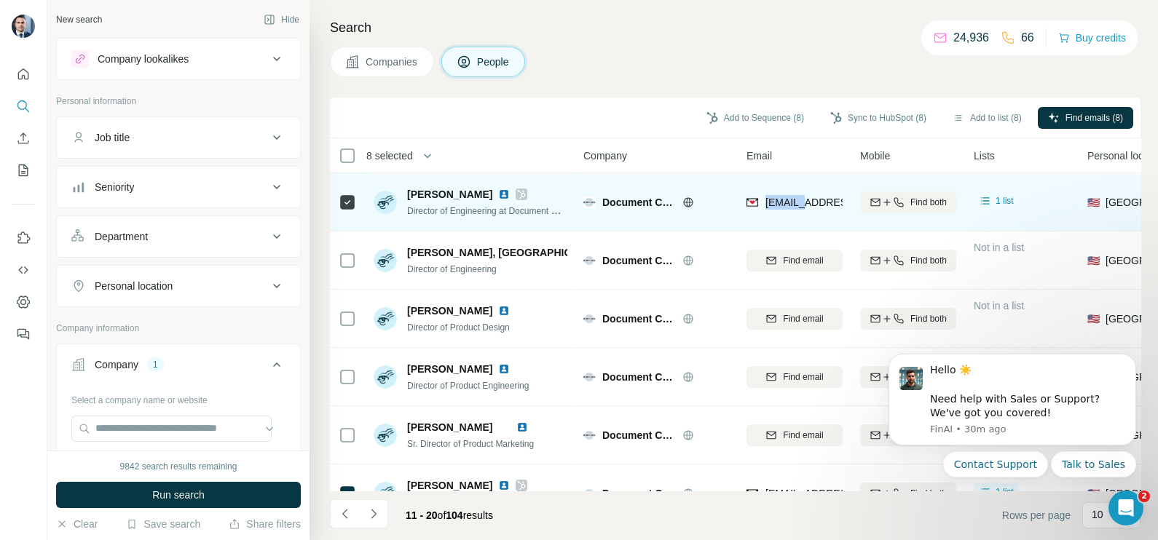
click at [764, 189] on div "grodger@documentcrunch.com" at bounding box center [794, 202] width 96 height 40
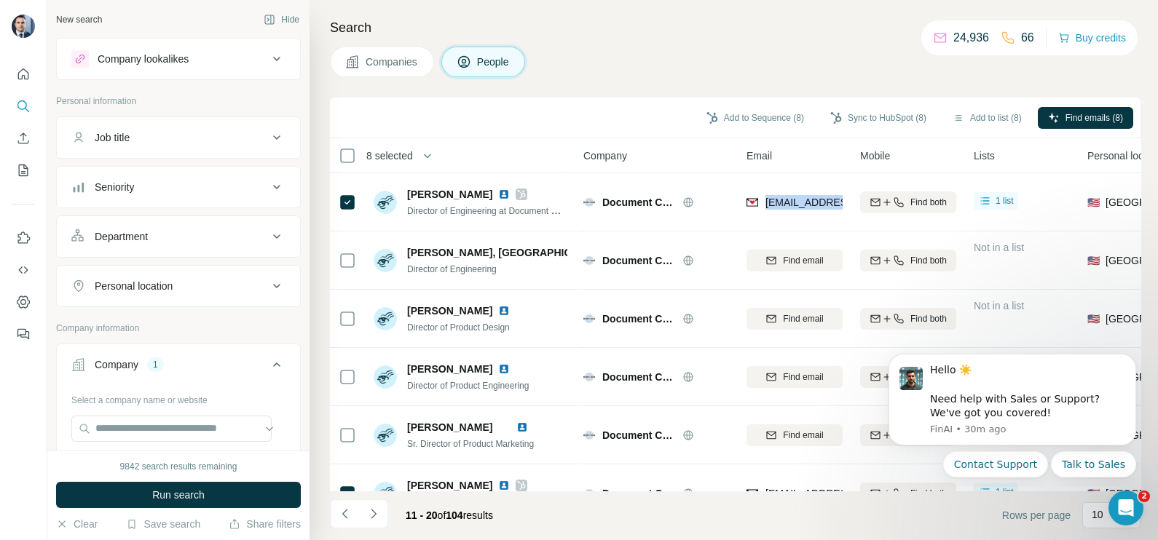
copy tr "grodger@documentcrunch.com"
click at [392, 58] on span "Companies" at bounding box center [391, 62] width 53 height 15
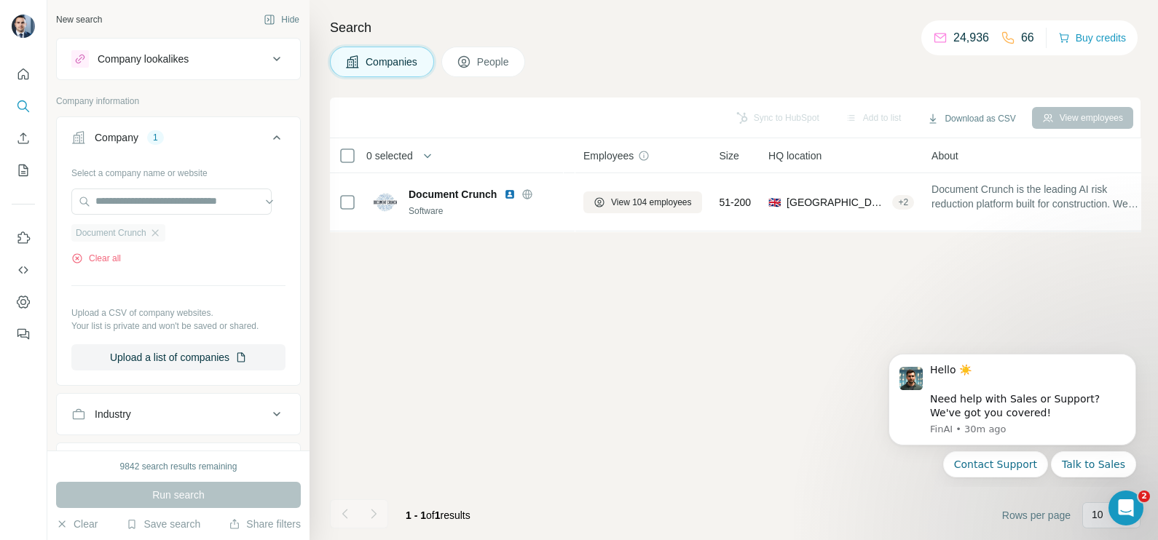
click at [165, 229] on div "Document Crunch" at bounding box center [118, 232] width 94 height 17
click at [161, 237] on icon "button" at bounding box center [155, 233] width 12 height 12
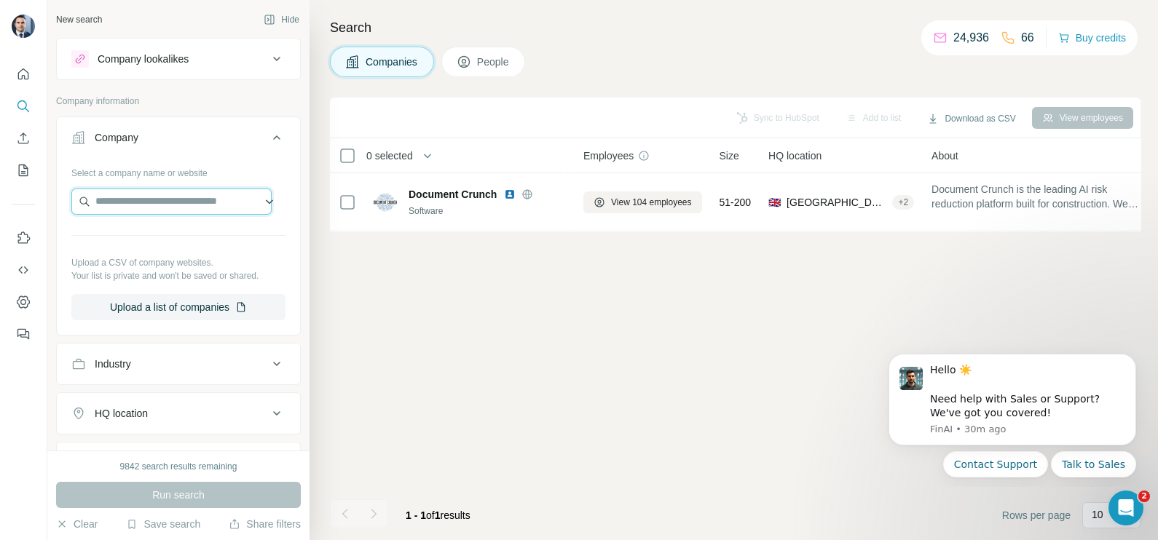
click at [158, 202] on input "text" at bounding box center [171, 202] width 200 height 26
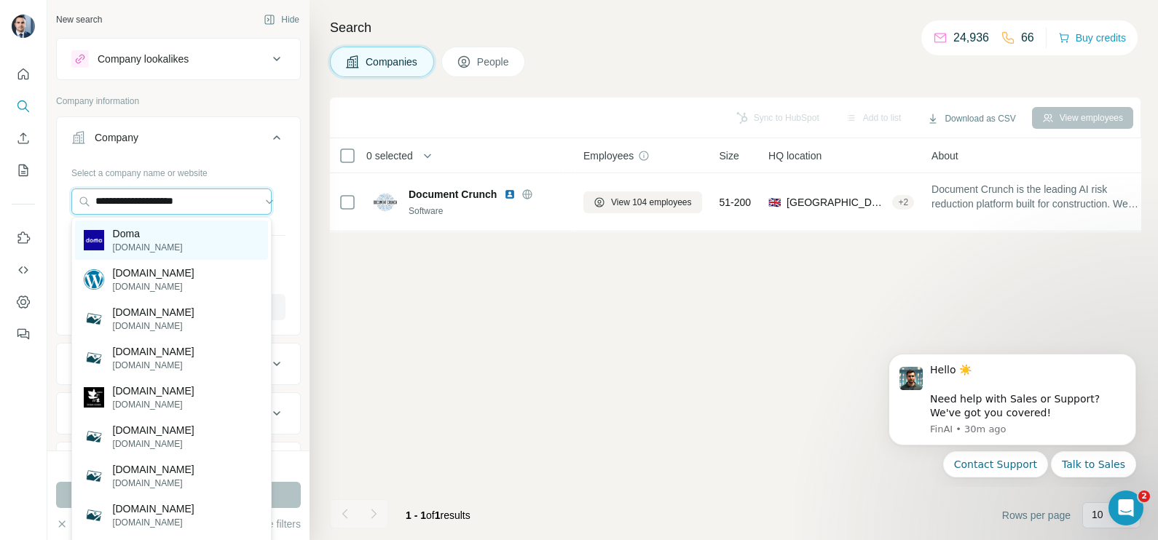
type input "**********"
click at [146, 237] on p "Doma" at bounding box center [148, 233] width 70 height 15
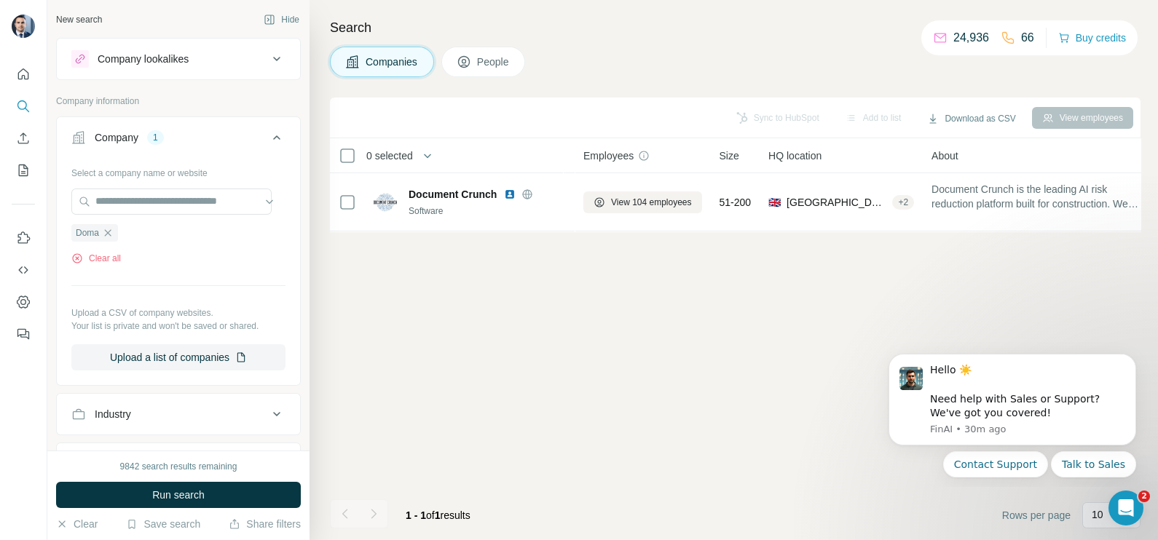
click at [193, 481] on div "9842 search results remaining Run search Clear Save search Share filters" at bounding box center [178, 496] width 262 height 90
click at [191, 487] on button "Run search" at bounding box center [178, 495] width 245 height 26
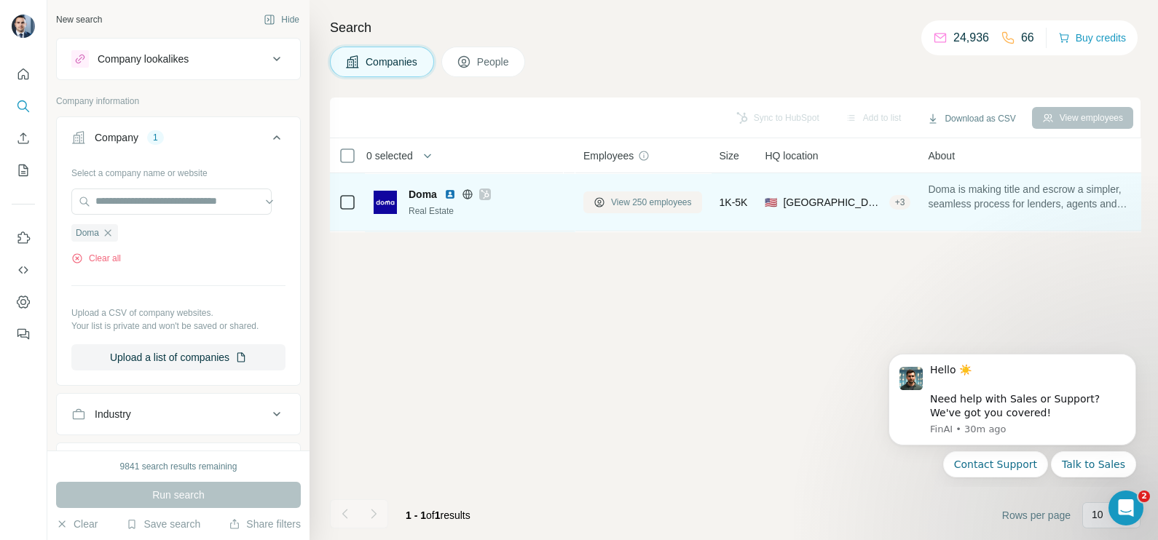
click at [636, 205] on span "View 250 employees" at bounding box center [651, 202] width 81 height 13
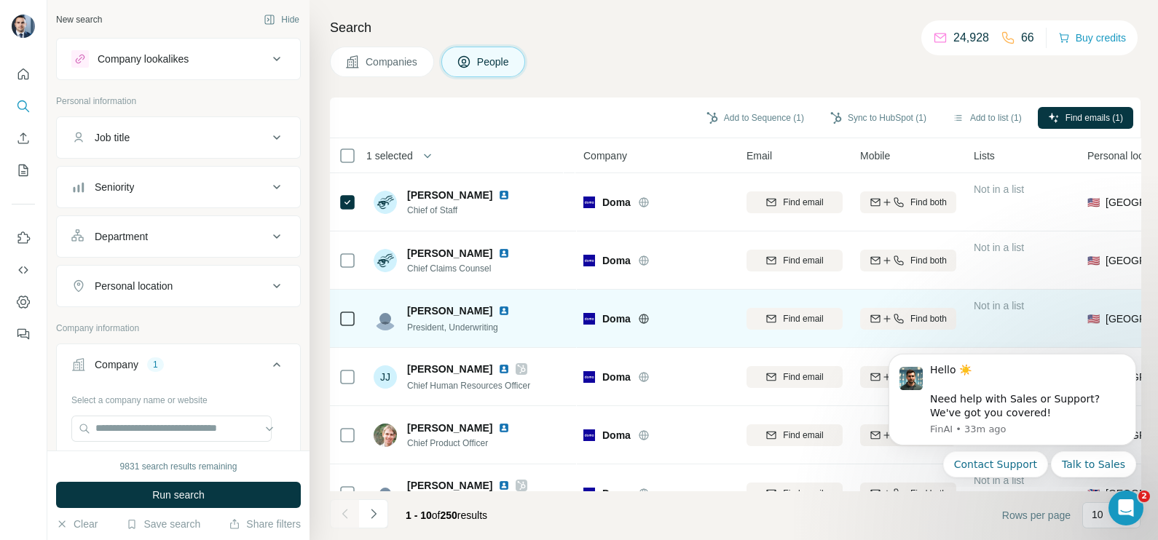
click at [355, 322] on icon at bounding box center [347, 318] width 17 height 17
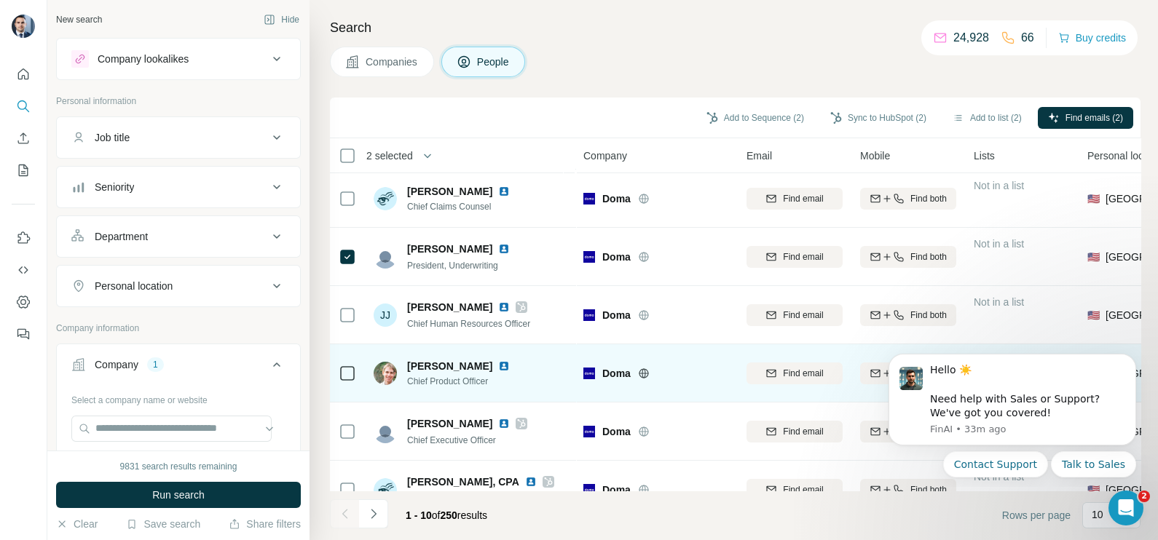
scroll to position [90, 0]
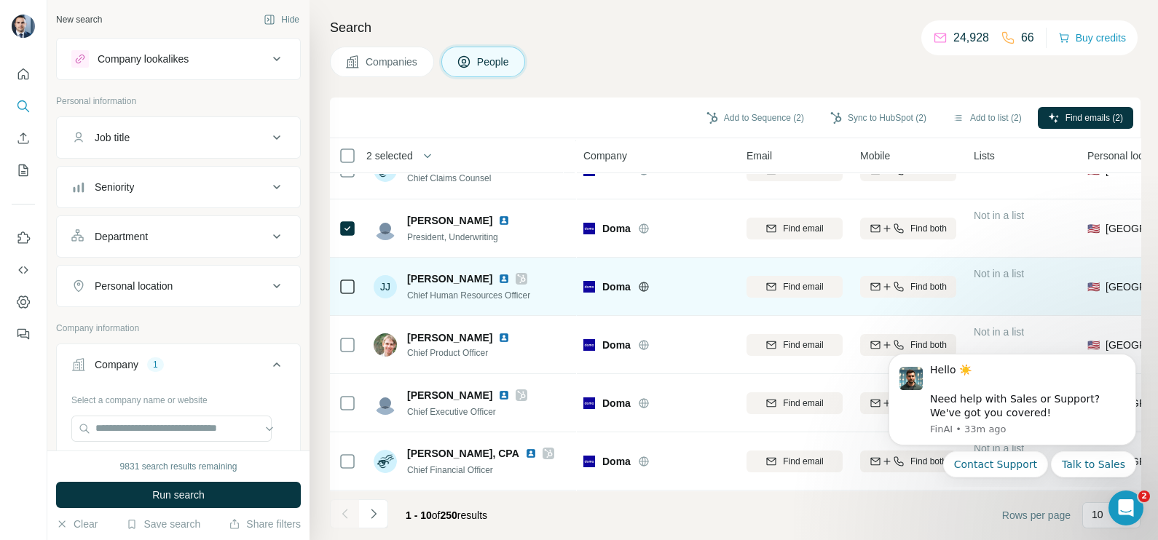
click at [517, 278] on icon at bounding box center [521, 279] width 9 height 12
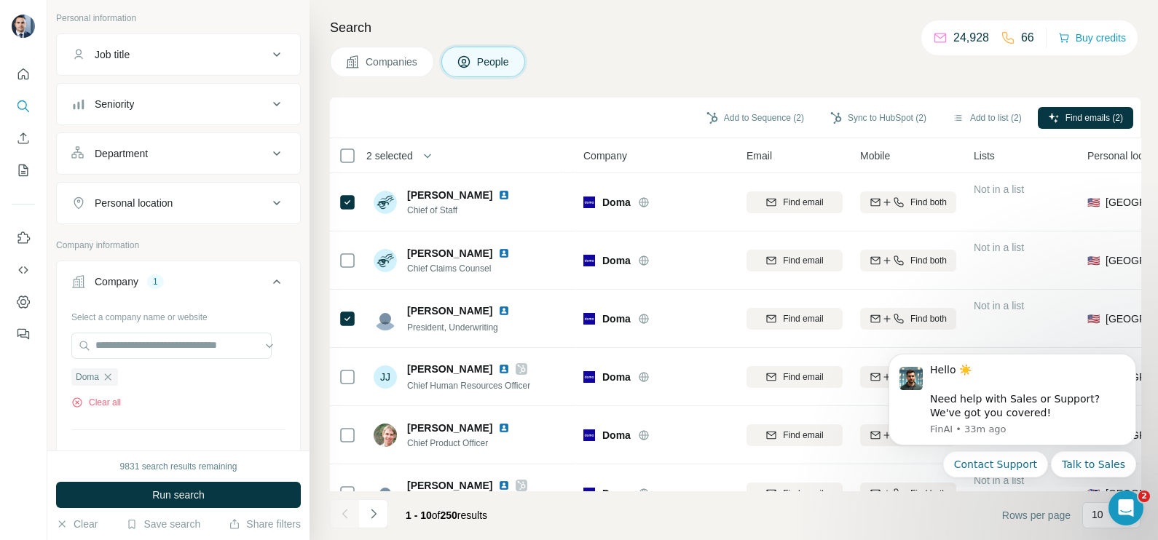
scroll to position [181, 0]
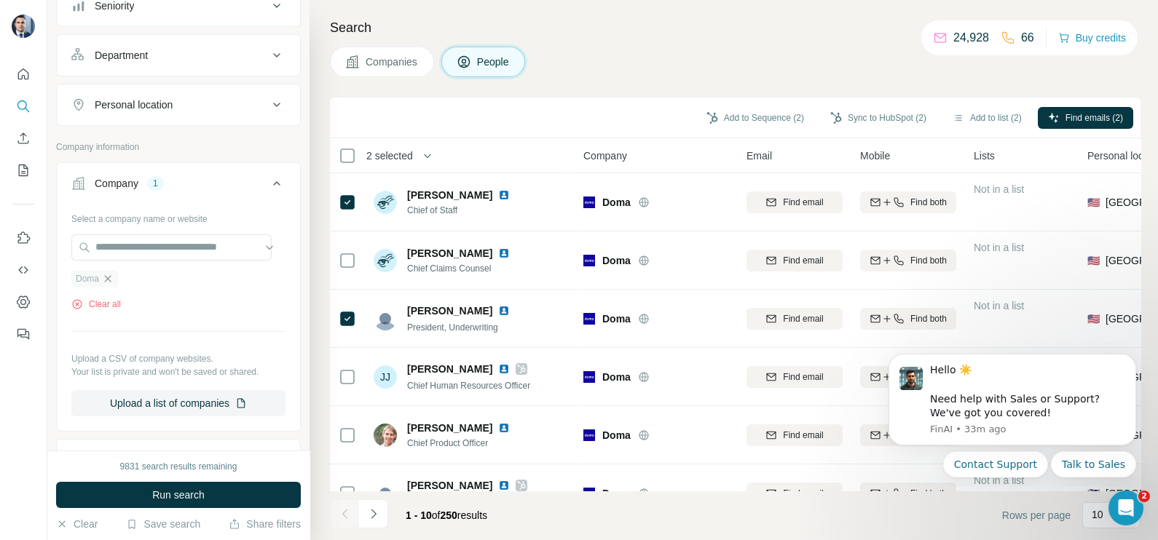
click at [106, 277] on icon "button" at bounding box center [108, 279] width 12 height 12
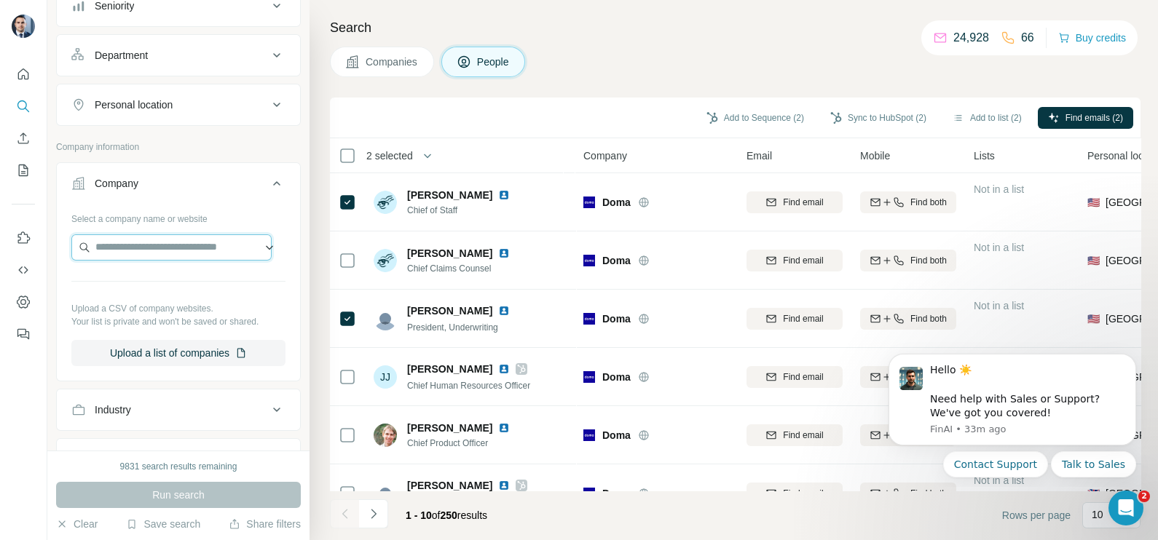
click at [145, 248] on input "text" at bounding box center [171, 247] width 200 height 26
type input "**********"
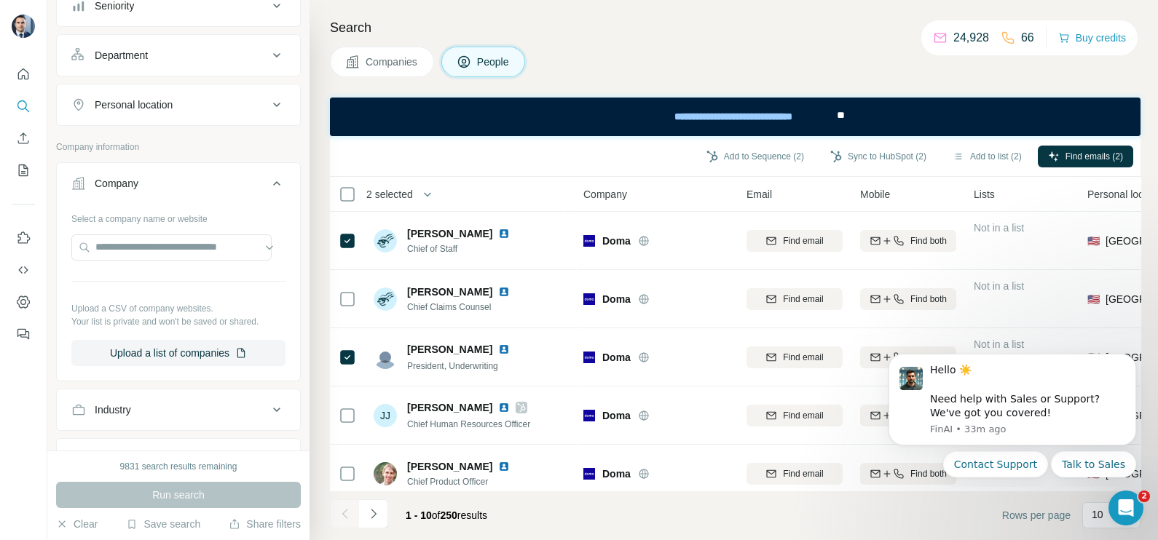
click at [393, 60] on span "Companies" at bounding box center [391, 62] width 53 height 15
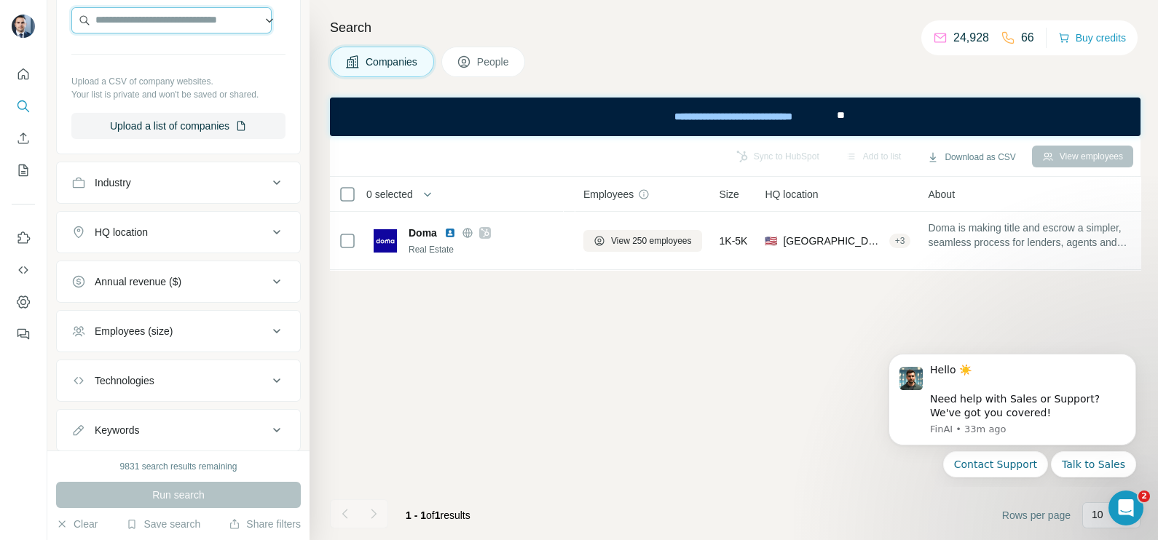
click at [141, 19] on input "text" at bounding box center [171, 20] width 200 height 26
paste input "**********"
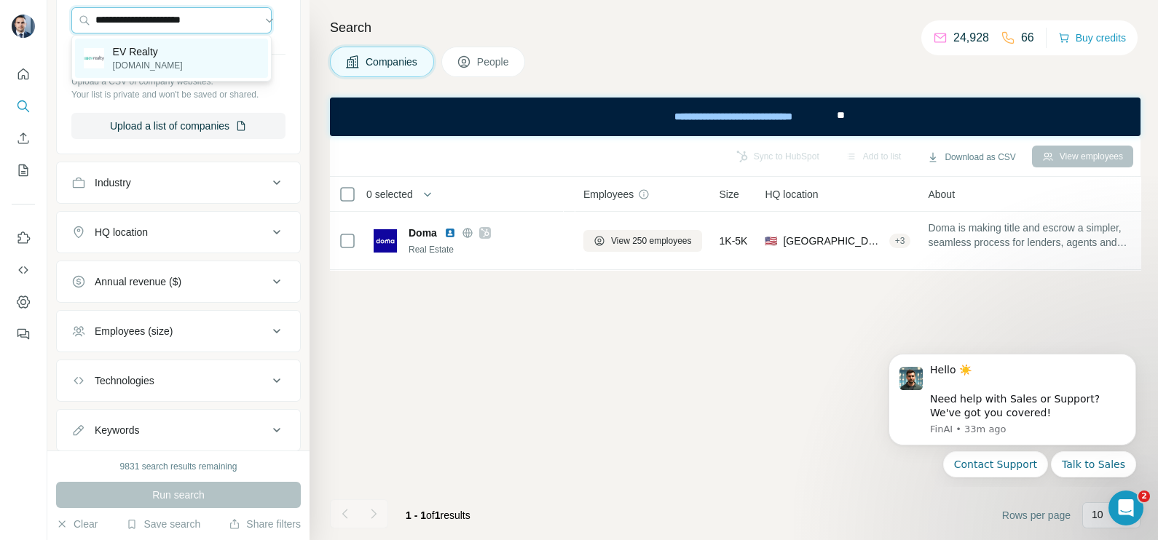
type input "**********"
click at [159, 55] on p "EV Realty" at bounding box center [148, 51] width 70 height 15
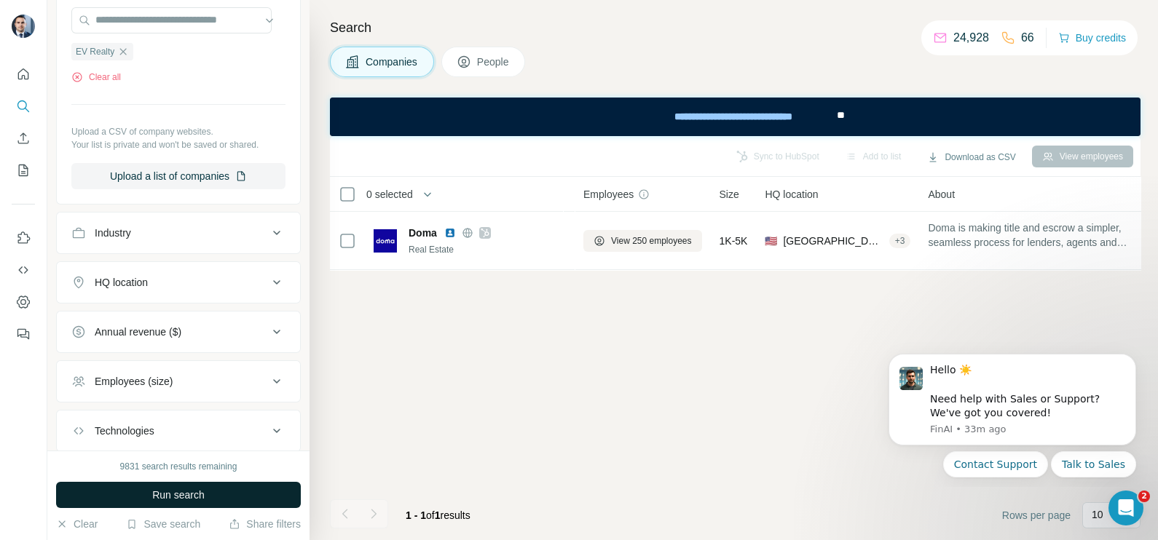
click at [180, 494] on span "Run search" at bounding box center [178, 495] width 52 height 15
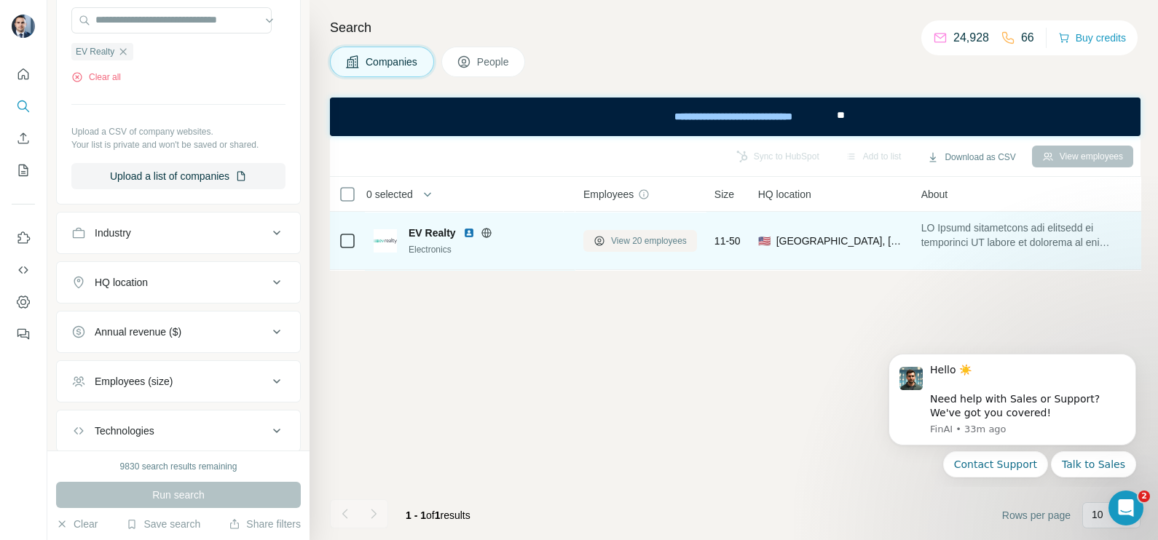
click at [646, 230] on button "View 20 employees" at bounding box center [640, 241] width 114 height 22
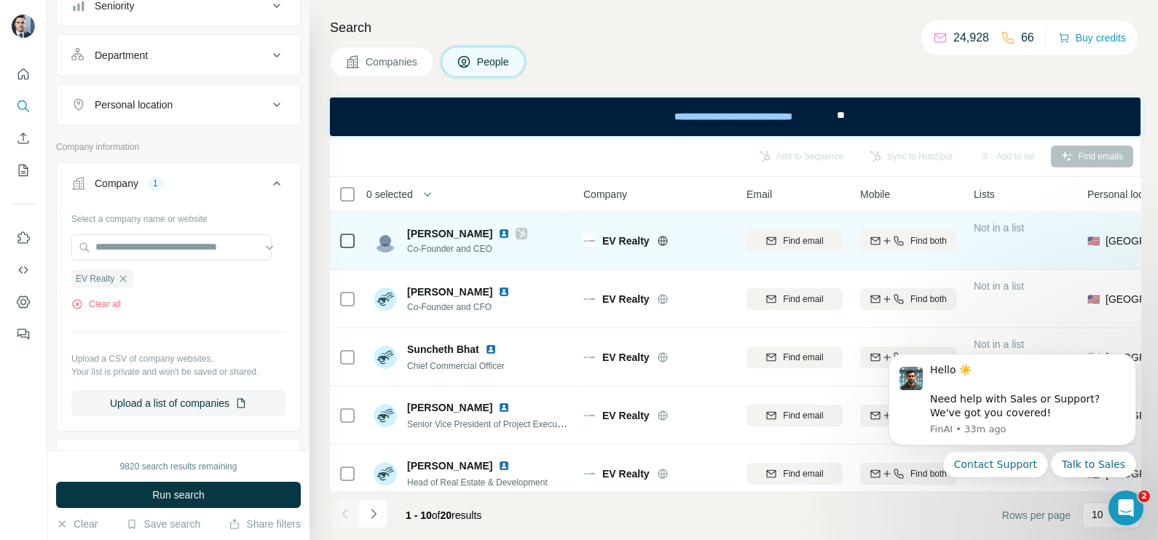
click at [518, 235] on icon at bounding box center [522, 233] width 8 height 9
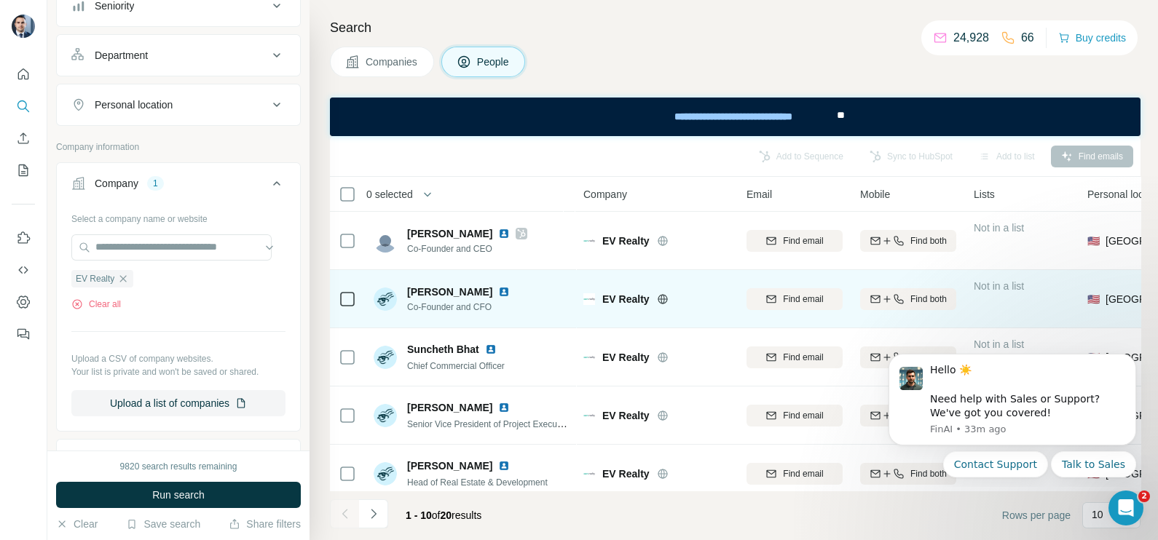
click at [349, 309] on div at bounding box center [347, 299] width 17 height 40
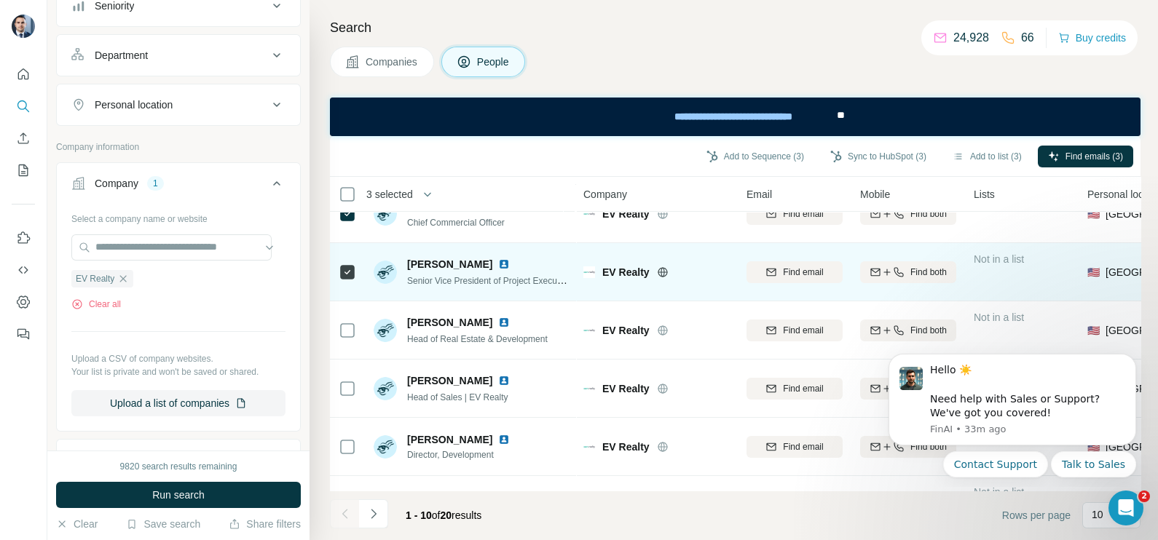
scroll to position [181, 0]
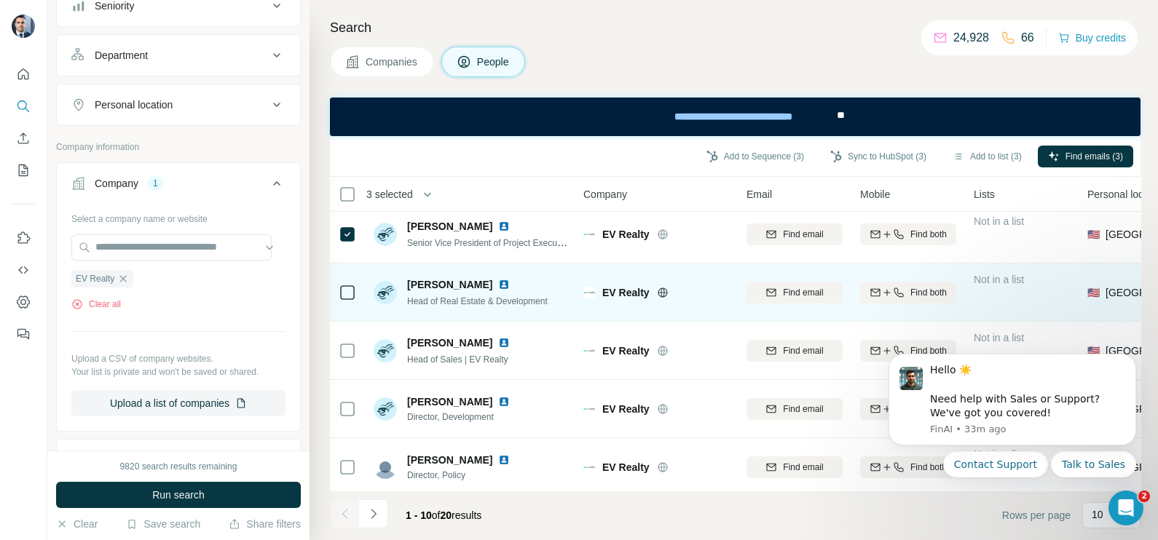
click at [357, 291] on td at bounding box center [347, 293] width 35 height 58
click at [352, 284] on icon at bounding box center [347, 292] width 17 height 17
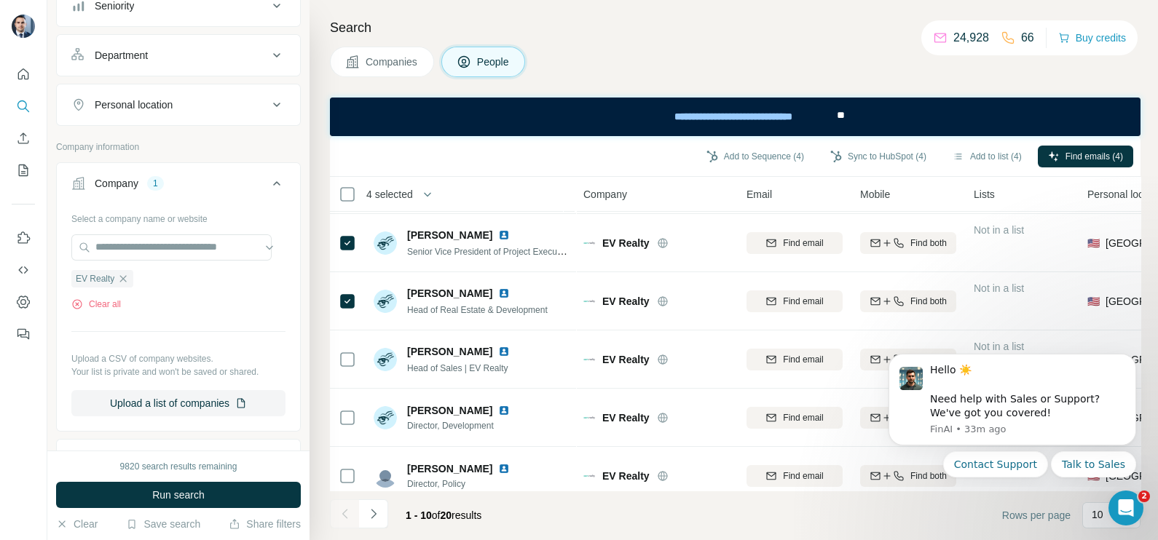
scroll to position [0, 0]
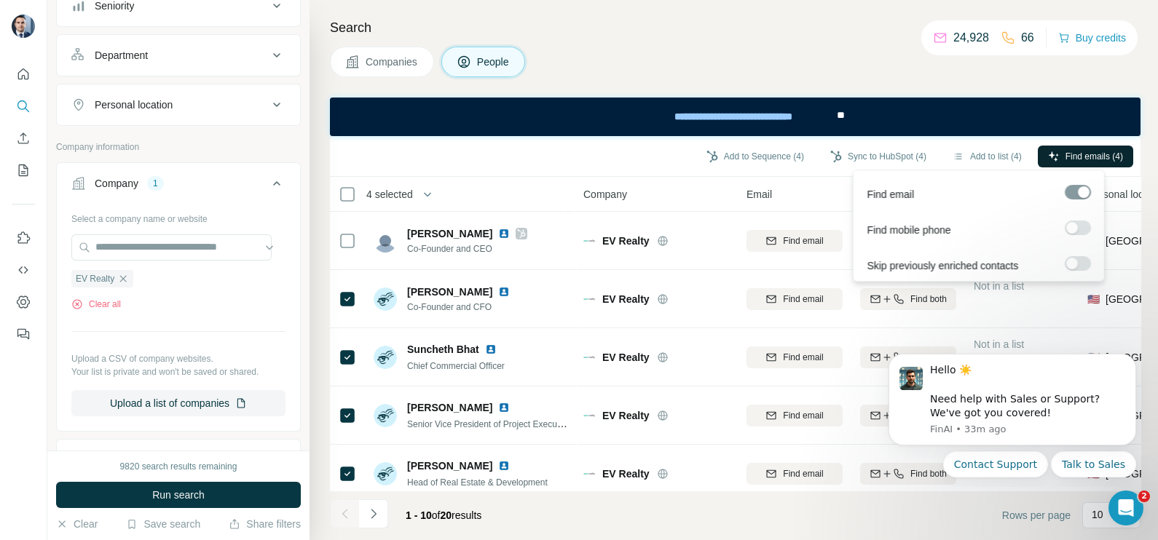
click at [1118, 150] on span "Find emails (4)" at bounding box center [1094, 156] width 58 height 13
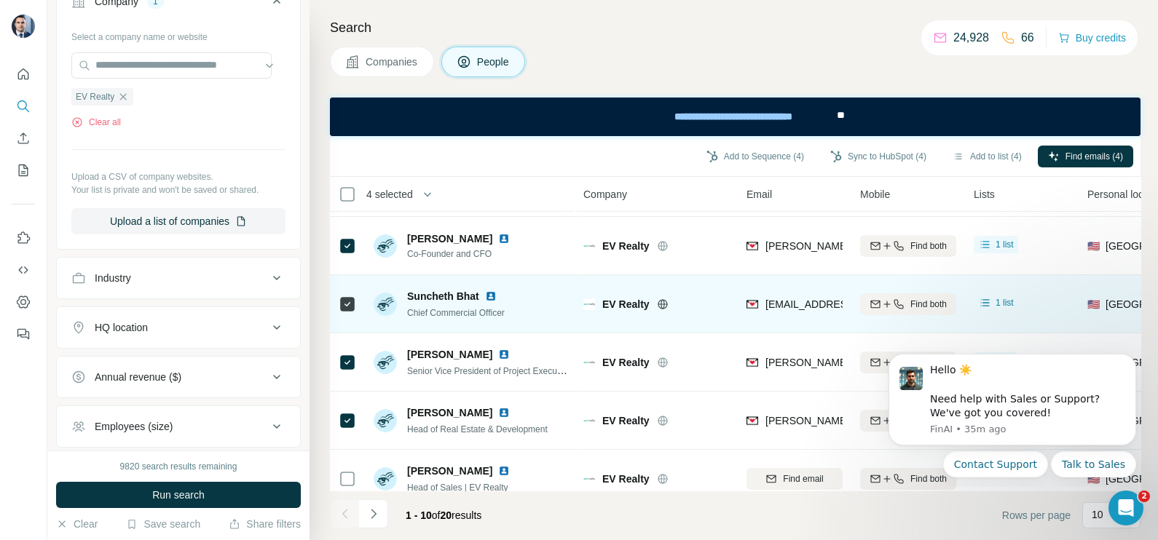
scroll to position [90, 0]
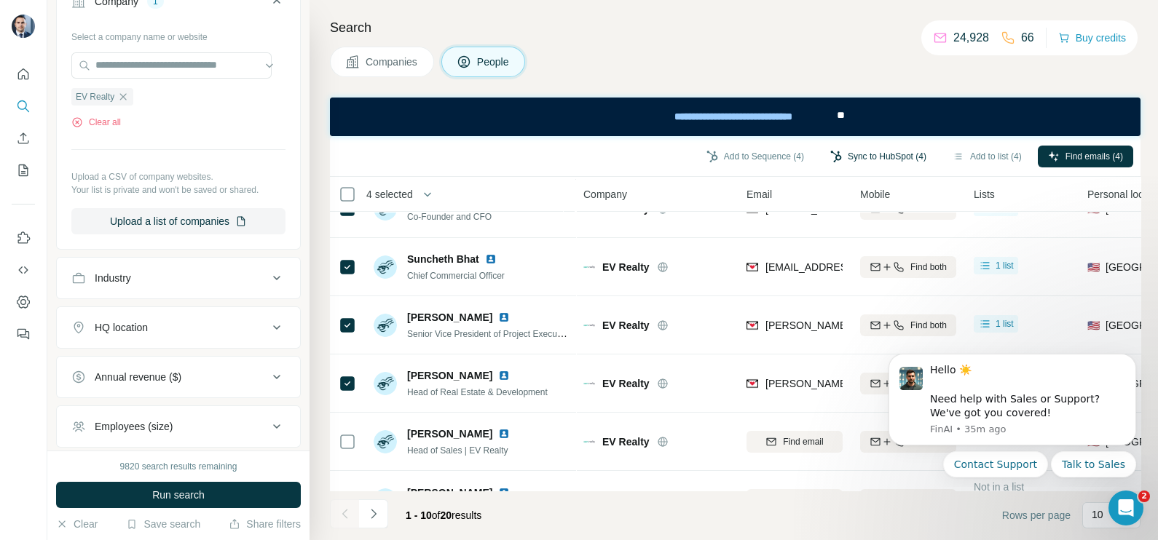
click at [870, 149] on button "Sync to HubSpot (4)" at bounding box center [878, 157] width 116 height 22
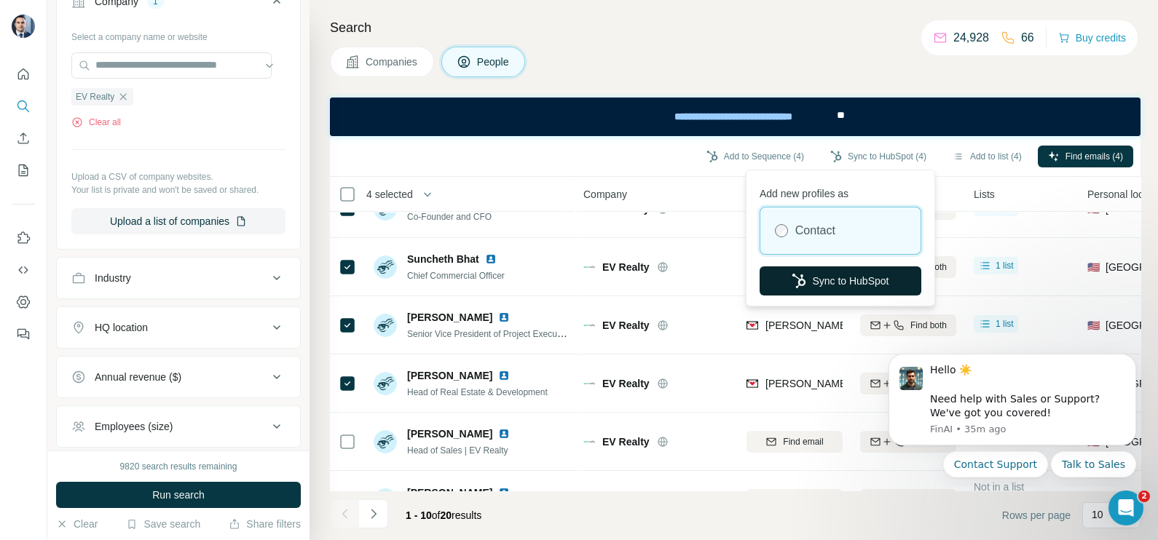
click at [832, 288] on button "Sync to HubSpot" at bounding box center [840, 280] width 162 height 29
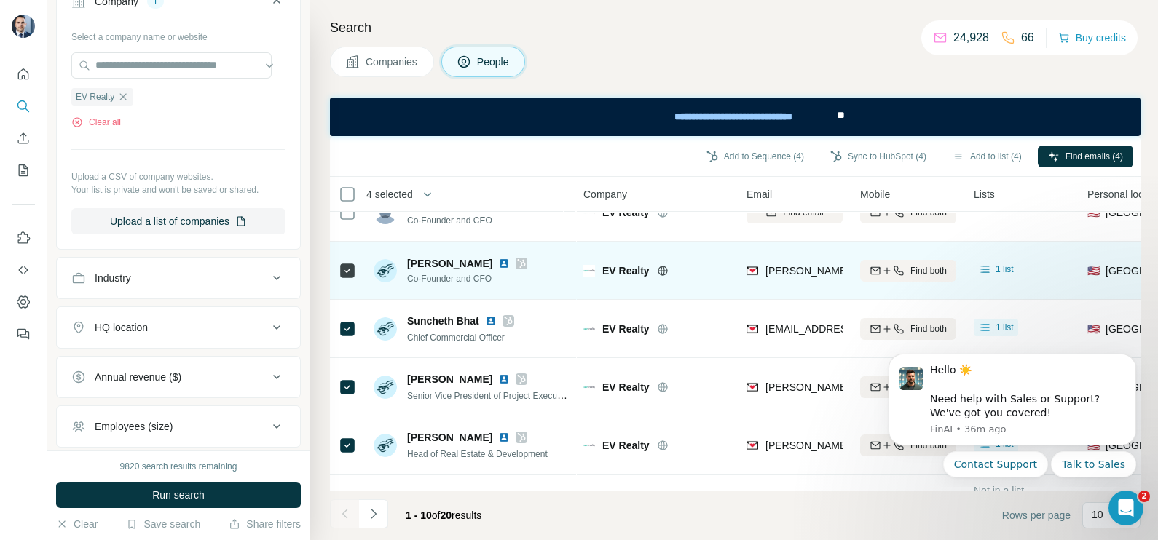
scroll to position [0, 0]
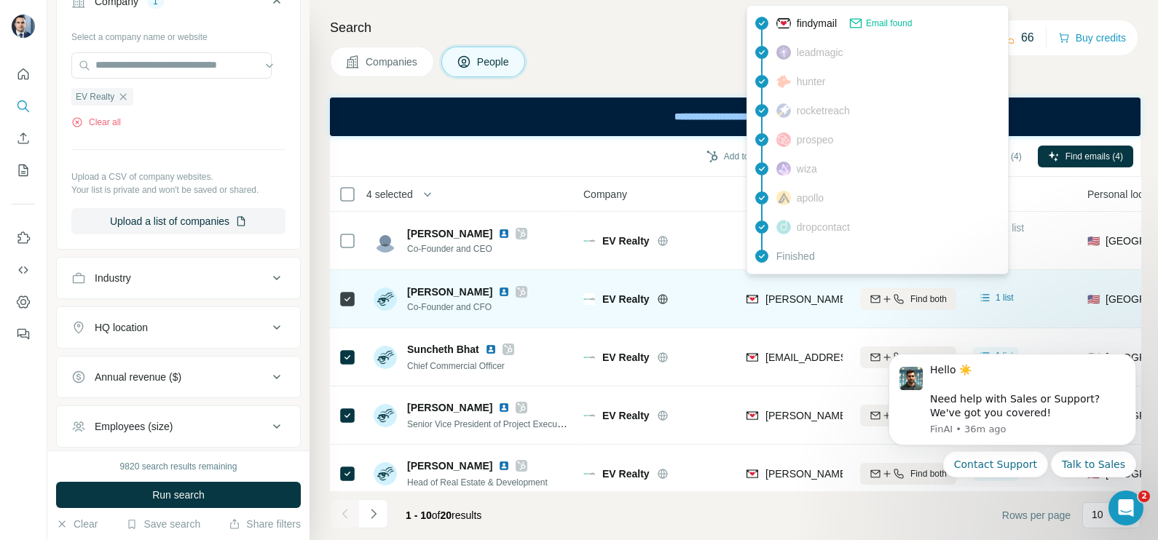
click at [798, 306] on div "wyatt@evrealtyus.com" at bounding box center [893, 299] width 256 height 15
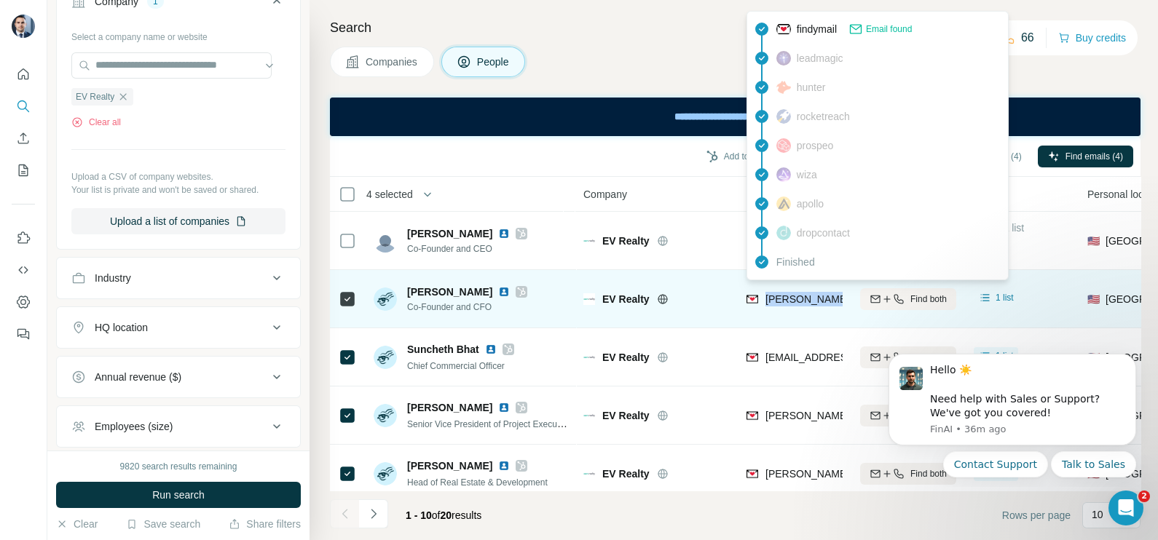
copy tr "wyatt@evrealtyus.com"
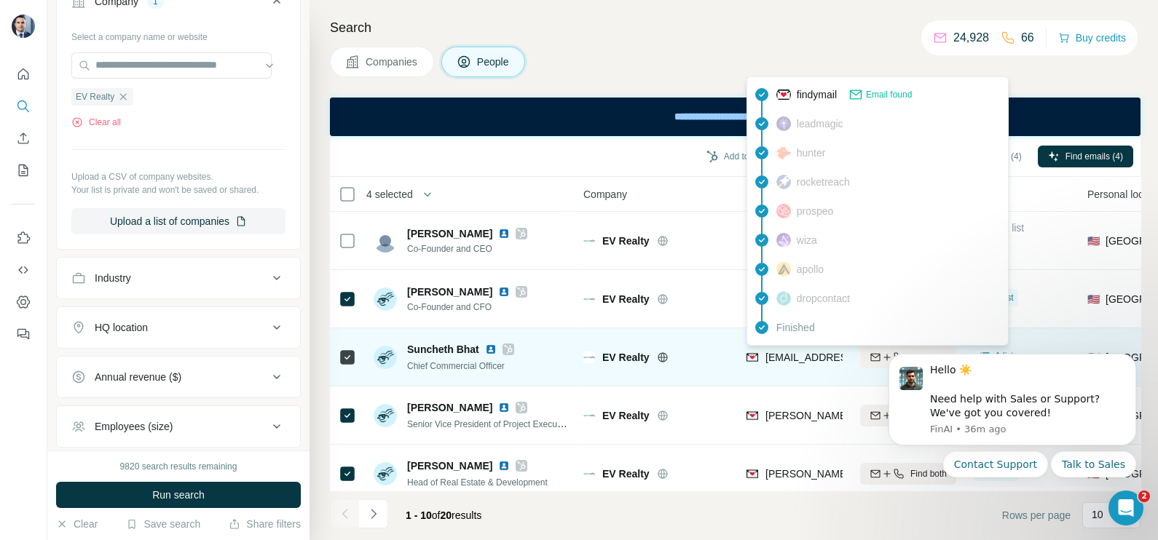
click at [786, 350] on div "suncheth@evrealtyus.com" at bounding box center [851, 357] width 173 height 15
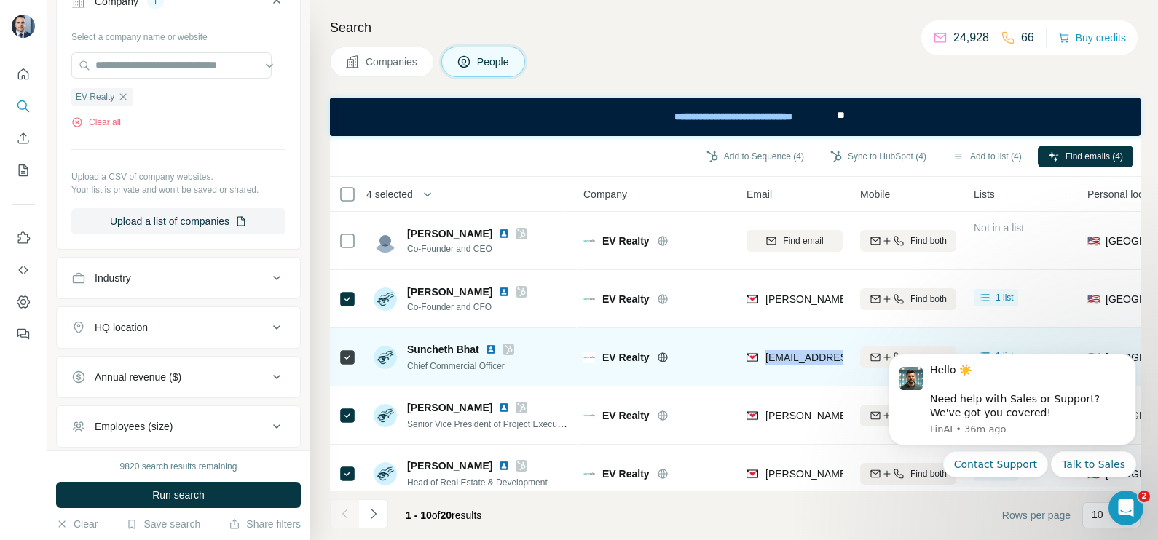
click at [786, 350] on div "suncheth@evrealtyus.com" at bounding box center [851, 357] width 173 height 15
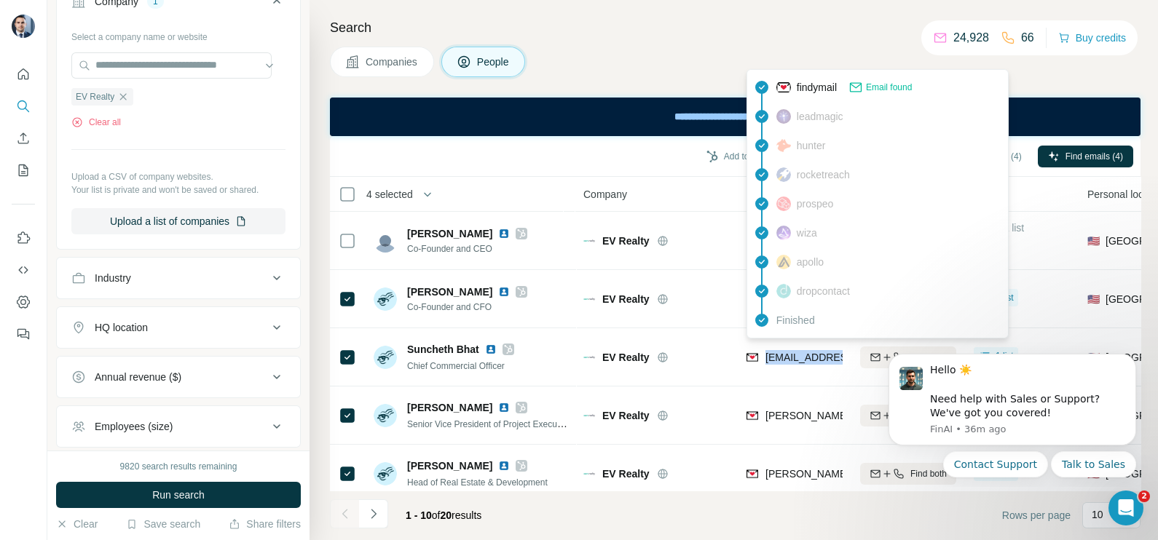
copy tr "suncheth@evrealtyus.com"
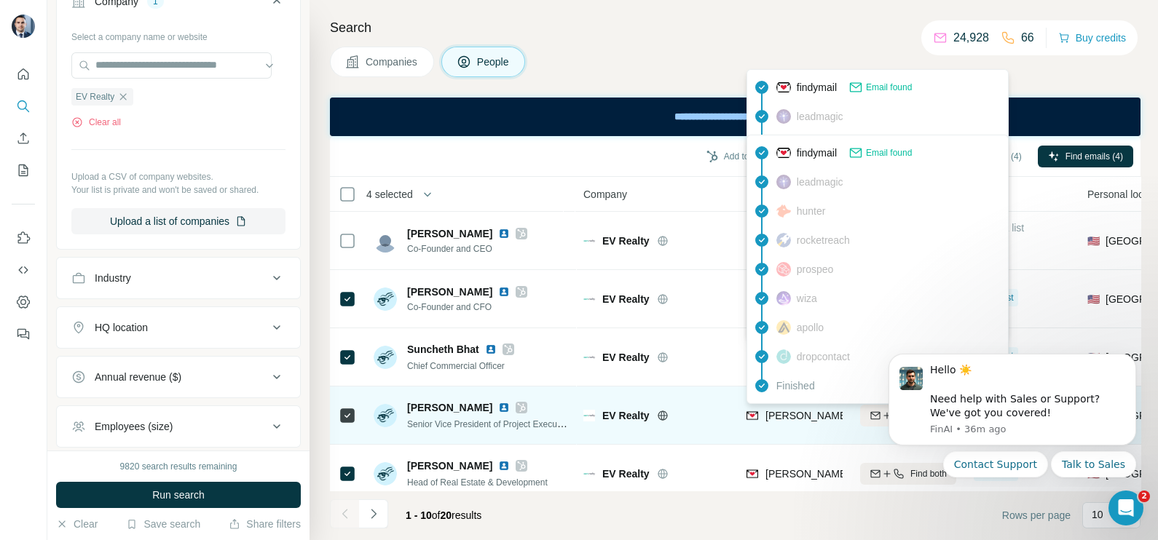
click at [803, 423] on div "gelberg@evrealtyus.com" at bounding box center [878, 416] width 264 height 17
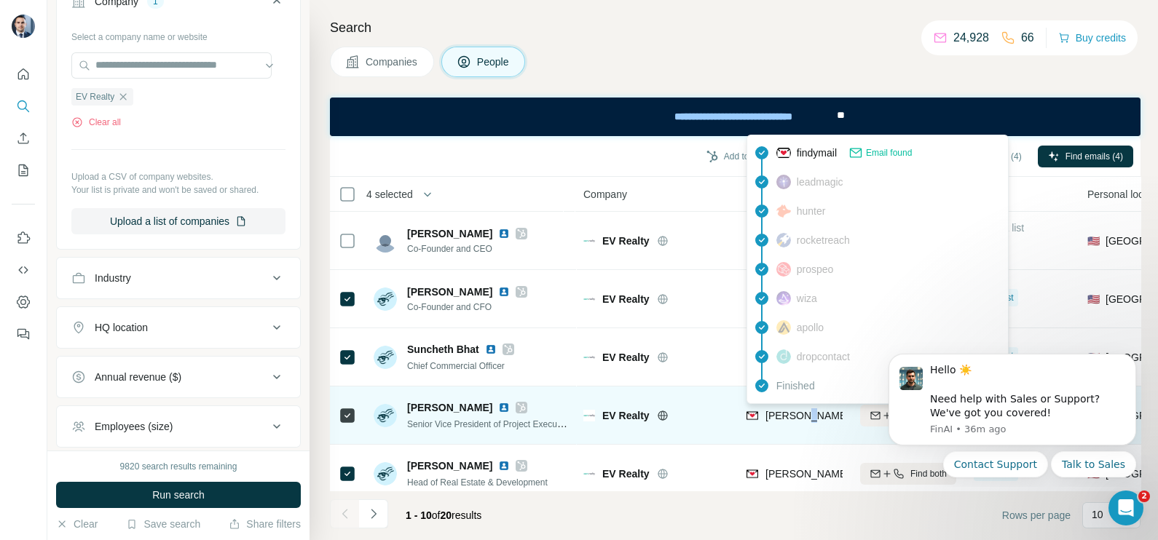
click at [803, 423] on div "gelberg@evrealtyus.com" at bounding box center [878, 416] width 264 height 17
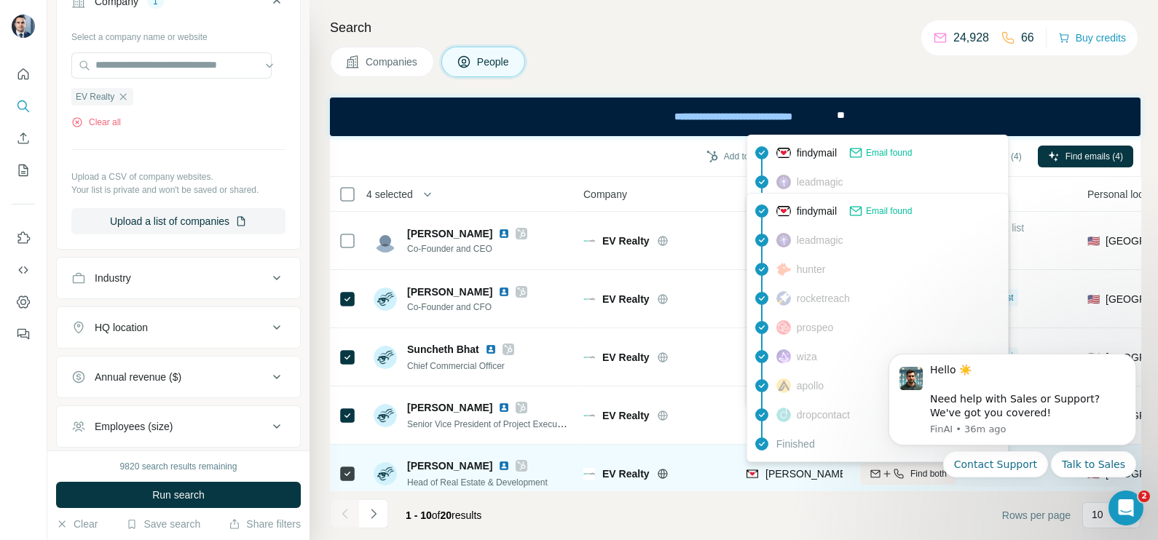
click at [770, 470] on span "alec@evrealtyus.com" at bounding box center [893, 474] width 256 height 12
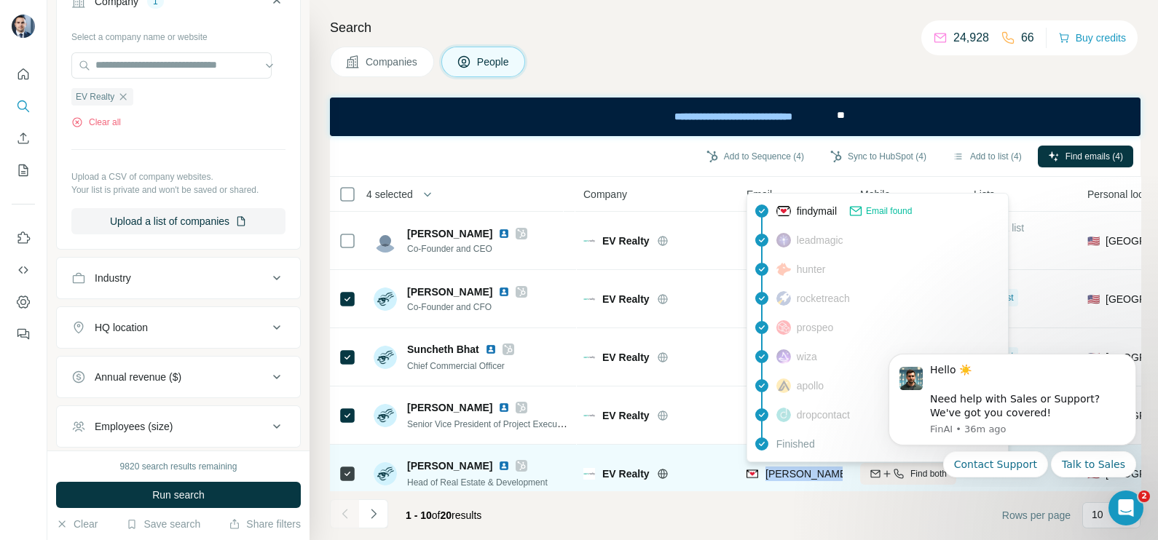
click at [0, 0] on tbody "Patrick Sullivan Co-Founder and CEO EV Realty Find email Find both Not in a lis…" at bounding box center [0, 0] width 0 height 0
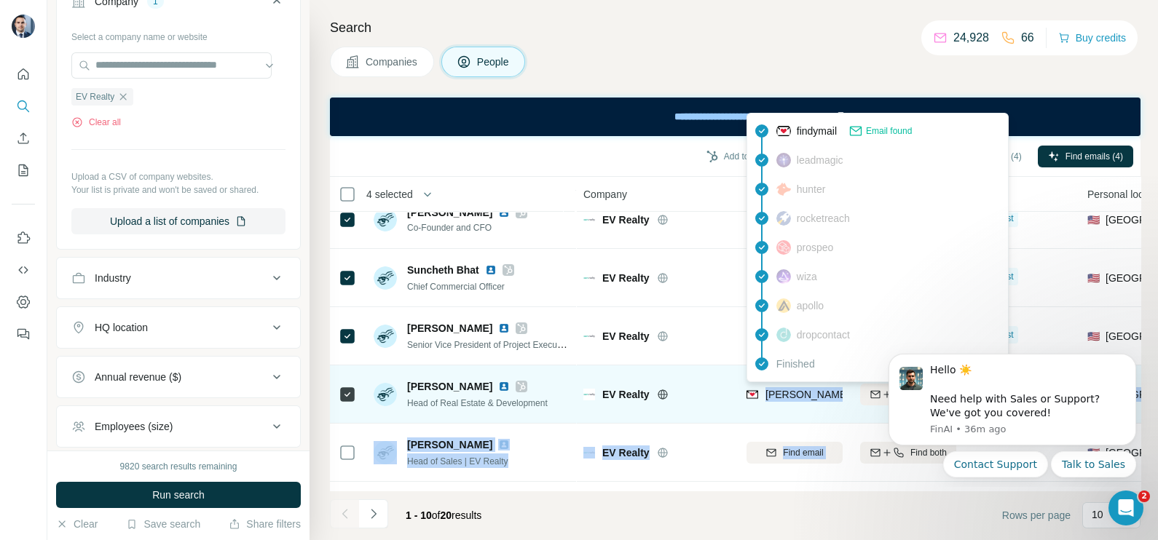
click at [793, 387] on div "alec@evrealtyus.com" at bounding box center [893, 394] width 256 height 15
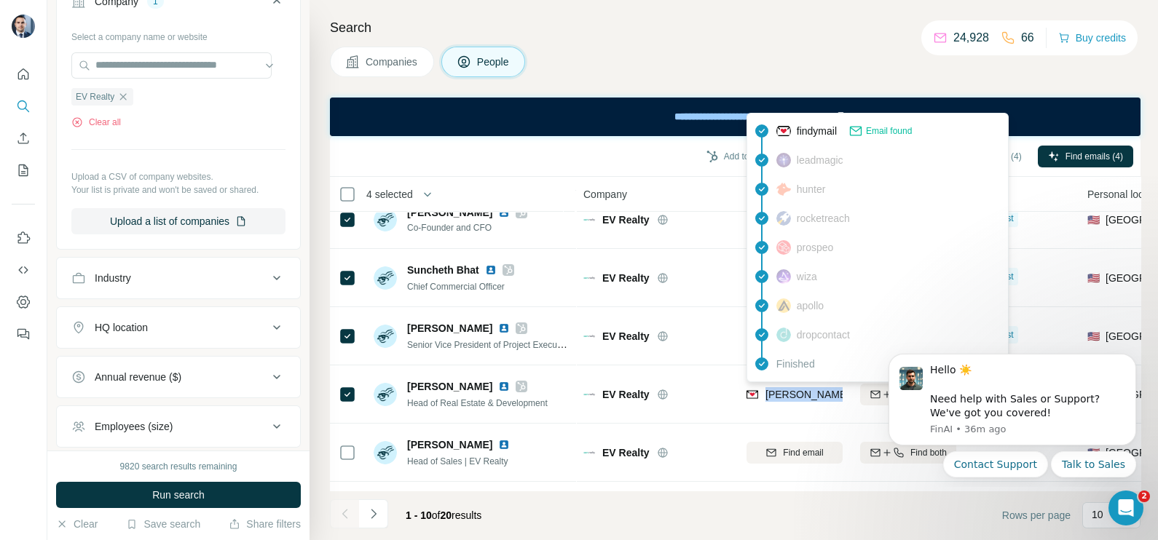
click at [378, 60] on span "Companies" at bounding box center [391, 62] width 53 height 15
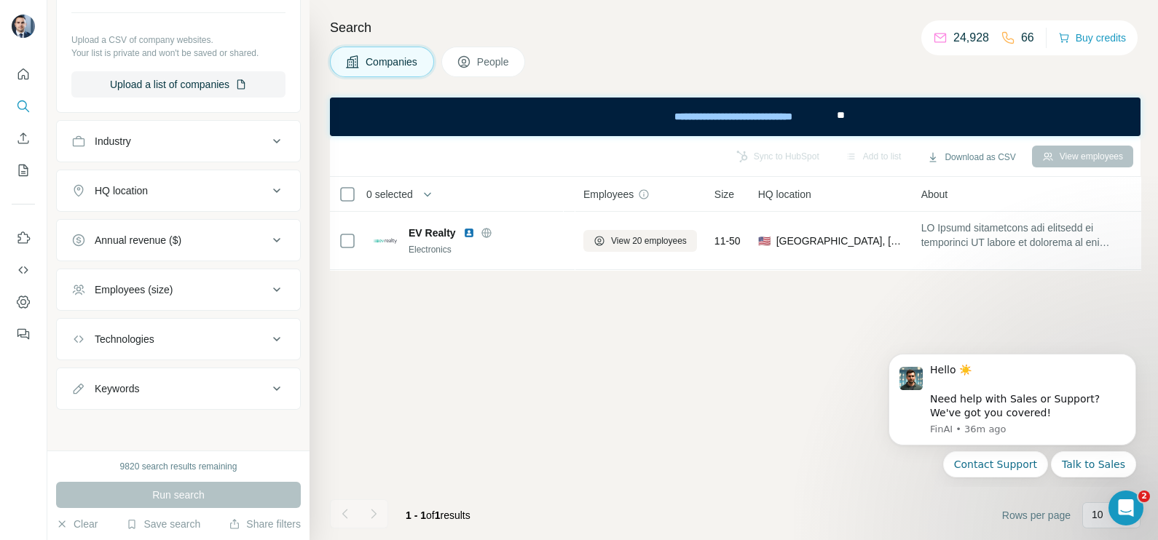
scroll to position [0, 0]
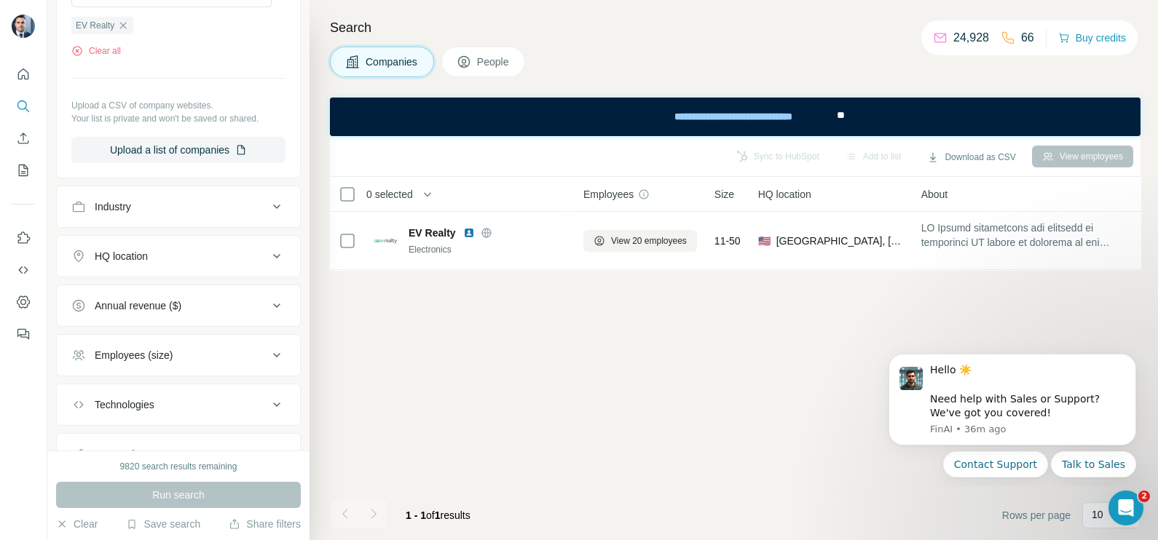
scroll to position [178, 0]
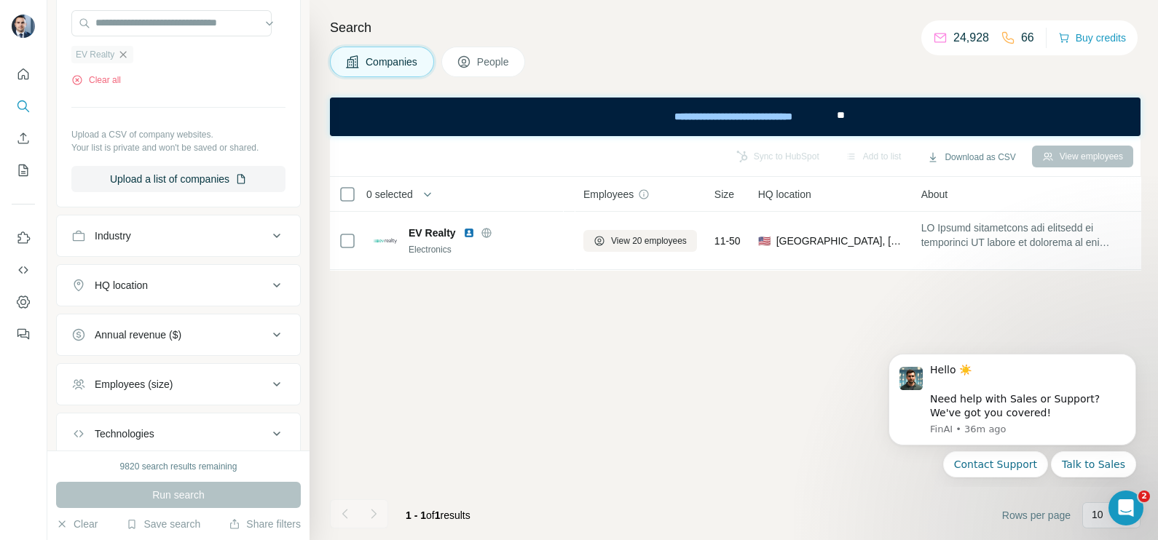
click at [123, 59] on icon "button" at bounding box center [123, 55] width 12 height 12
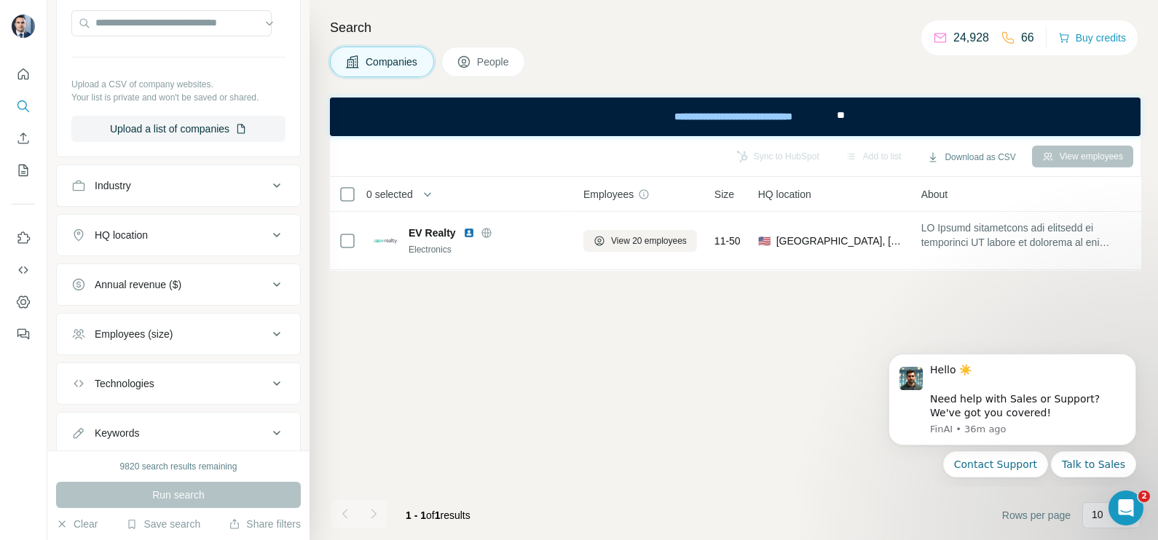
scroll to position [0, 0]
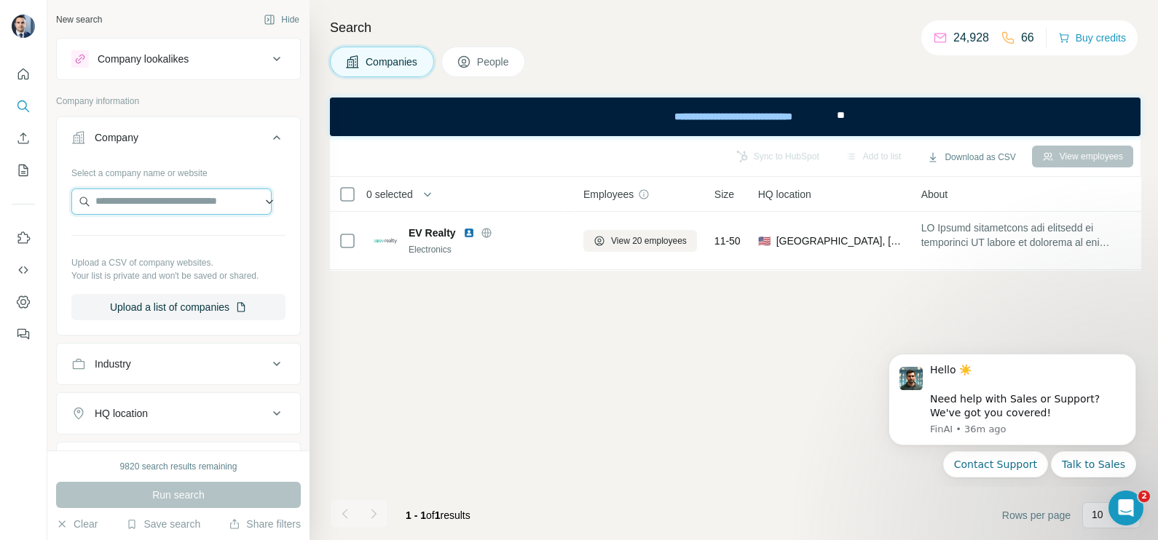
click at [146, 193] on input "text" at bounding box center [171, 202] width 200 height 26
paste input "**********"
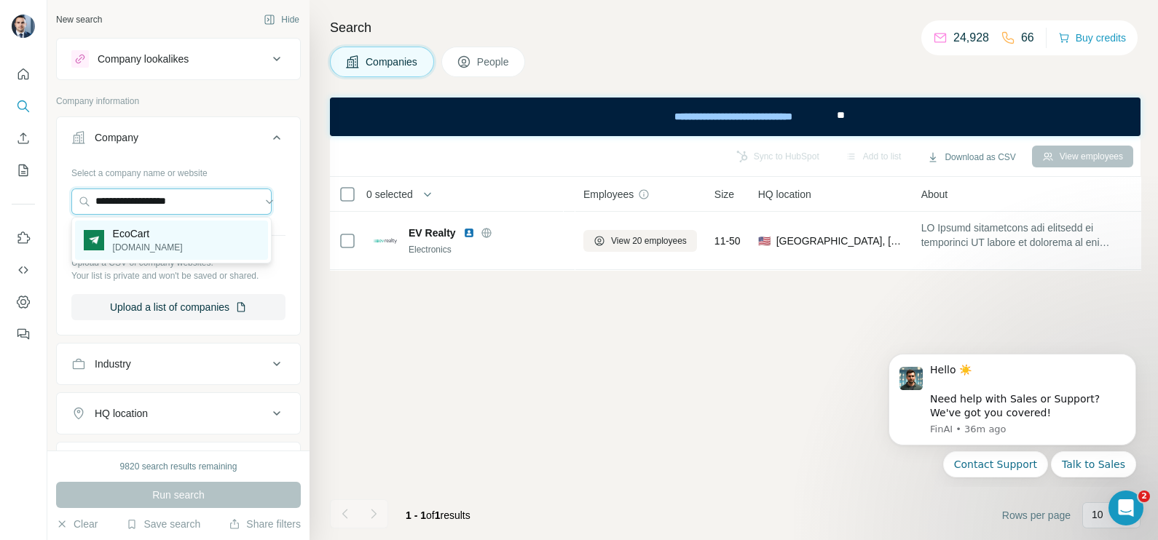
type input "**********"
click at [166, 232] on div "EcoCart ecocart.io" at bounding box center [171, 240] width 193 height 39
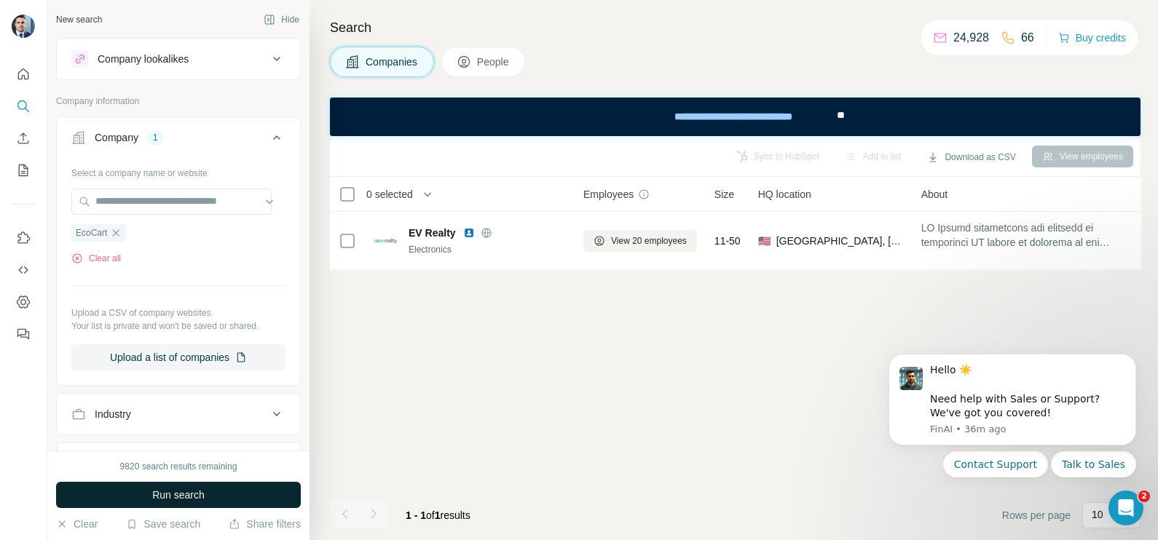
click at [182, 489] on span "Run search" at bounding box center [178, 495] width 52 height 15
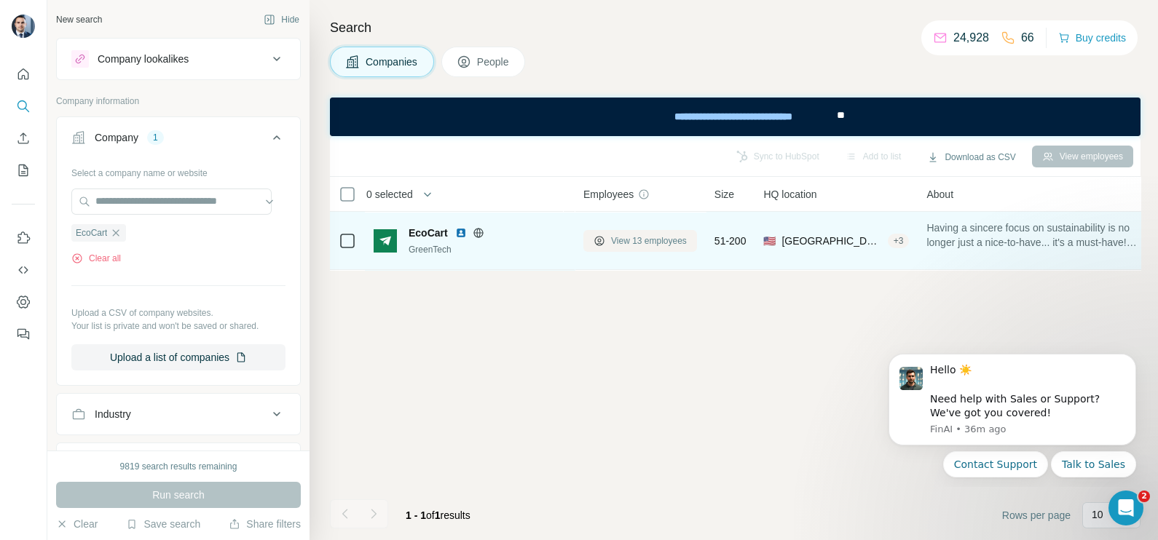
click at [648, 240] on span "View 13 employees" at bounding box center [649, 240] width 76 height 13
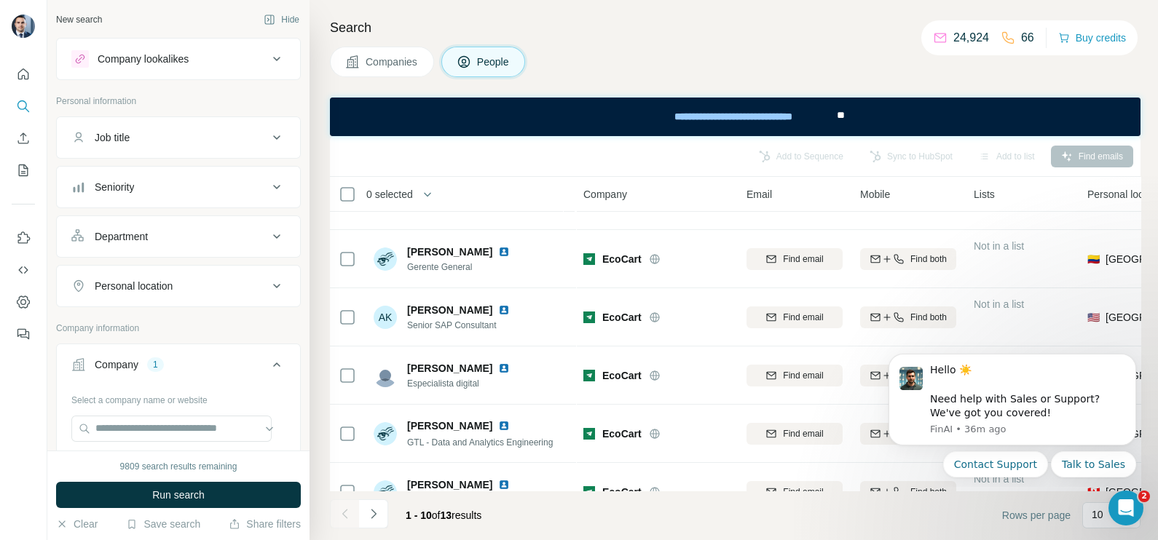
scroll to position [312, 0]
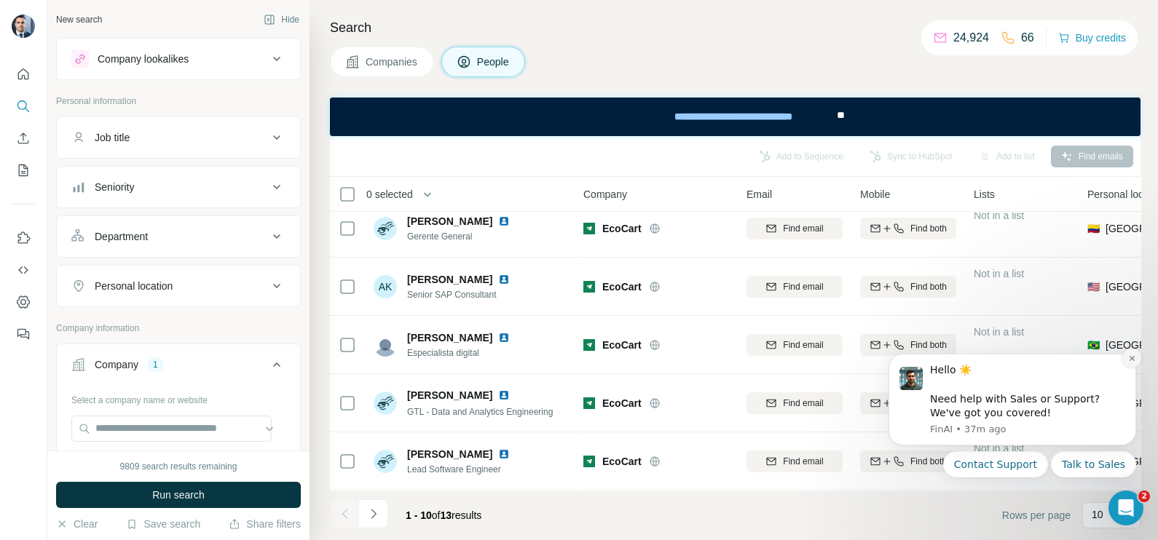
click at [1130, 363] on button "Dismiss notification" at bounding box center [1131, 358] width 19 height 19
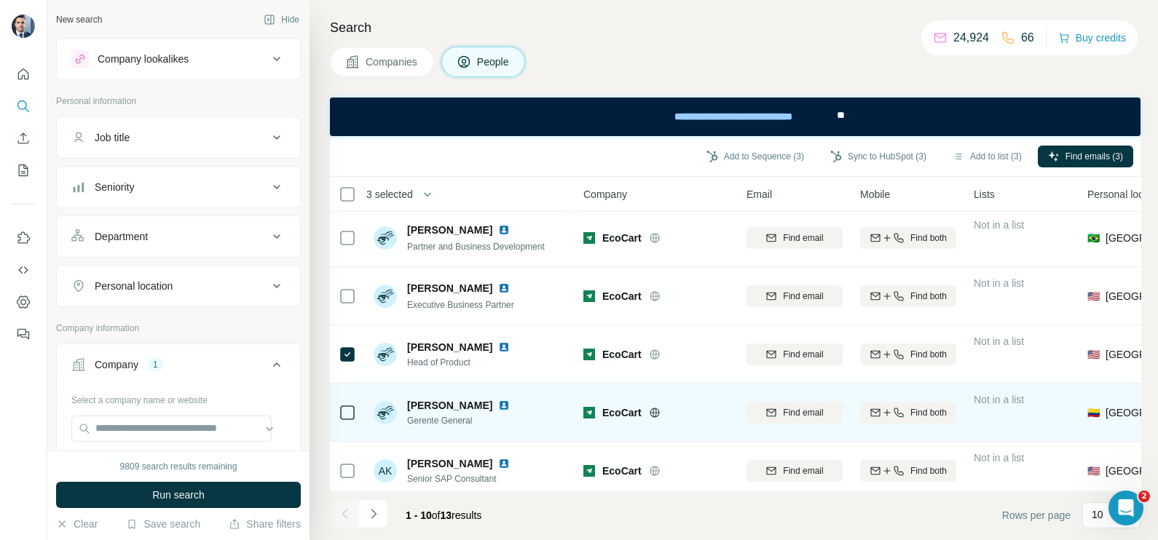
scroll to position [0, 0]
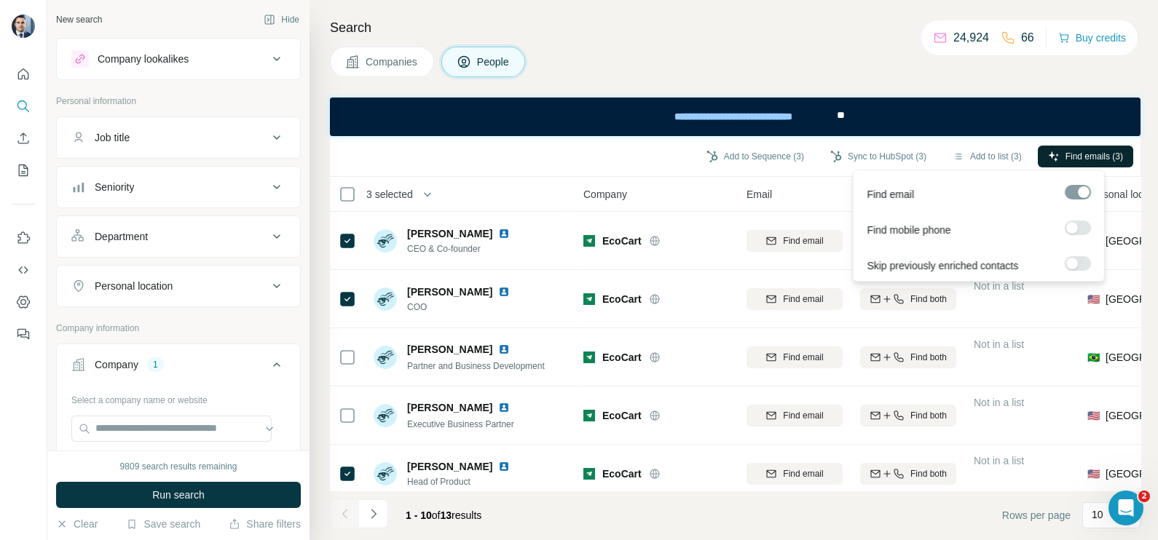
click at [1091, 151] on span "Find emails (3)" at bounding box center [1094, 156] width 58 height 13
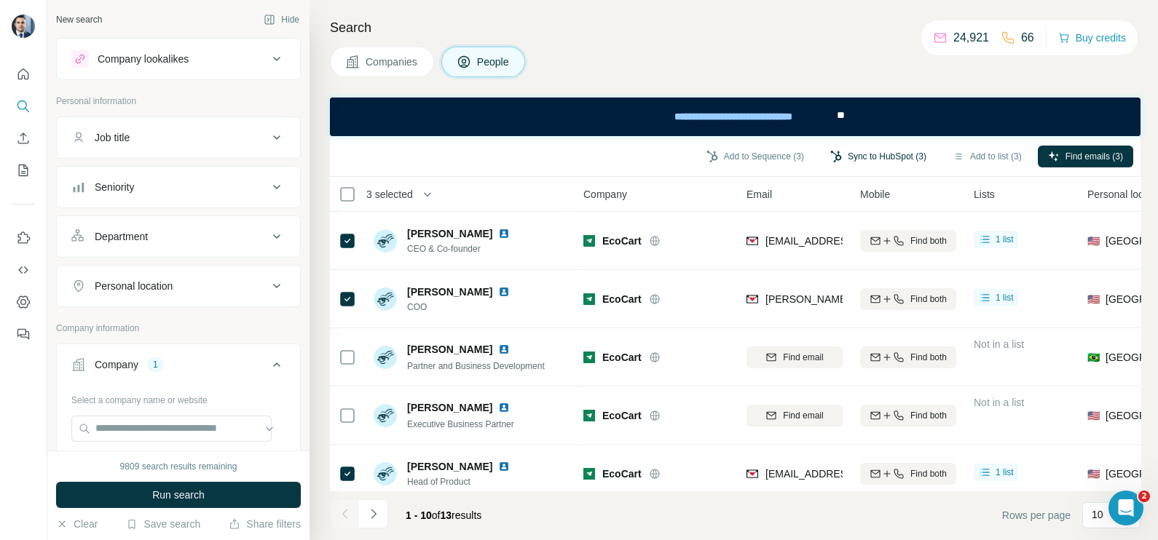
click at [873, 163] on button "Sync to HubSpot (3)" at bounding box center [878, 157] width 116 height 22
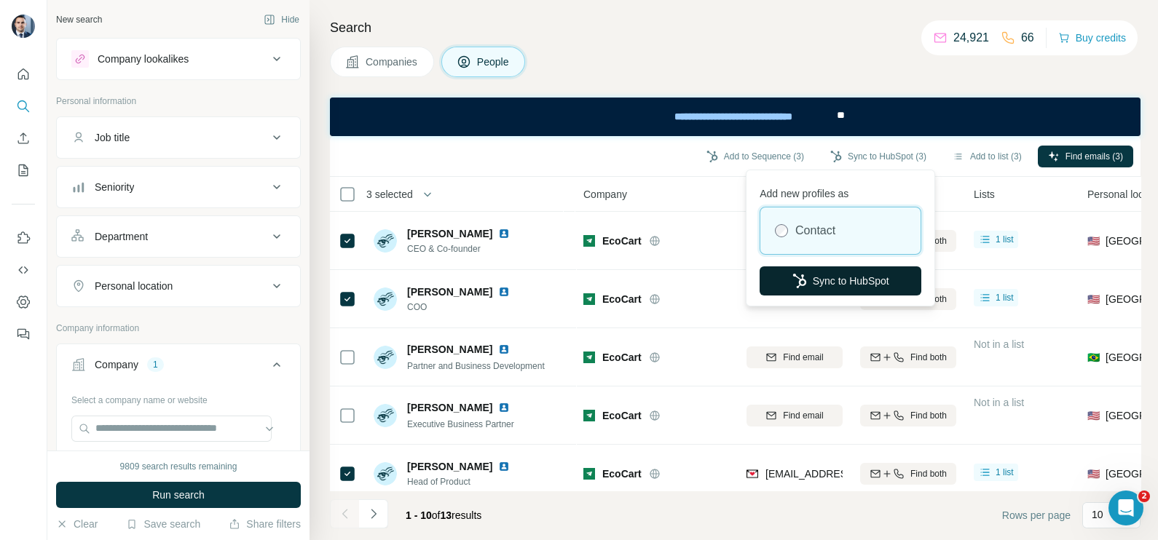
click at [840, 268] on button "Sync to HubSpot" at bounding box center [840, 280] width 162 height 29
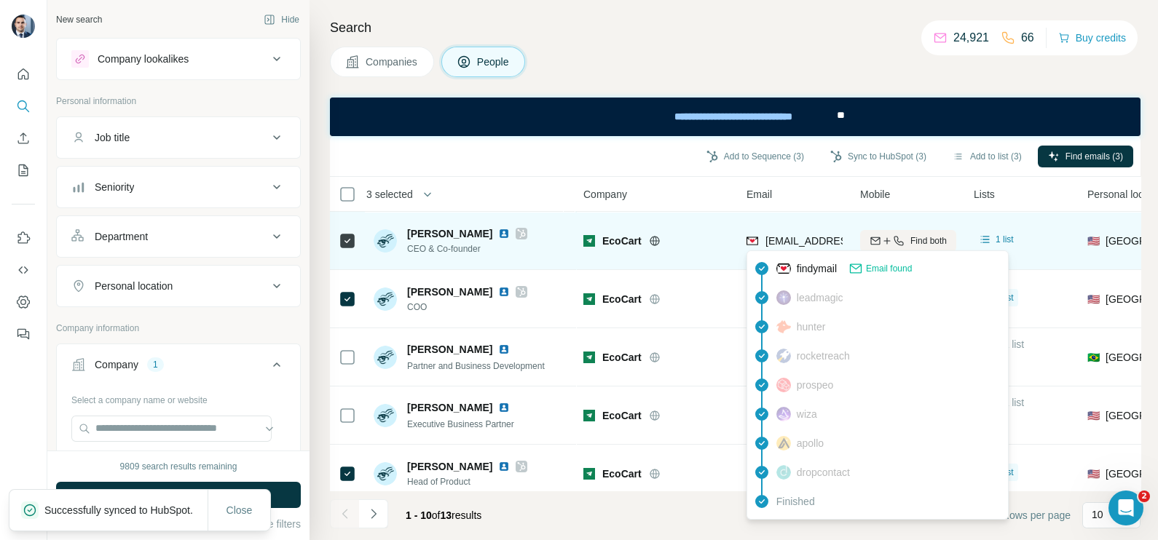
click at [786, 240] on span "dane@ecocart.io" at bounding box center [851, 241] width 173 height 12
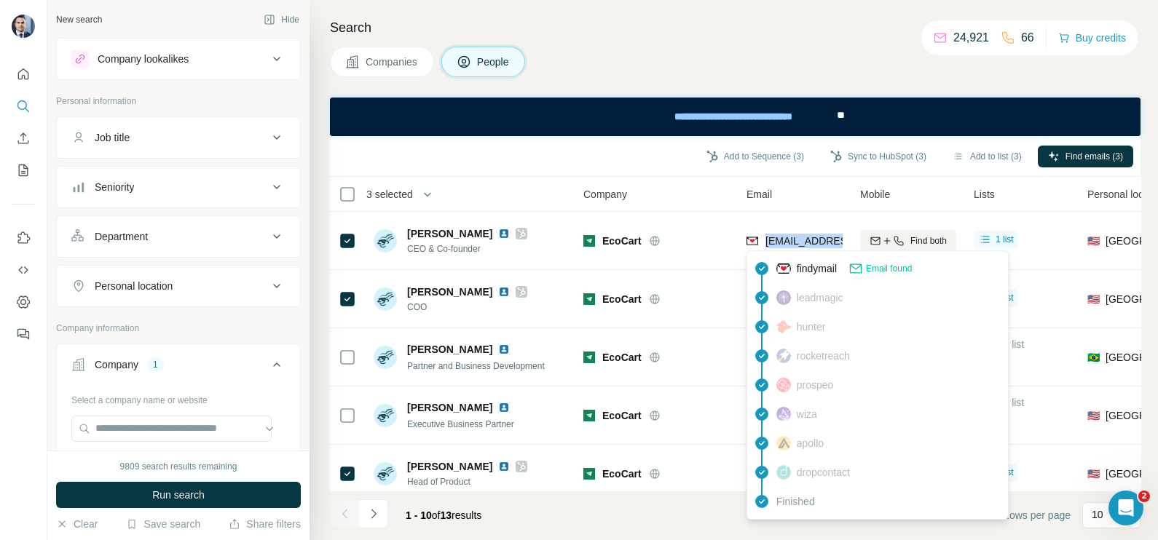
scroll to position [90, 0]
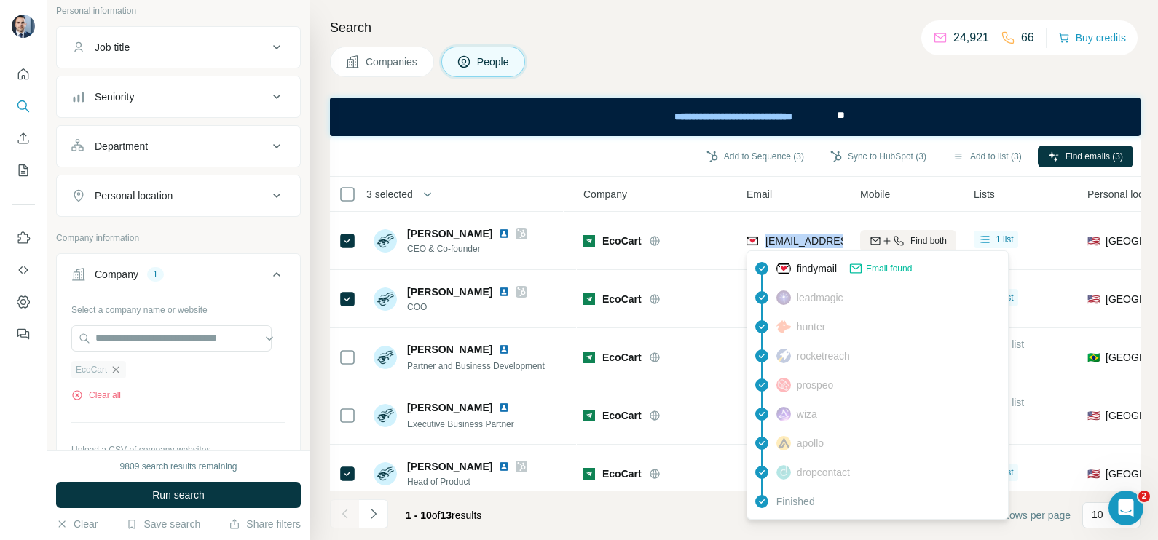
click at [119, 364] on icon "button" at bounding box center [116, 370] width 12 height 12
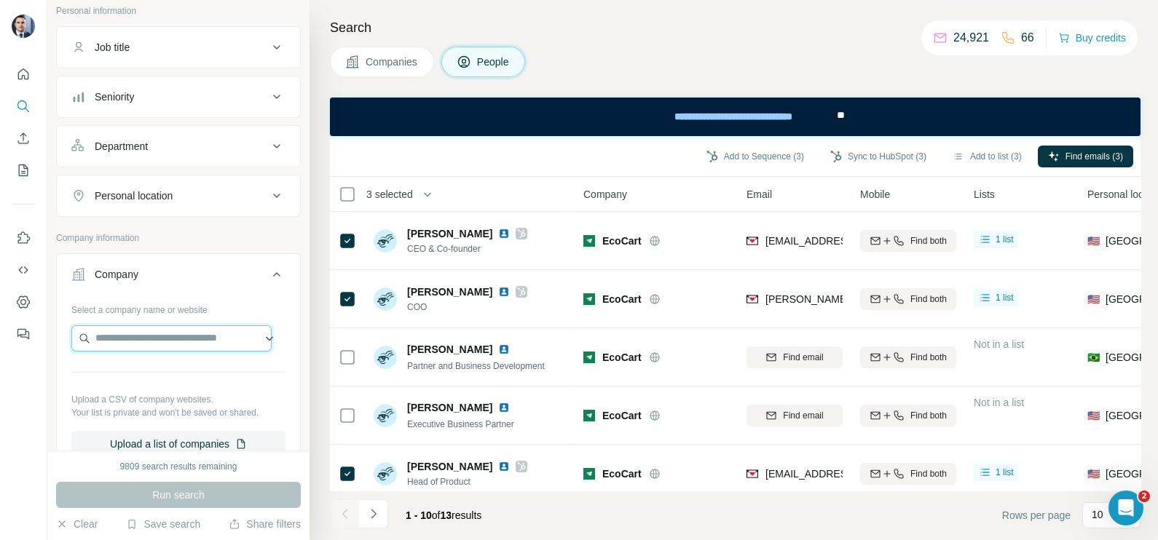
click at [141, 329] on input "text" at bounding box center [171, 338] width 200 height 26
paste input "**********"
type input "**********"
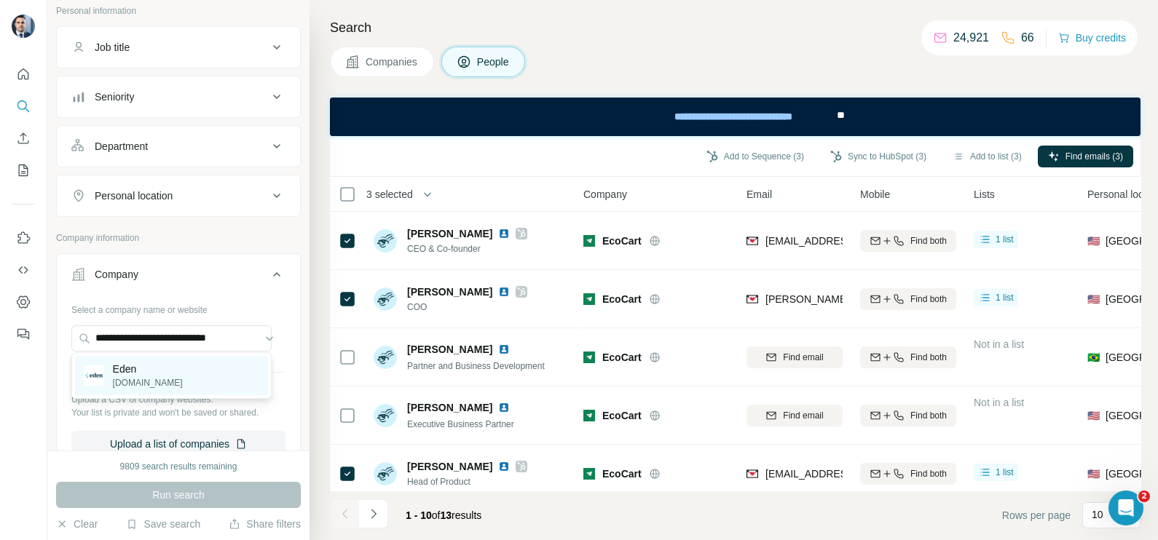
click at [170, 373] on p "Eden" at bounding box center [148, 369] width 70 height 15
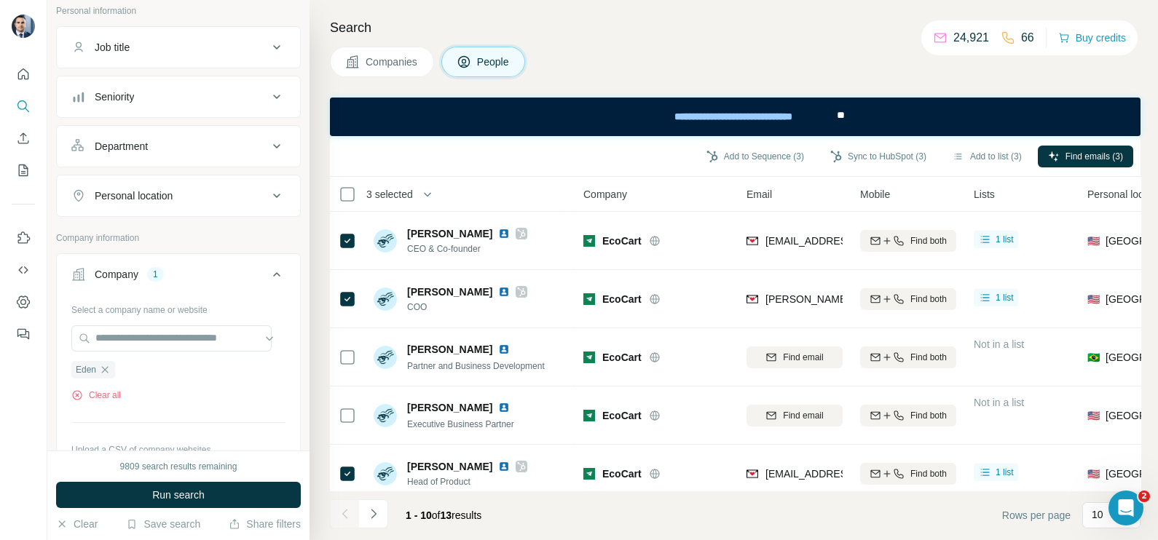
click at [379, 79] on div "Search Companies People Add to Sequence (3) Sync to HubSpot (3) Add to list (3)…" at bounding box center [733, 270] width 848 height 540
click at [373, 66] on span "Companies" at bounding box center [391, 62] width 53 height 15
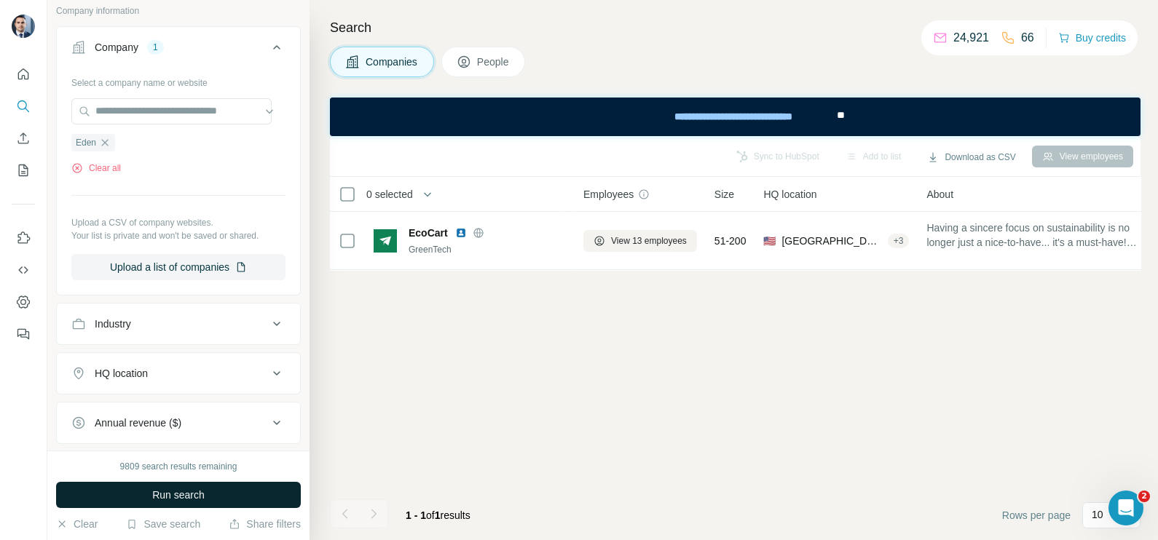
click at [184, 490] on span "Run search" at bounding box center [178, 495] width 52 height 15
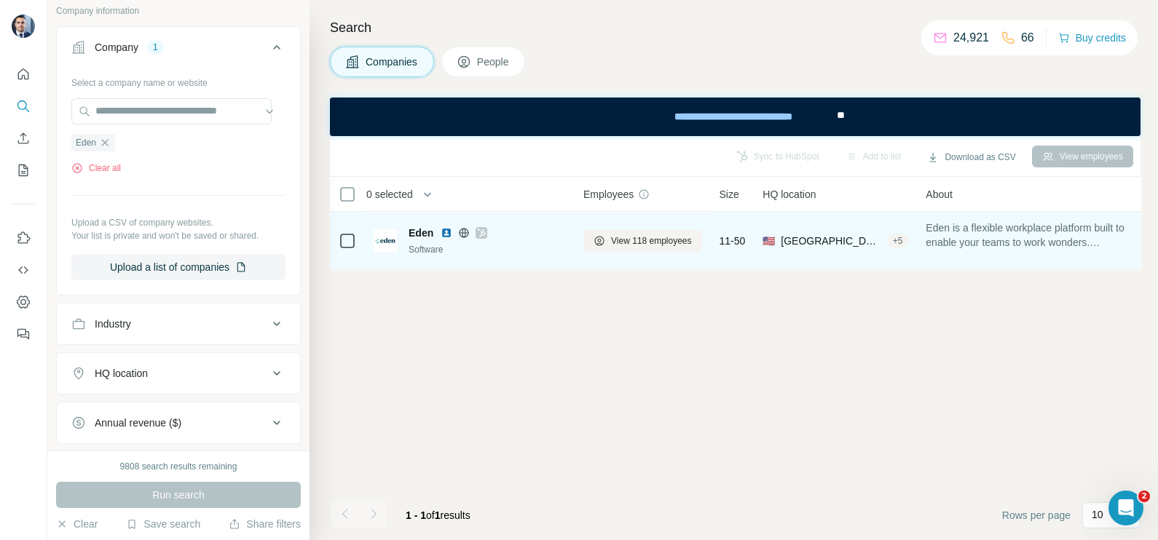
click at [463, 227] on icon at bounding box center [464, 233] width 12 height 12
click at [640, 240] on span "View 118 employees" at bounding box center [651, 240] width 81 height 13
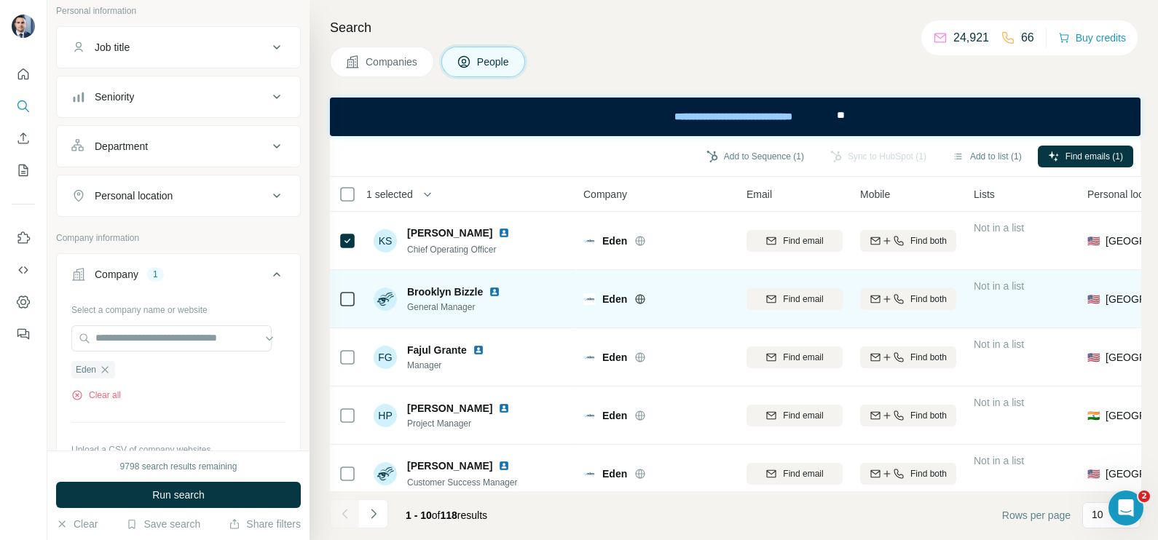
click at [336, 301] on td at bounding box center [347, 299] width 35 height 58
click at [339, 304] on icon at bounding box center [347, 298] width 17 height 17
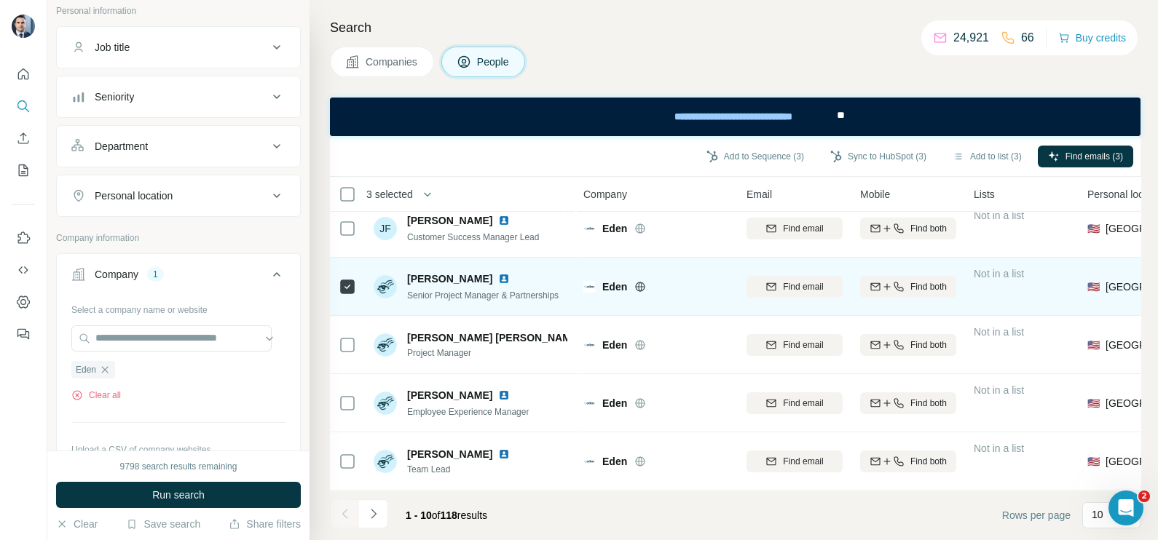
scroll to position [312, 0]
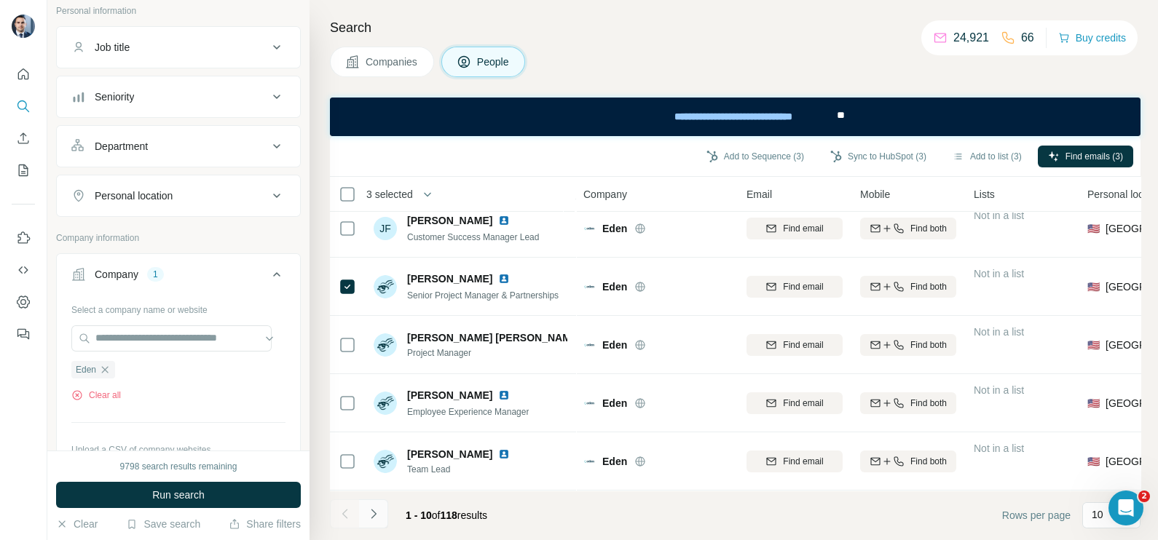
click at [379, 507] on icon "Navigate to next page" at bounding box center [373, 514] width 15 height 15
click at [352, 508] on button "Navigate to previous page" at bounding box center [344, 513] width 29 height 29
click at [352, 508] on div at bounding box center [344, 513] width 29 height 29
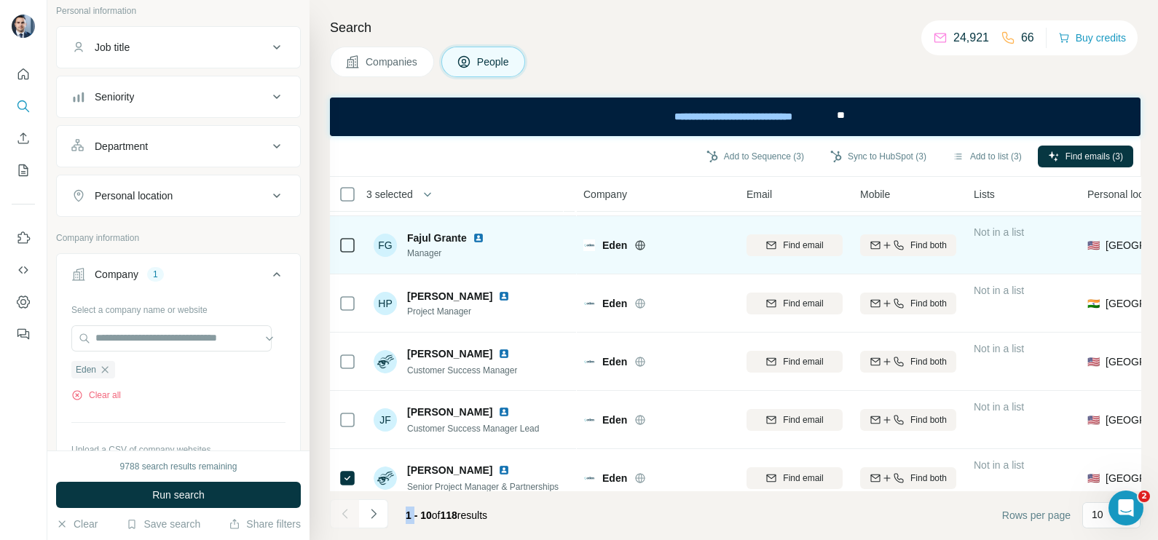
scroll to position [0, 0]
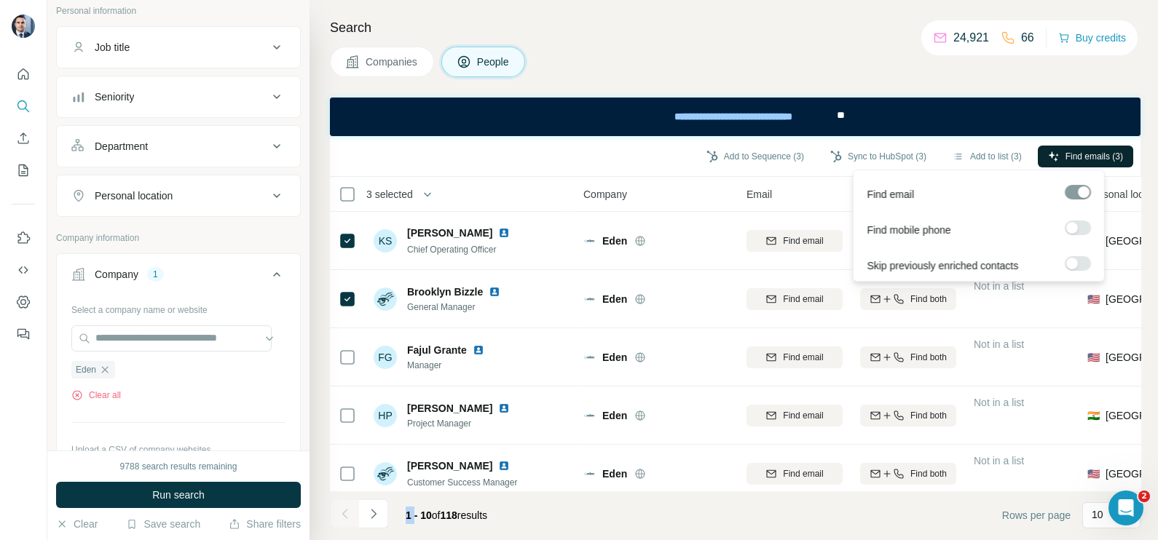
click at [1101, 146] on button "Find emails (3)" at bounding box center [1084, 157] width 95 height 22
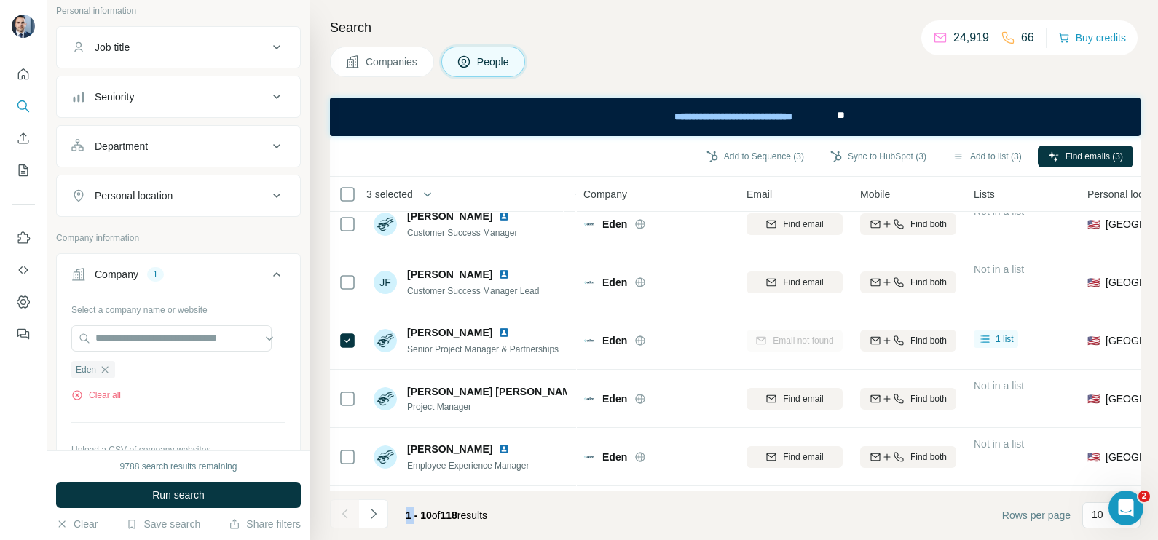
scroll to position [221, 0]
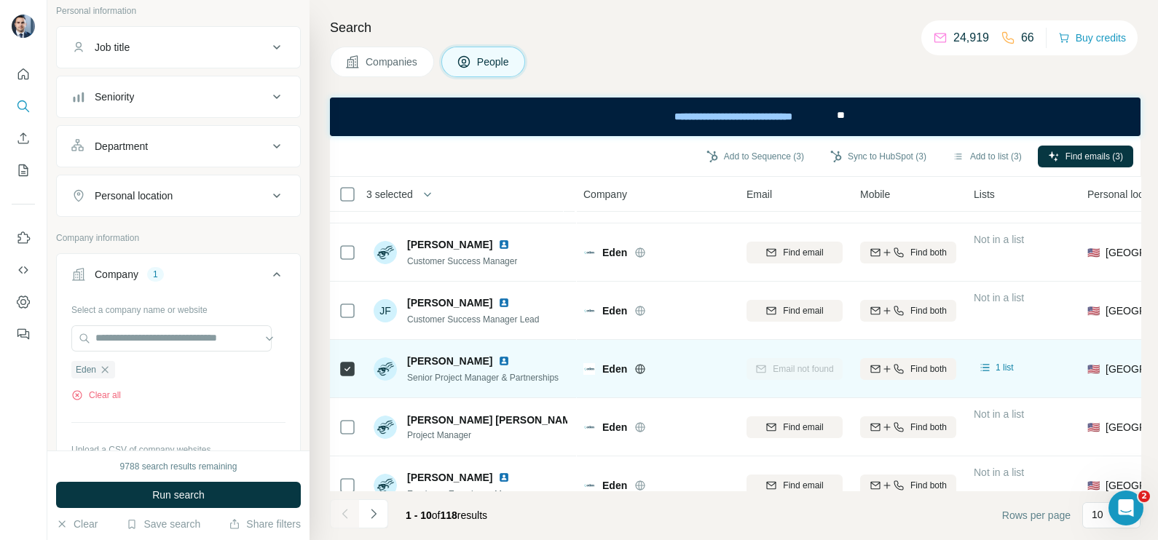
click at [342, 377] on div at bounding box center [347, 369] width 17 height 40
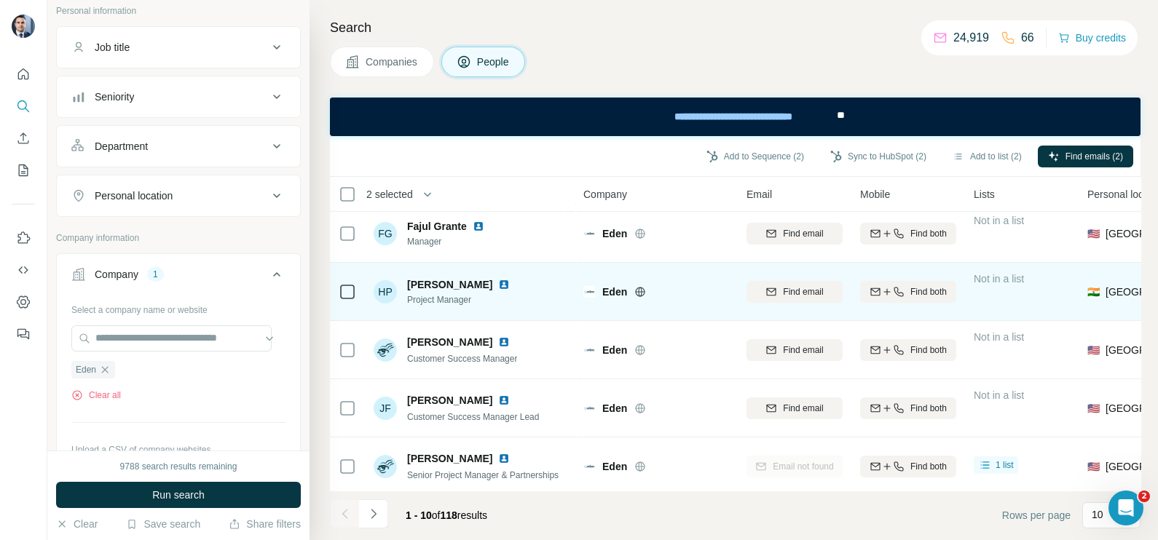
scroll to position [0, 0]
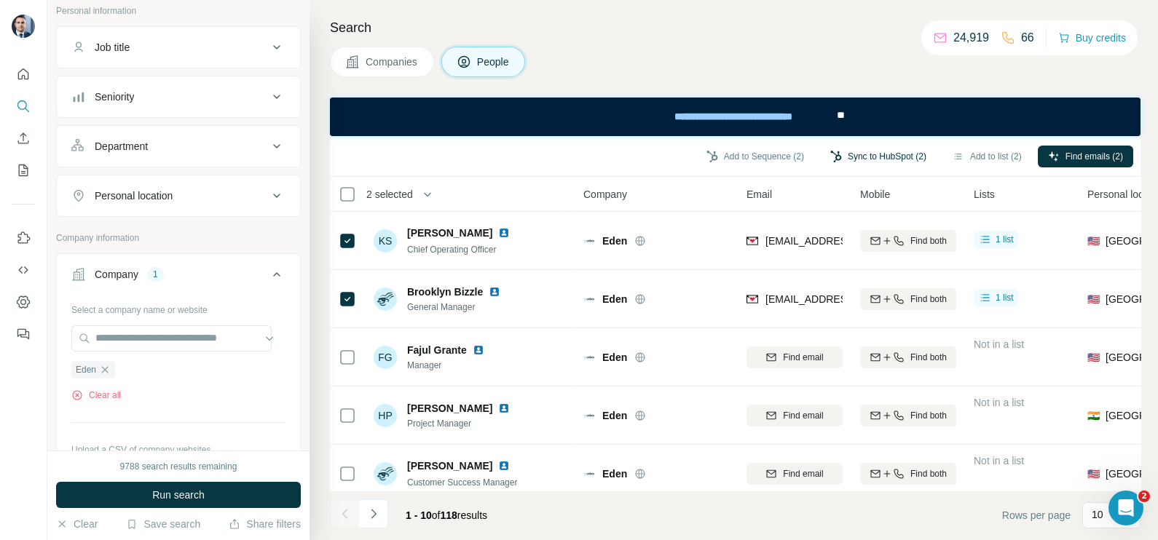
click at [859, 157] on button "Sync to HubSpot (2)" at bounding box center [878, 157] width 116 height 22
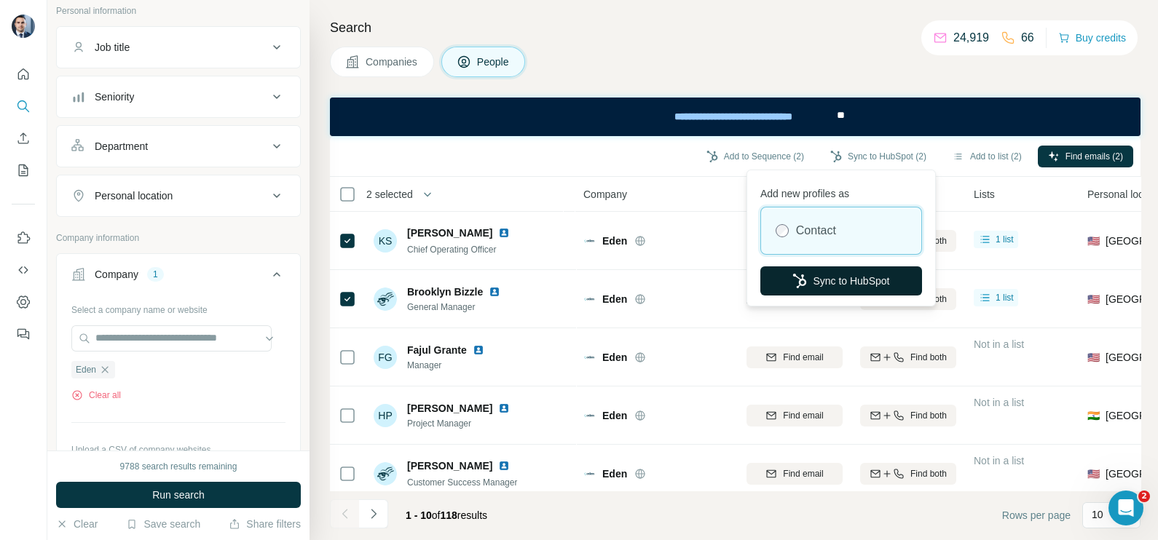
click at [848, 287] on button "Sync to HubSpot" at bounding box center [841, 280] width 162 height 29
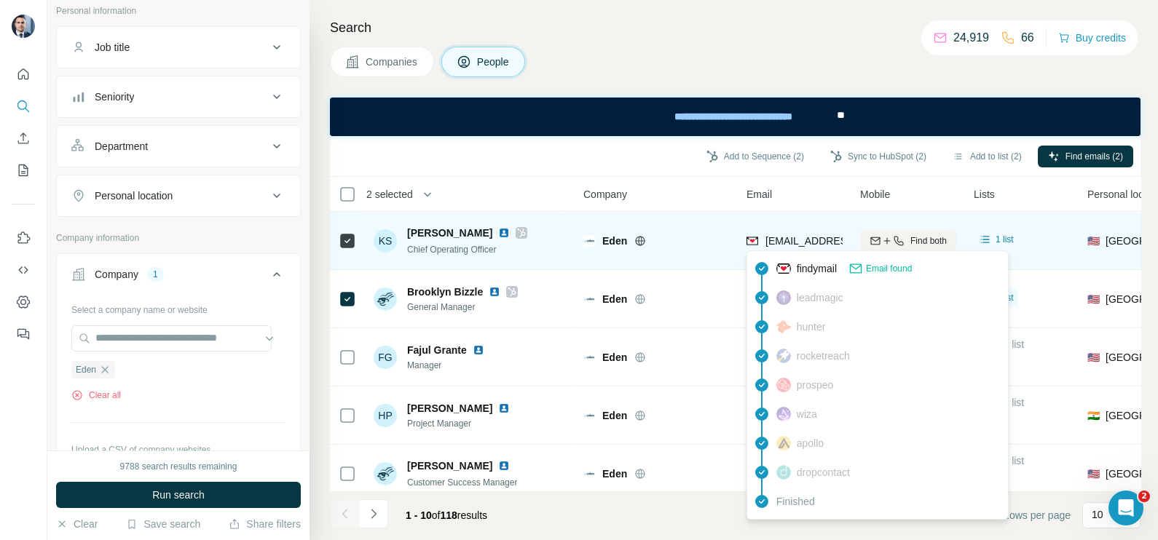
click at [772, 242] on span "keran@edenworkplace.com" at bounding box center [851, 241] width 173 height 12
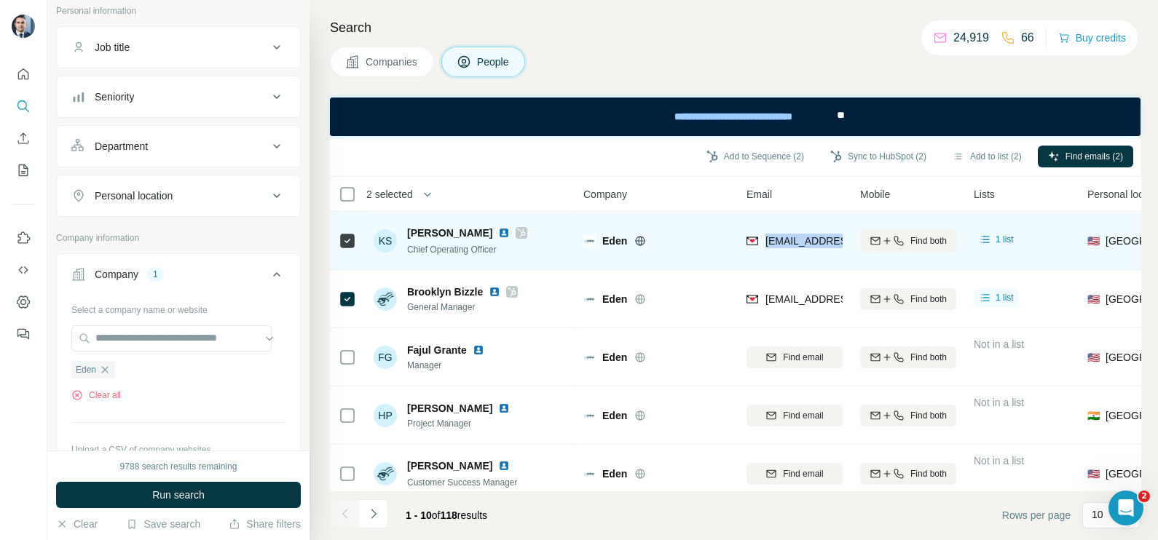
click at [772, 242] on span "keran@edenworkplace.com" at bounding box center [851, 241] width 173 height 12
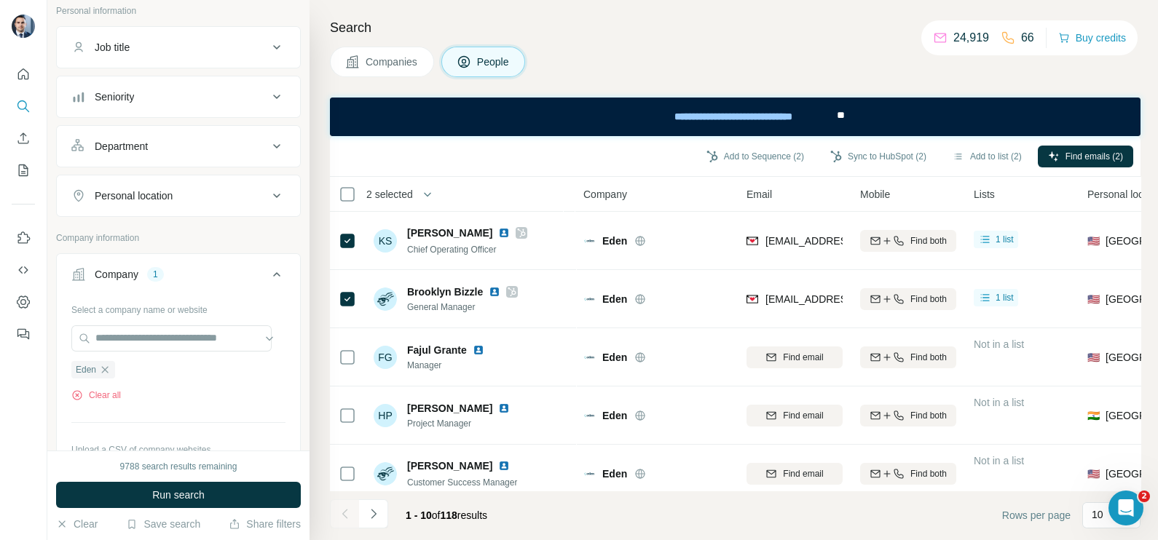
click at [667, 204] on th "Company" at bounding box center [655, 194] width 163 height 35
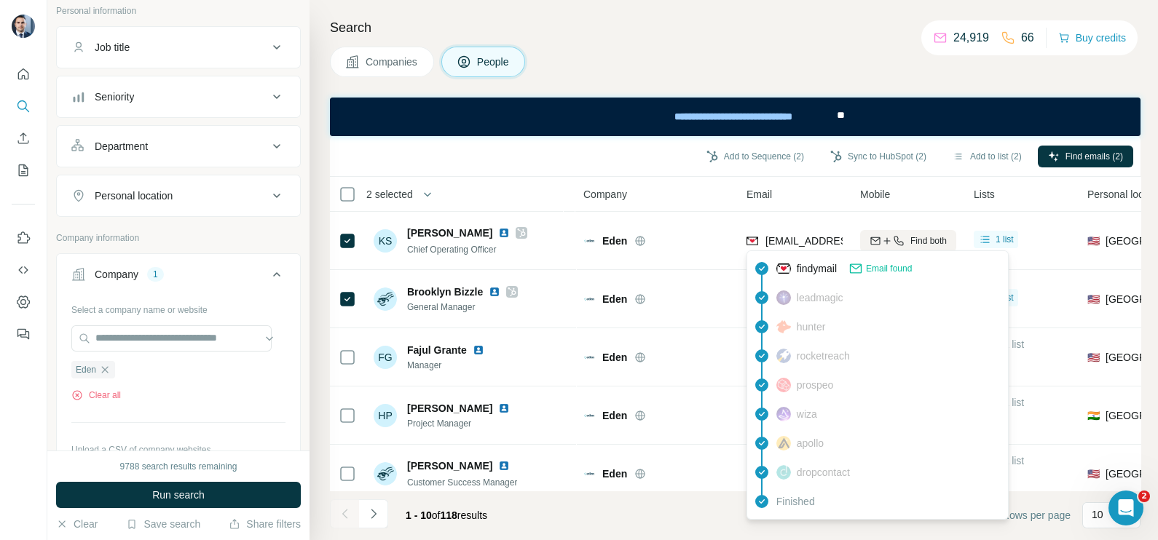
click at [790, 284] on div "leadmagic" at bounding box center [877, 297] width 255 height 29
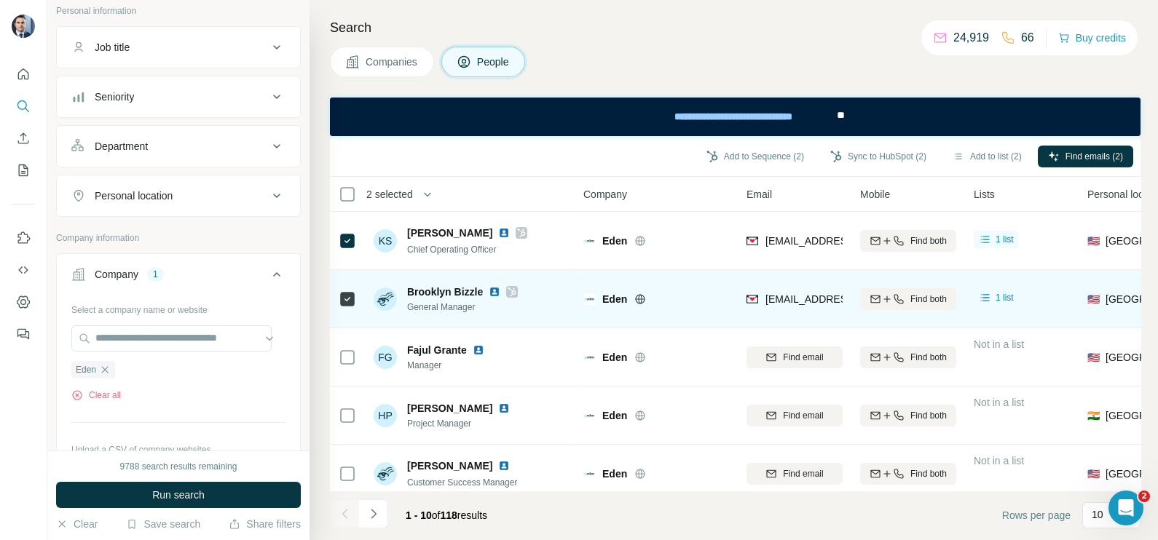
click at [794, 296] on span "brooklyn@edenworkplace.com" at bounding box center [851, 299] width 173 height 12
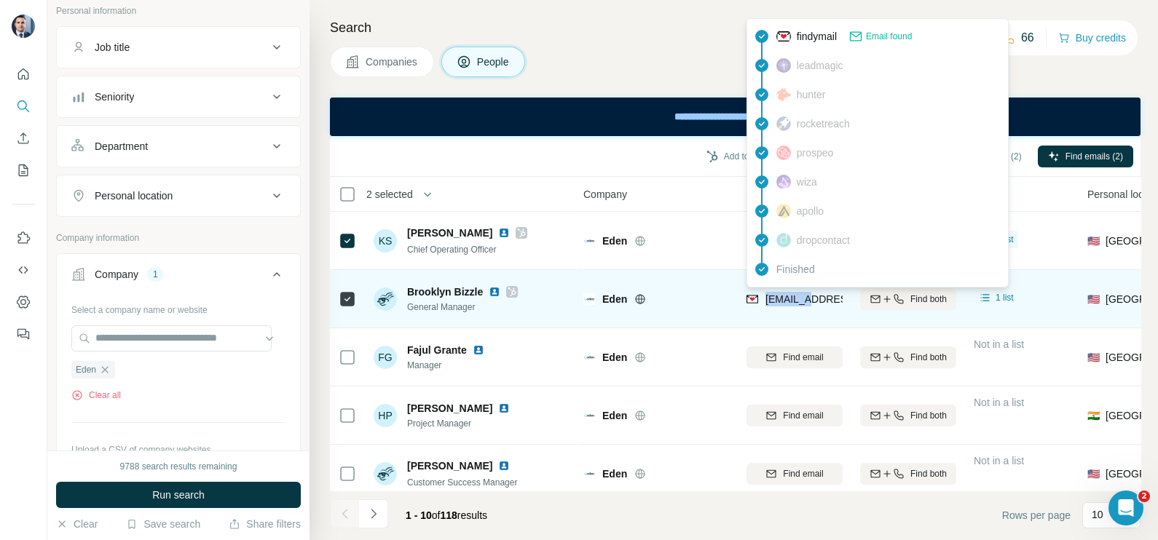
click at [794, 296] on span "brooklyn@edenworkplace.com" at bounding box center [851, 299] width 173 height 12
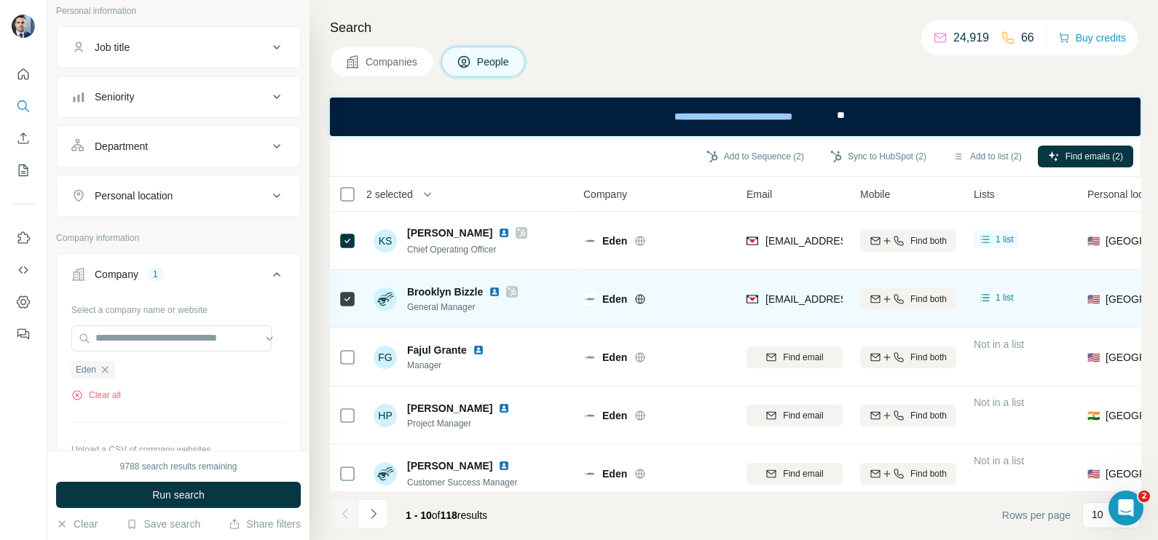
click at [687, 287] on div "Eden" at bounding box center [656, 299] width 146 height 40
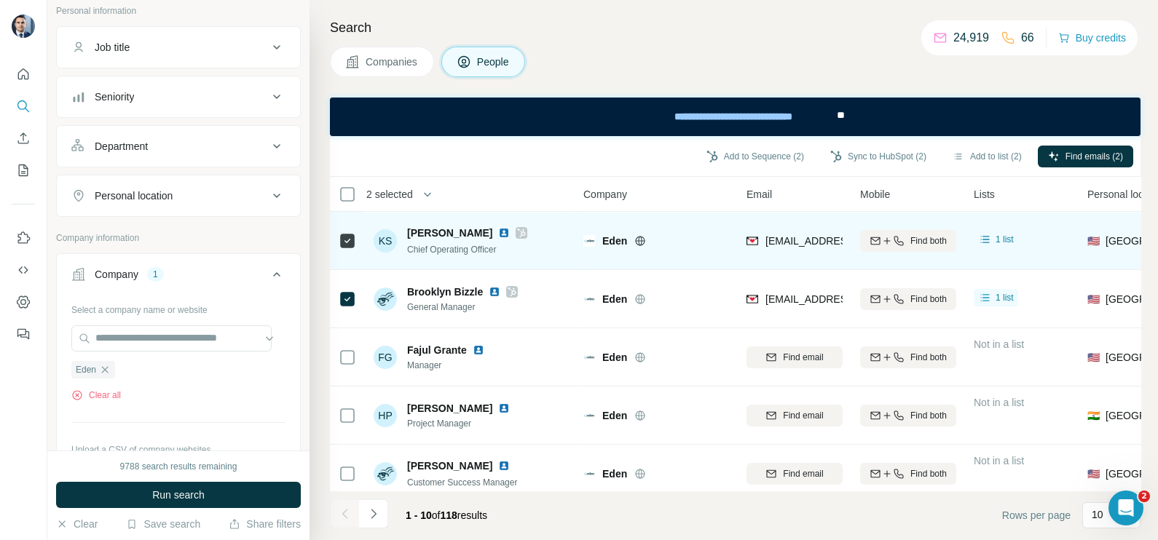
click at [797, 250] on div "keran@edenworkplace.com" at bounding box center [836, 242] width 180 height 17
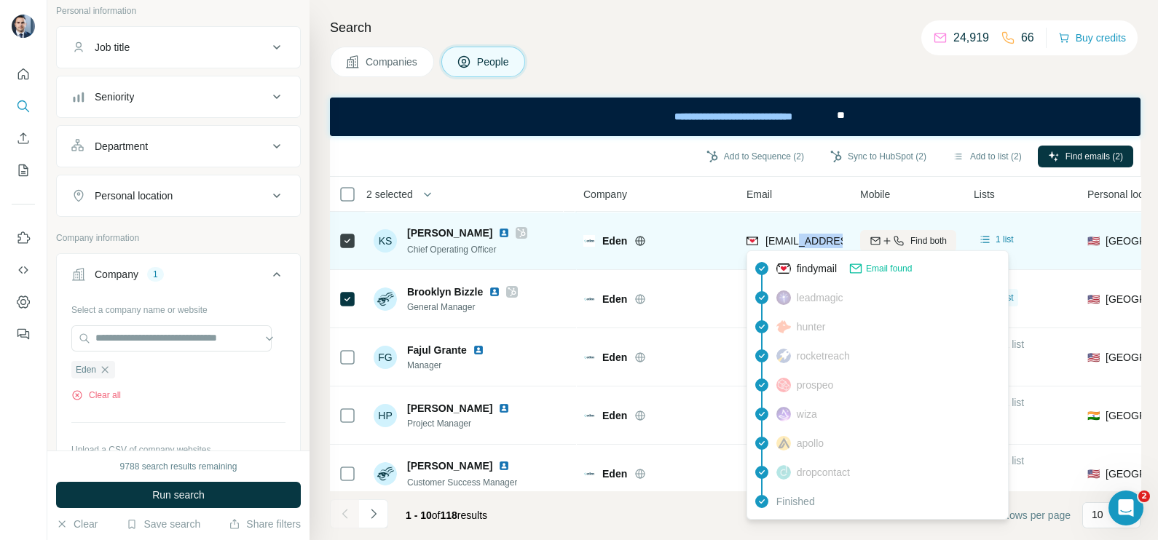
click at [797, 250] on div "keran@edenworkplace.com" at bounding box center [836, 242] width 180 height 17
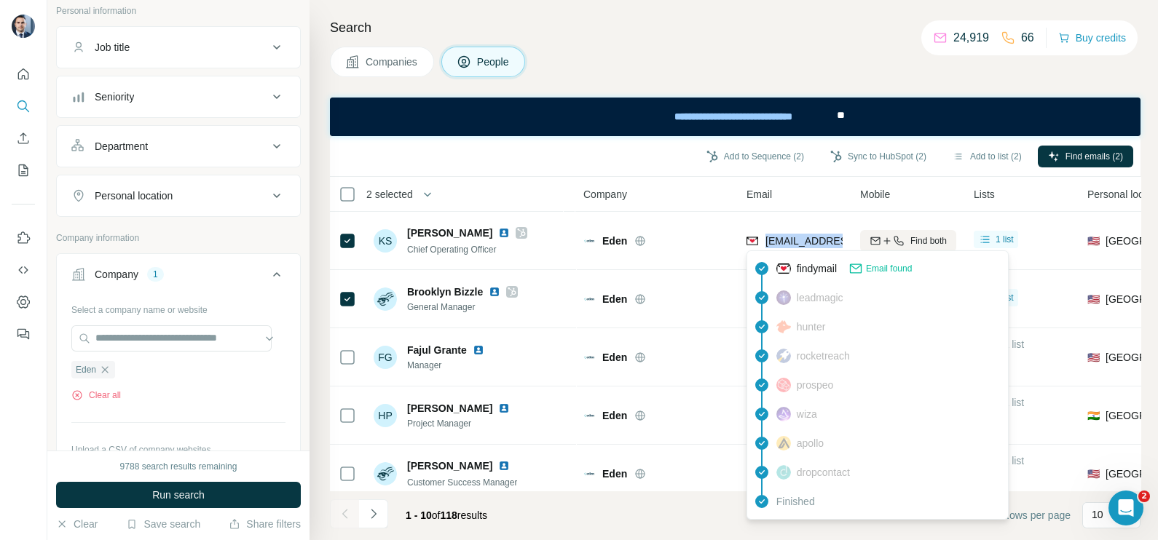
click at [371, 73] on button "Companies" at bounding box center [382, 62] width 104 height 31
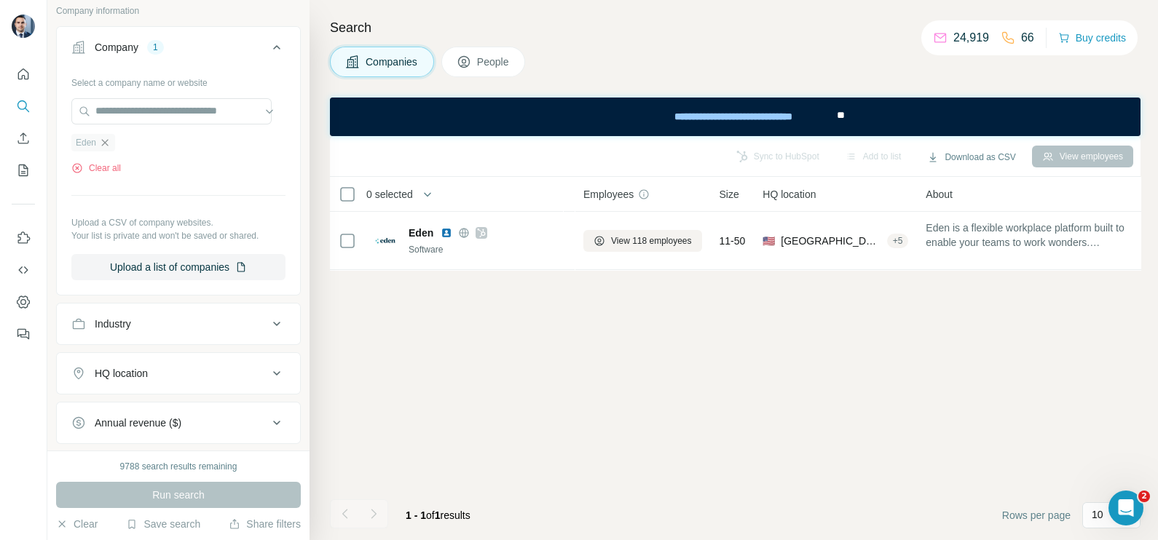
click at [103, 142] on icon "button" at bounding box center [105, 142] width 7 height 7
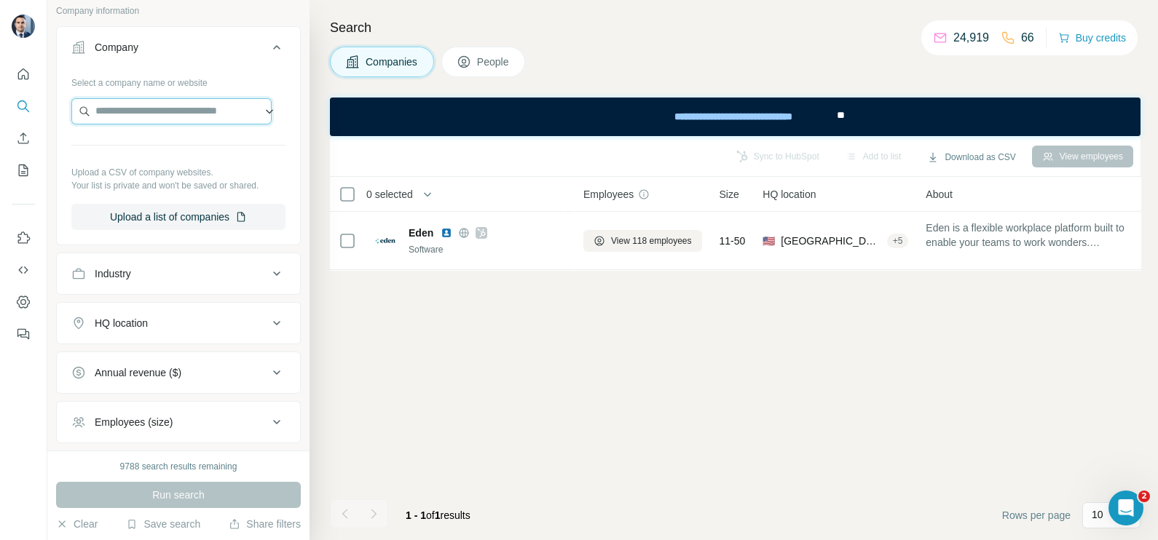
click at [135, 111] on input "text" at bounding box center [171, 111] width 200 height 26
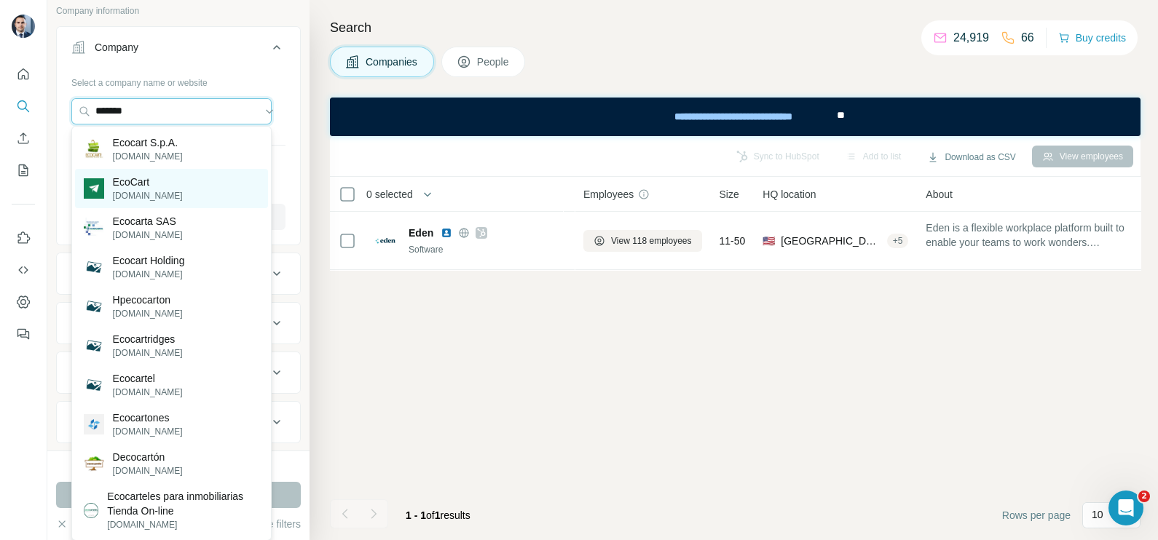
type input "*******"
click at [176, 183] on div "EcoCart ecocart.io" at bounding box center [171, 188] width 193 height 39
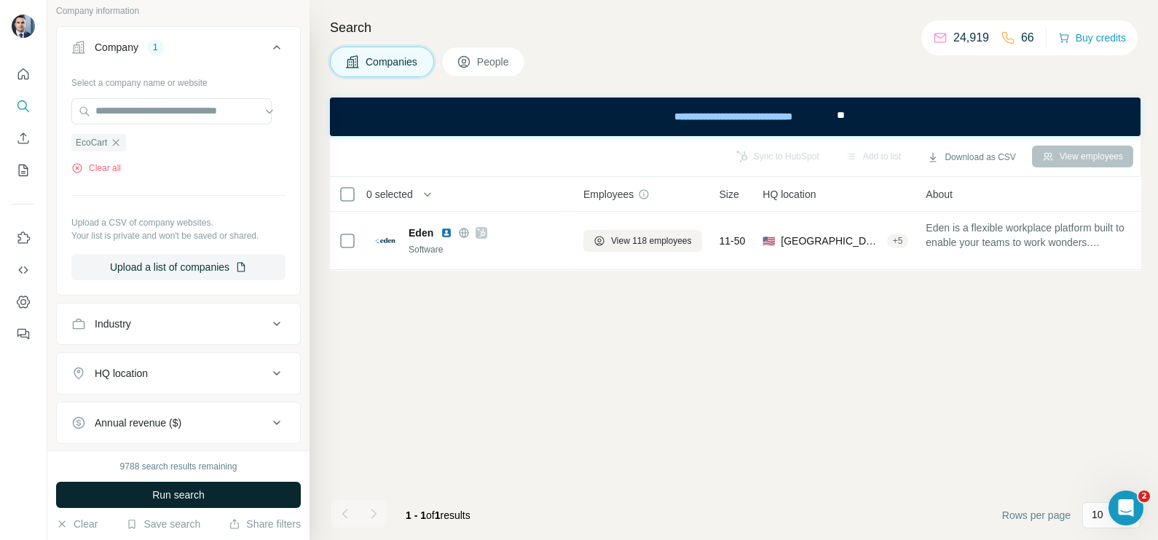
click at [198, 488] on span "Run search" at bounding box center [178, 495] width 52 height 15
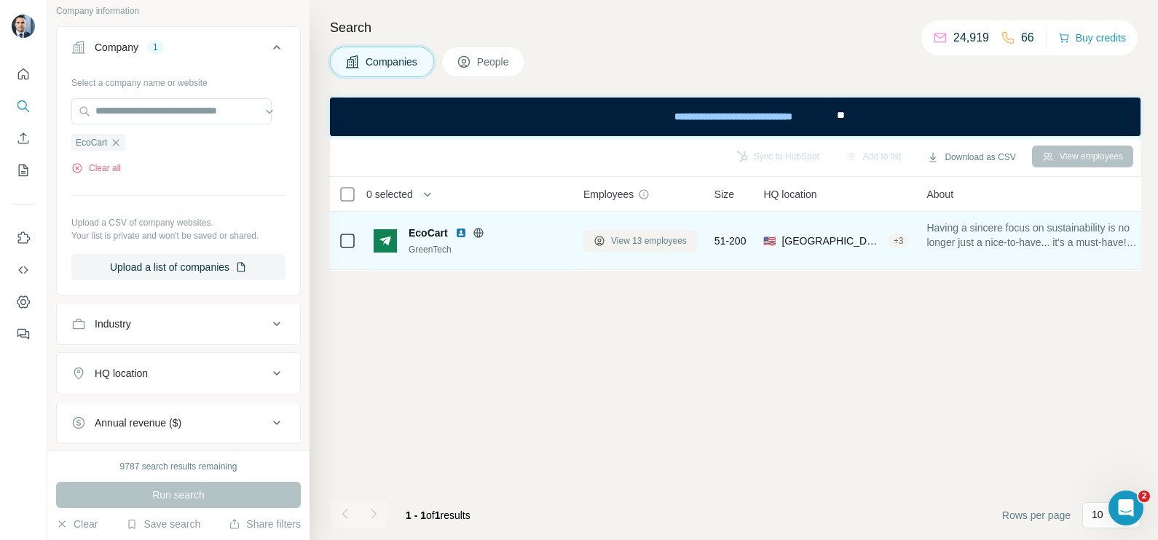
click at [638, 248] on button "View 13 employees" at bounding box center [640, 241] width 114 height 22
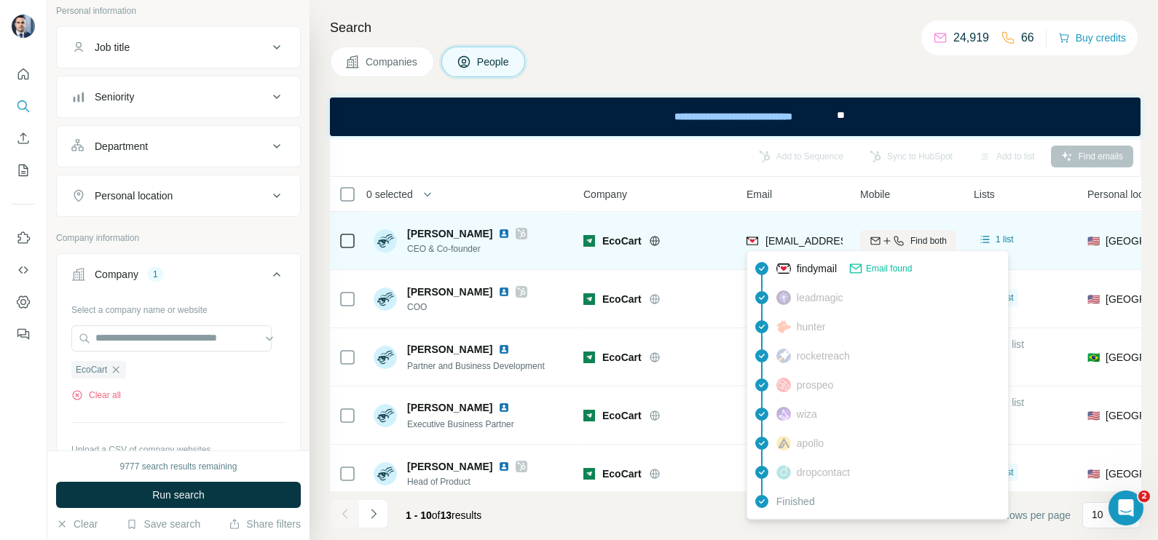
click at [802, 242] on span "dane@ecocart.io" at bounding box center [851, 241] width 173 height 12
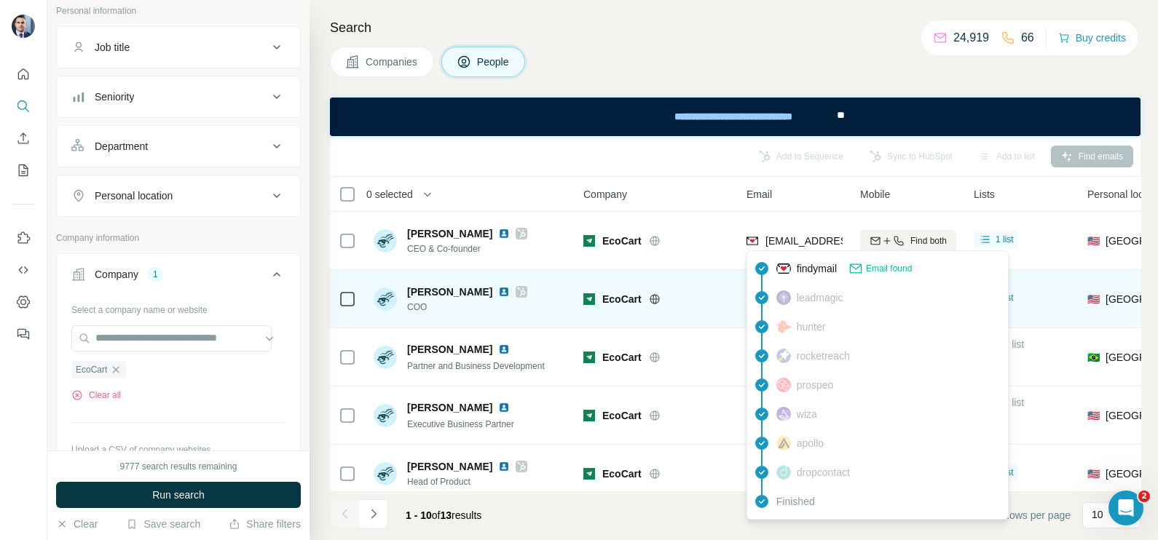
click at [711, 292] on div "EcoCart" at bounding box center [665, 299] width 127 height 15
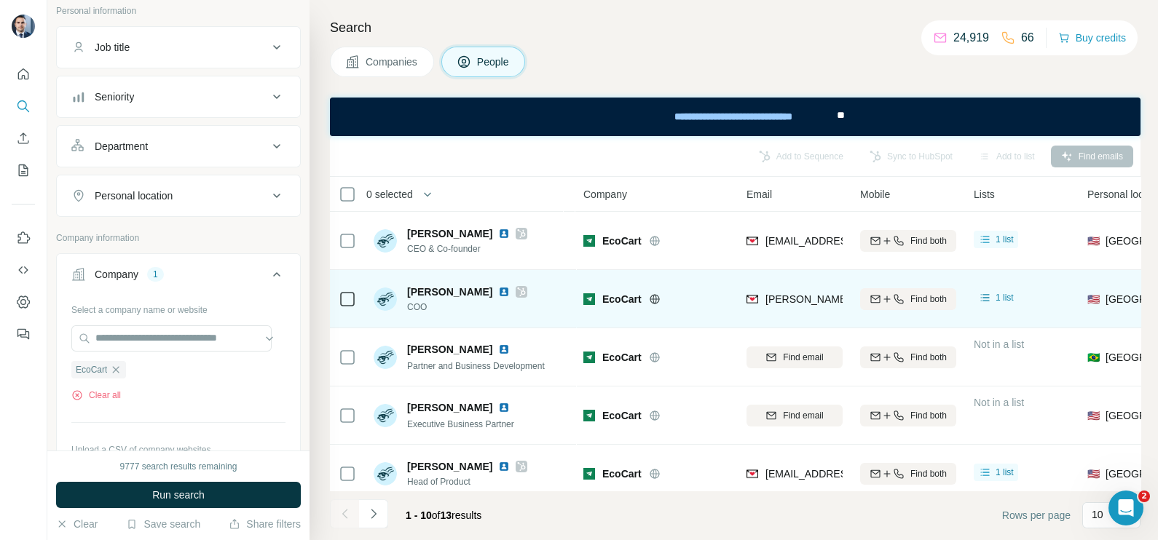
click at [790, 285] on div "peter@ecocart.io" at bounding box center [794, 299] width 96 height 40
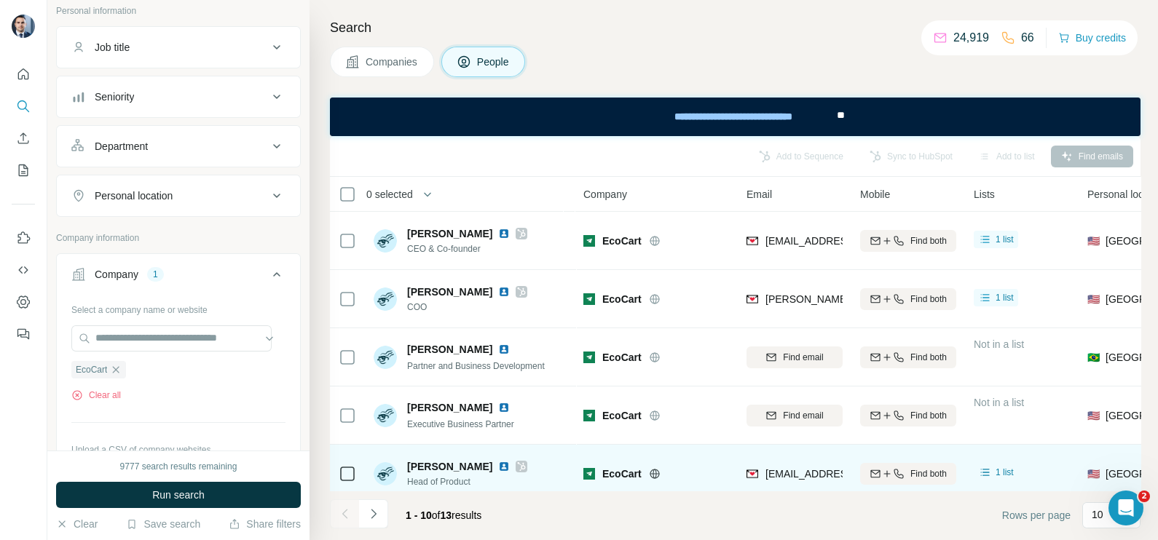
click at [794, 464] on div "addison@ecocart.io" at bounding box center [794, 474] width 96 height 40
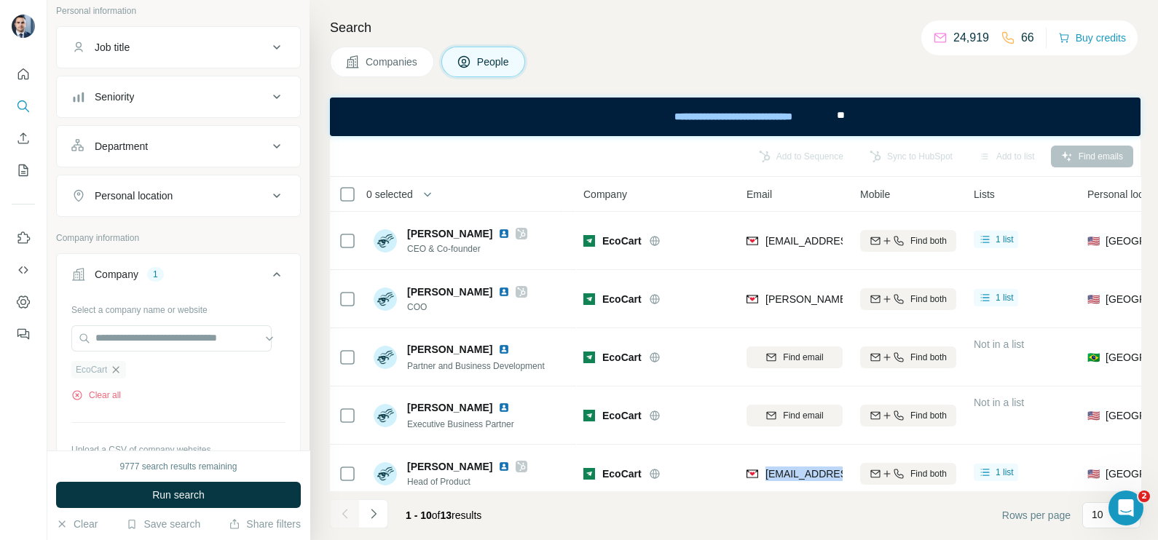
click at [121, 368] on icon "button" at bounding box center [116, 370] width 12 height 12
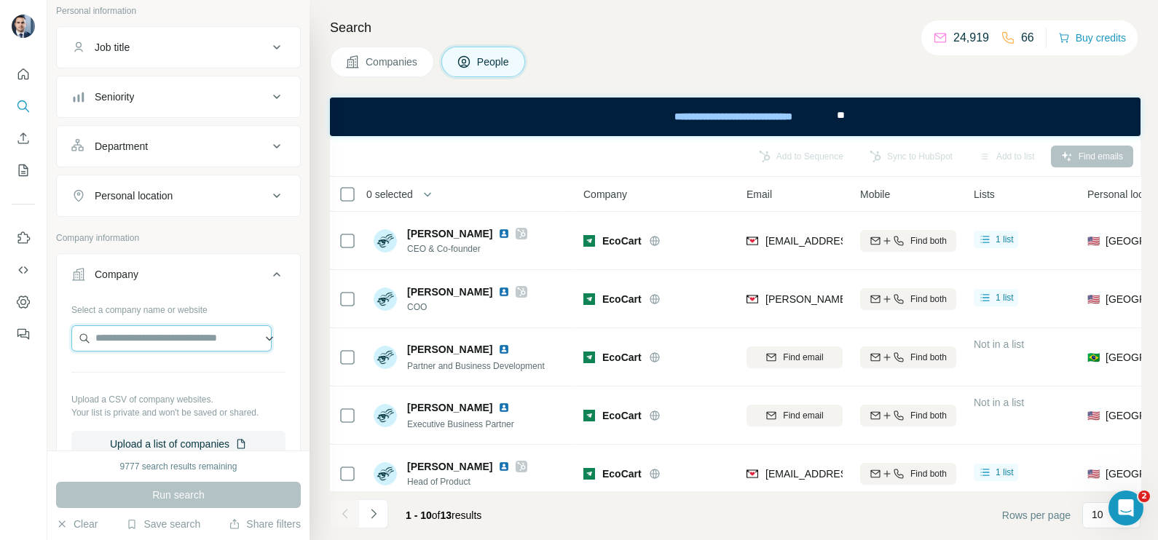
click at [124, 336] on input "text" at bounding box center [171, 338] width 200 height 26
type input "**********"
click at [368, 71] on button "Companies" at bounding box center [382, 62] width 104 height 31
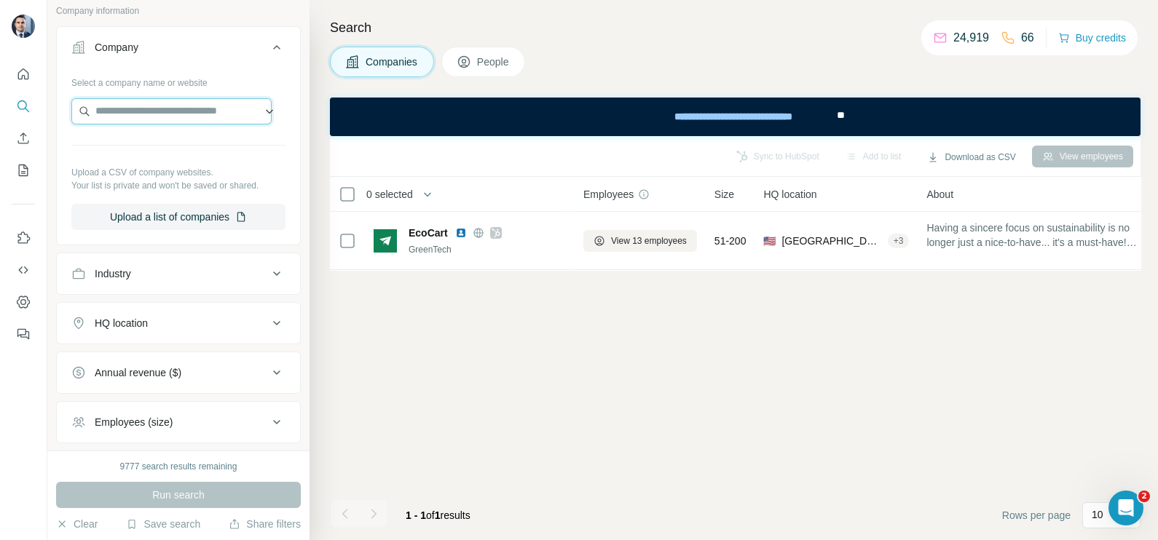
click at [168, 109] on input "text" at bounding box center [171, 111] width 200 height 26
paste input "**********"
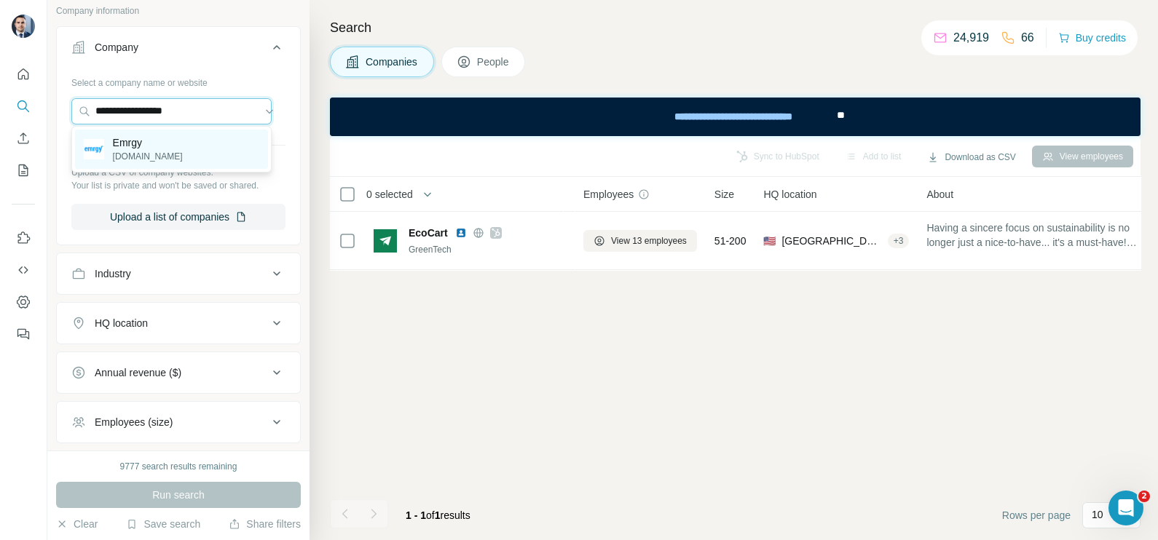
type input "**********"
click at [156, 160] on p "emrgy.com" at bounding box center [148, 156] width 70 height 13
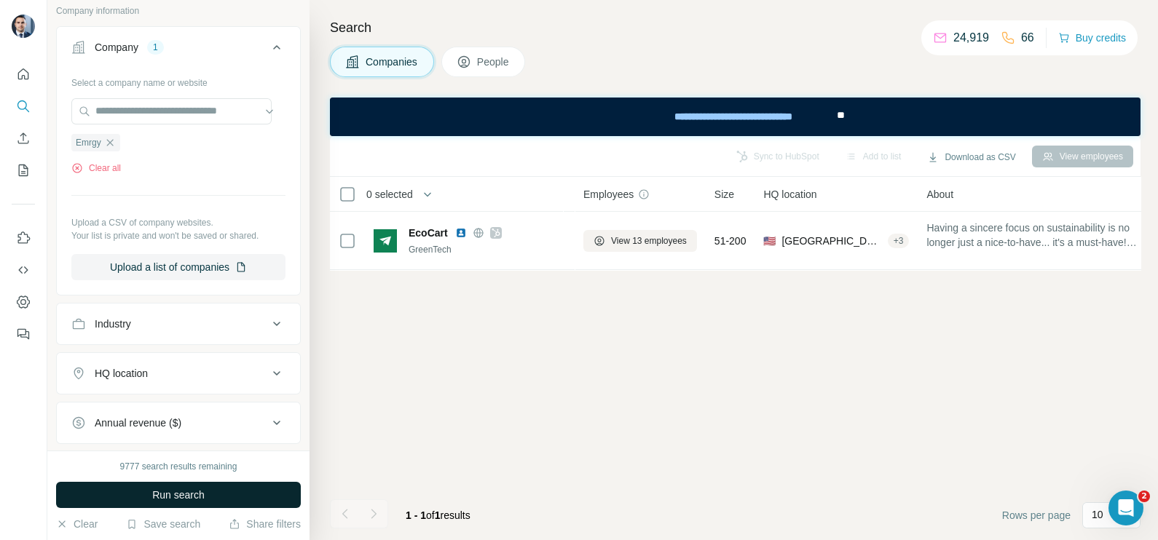
click at [173, 496] on span "Run search" at bounding box center [178, 495] width 52 height 15
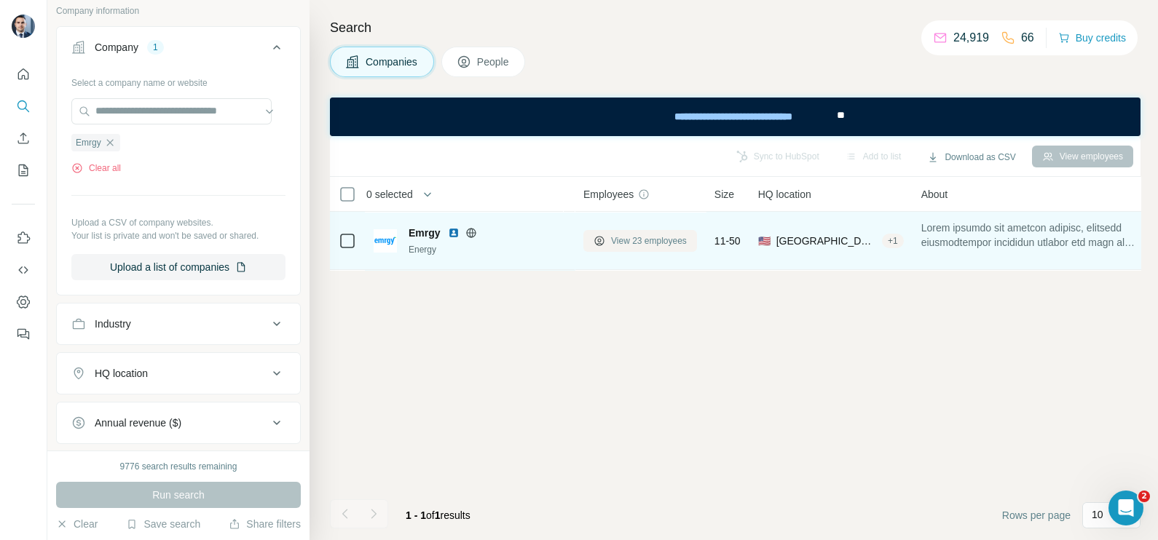
click at [614, 244] on span "View 23 employees" at bounding box center [649, 240] width 76 height 13
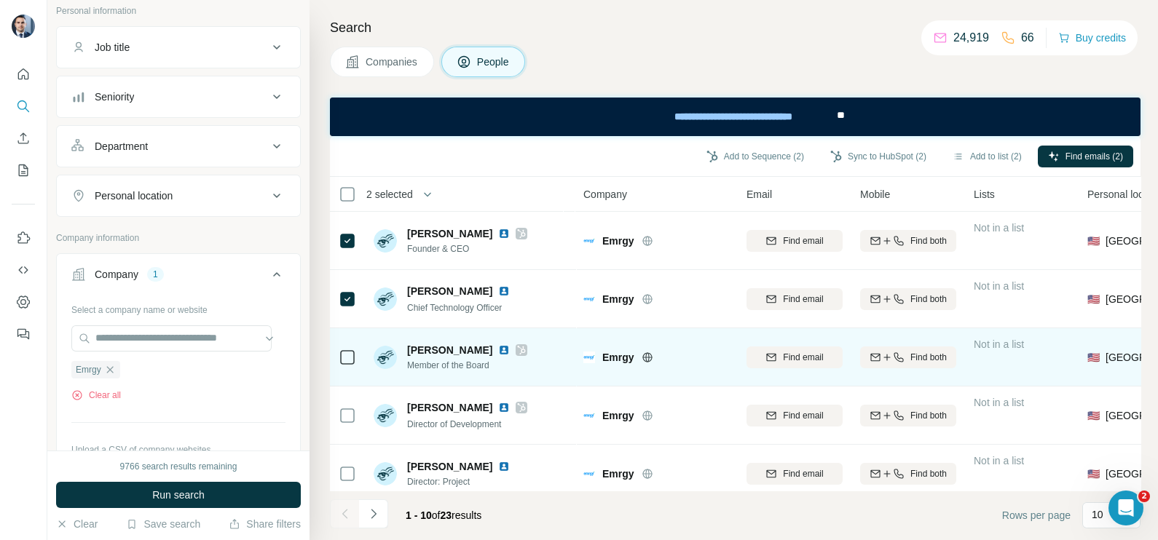
click at [494, 355] on div "Tony Morris" at bounding box center [467, 350] width 120 height 15
click at [517, 350] on icon at bounding box center [521, 350] width 9 height 12
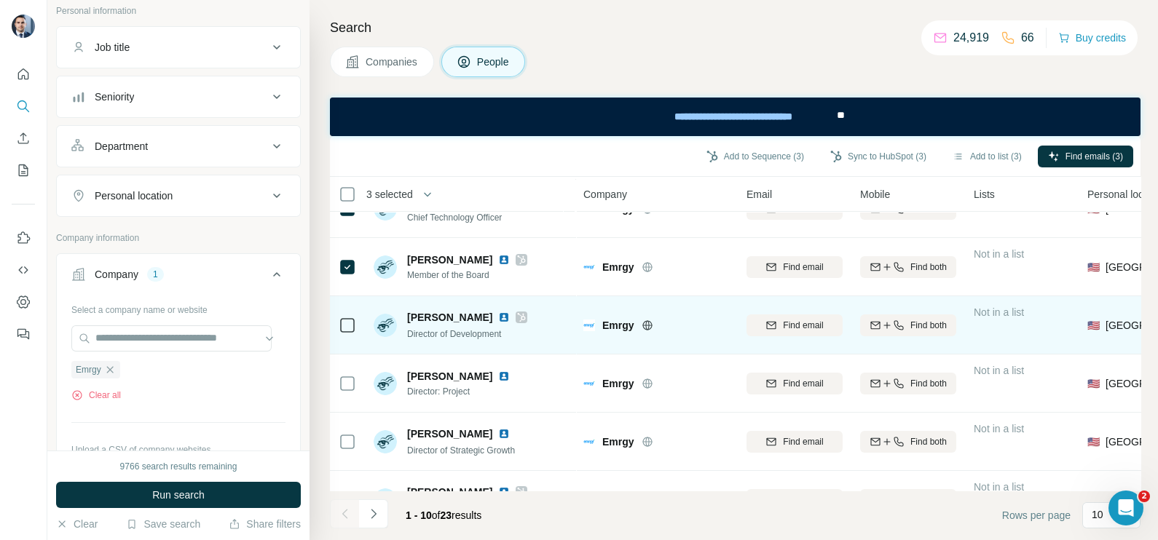
scroll to position [181, 0]
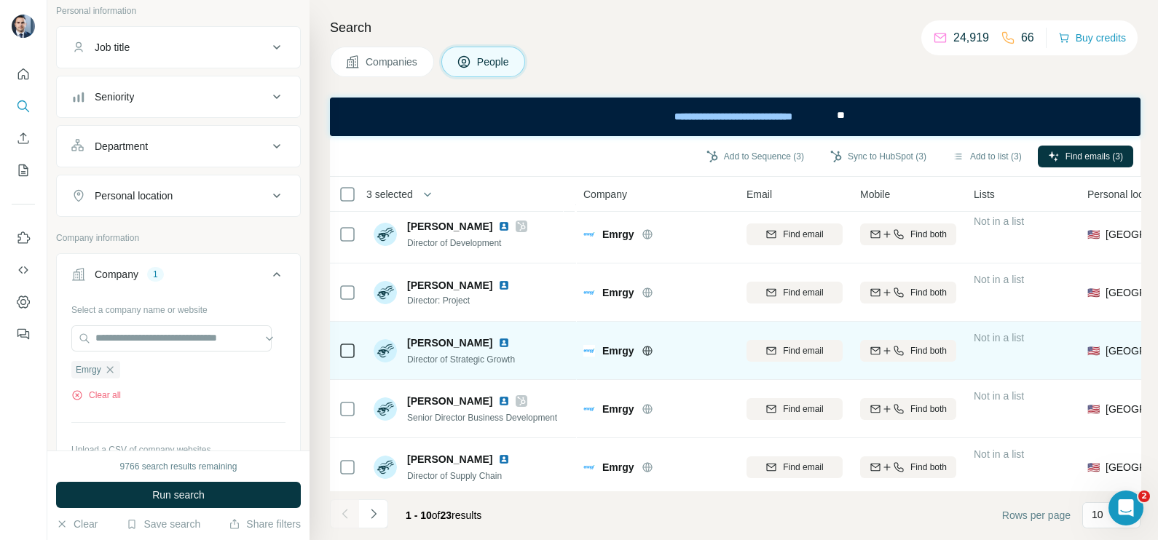
click at [355, 344] on icon at bounding box center [347, 350] width 17 height 17
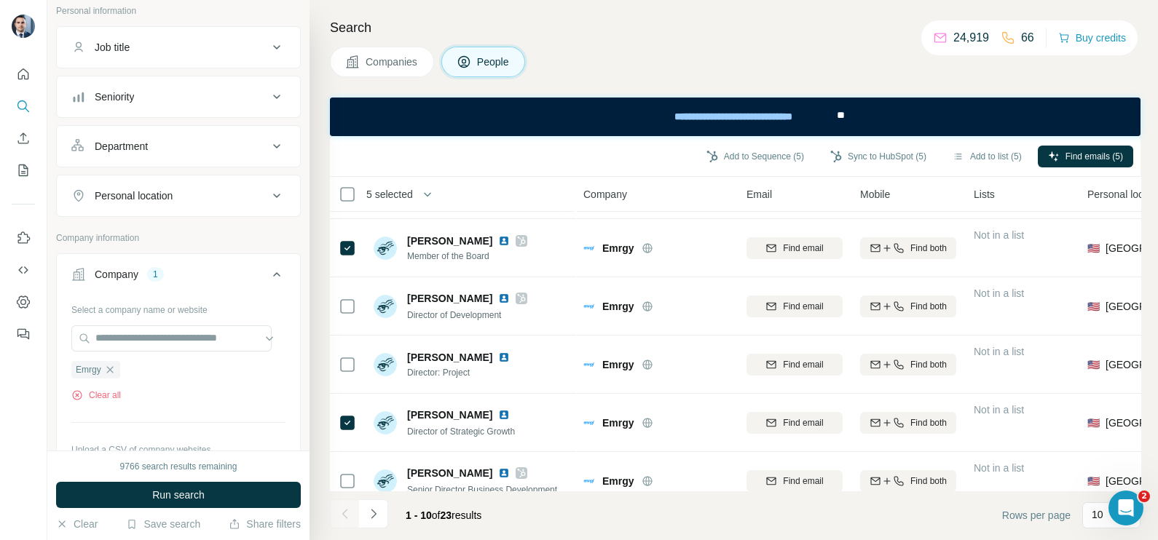
scroll to position [0, 0]
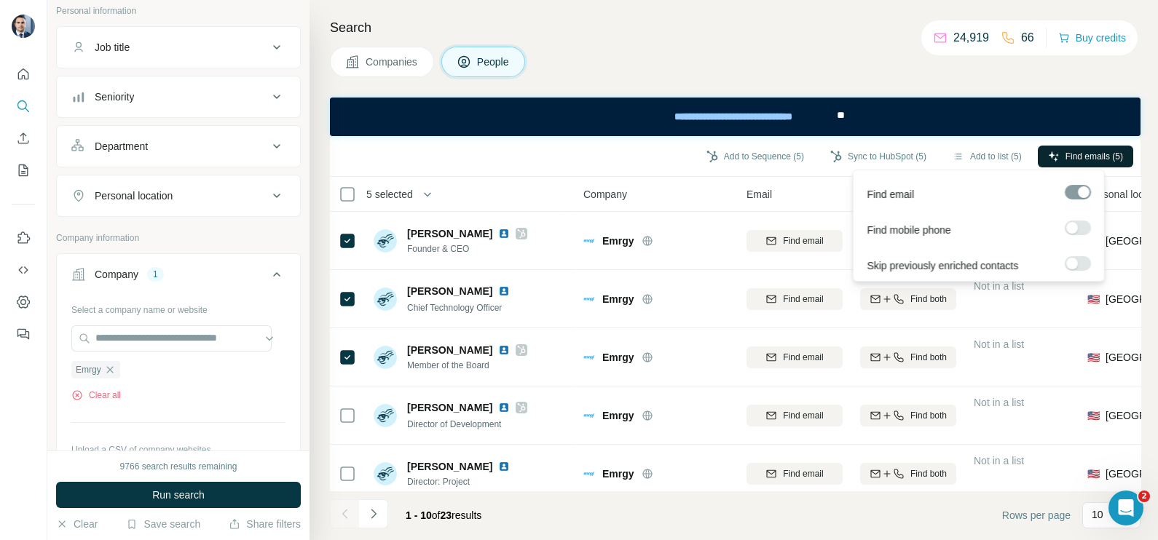
click at [1084, 151] on span "Find emails (5)" at bounding box center [1094, 156] width 58 height 13
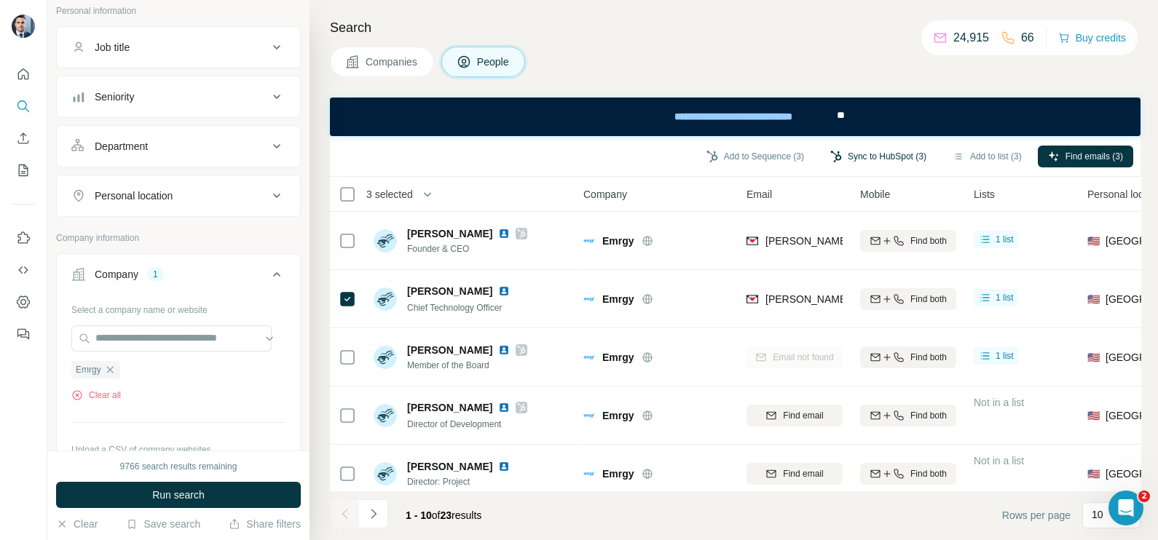
click at [861, 152] on button "Sync to HubSpot (3)" at bounding box center [878, 157] width 116 height 22
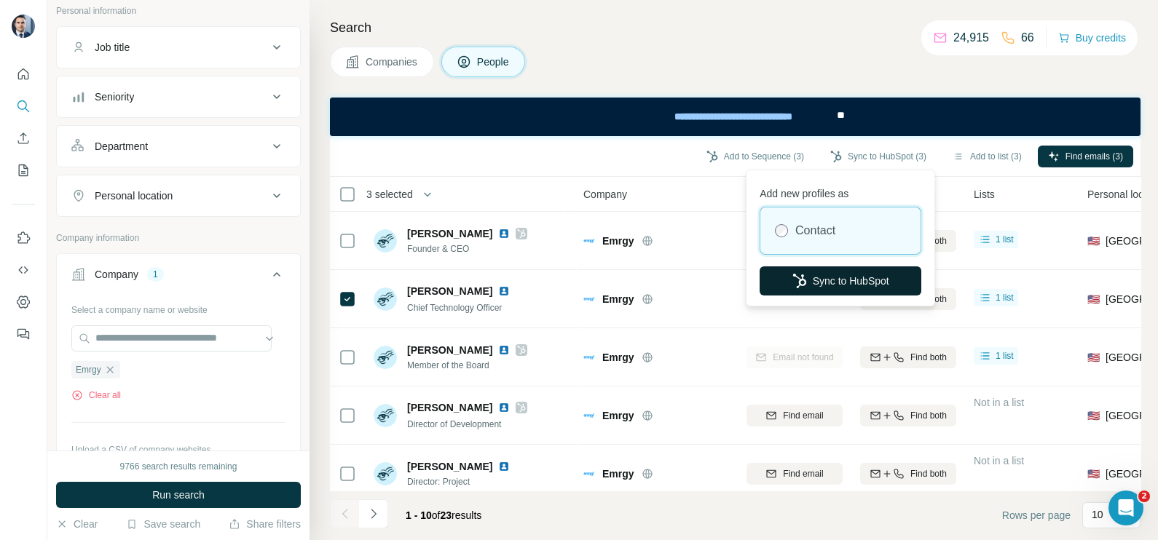
click at [831, 277] on button "Sync to HubSpot" at bounding box center [840, 280] width 162 height 29
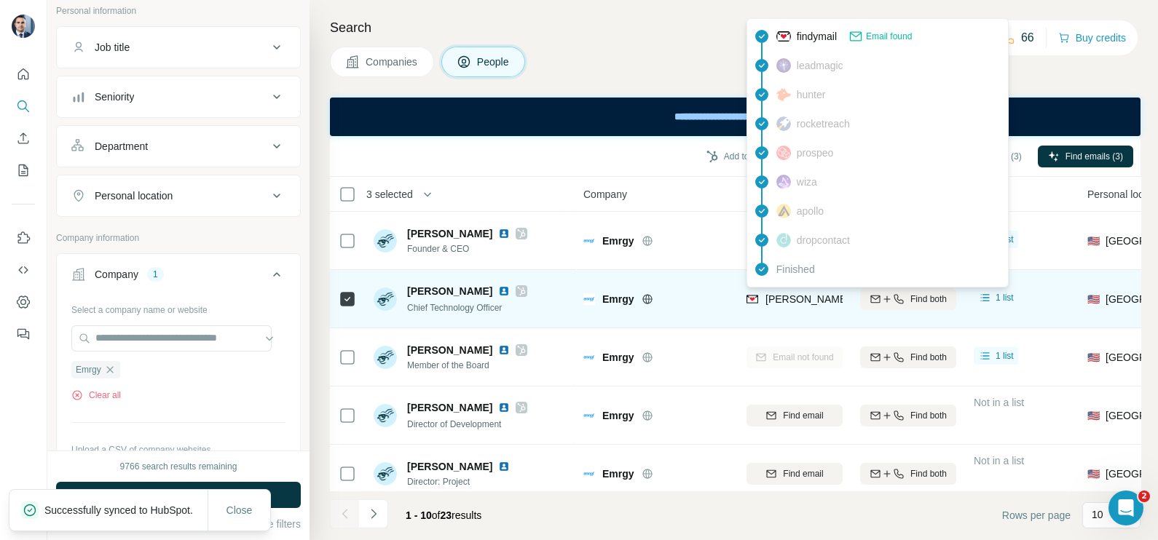
click at [818, 302] on span "tom@emrgy.com" at bounding box center [893, 299] width 256 height 12
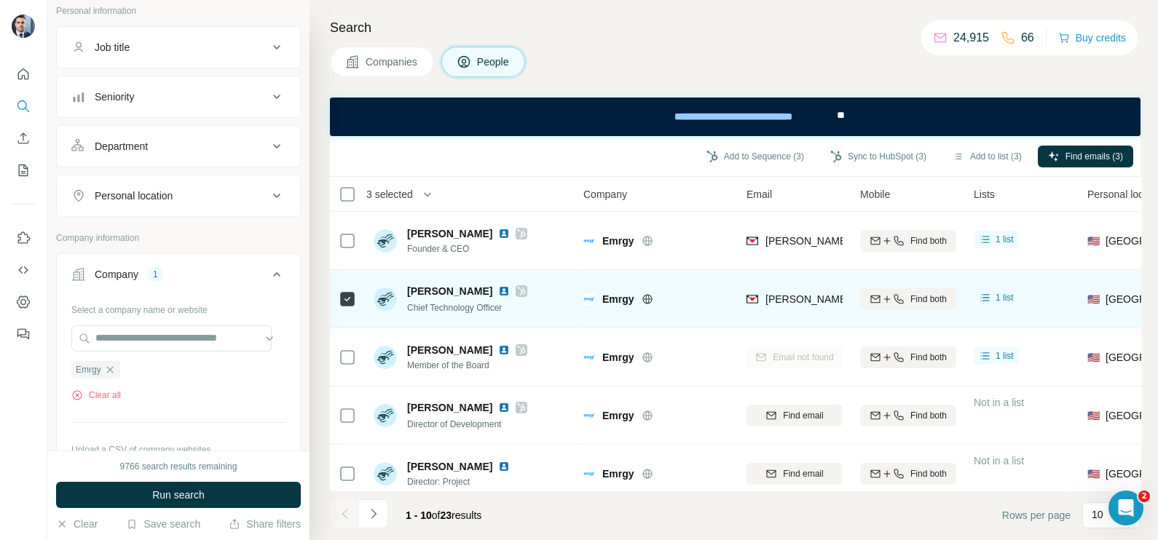
click at [712, 313] on div "Emrgy" at bounding box center [656, 299] width 146 height 40
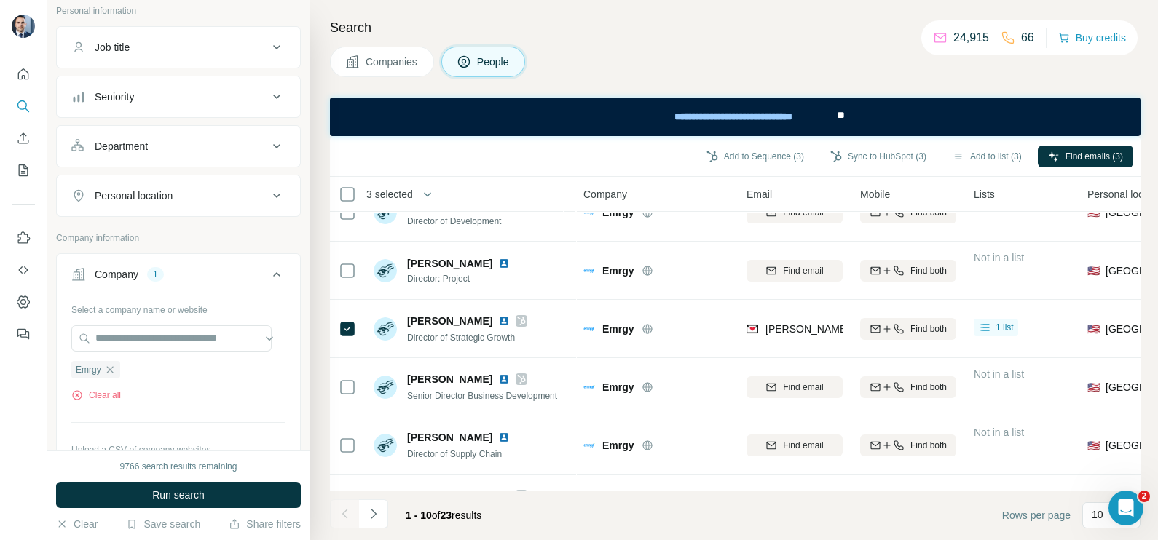
scroll to position [312, 0]
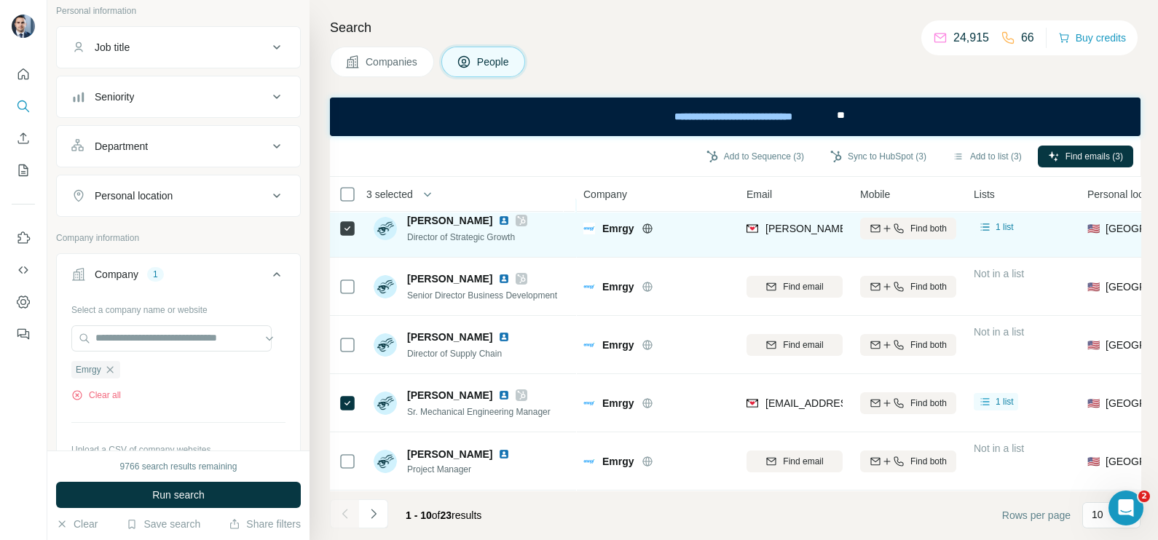
click at [788, 233] on div "sean@emrgy.com" at bounding box center [794, 228] width 96 height 40
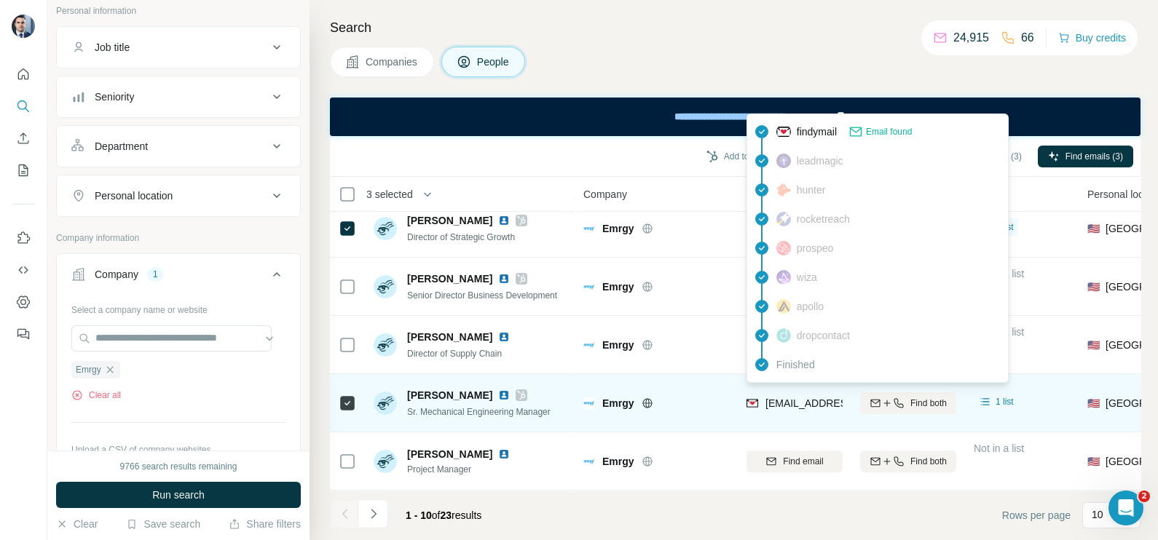
click at [777, 397] on span "brandond@emrgy.com" at bounding box center [851, 403] width 173 height 12
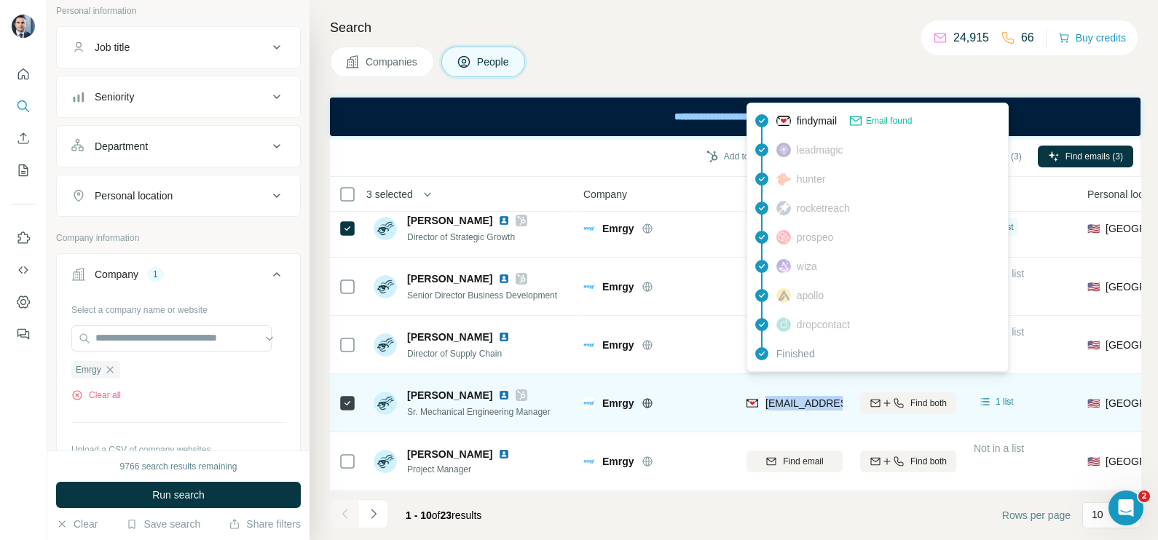
click at [777, 397] on span "brandond@emrgy.com" at bounding box center [851, 403] width 173 height 12
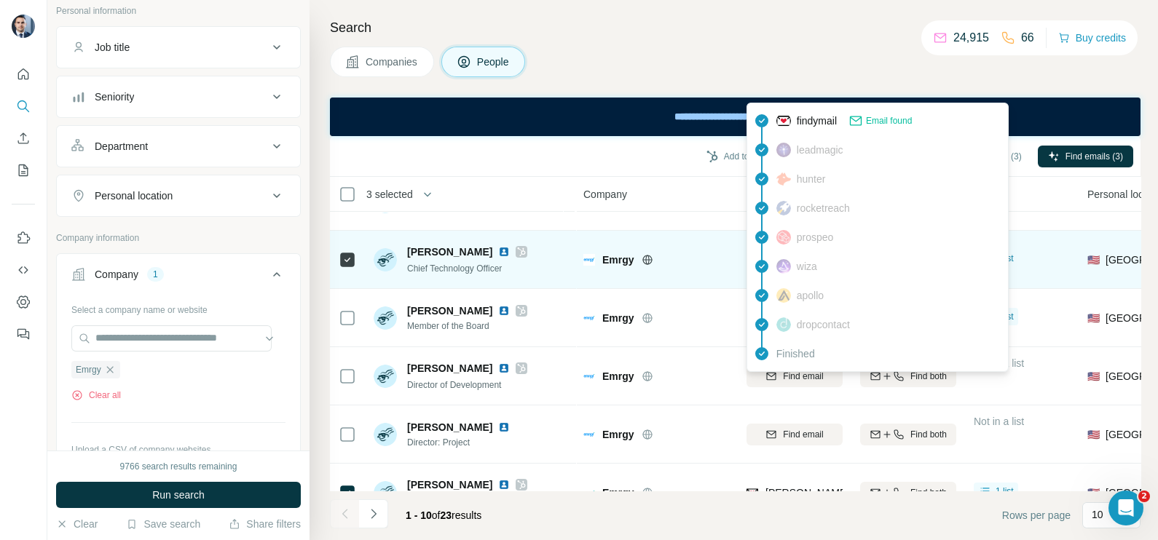
scroll to position [0, 0]
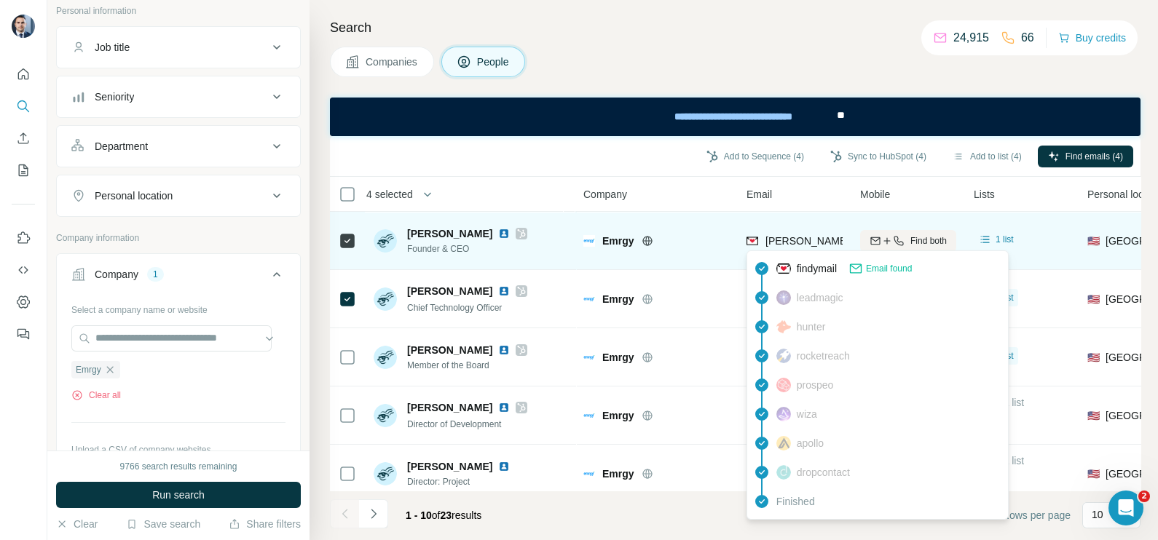
click at [789, 235] on span "emily@emrgy.com" at bounding box center [893, 241] width 256 height 12
click at [789, 234] on div "emily@emrgy.com" at bounding box center [893, 241] width 256 height 15
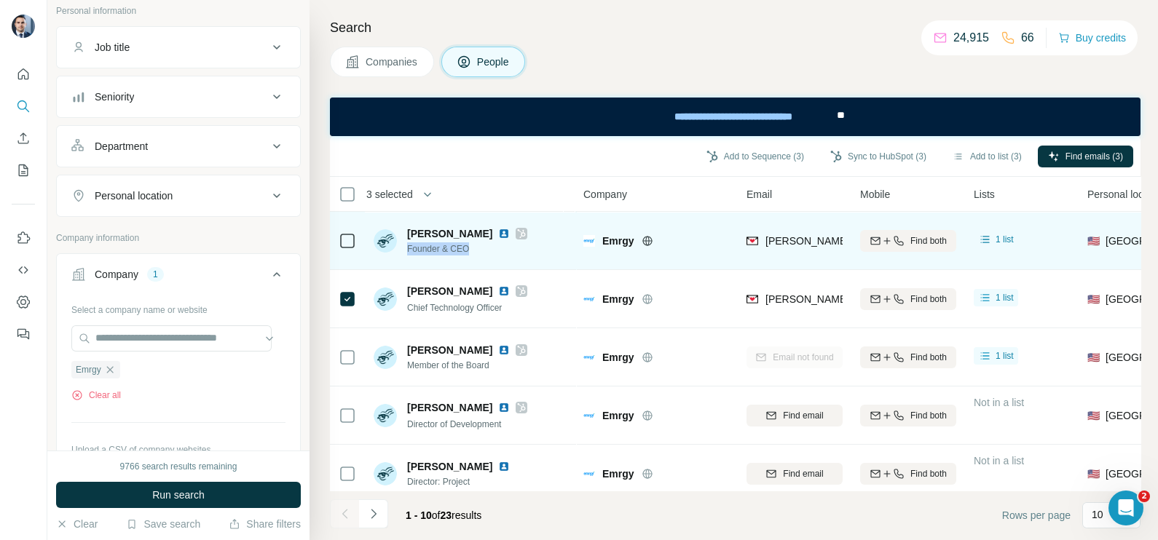
drag, startPoint x: 470, startPoint y: 252, endPoint x: 405, endPoint y: 250, distance: 64.8
click at [405, 250] on div "Emily Morris Founder & CEO" at bounding box center [450, 240] width 154 height 29
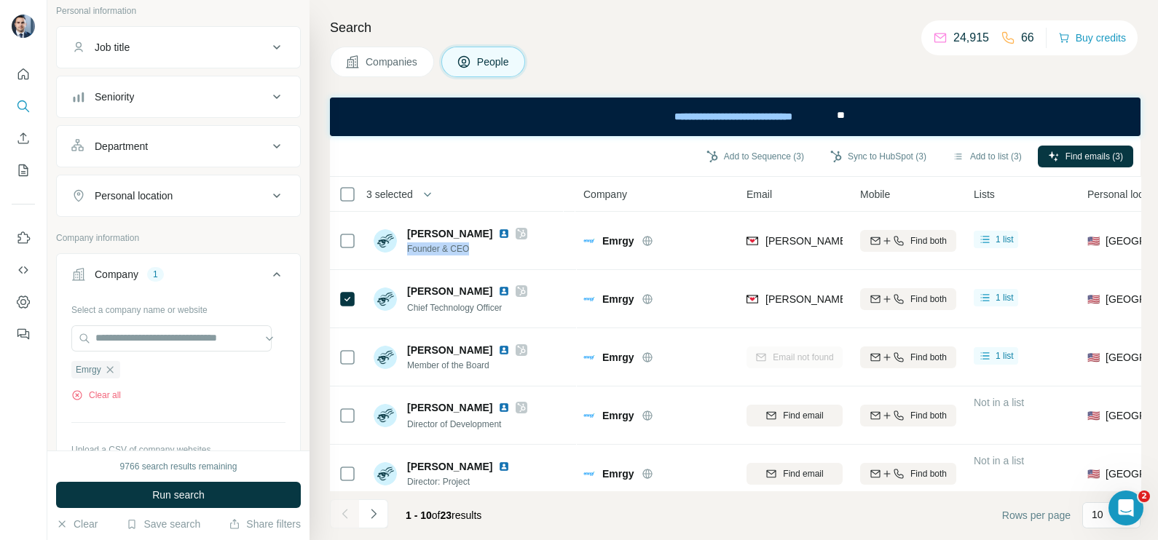
click at [376, 51] on button "Companies" at bounding box center [382, 62] width 104 height 31
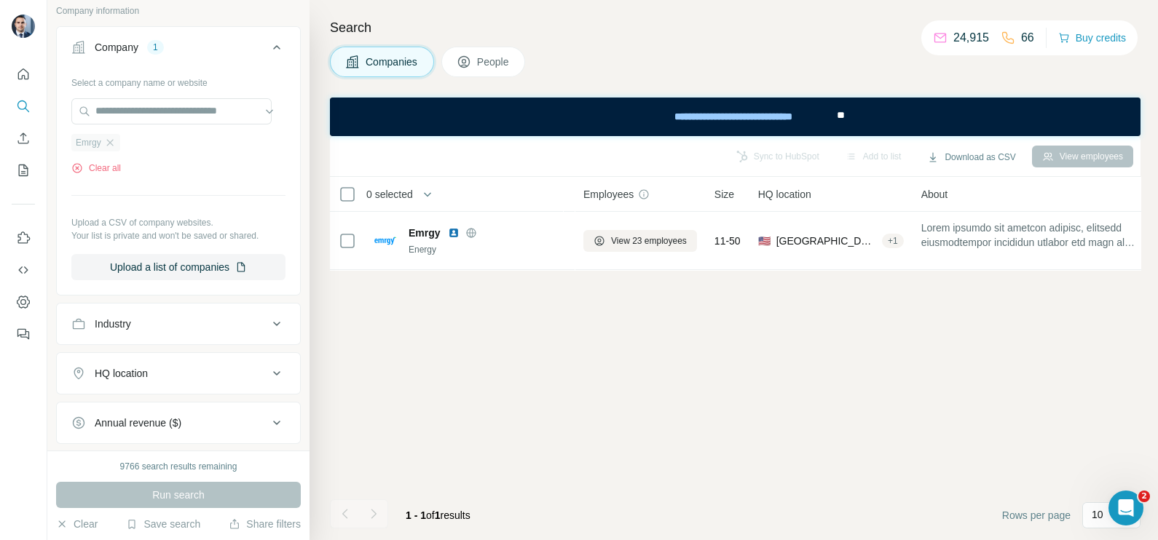
click at [116, 148] on div "Emrgy" at bounding box center [95, 142] width 49 height 17
click at [127, 111] on input "text" at bounding box center [171, 111] width 200 height 26
click at [157, 174] on div "Select a company name or website Emrgy Clear all Upload a CSV of company websit…" at bounding box center [178, 176] width 214 height 210
click at [116, 148] on div "Emrgy" at bounding box center [95, 142] width 49 height 17
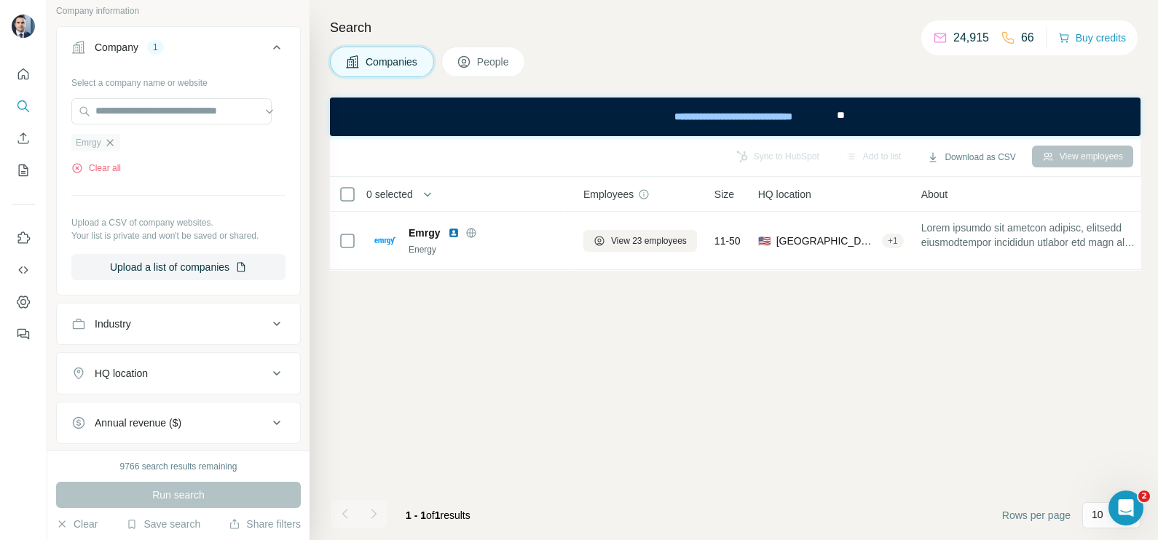
click at [112, 143] on icon "button" at bounding box center [109, 142] width 7 height 7
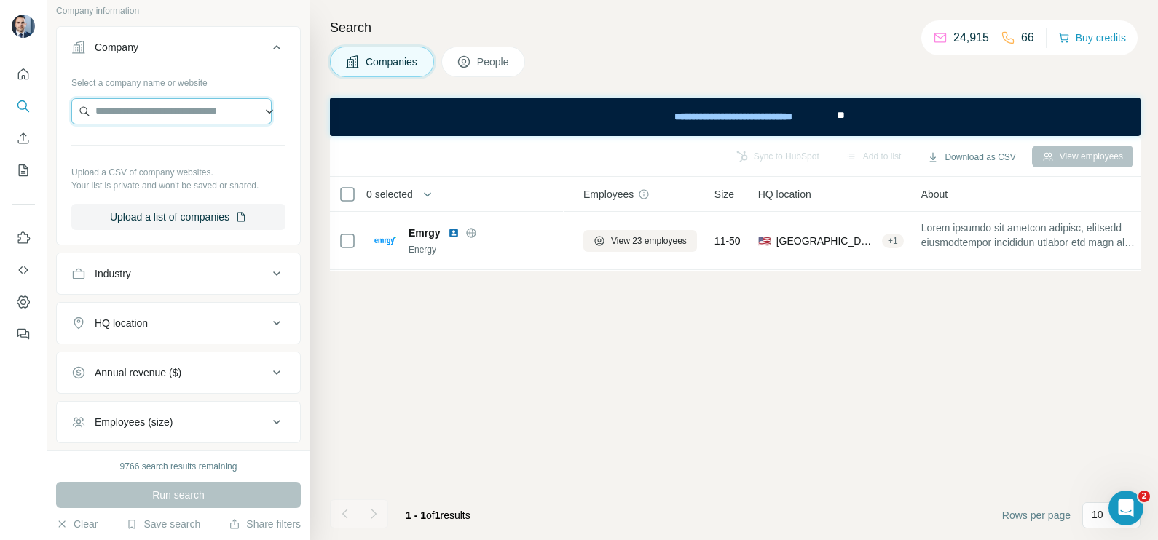
click at [124, 113] on input "text" at bounding box center [171, 111] width 200 height 26
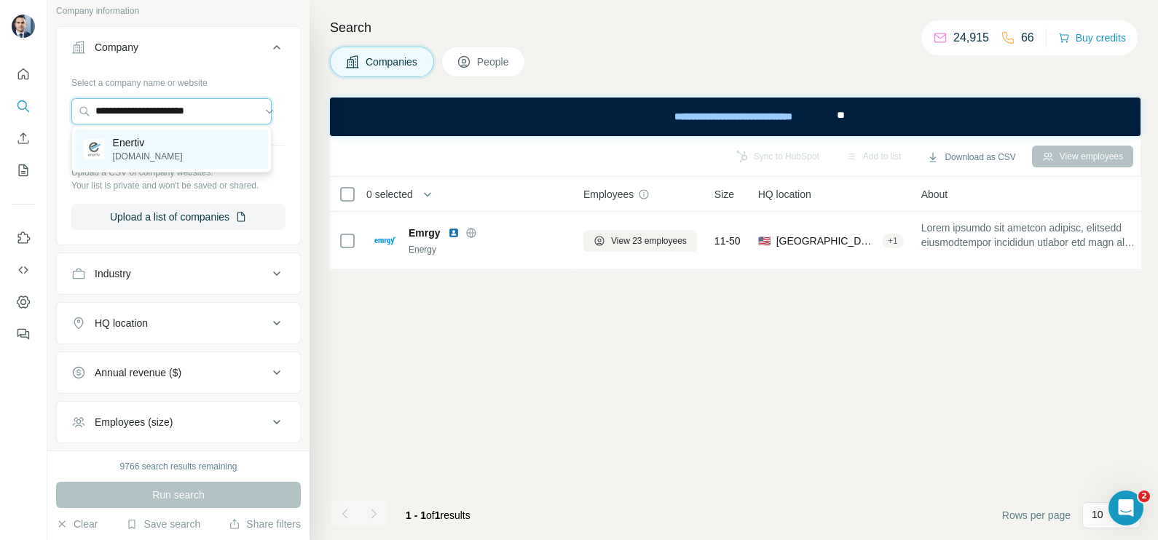
type input "**********"
click at [149, 148] on p "Enertiv" at bounding box center [148, 142] width 70 height 15
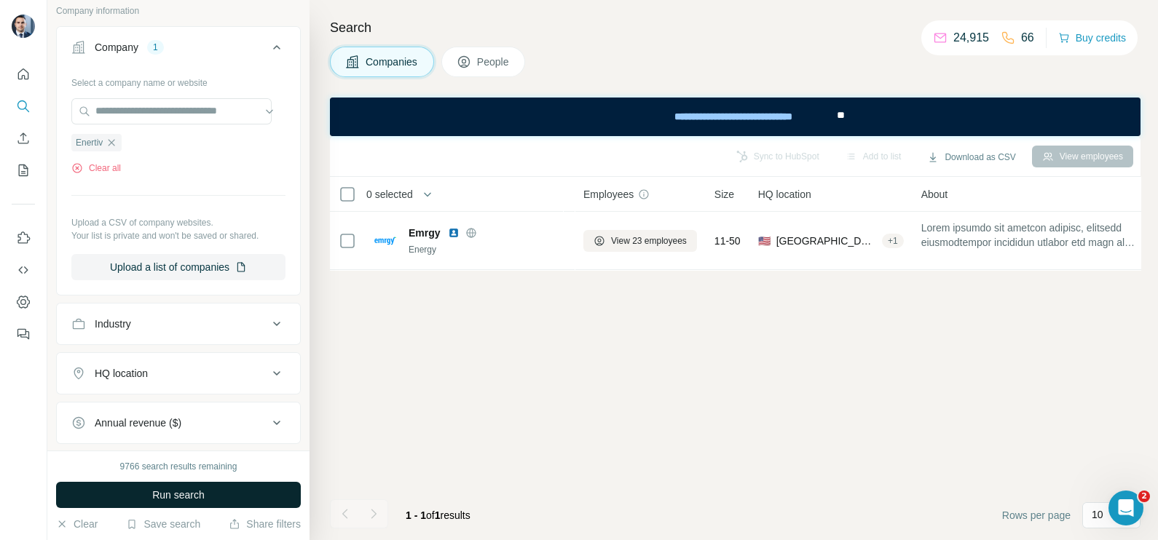
click at [186, 497] on span "Run search" at bounding box center [178, 495] width 52 height 15
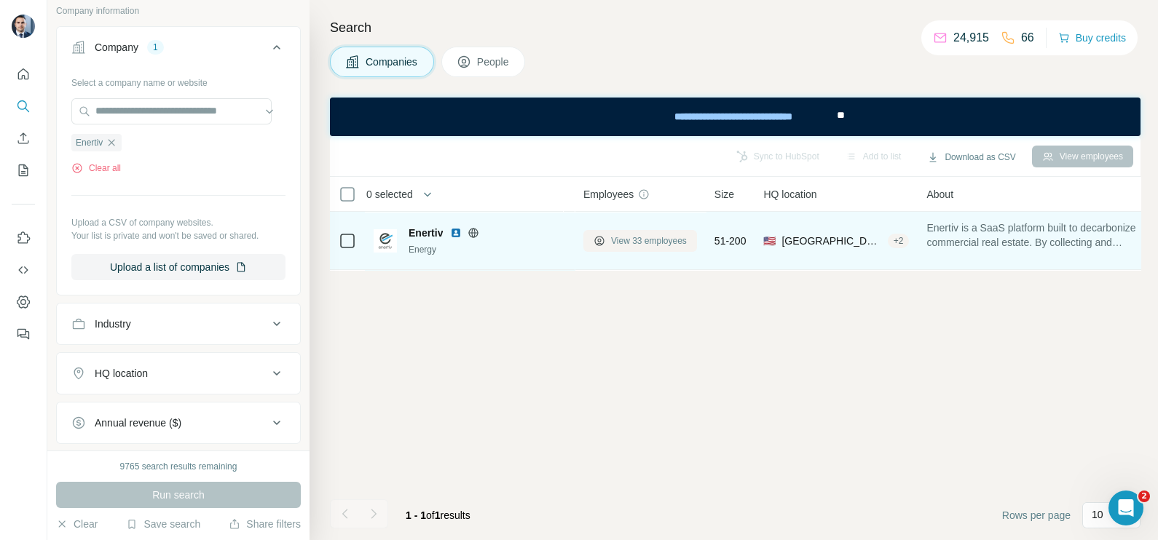
click at [654, 245] on span "View 33 employees" at bounding box center [649, 240] width 76 height 13
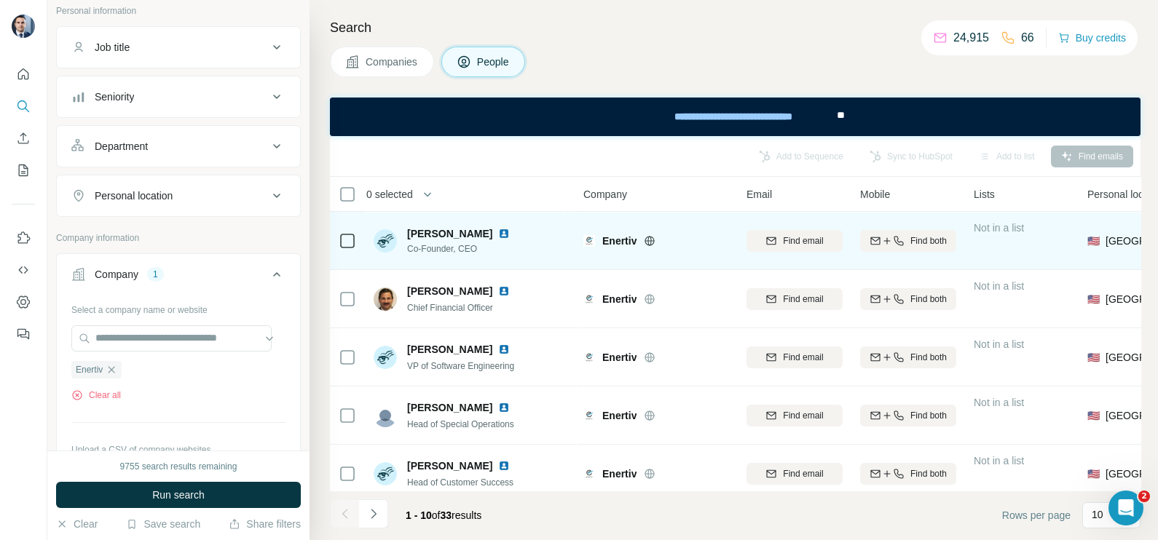
click at [336, 233] on td at bounding box center [347, 241] width 35 height 58
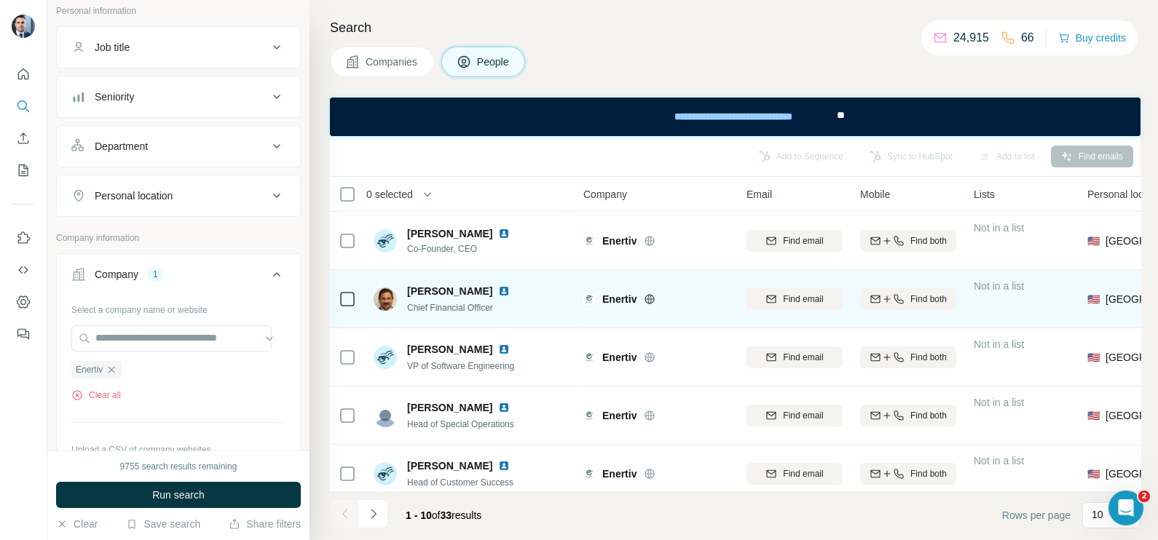
click at [339, 294] on icon at bounding box center [347, 298] width 17 height 17
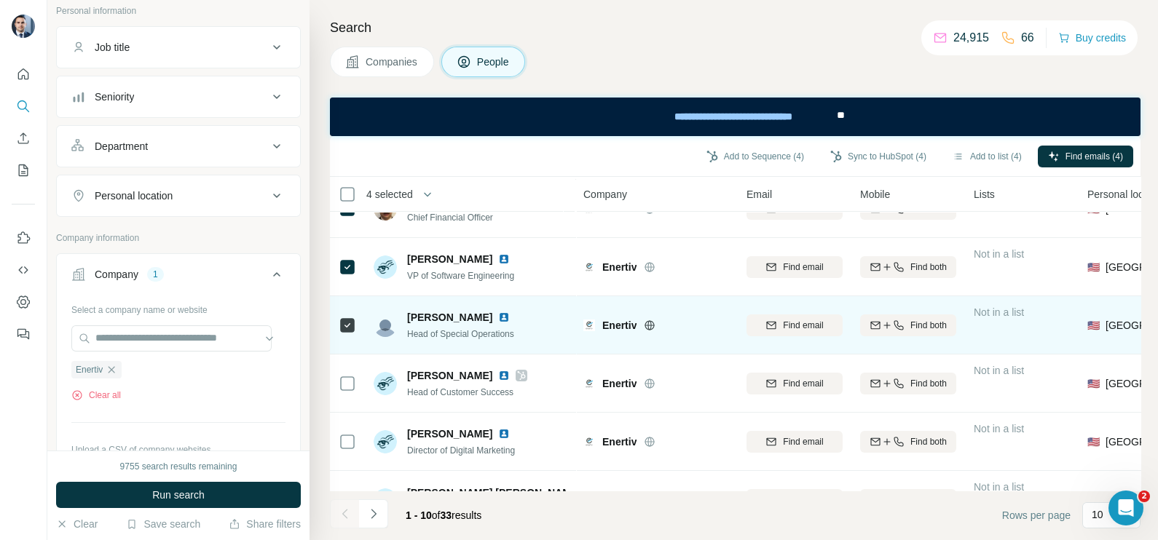
click at [352, 334] on div at bounding box center [347, 325] width 17 height 40
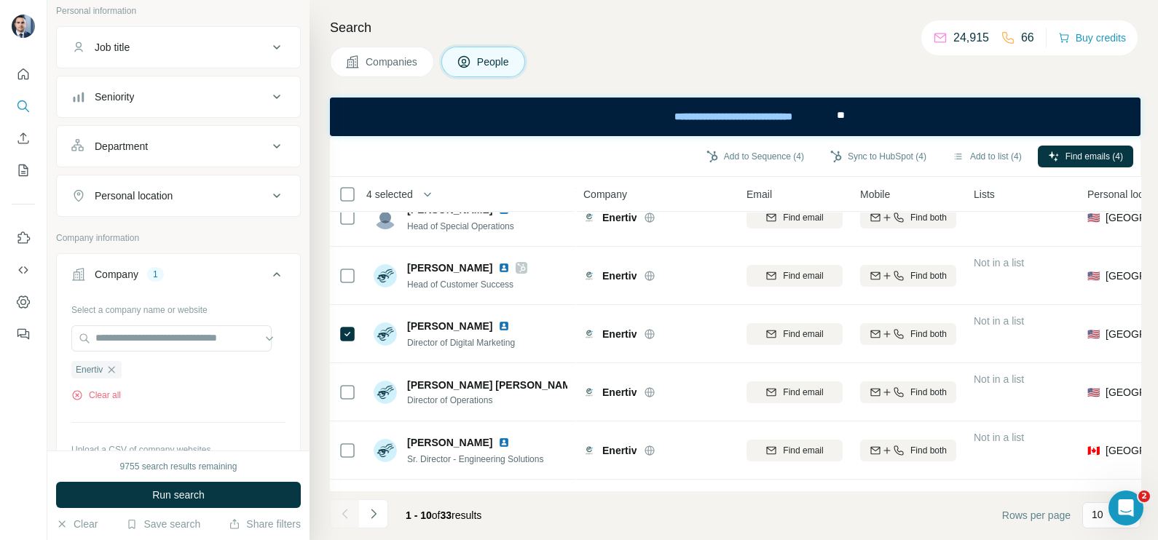
scroll to position [0, 0]
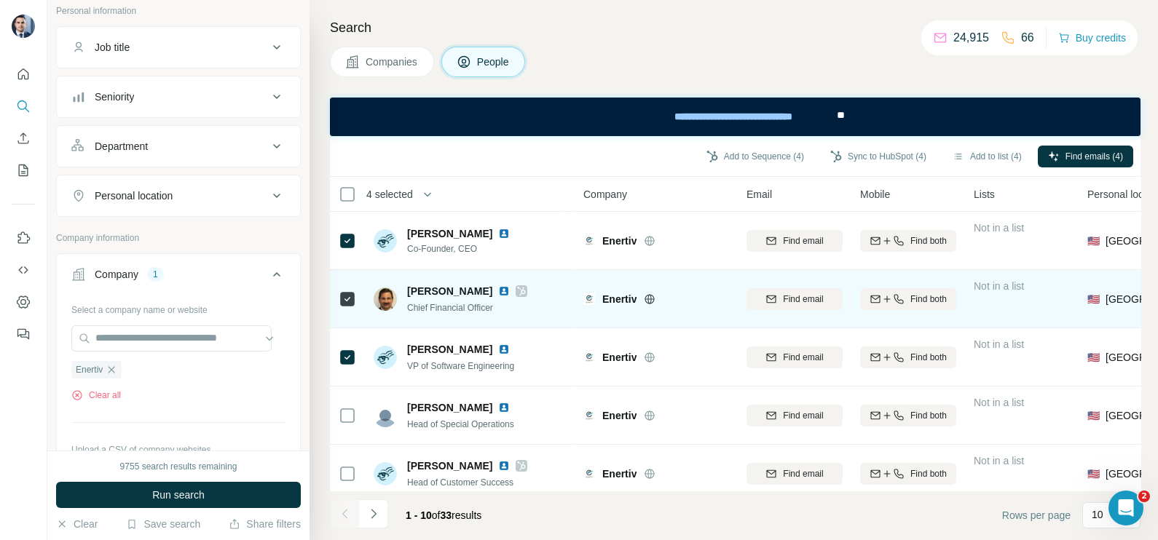
click at [515, 290] on div at bounding box center [521, 291] width 12 height 12
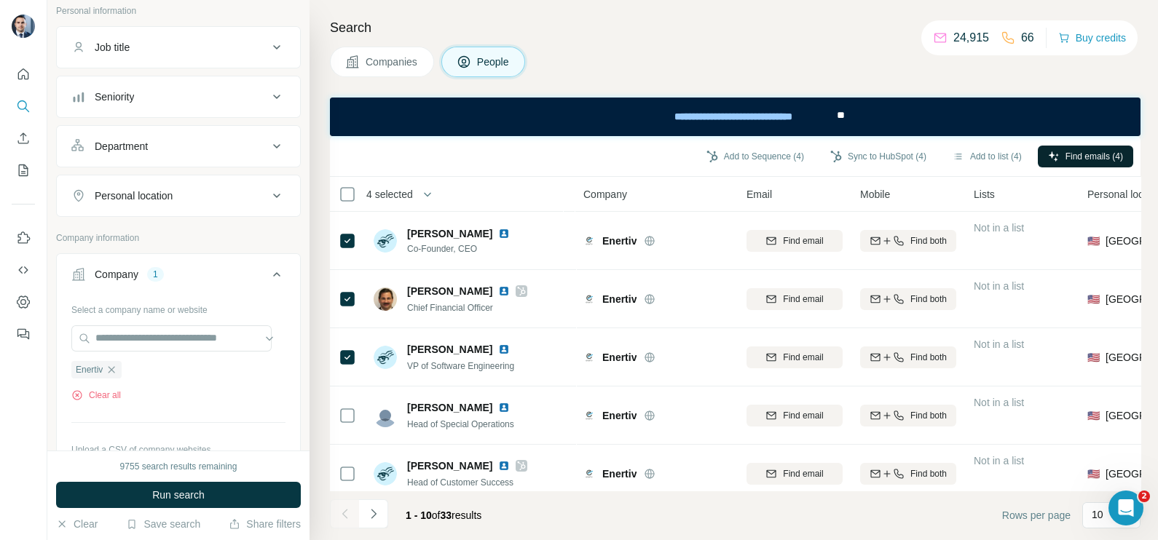
click at [1081, 163] on button "Find emails (4)" at bounding box center [1084, 157] width 95 height 22
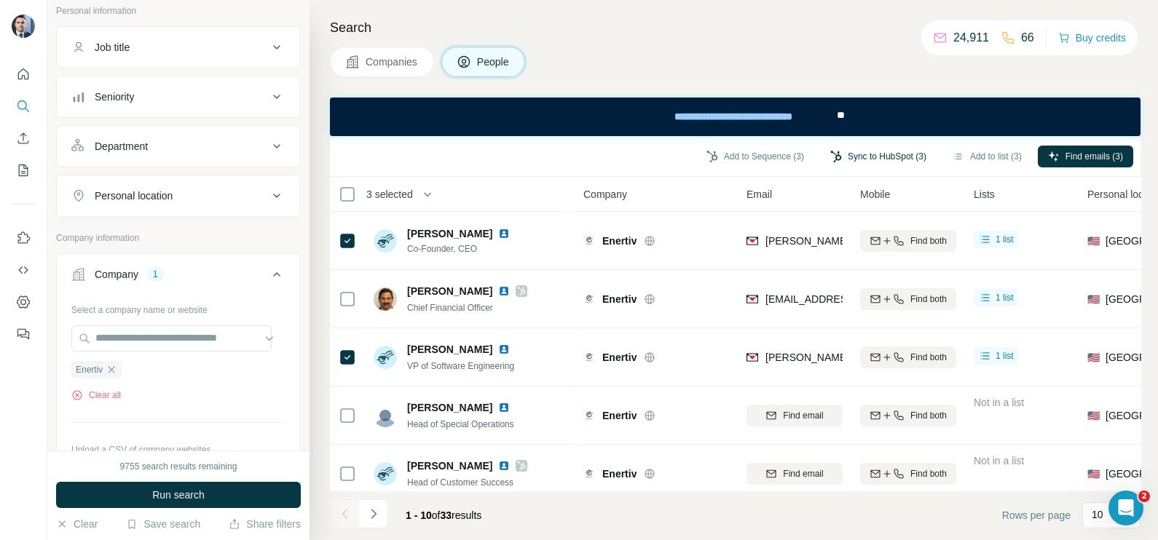
click at [866, 160] on button "Sync to HubSpot (3)" at bounding box center [878, 157] width 116 height 22
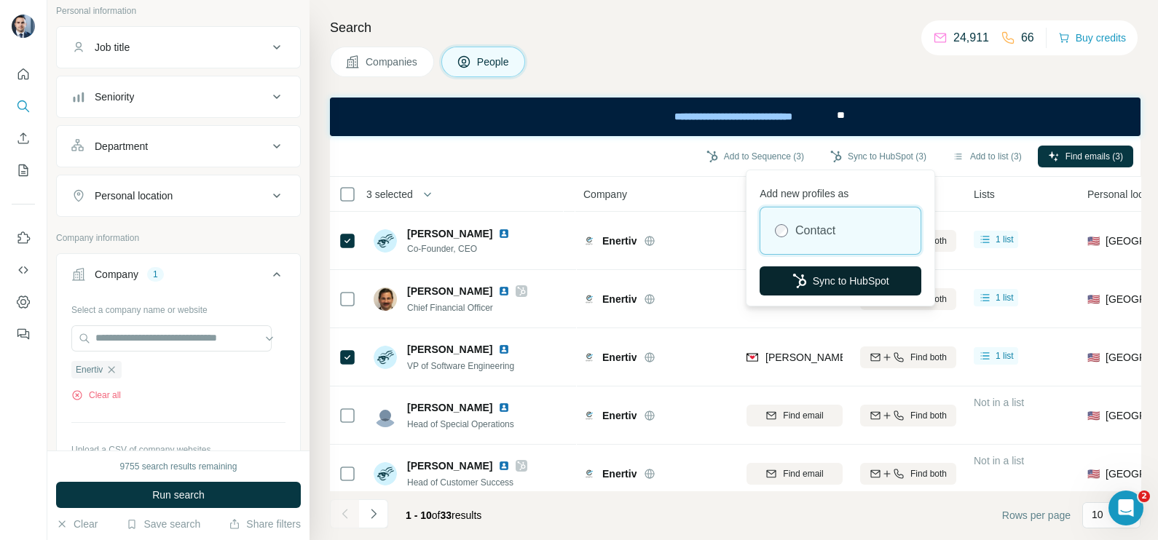
click at [833, 268] on button "Sync to HubSpot" at bounding box center [840, 280] width 162 height 29
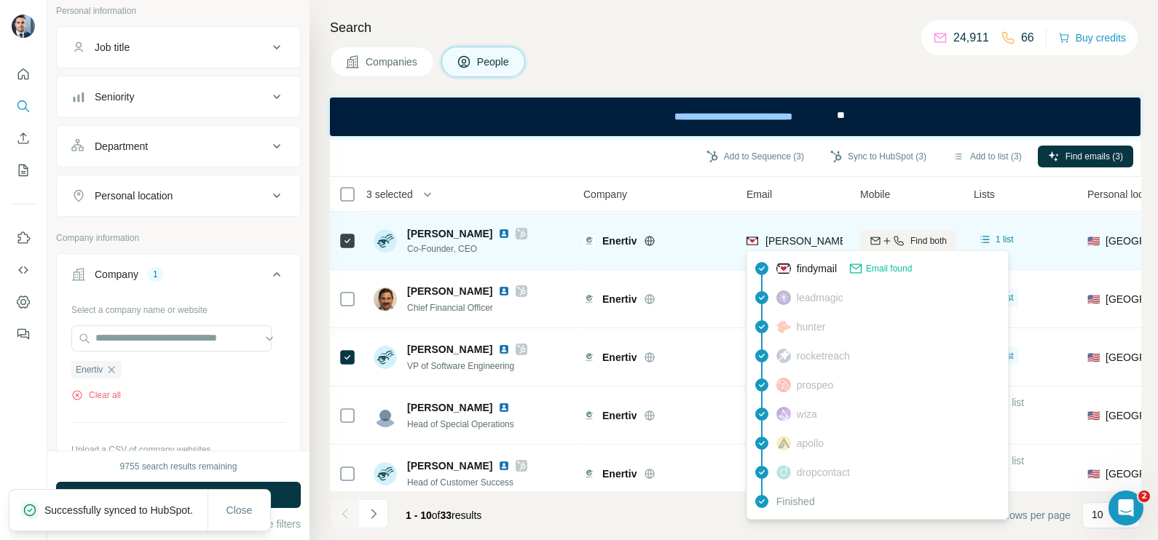
click at [795, 237] on span "connell@enertiv.com" at bounding box center [893, 241] width 256 height 12
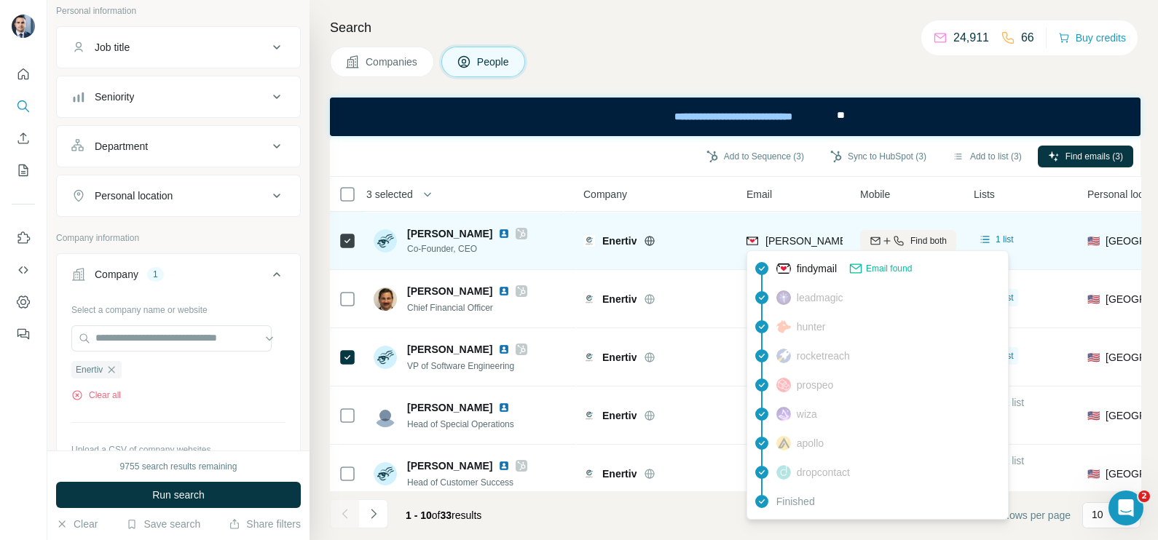
click at [705, 227] on div "Enertiv" at bounding box center [656, 241] width 146 height 40
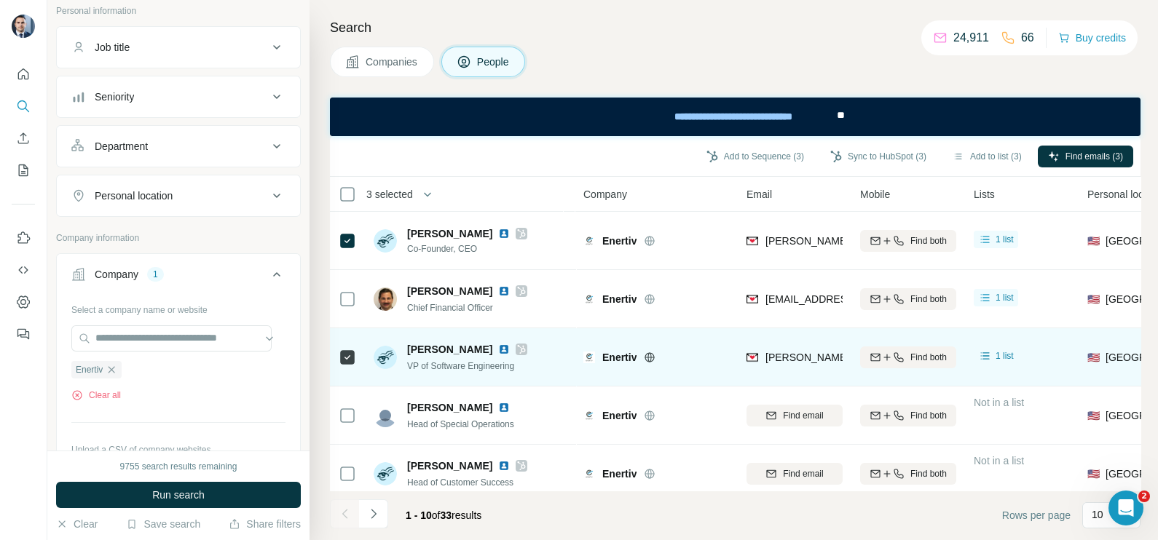
scroll to position [90, 0]
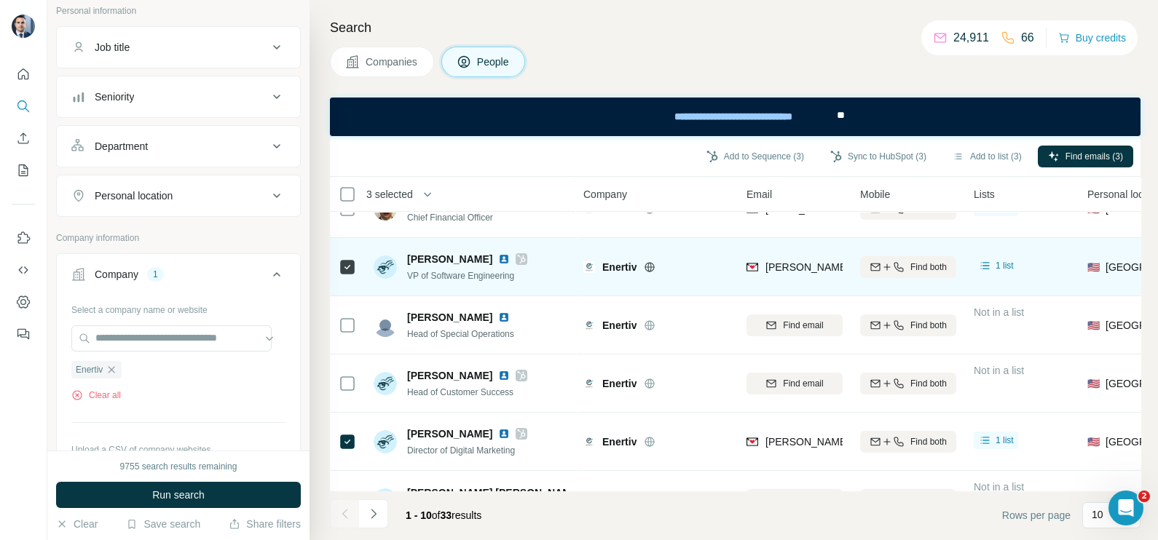
click at [783, 277] on div "felix@enertiv.com" at bounding box center [794, 267] width 96 height 40
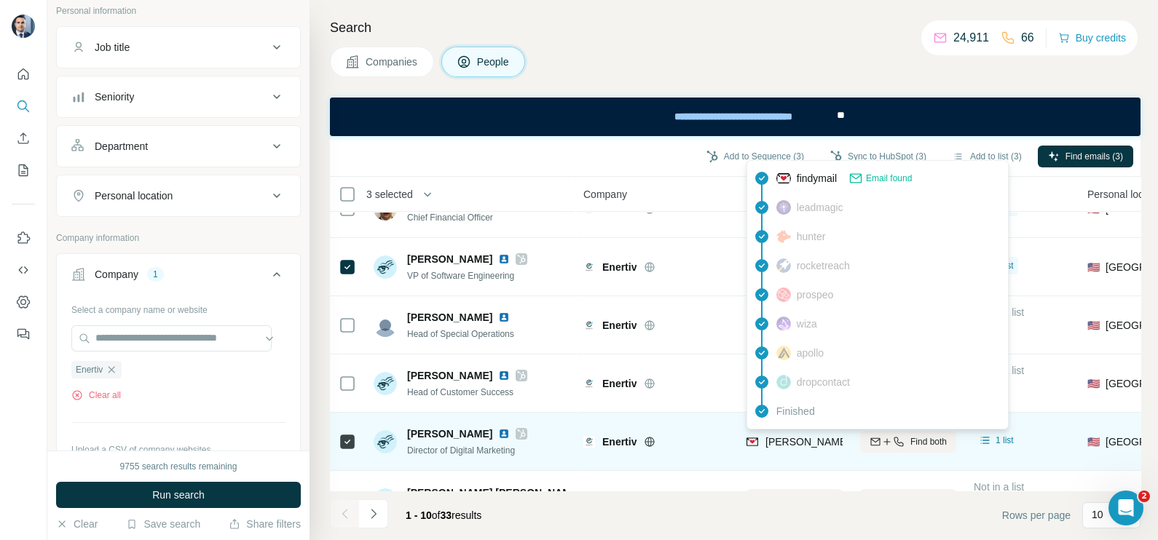
click at [819, 448] on div "comly@enertiv.com" at bounding box center [878, 443] width 264 height 17
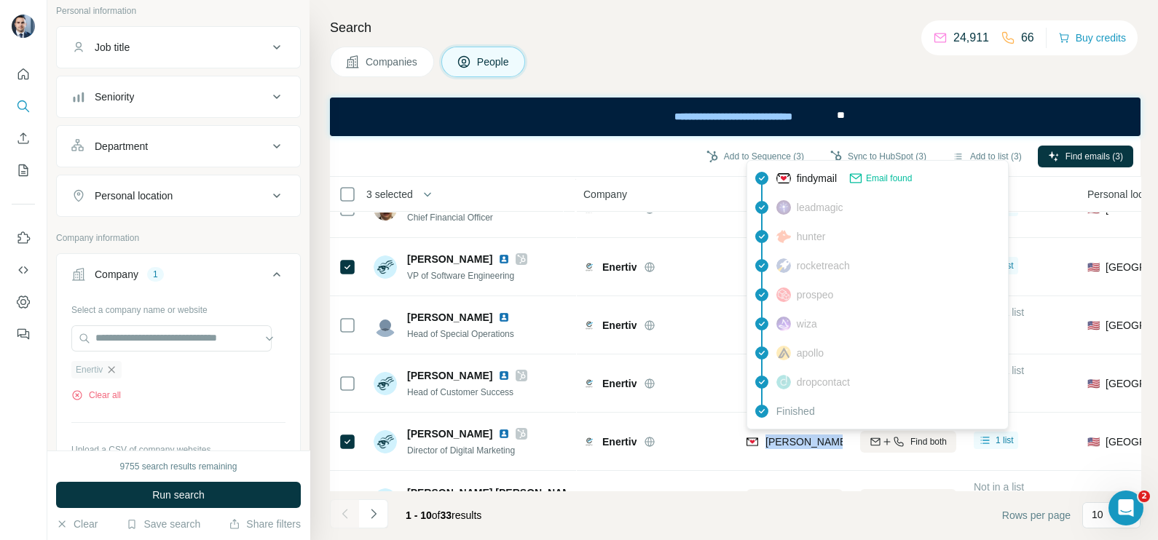
click at [113, 367] on icon "button" at bounding box center [112, 370] width 12 height 12
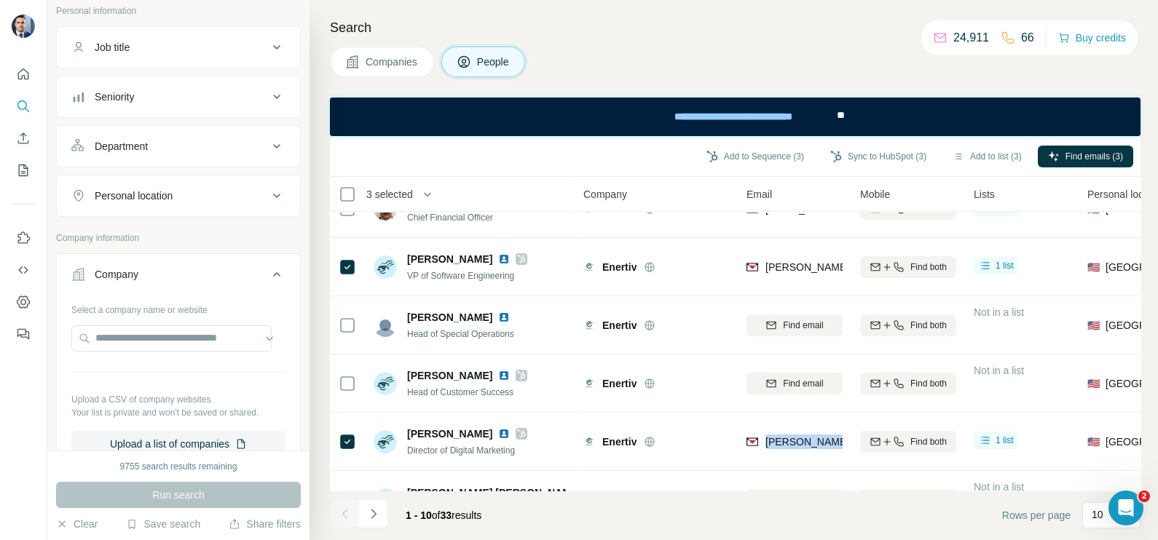
click at [385, 74] on button "Companies" at bounding box center [382, 62] width 104 height 31
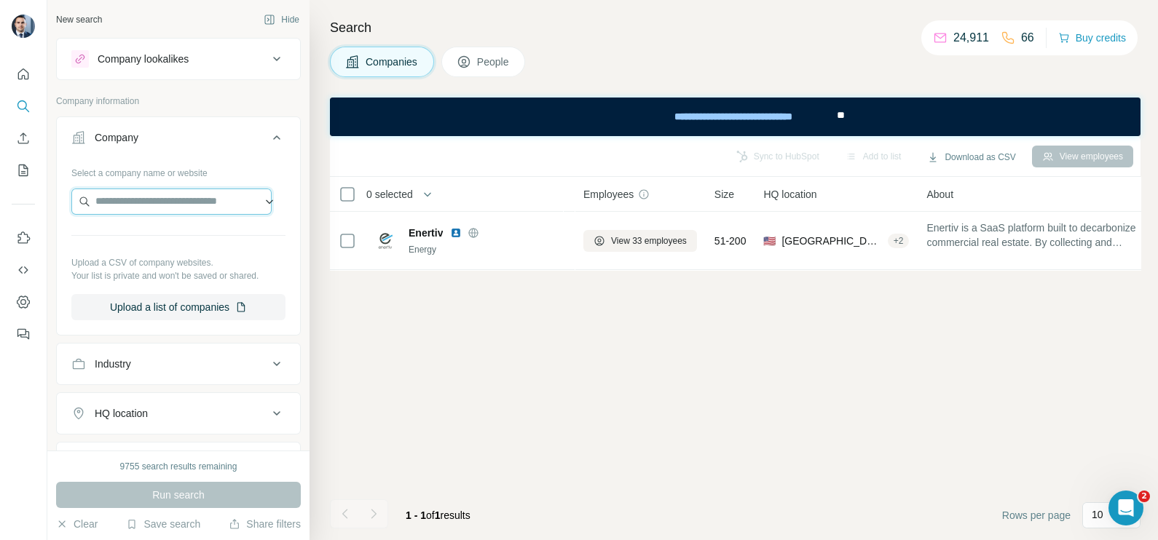
click at [158, 205] on input "text" at bounding box center [171, 202] width 200 height 26
paste input "**********"
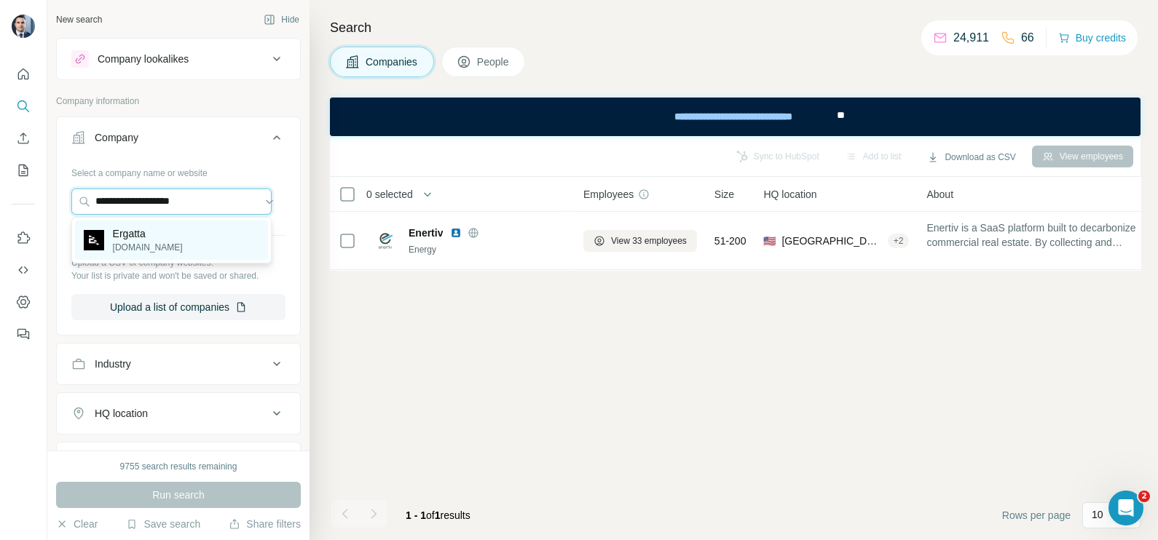
type input "**********"
click at [171, 254] on div "Ergatta ergatta.com" at bounding box center [171, 240] width 193 height 39
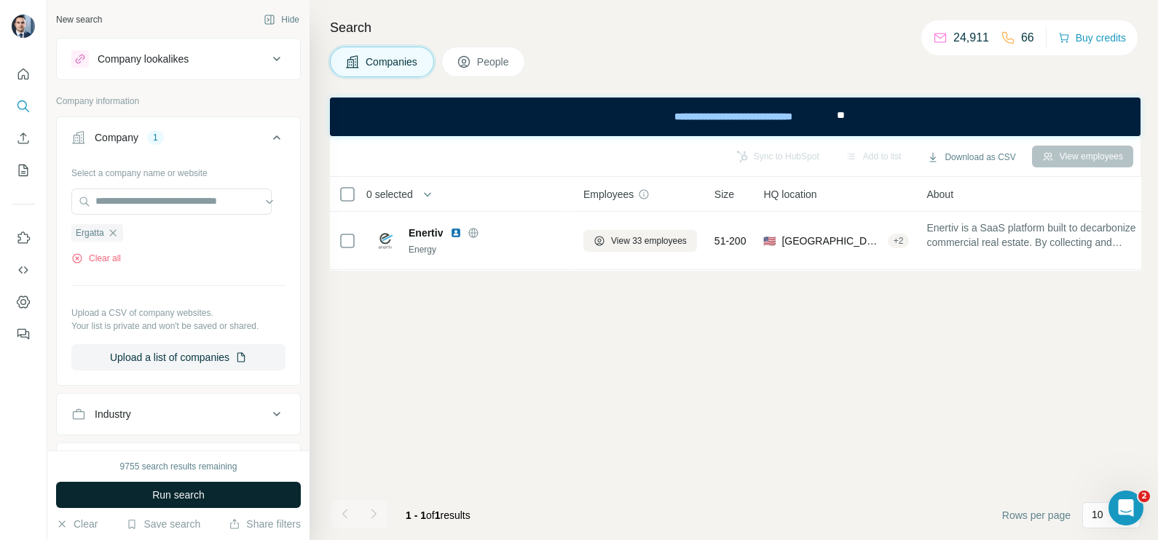
click at [194, 499] on span "Run search" at bounding box center [178, 495] width 52 height 15
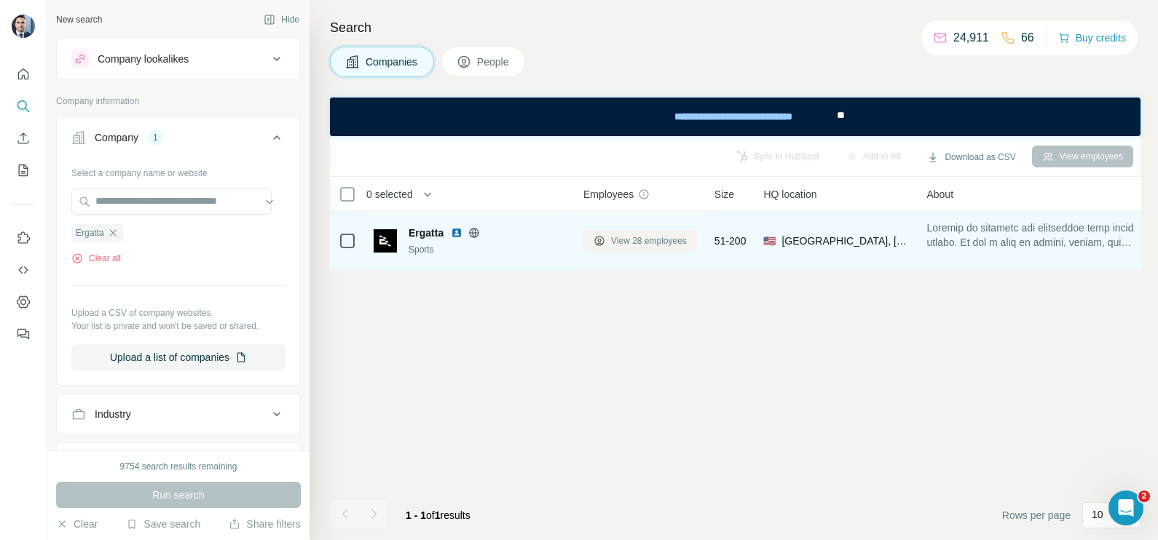
click at [644, 240] on span "View 28 employees" at bounding box center [649, 240] width 76 height 13
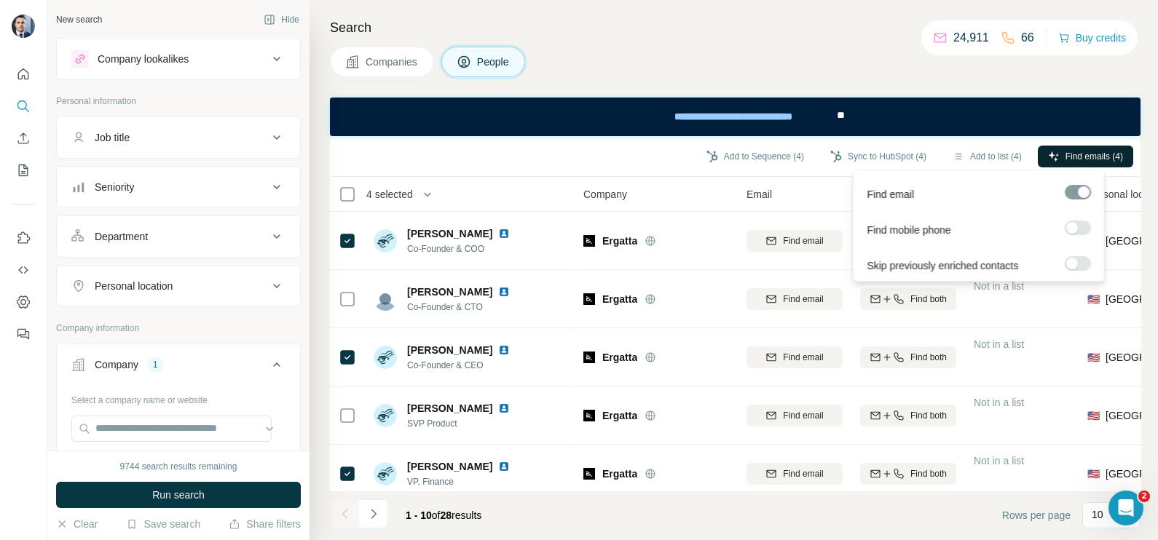
click at [1065, 162] on span "Find emails (4)" at bounding box center [1094, 156] width 58 height 13
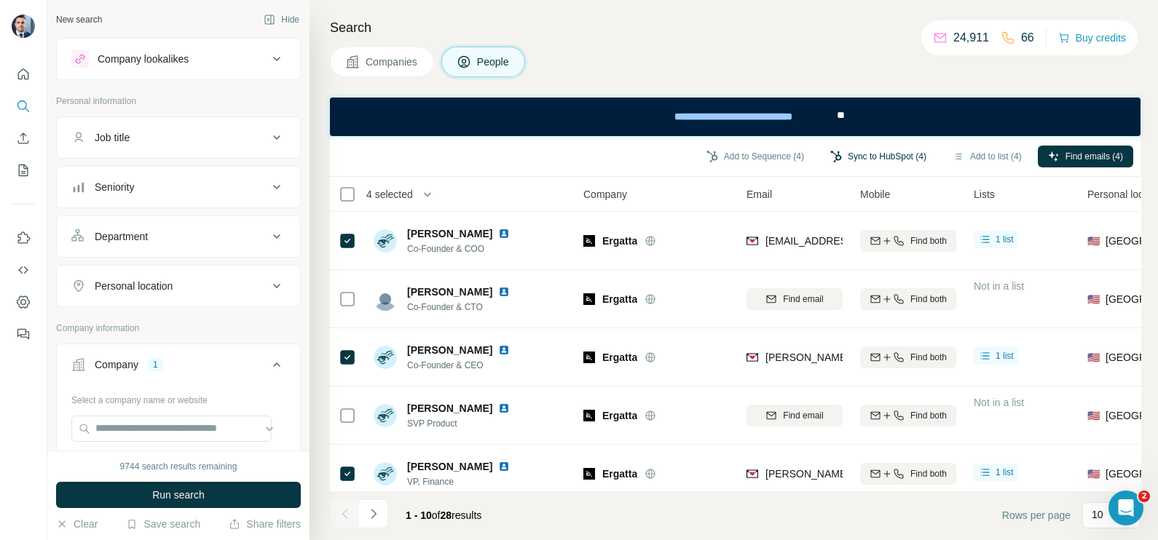
click at [869, 149] on button "Sync to HubSpot (4)" at bounding box center [878, 157] width 116 height 22
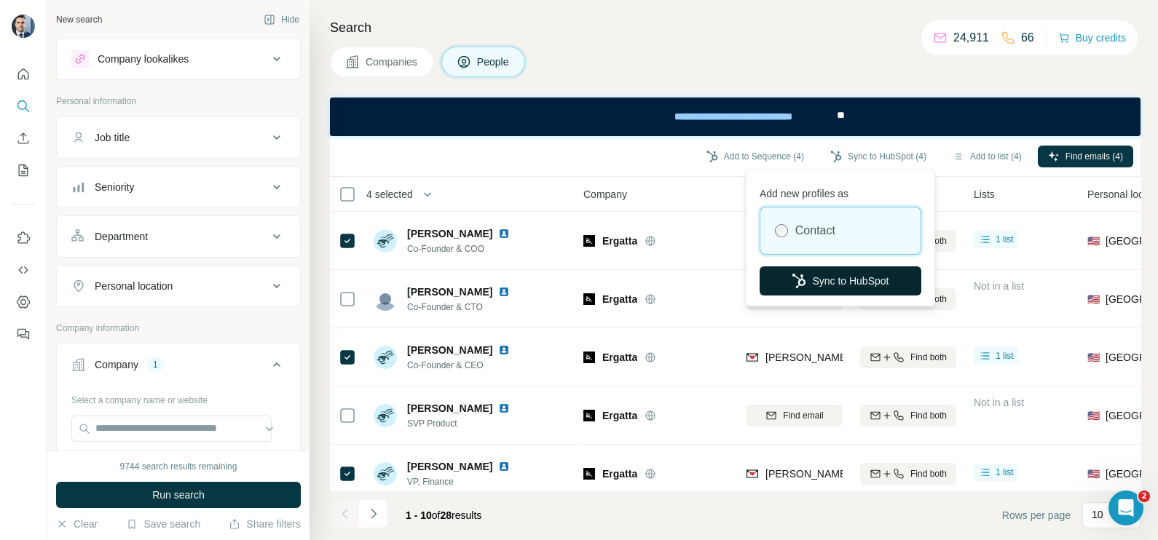
click at [830, 280] on button "Sync to HubSpot" at bounding box center [840, 280] width 162 height 29
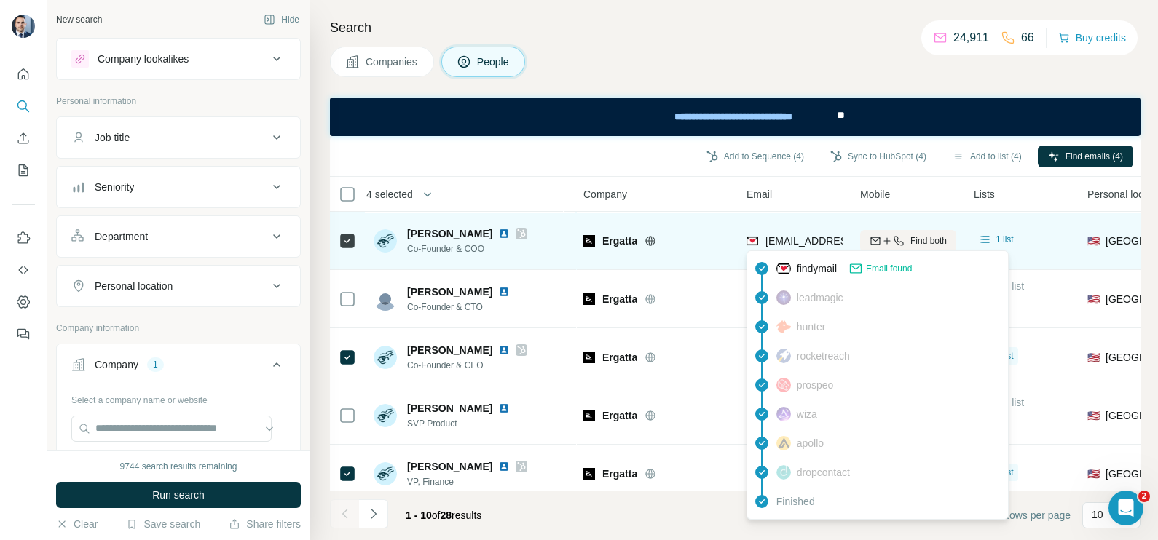
click at [806, 248] on div "al@ergatta.com" at bounding box center [851, 241] width 173 height 15
click at [707, 240] on div "Ergatta" at bounding box center [665, 241] width 127 height 15
click at [823, 237] on span "al@ergatta.com" at bounding box center [851, 241] width 173 height 12
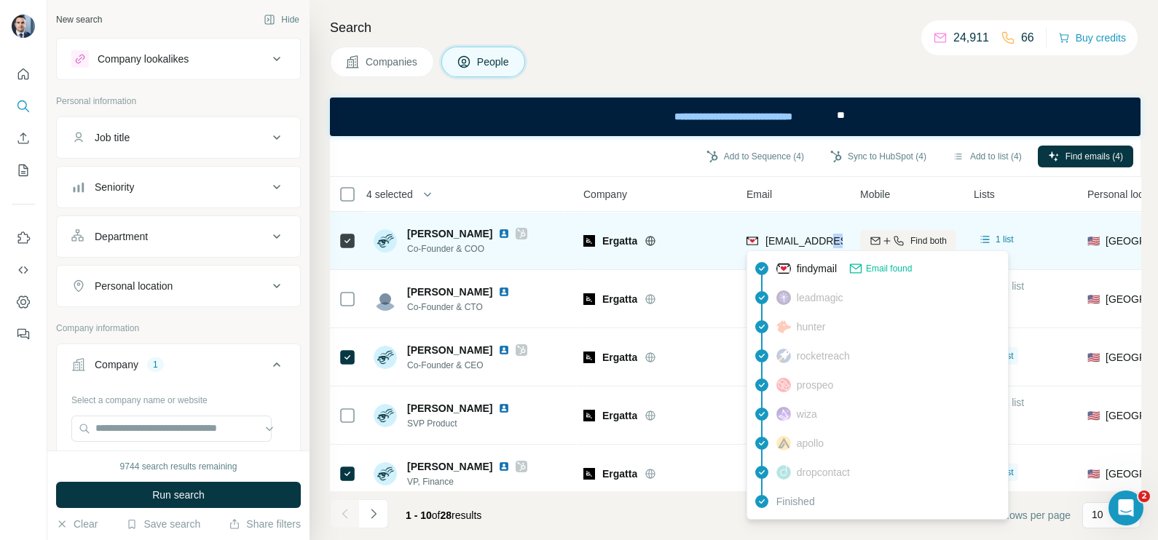
click at [823, 237] on span "al@ergatta.com" at bounding box center [851, 241] width 173 height 12
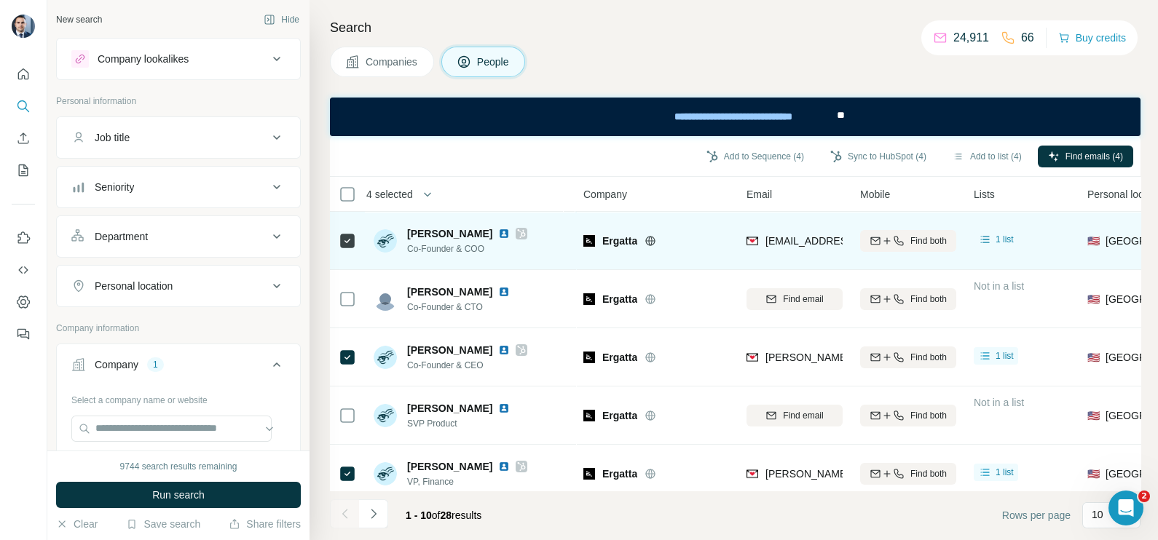
click at [690, 219] on td "Ergatta" at bounding box center [655, 241] width 163 height 58
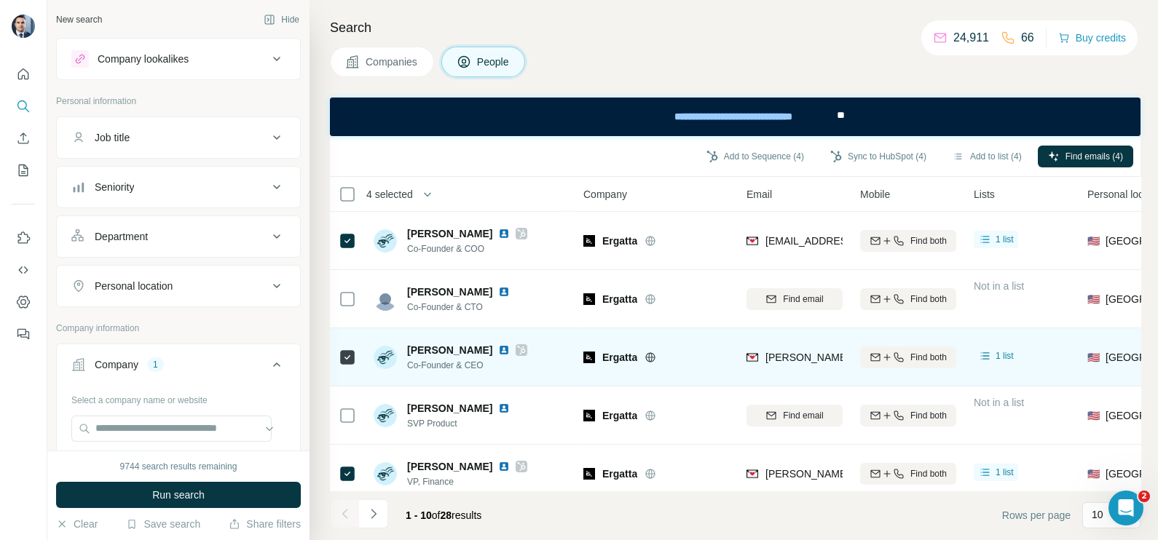
click at [810, 360] on span "tom@ergatta.com" at bounding box center [893, 358] width 256 height 12
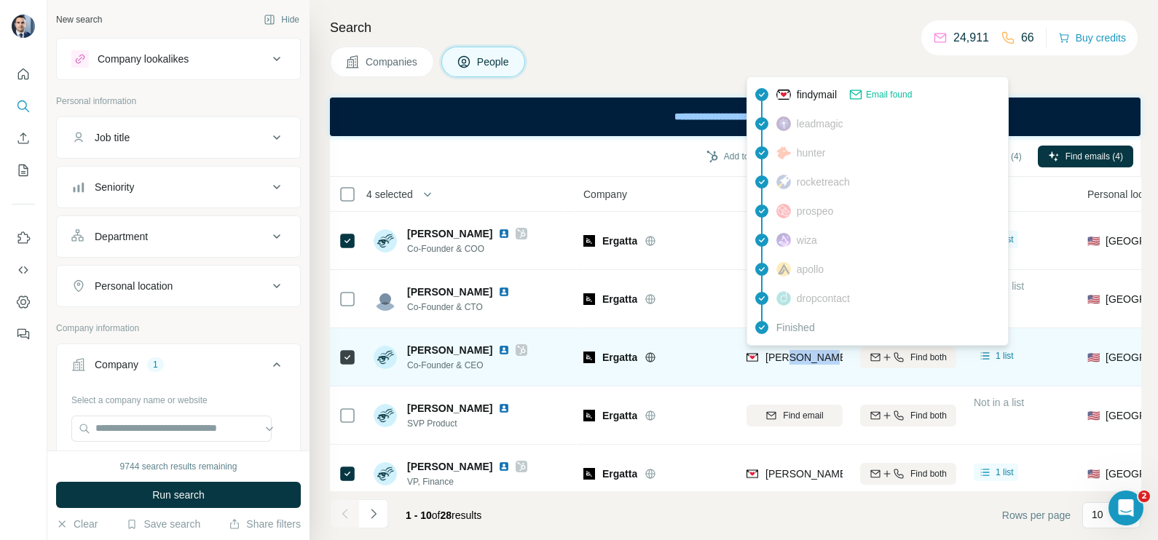
click at [810, 360] on span "tom@ergatta.com" at bounding box center [893, 358] width 256 height 12
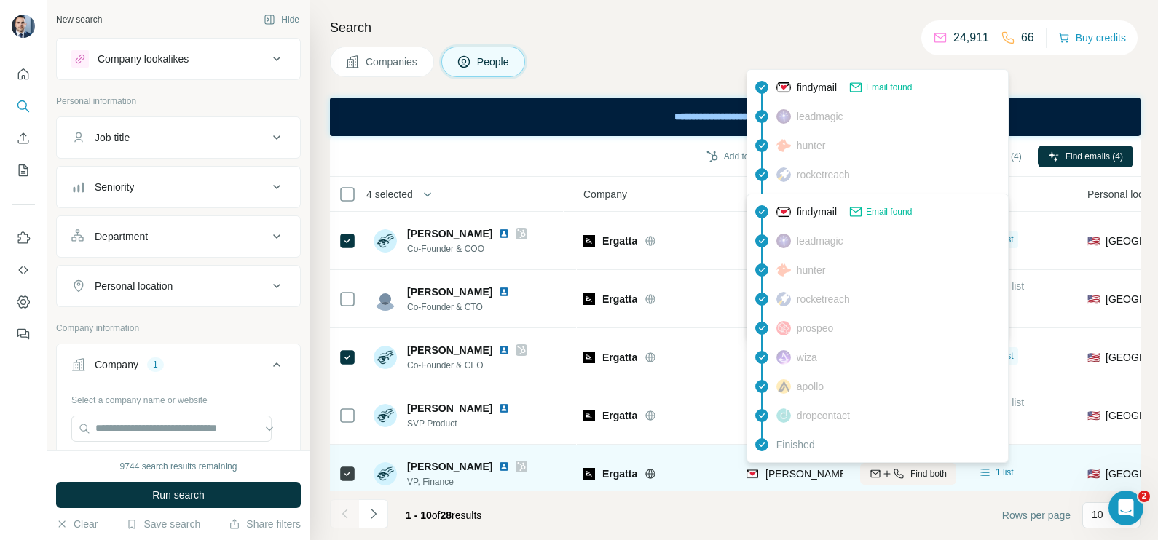
scroll to position [90, 0]
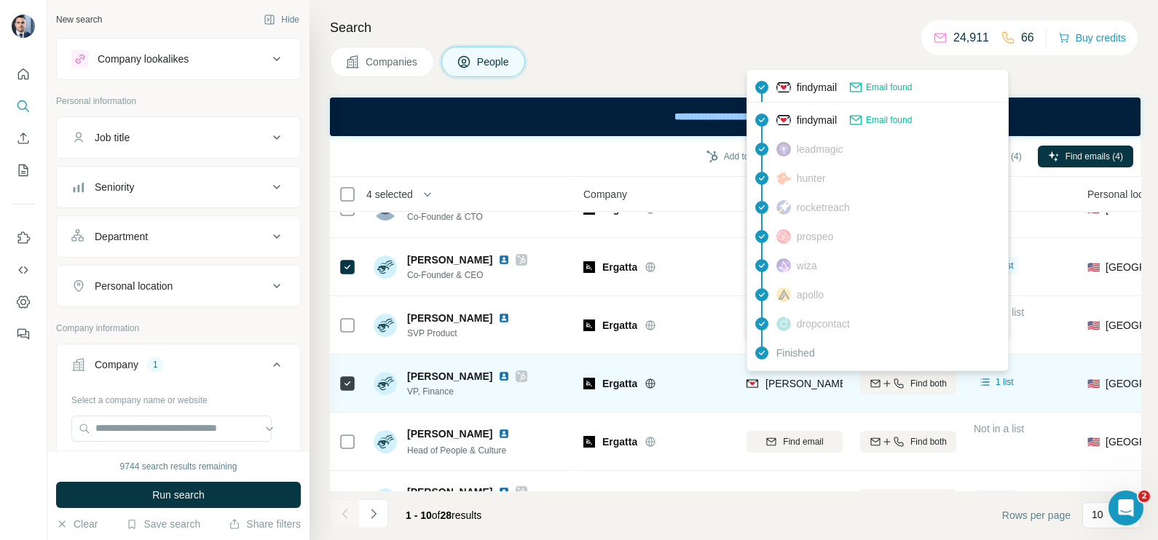
click at [787, 392] on div "kathleen@ergatta.com" at bounding box center [878, 384] width 264 height 17
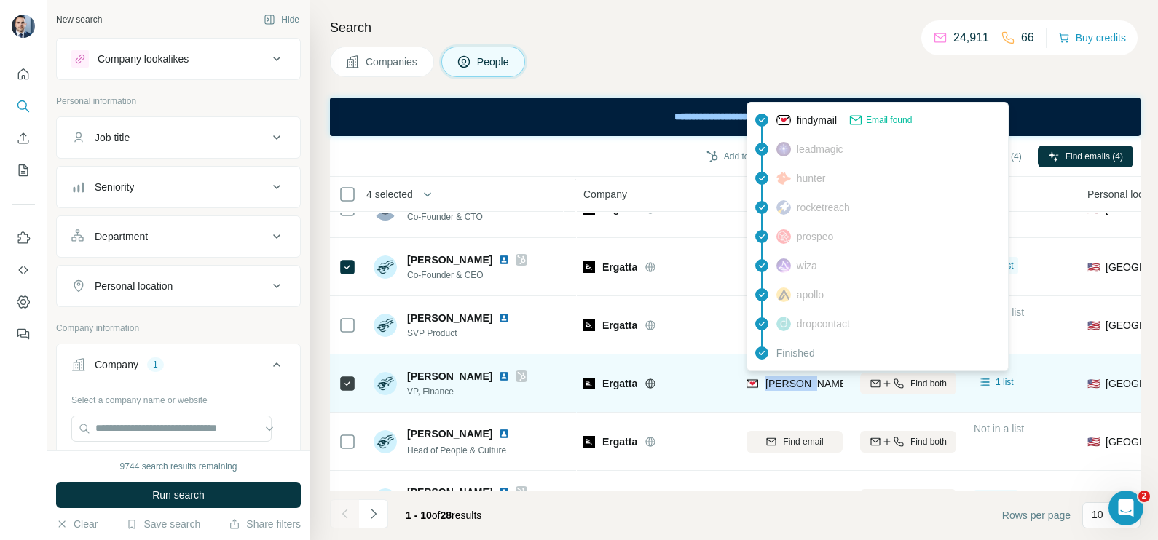
click at [787, 392] on div "kathleen@ergatta.com" at bounding box center [878, 384] width 264 height 17
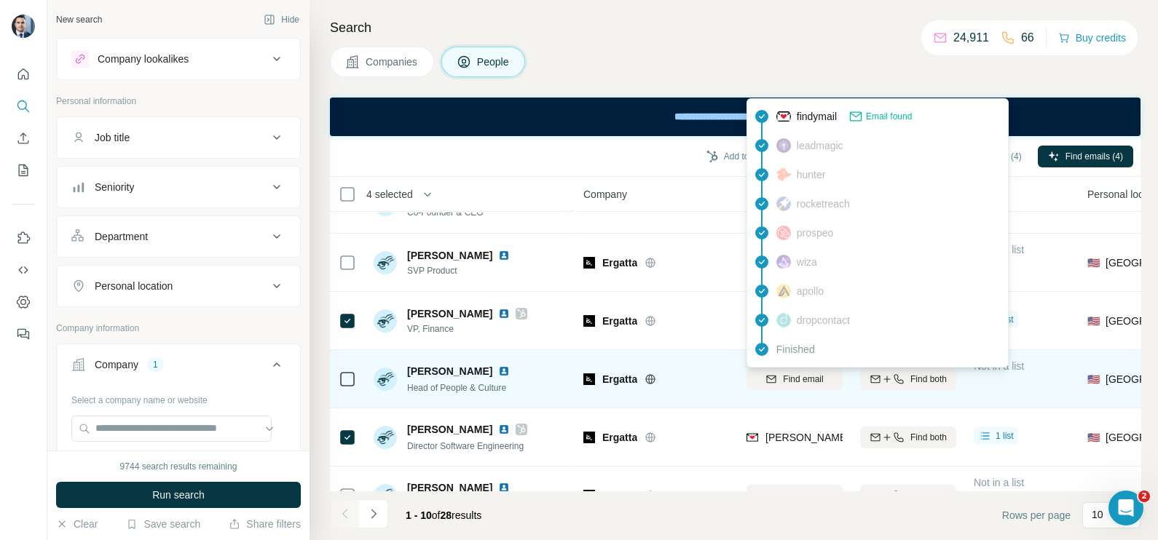
scroll to position [181, 0]
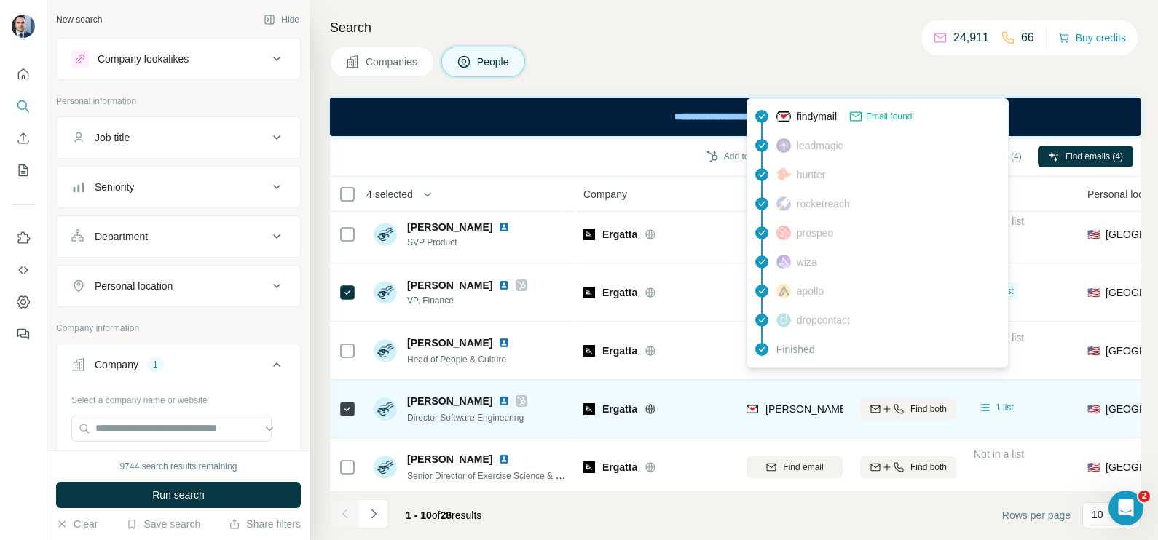
click at [779, 408] on span "chris.longe@ergatta.com" at bounding box center [935, 409] width 341 height 12
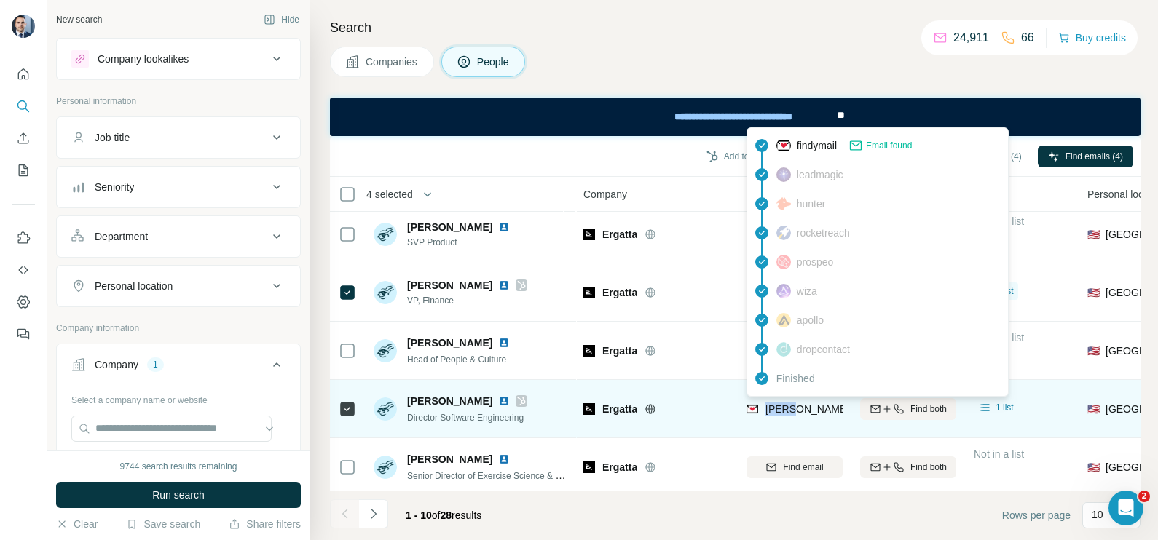
click at [779, 408] on span "chris.longe@ergatta.com" at bounding box center [935, 409] width 341 height 12
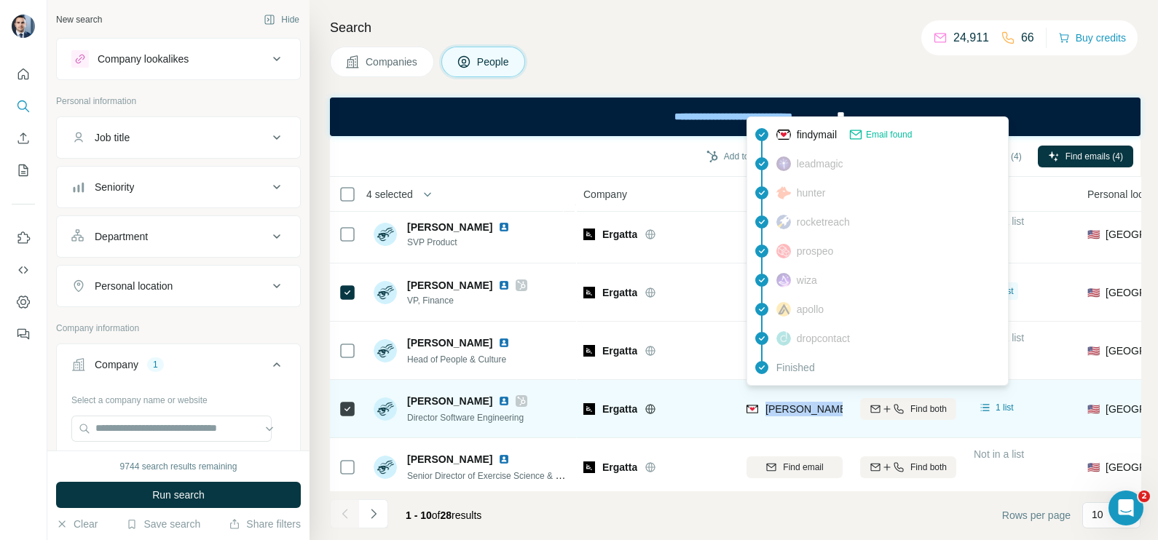
click at [779, 408] on span "chris.longe@ergatta.com" at bounding box center [935, 409] width 341 height 12
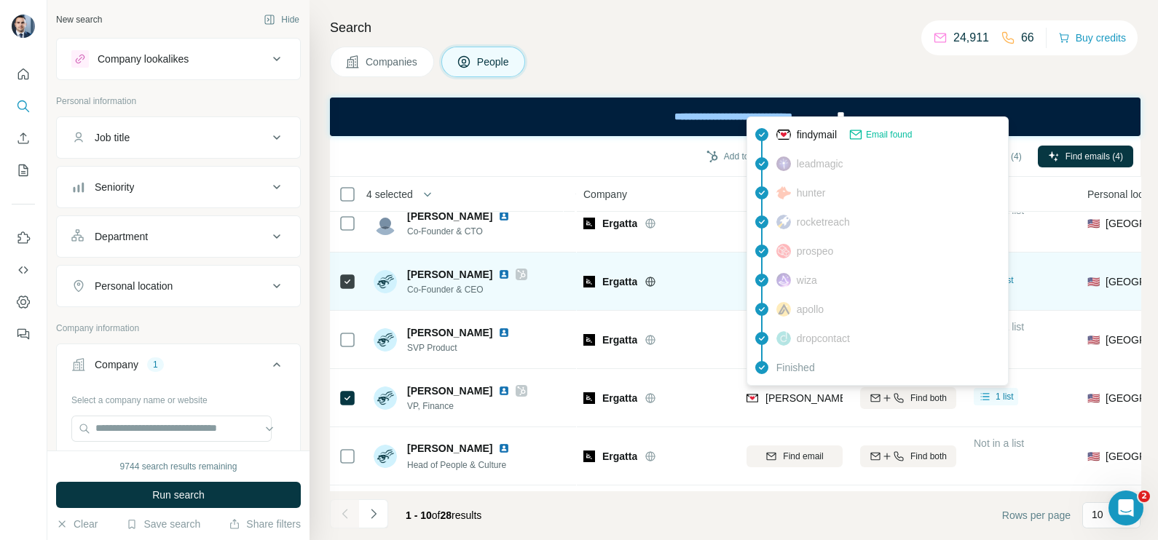
scroll to position [0, 0]
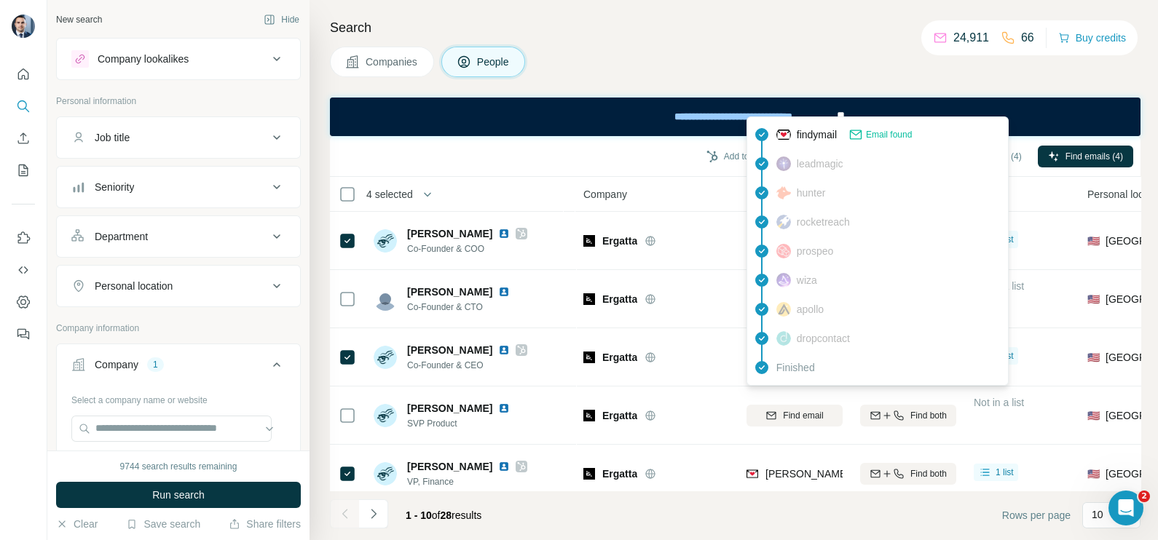
click at [385, 55] on span "Companies" at bounding box center [391, 62] width 53 height 15
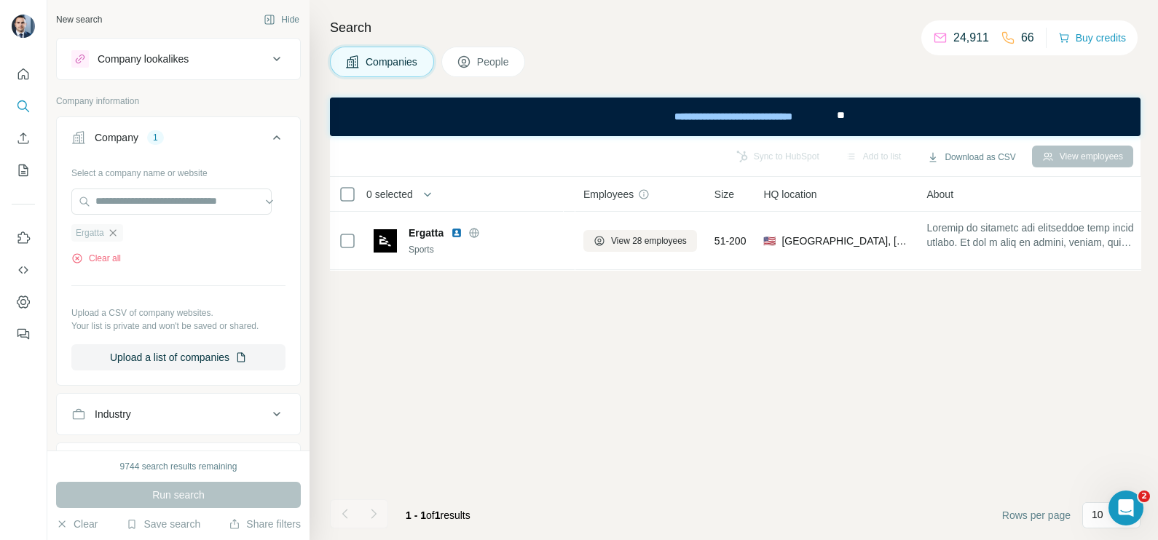
click at [117, 232] on icon "button" at bounding box center [113, 233] width 12 height 12
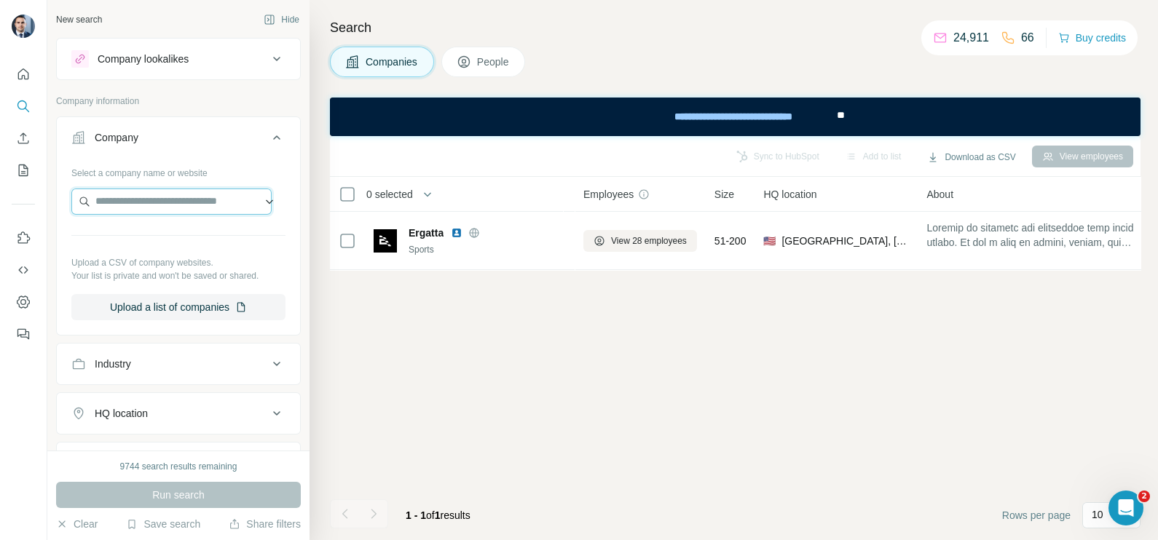
click at [135, 203] on input "text" at bounding box center [171, 202] width 200 height 26
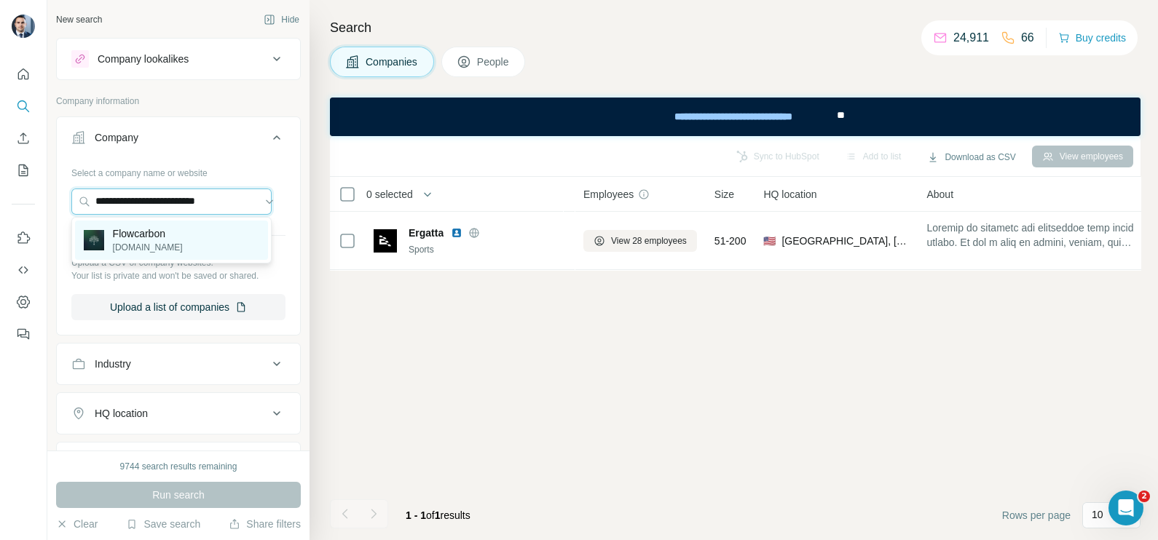
type input "**********"
click at [178, 242] on p "flowcarbon.com" at bounding box center [148, 247] width 70 height 13
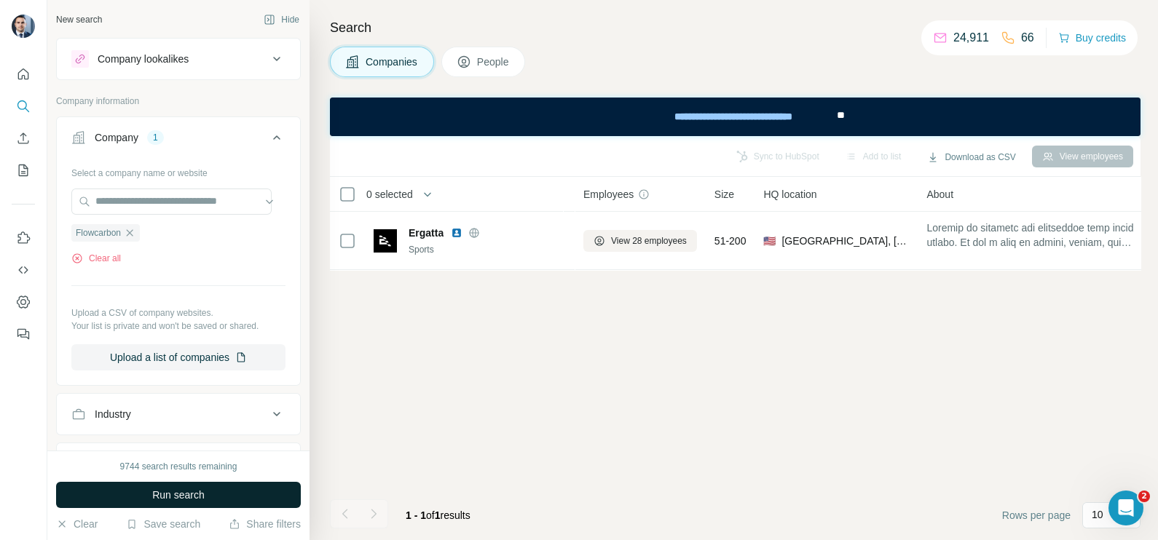
click at [184, 494] on span "Run search" at bounding box center [178, 495] width 52 height 15
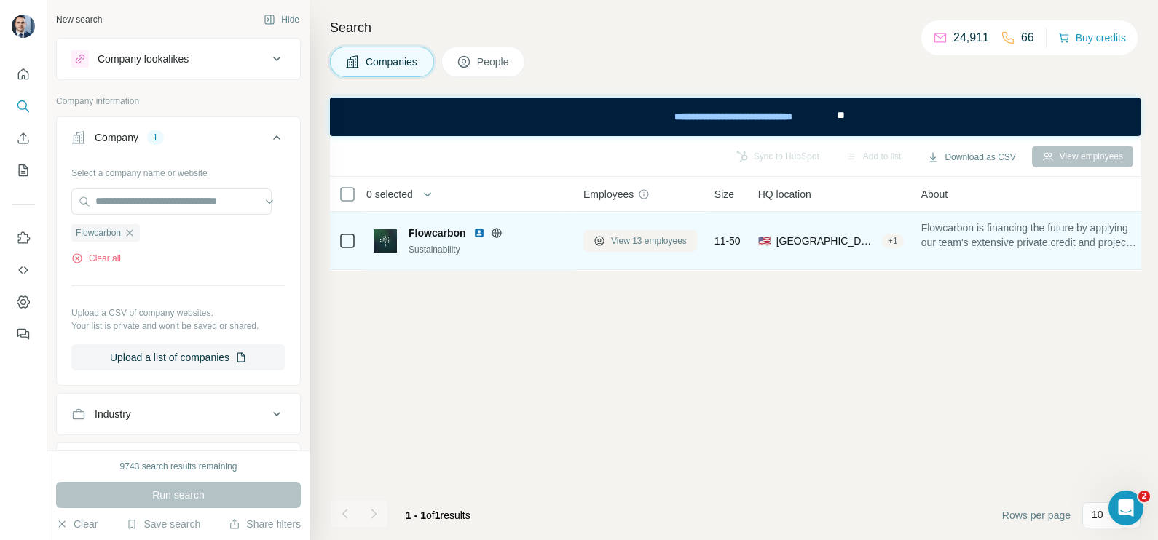
click at [619, 240] on span "View 13 employees" at bounding box center [649, 240] width 76 height 13
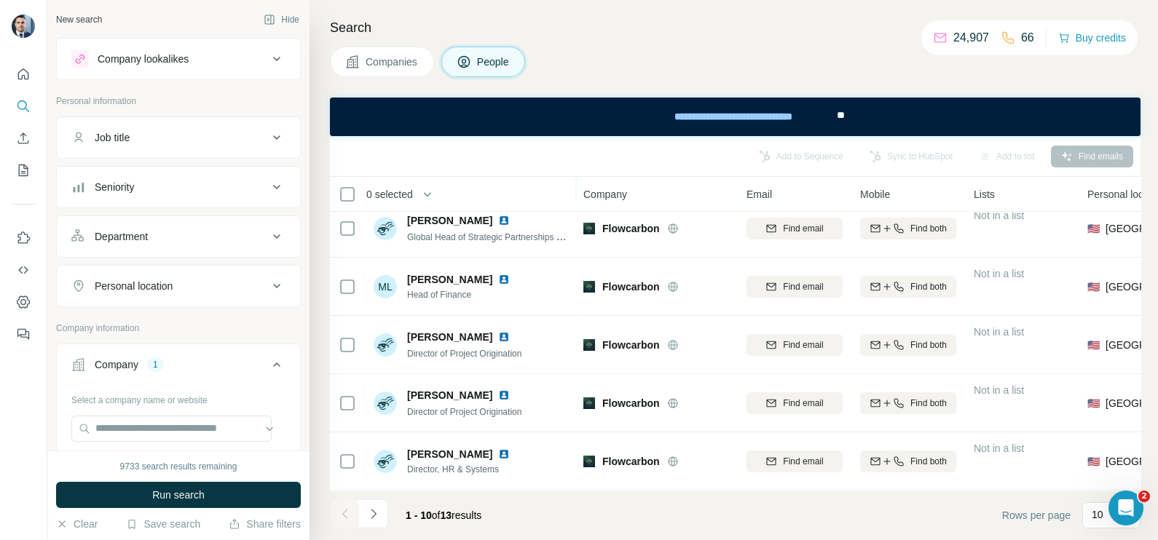
scroll to position [312, 0]
click at [369, 515] on icon "Navigate to next page" at bounding box center [373, 514] width 15 height 15
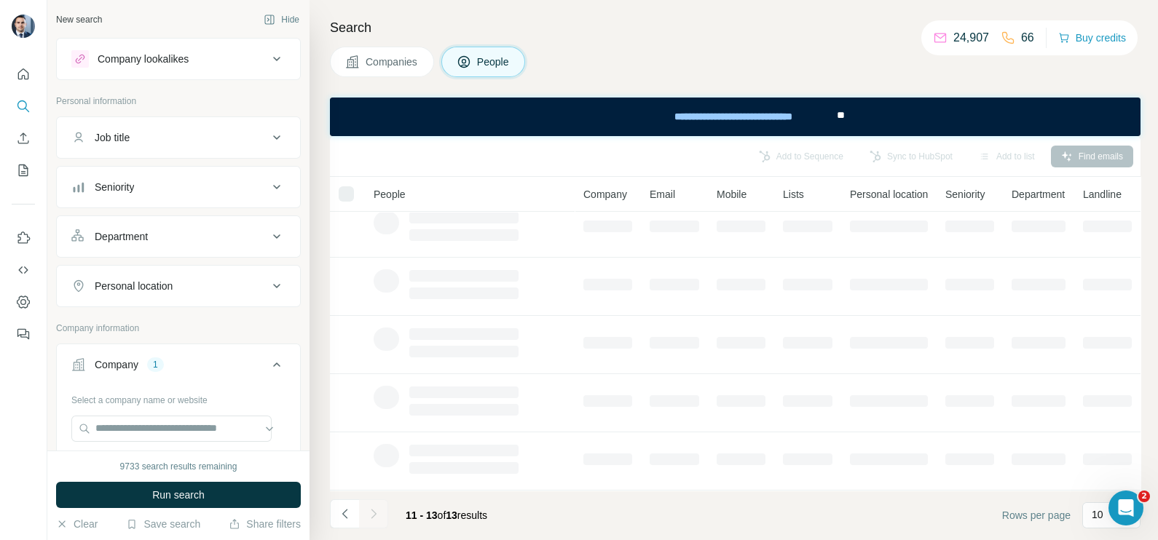
scroll to position [0, 0]
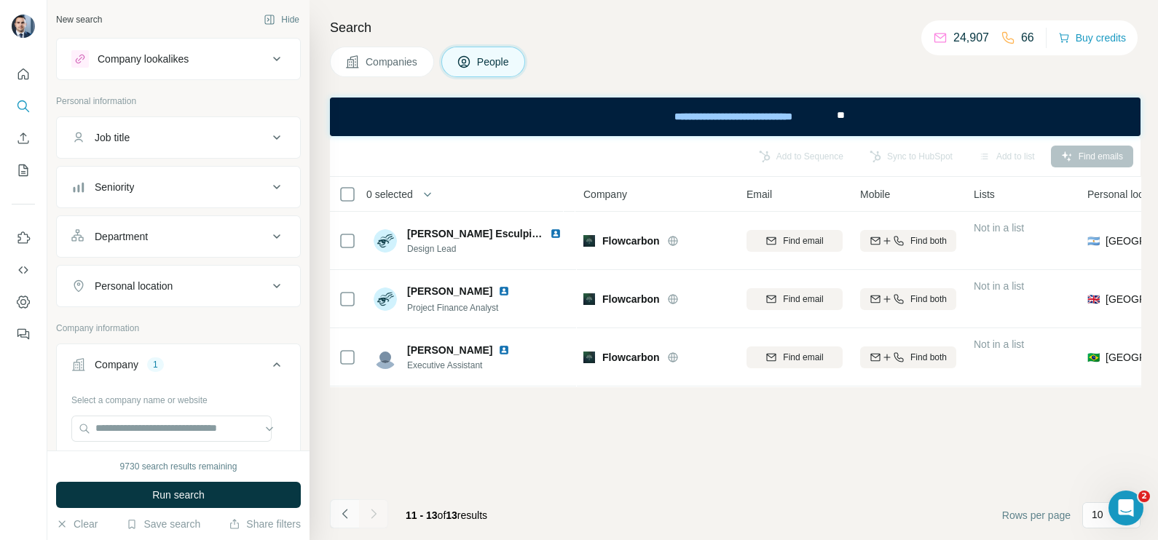
click at [344, 518] on icon "Navigate to previous page" at bounding box center [345, 514] width 15 height 15
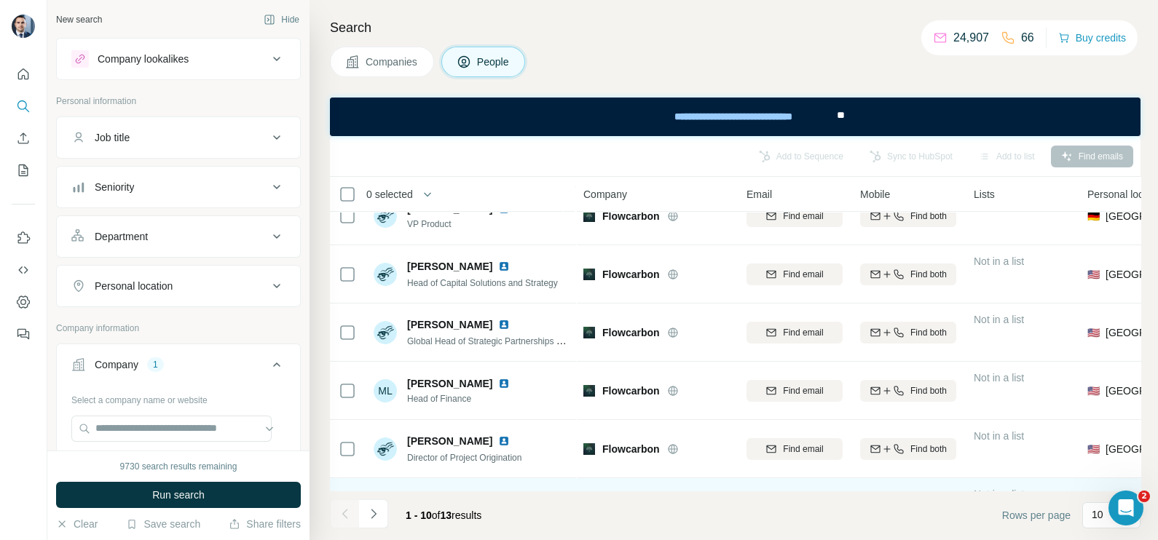
scroll to position [312, 0]
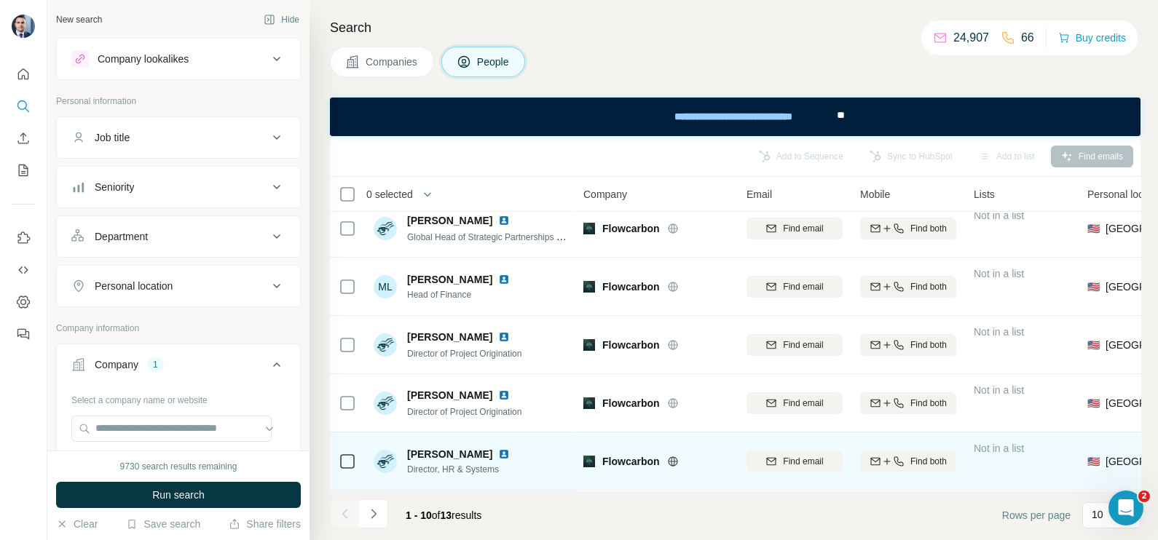
click at [335, 444] on td at bounding box center [347, 461] width 35 height 58
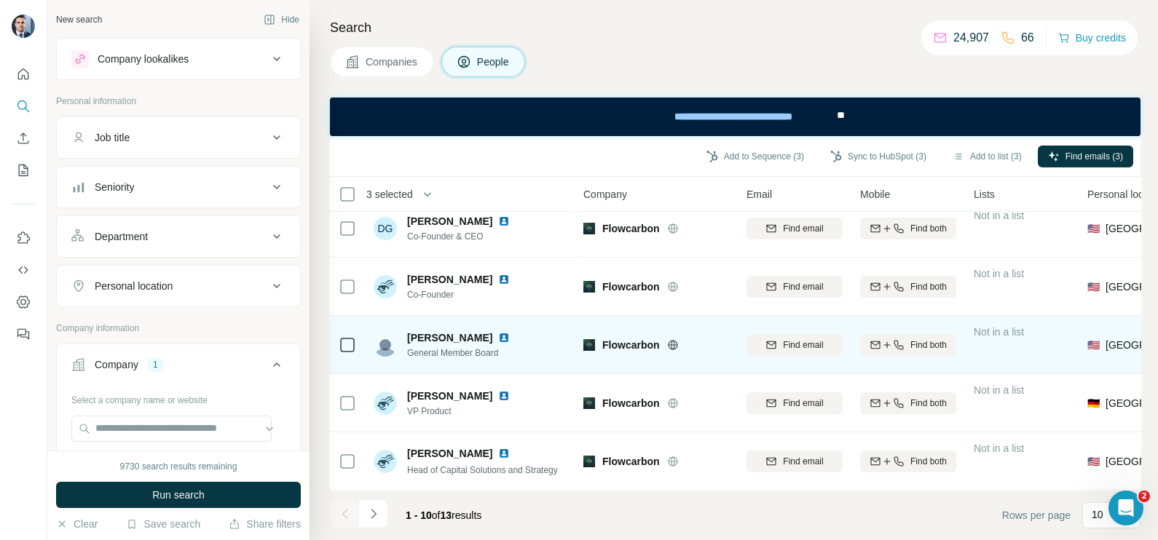
scroll to position [0, 0]
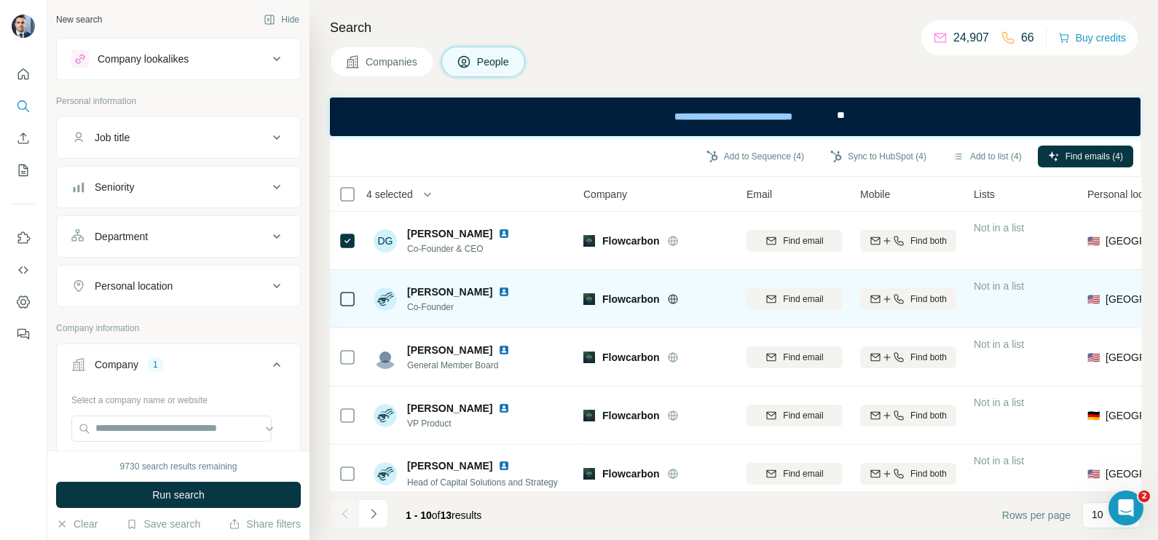
click at [345, 288] on div at bounding box center [347, 299] width 17 height 40
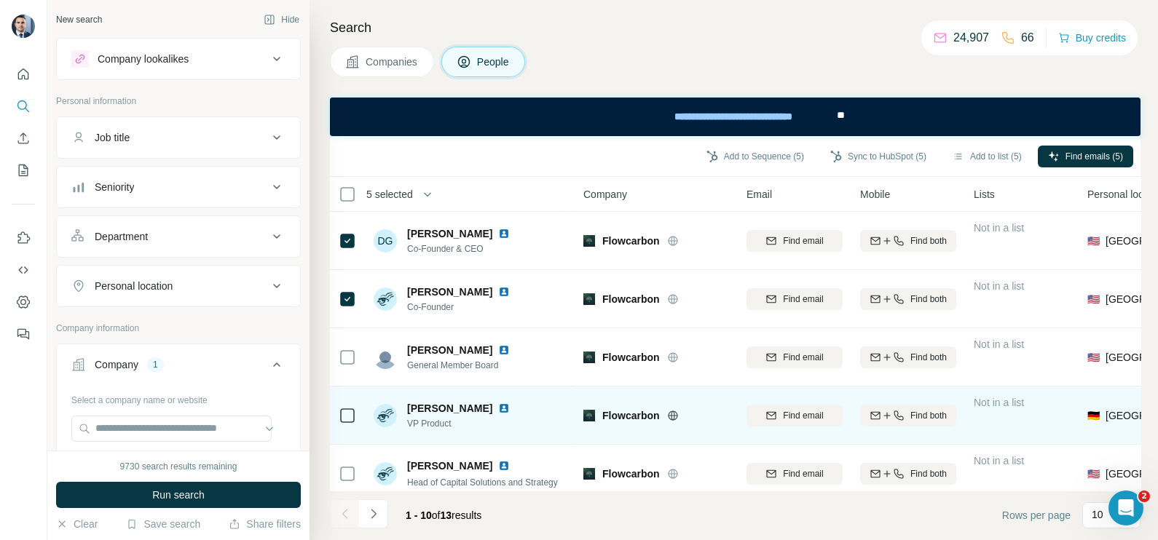
click at [360, 408] on td at bounding box center [347, 416] width 35 height 58
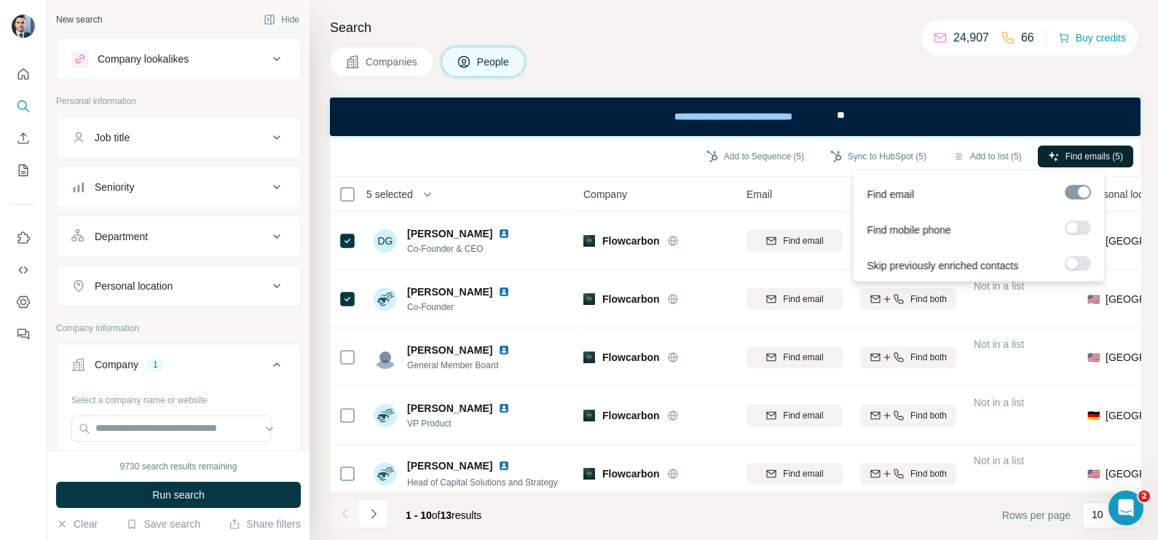
click at [1079, 146] on button "Find emails (5)" at bounding box center [1084, 157] width 95 height 22
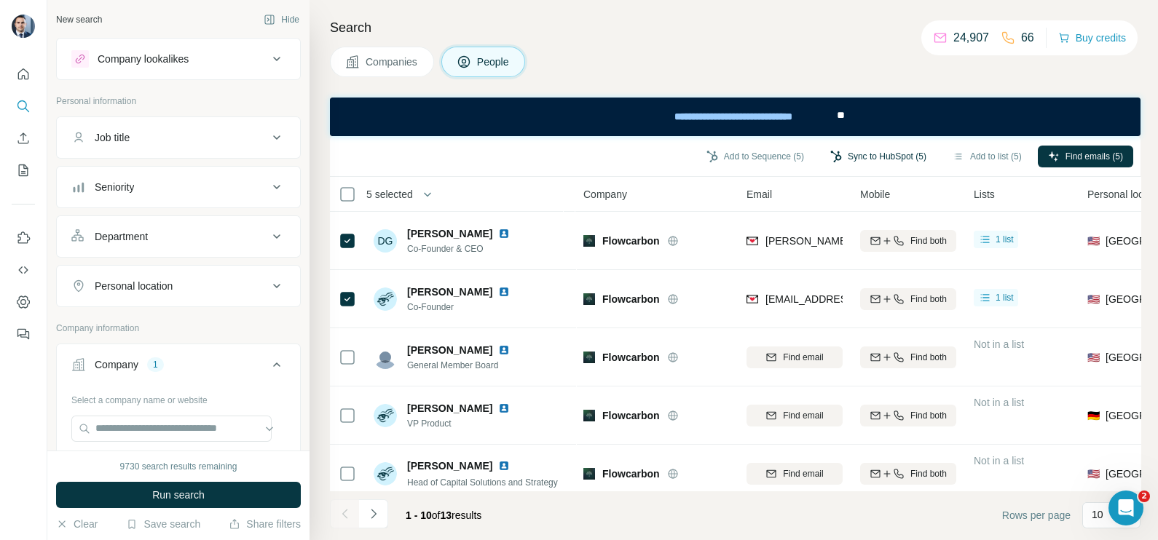
click at [888, 154] on button "Sync to HubSpot (5)" at bounding box center [878, 157] width 116 height 22
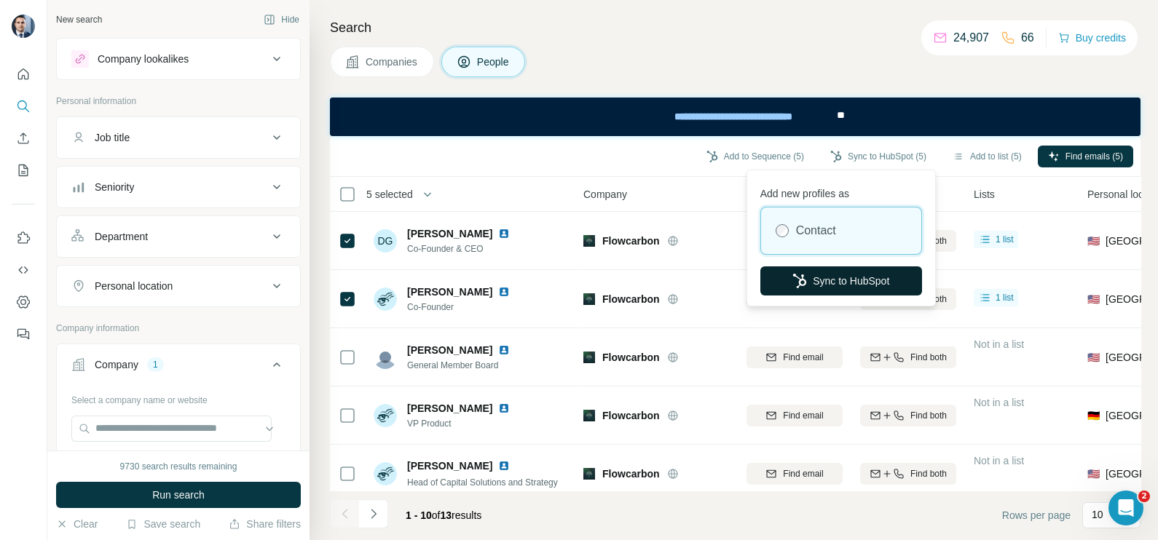
click at [827, 292] on button "Sync to HubSpot" at bounding box center [841, 280] width 162 height 29
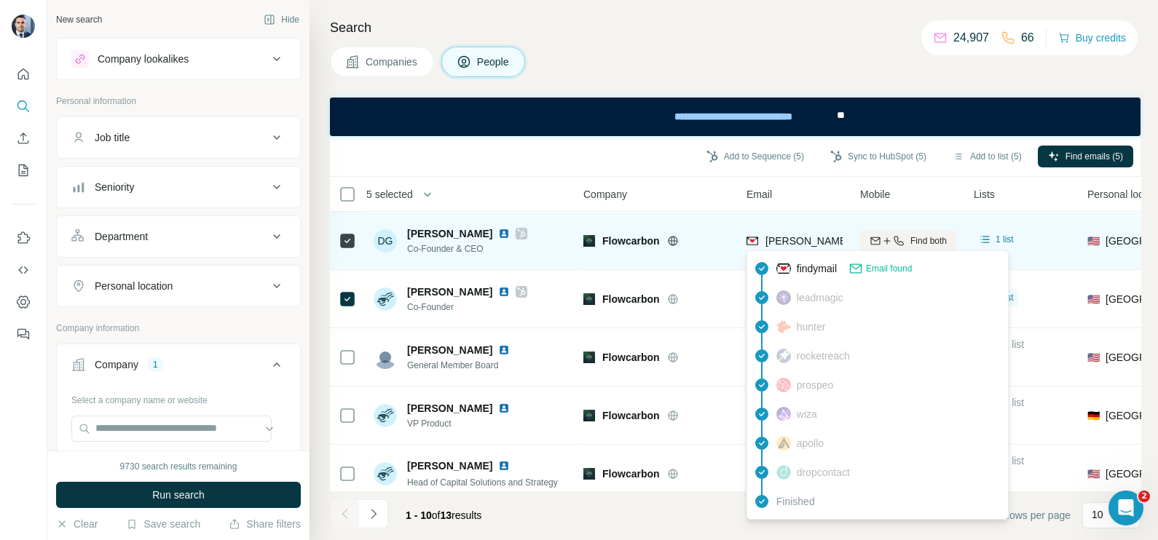
click at [771, 234] on div "dana@flowcarbon.com" at bounding box center [893, 241] width 256 height 15
click at [721, 234] on div "Flowcarbon" at bounding box center [665, 241] width 127 height 15
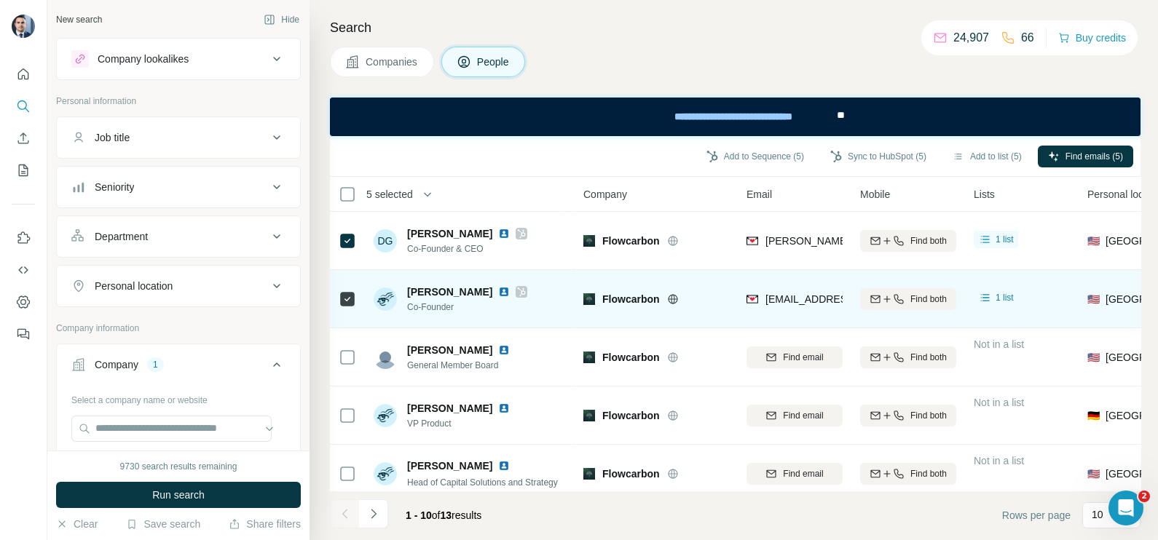
click at [778, 296] on span "lini@flowcarbon.com" at bounding box center [851, 299] width 173 height 12
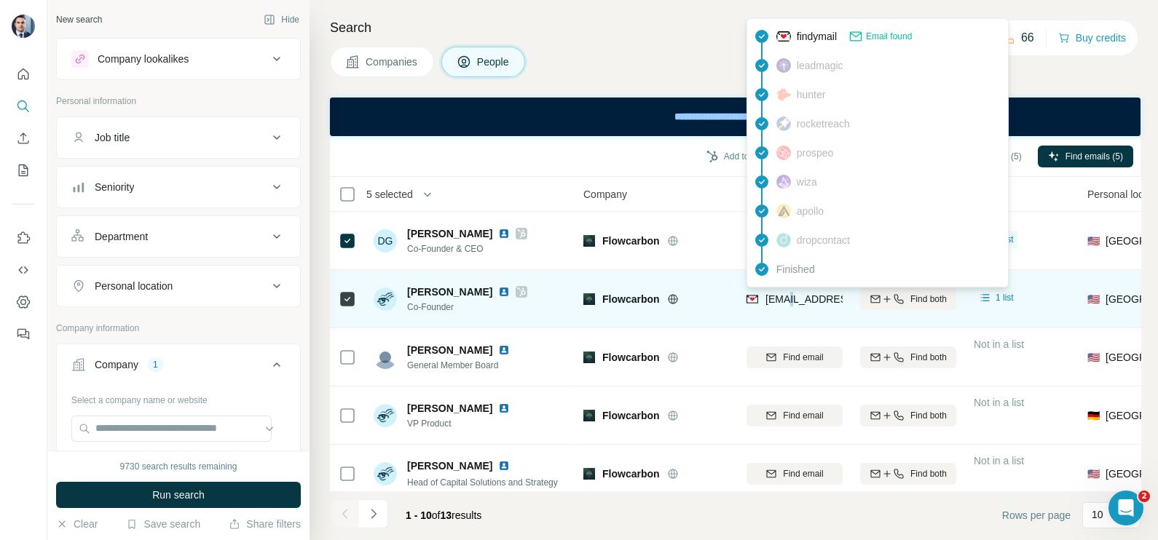
click at [778, 296] on span "lini@flowcarbon.com" at bounding box center [851, 299] width 173 height 12
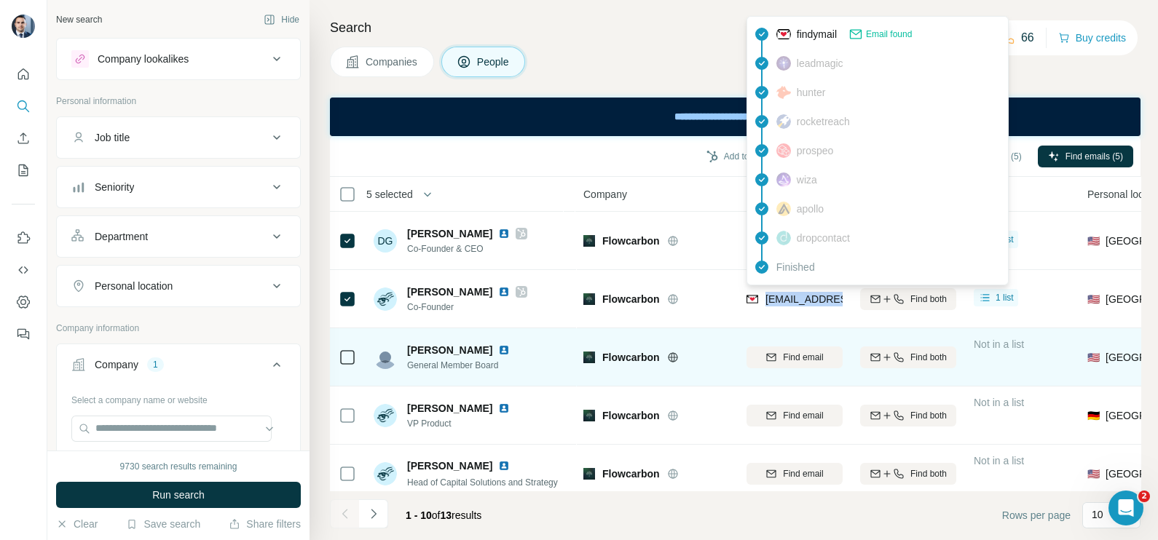
scroll to position [90, 0]
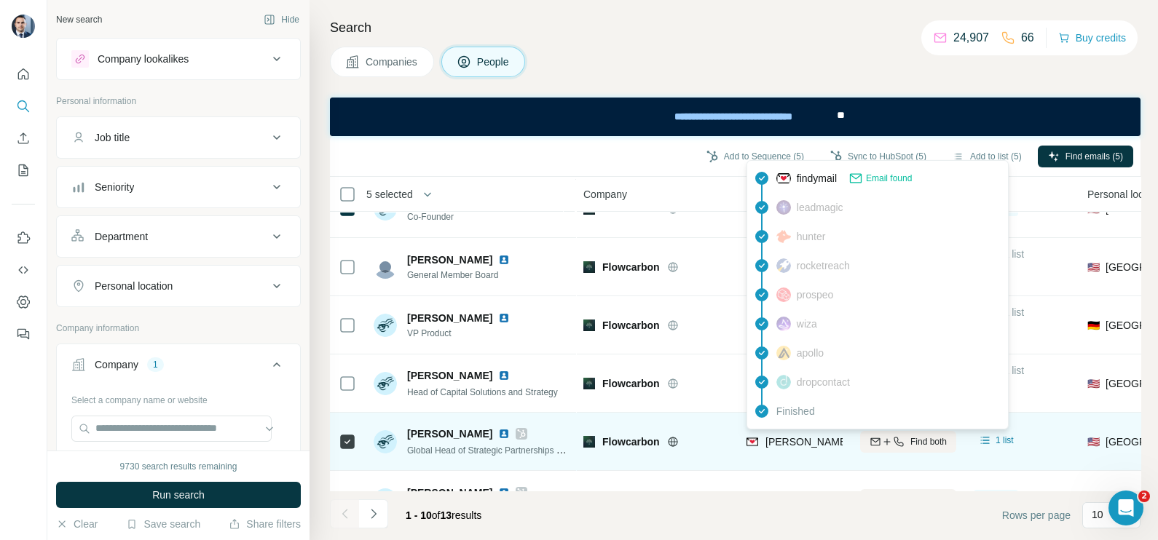
click at [804, 436] on span "marissa@flowcarbon.com" at bounding box center [893, 442] width 256 height 12
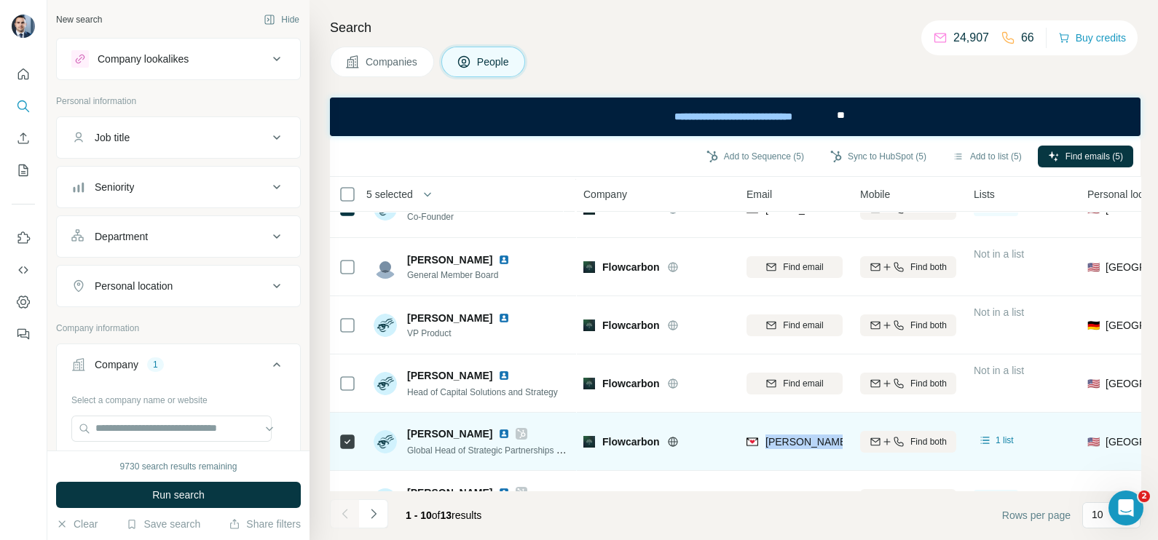
click at [804, 436] on span "marissa@flowcarbon.com" at bounding box center [893, 442] width 256 height 12
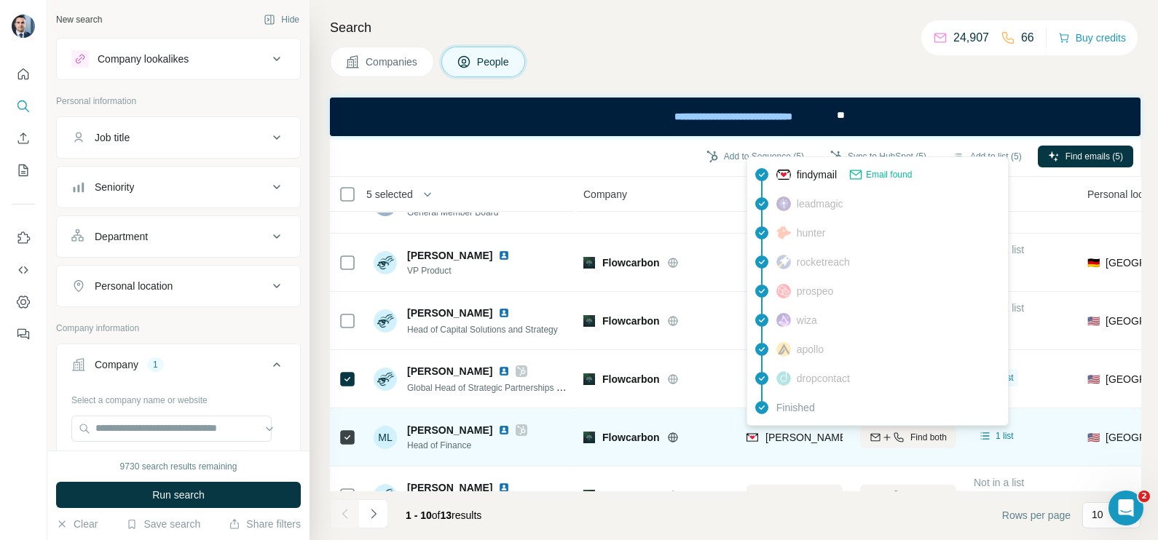
scroll to position [181, 0]
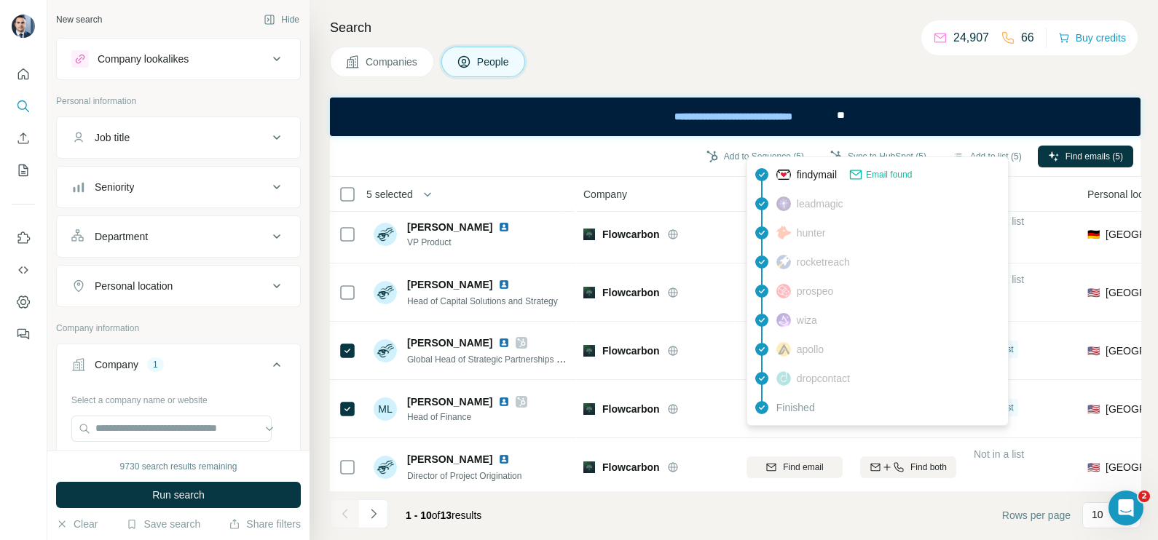
click at [757, 414] on icon at bounding box center [761, 407] width 17 height 17
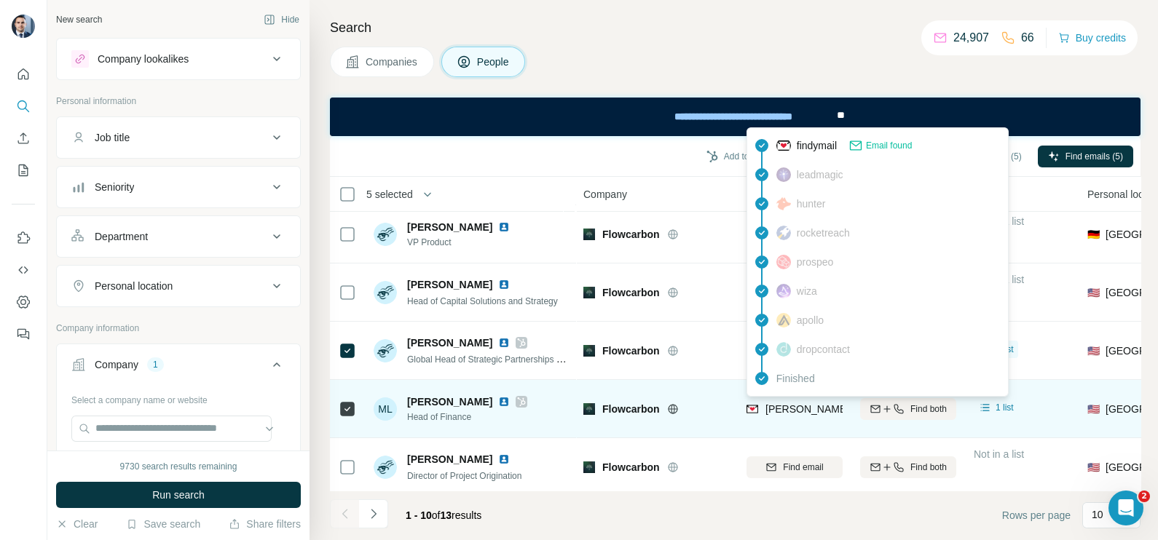
click at [784, 414] on span "mike@flowcarbon.com" at bounding box center [893, 409] width 256 height 12
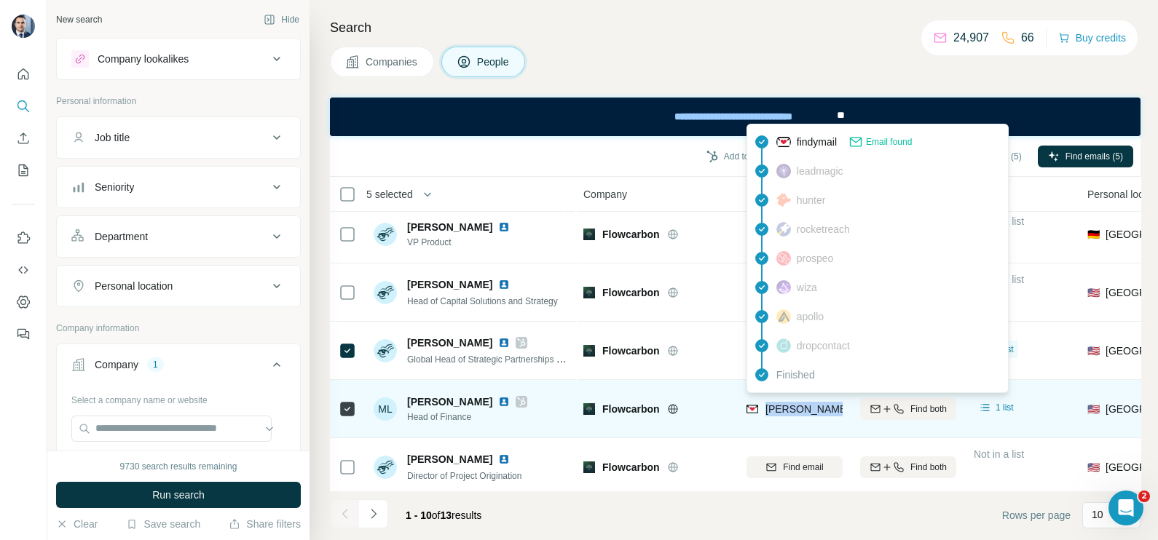
click at [784, 414] on span "mike@flowcarbon.com" at bounding box center [893, 409] width 256 height 12
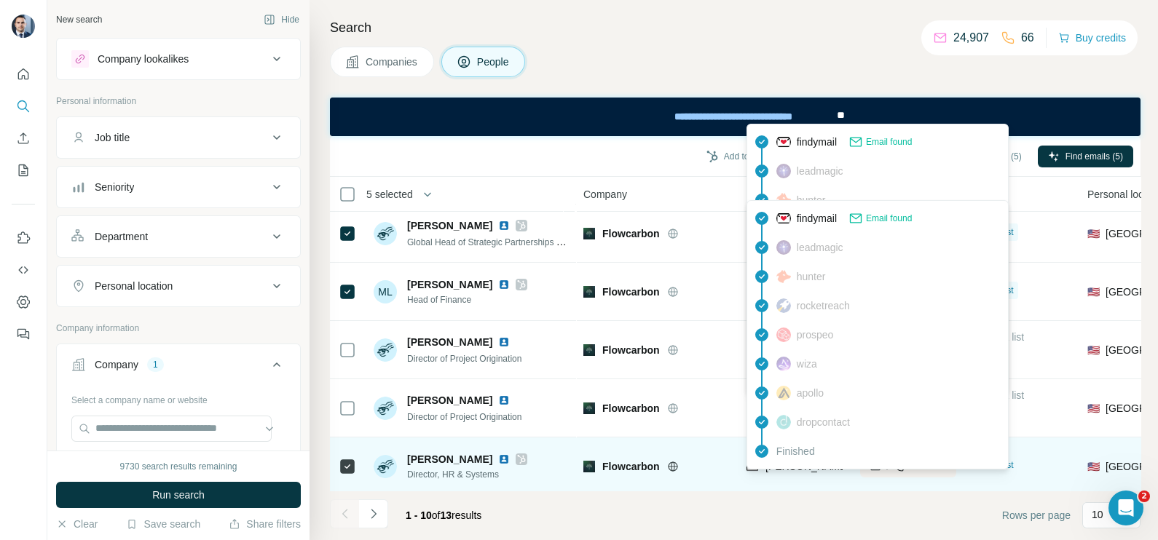
scroll to position [312, 0]
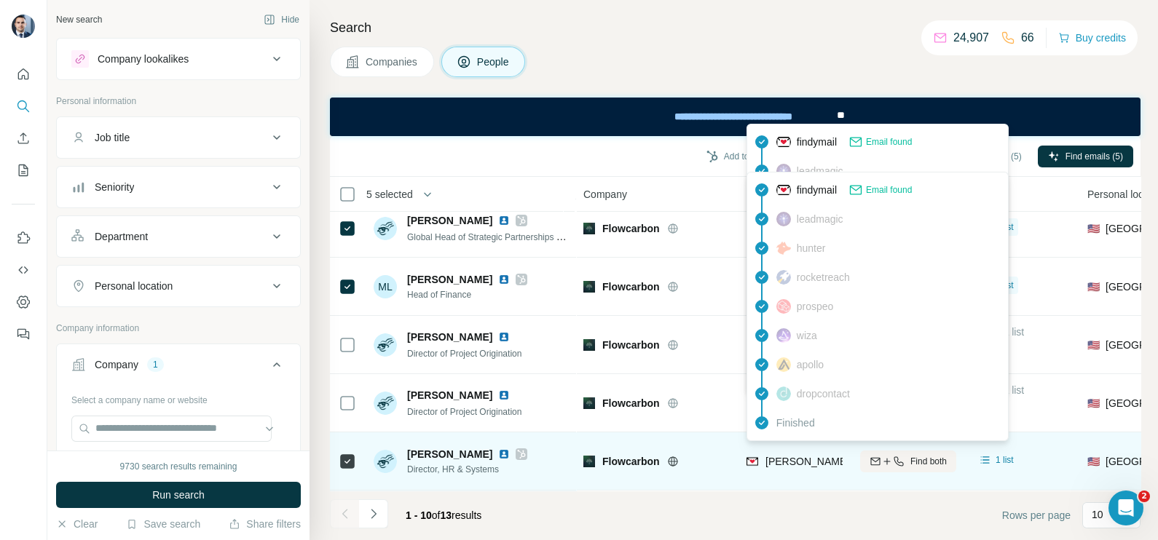
click at [791, 456] on span "sidney@flowcarbon.com" at bounding box center [893, 462] width 256 height 12
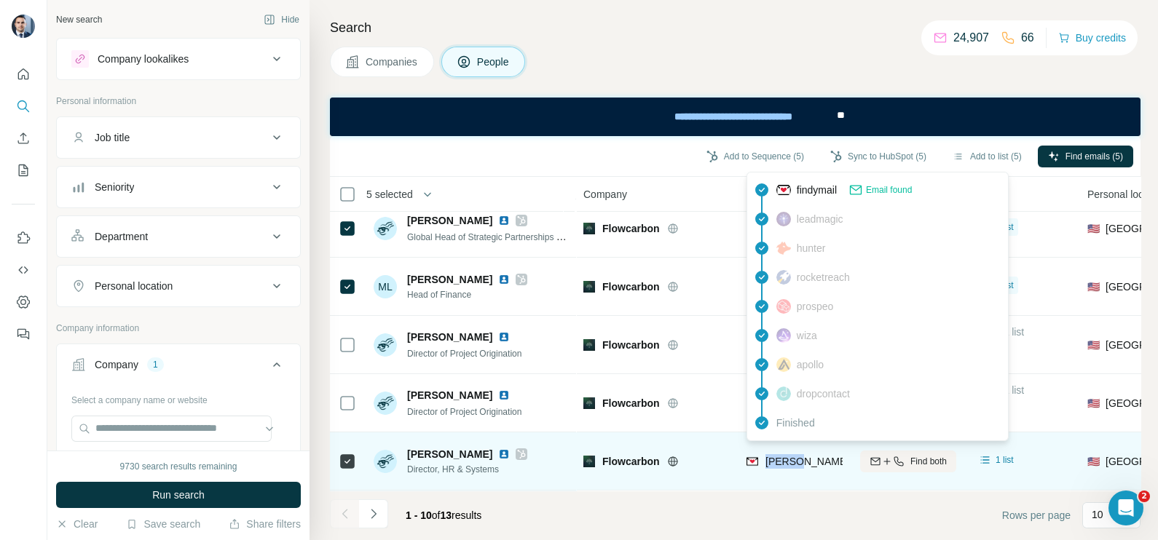
click at [791, 456] on span "sidney@flowcarbon.com" at bounding box center [893, 462] width 256 height 12
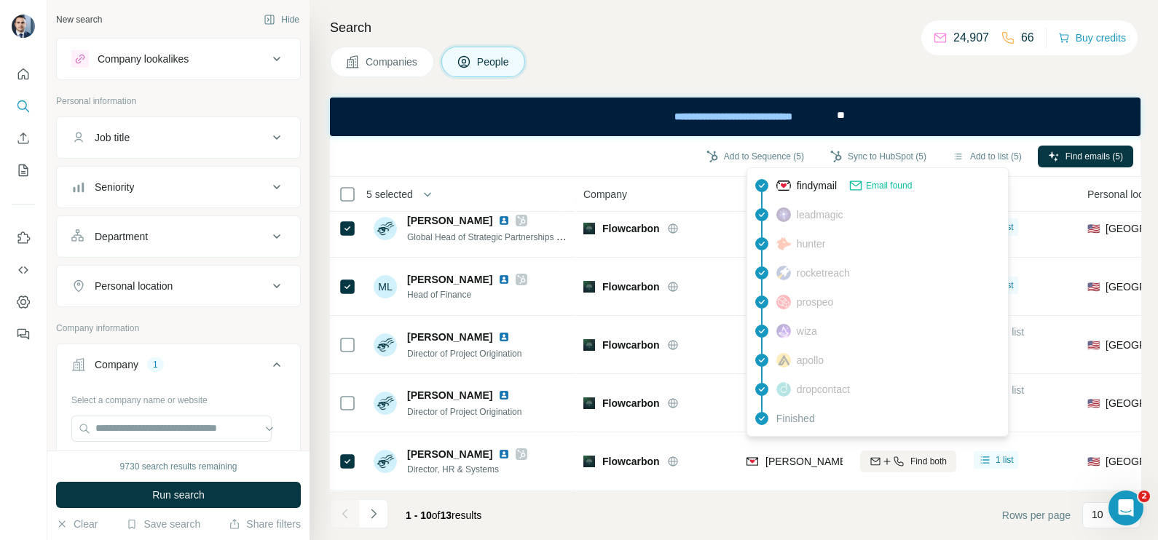
click at [675, 186] on div "Company" at bounding box center [656, 194] width 146 height 17
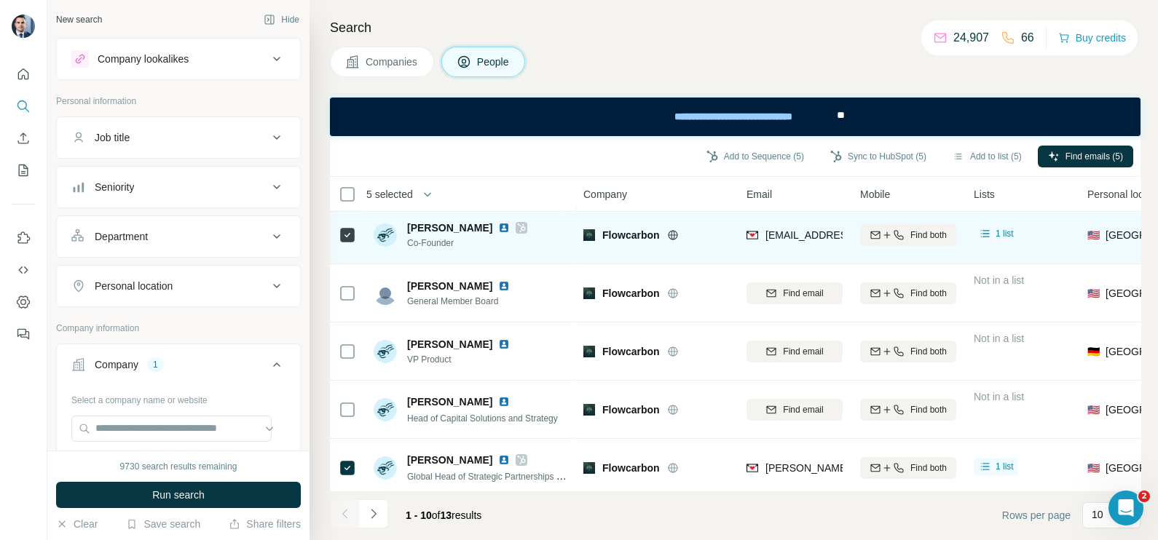
scroll to position [0, 0]
